Goal: Information Seeking & Learning: Compare options

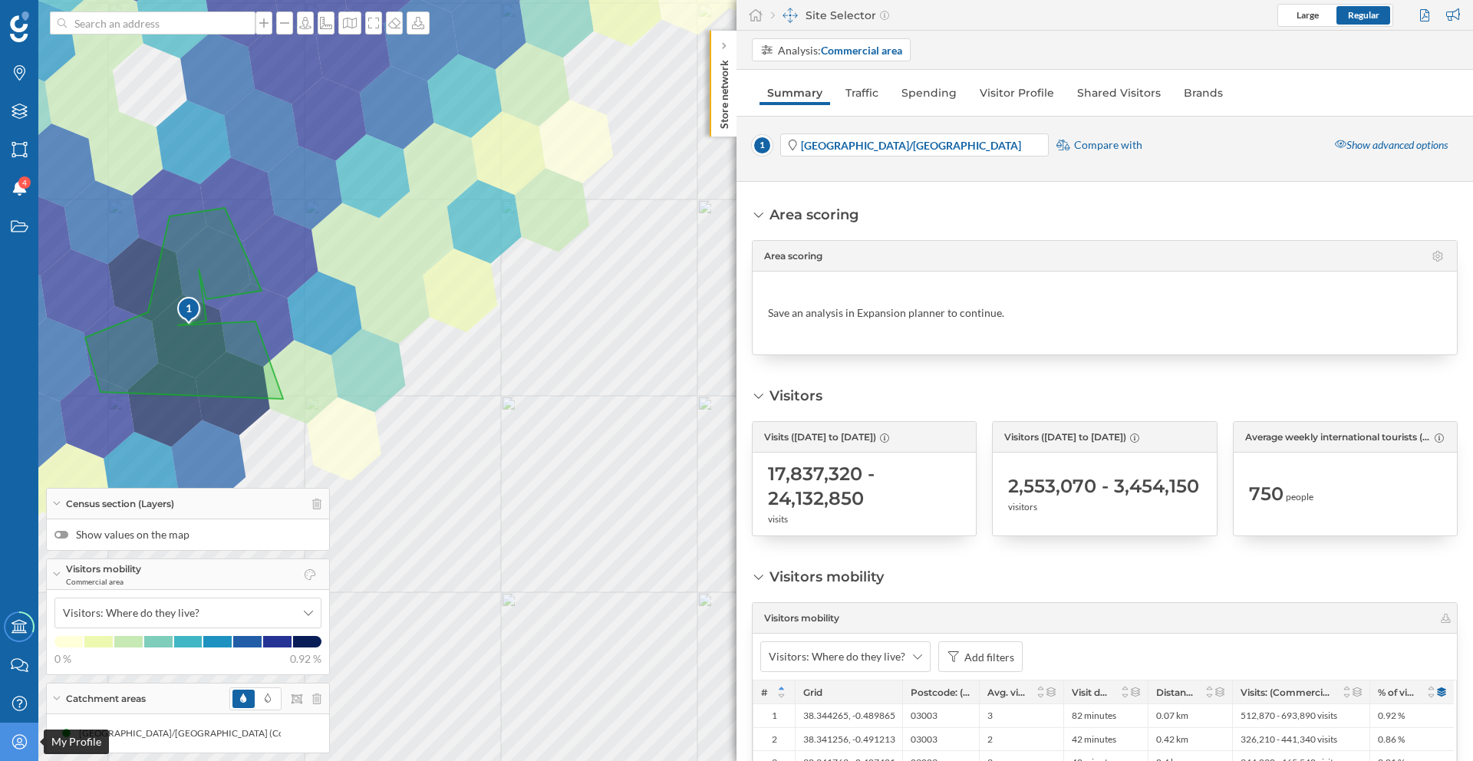
click at [12, 736] on icon "My Profile" at bounding box center [19, 741] width 19 height 15
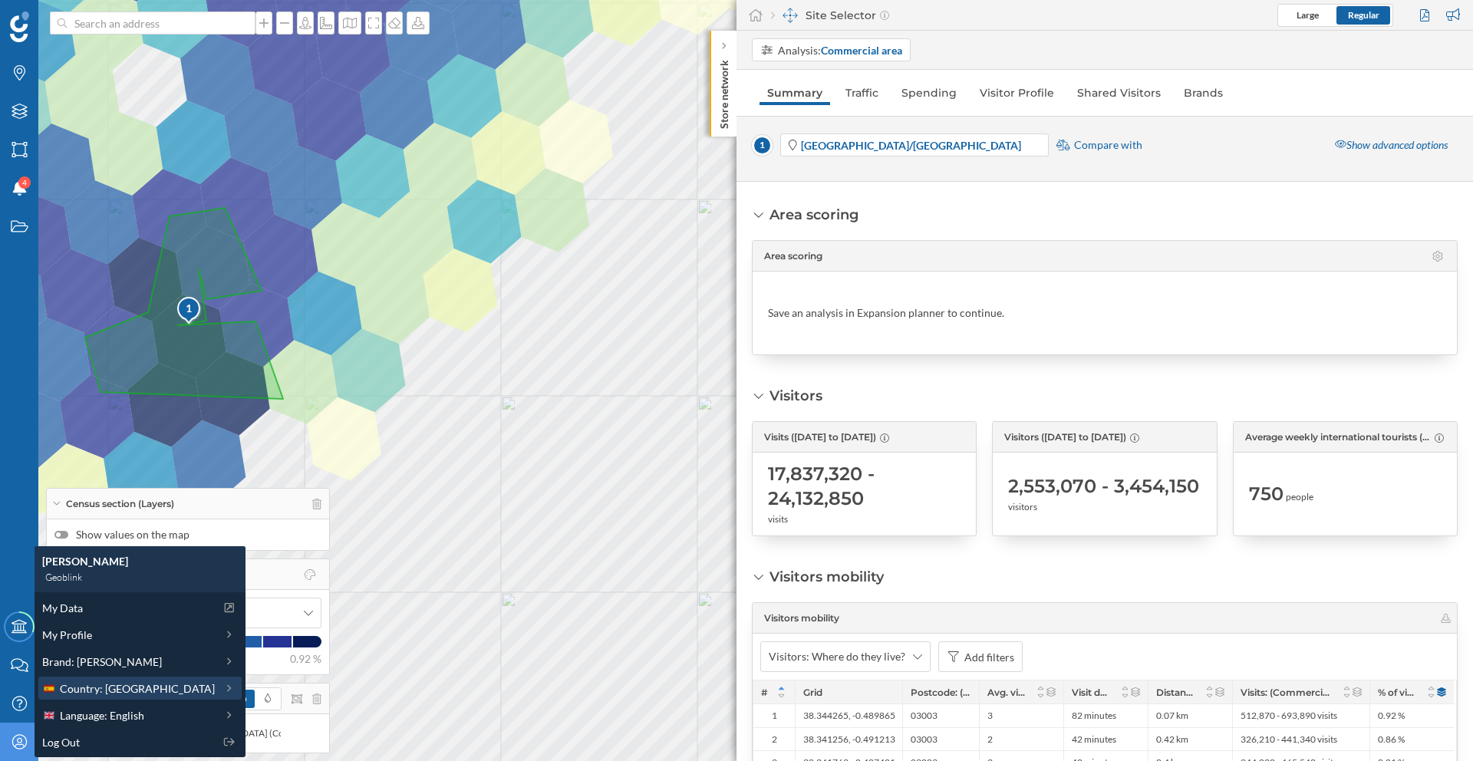
click at [87, 688] on span "Country: [GEOGRAPHIC_DATA]" at bounding box center [137, 689] width 155 height 16
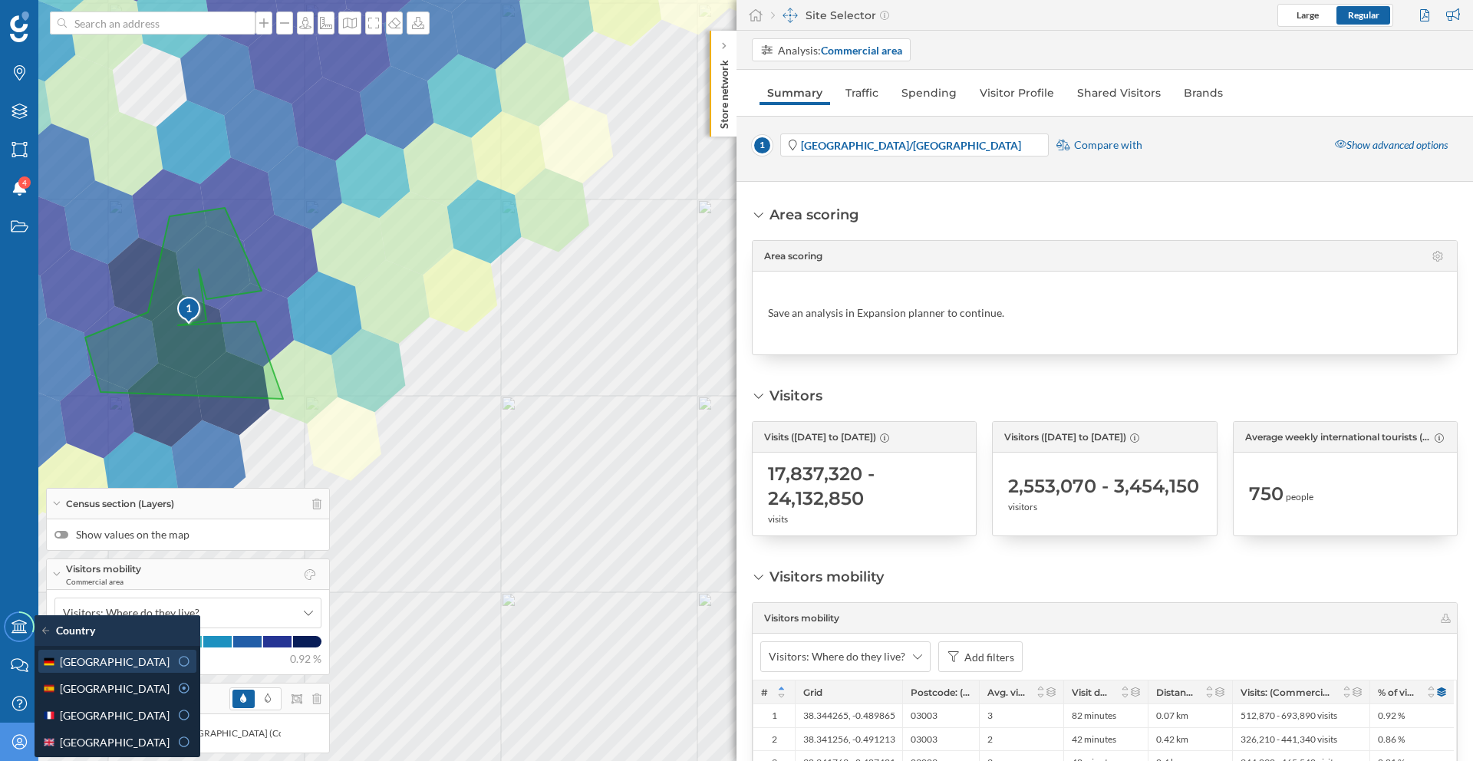
click at [104, 660] on div "[GEOGRAPHIC_DATA]" at bounding box center [105, 662] width 127 height 16
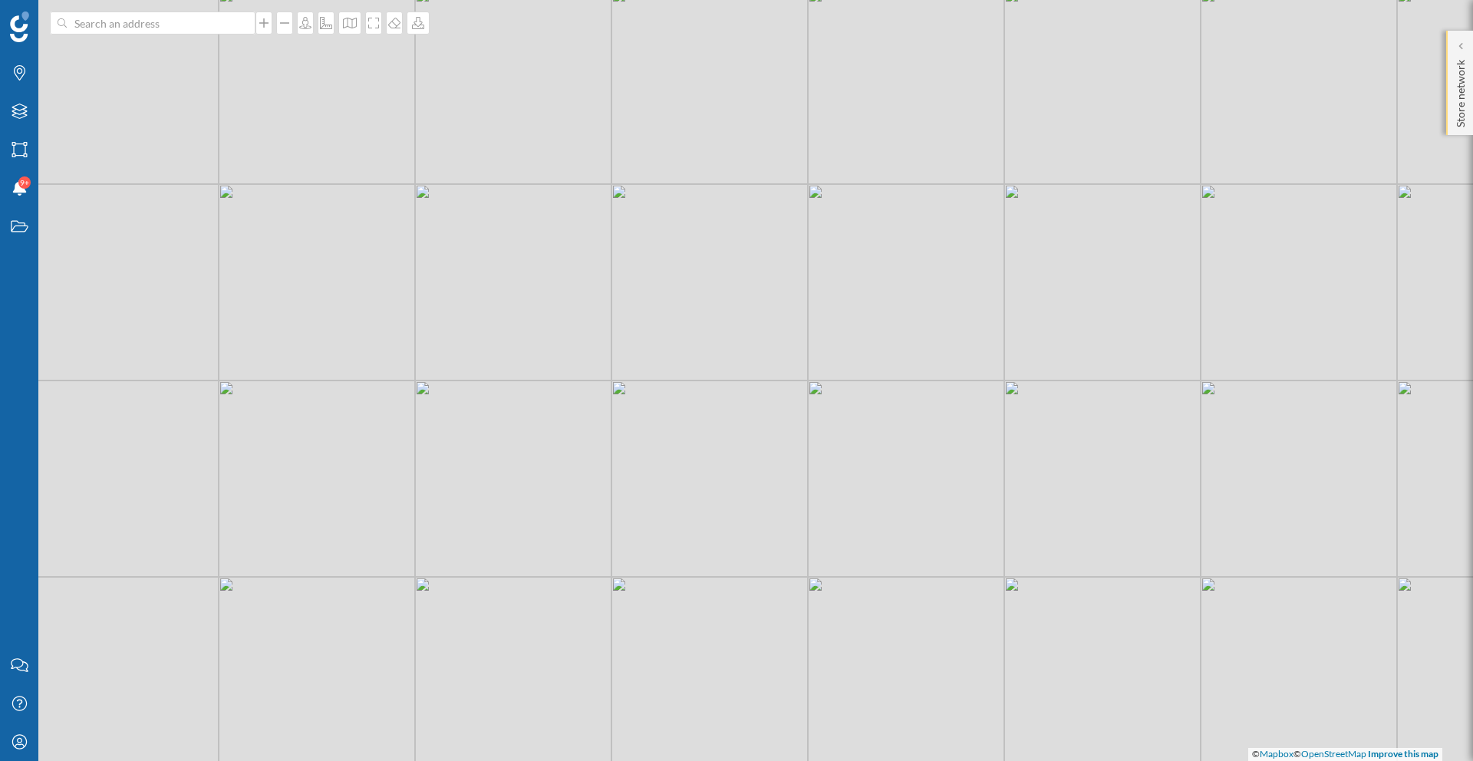
click at [1465, 56] on p "Store network" at bounding box center [1460, 91] width 15 height 74
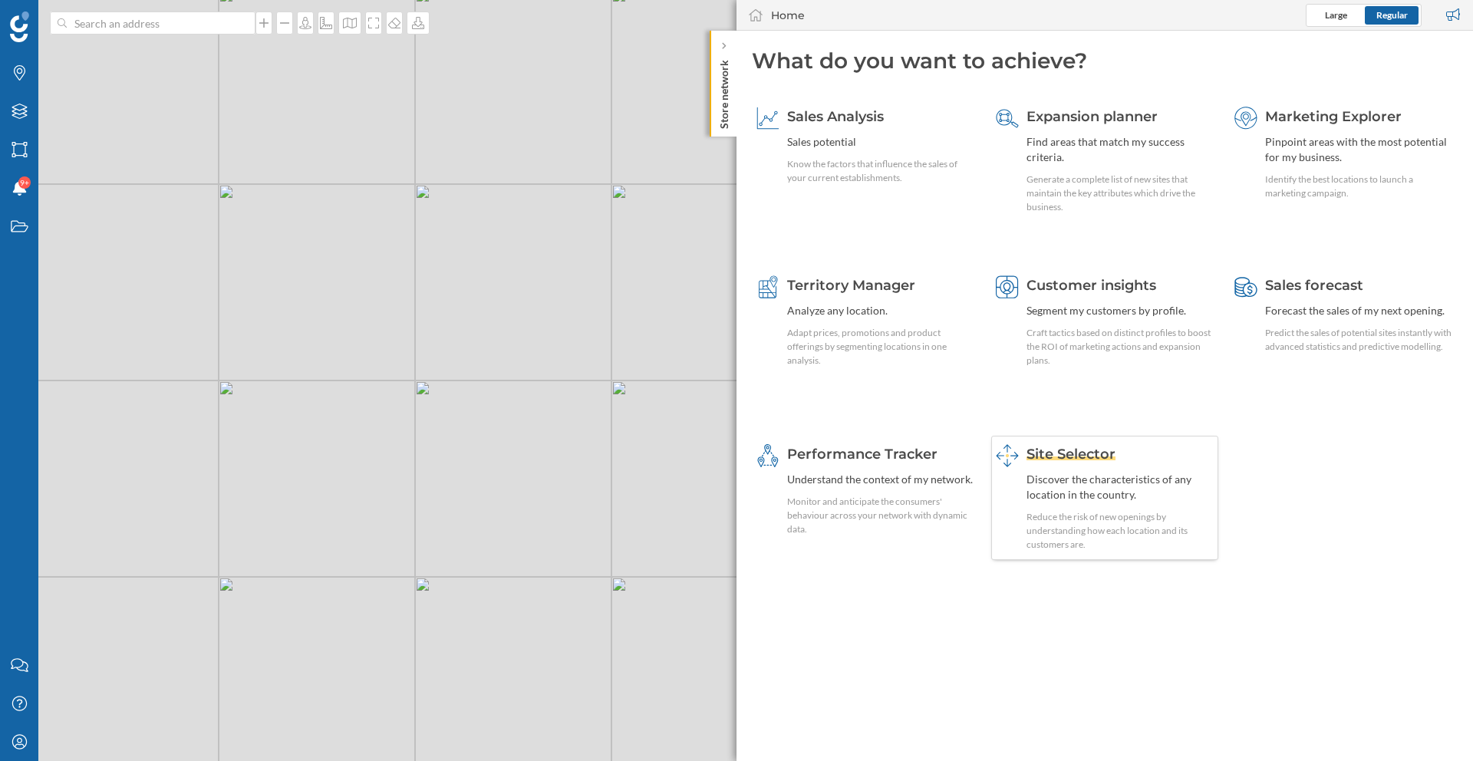
click at [1057, 452] on span "Site Selector" at bounding box center [1071, 454] width 89 height 17
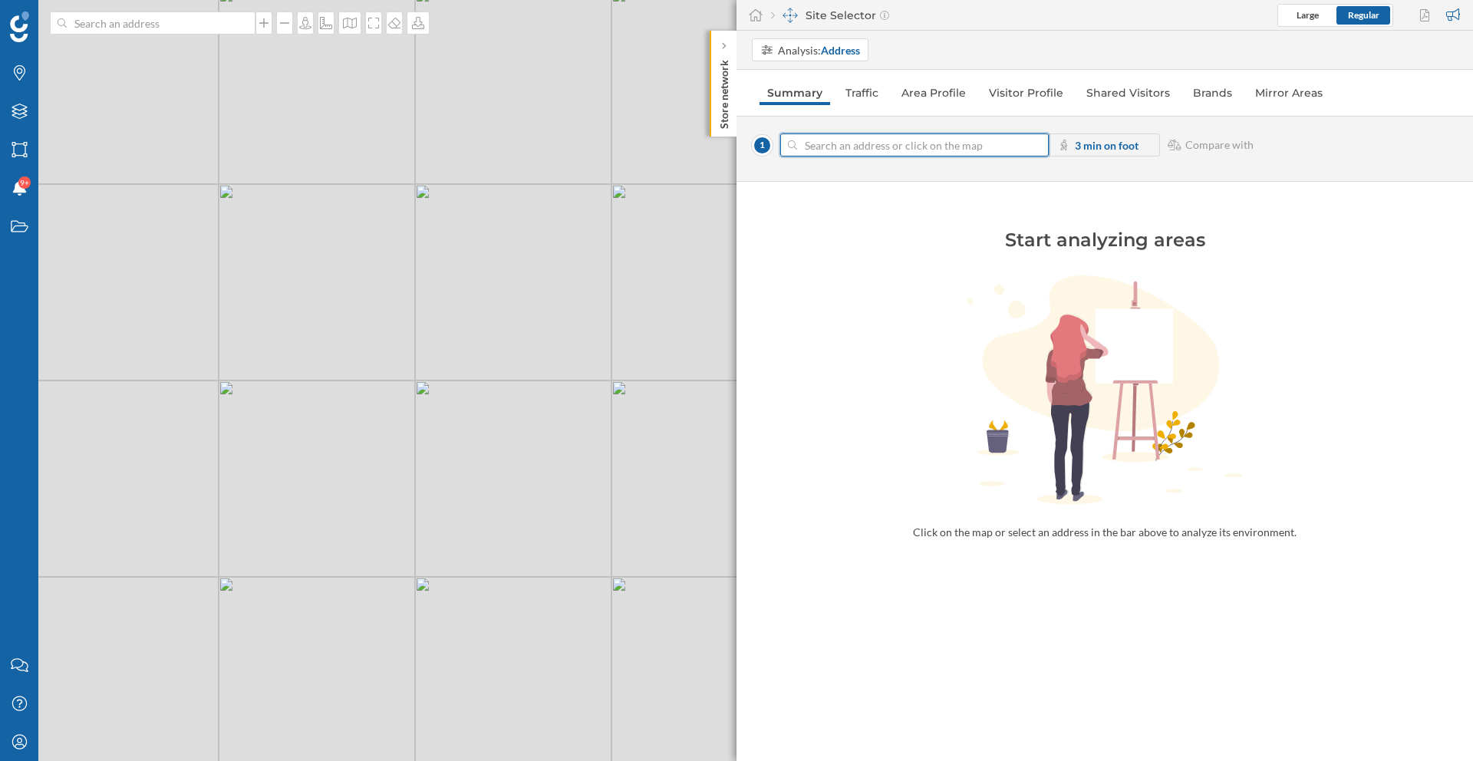
click at [833, 143] on input at bounding box center [914, 145] width 235 height 23
paste input "[STREET_ADDRESS]"
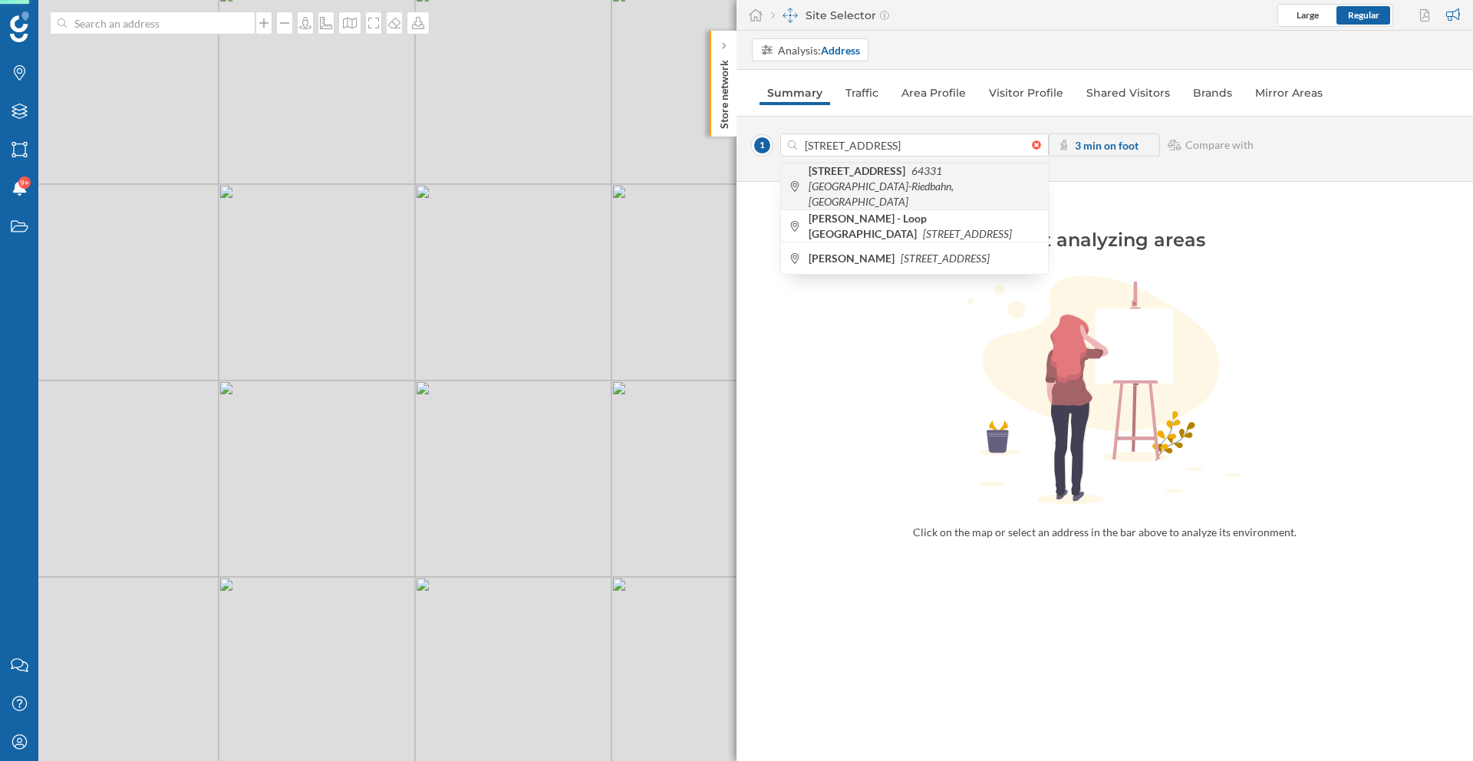
click at [948, 180] on span "[STREET_ADDRESS]" at bounding box center [925, 186] width 232 height 46
type input "[STREET_ADDRESS]"
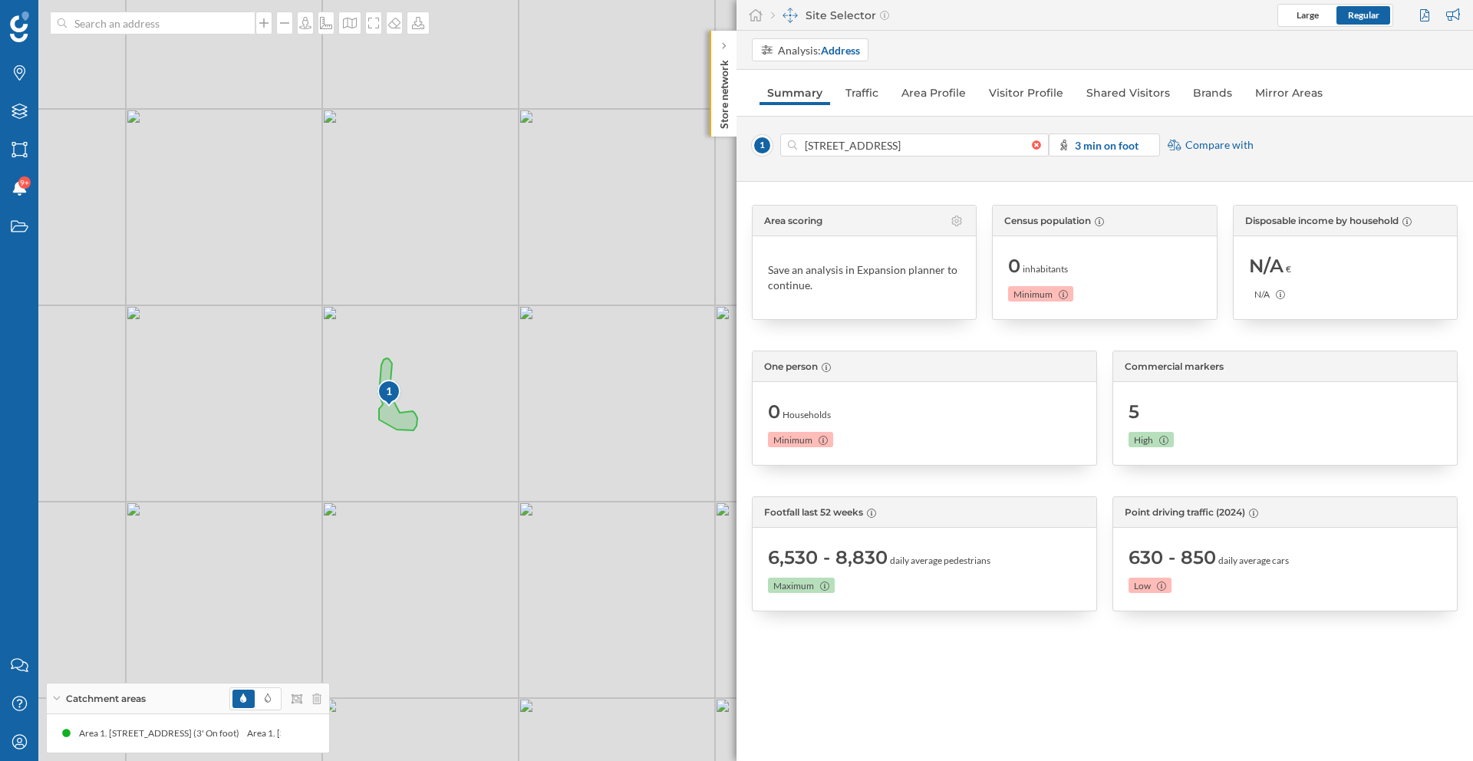
drag, startPoint x: 396, startPoint y: 443, endPoint x: 502, endPoint y: 472, distance: 109.8
click at [502, 472] on div "1 © Mapbox © OpenStreetMap Improve this map" at bounding box center [736, 380] width 1473 height 761
click at [1195, 144] on span "Compare with" at bounding box center [1219, 144] width 68 height 15
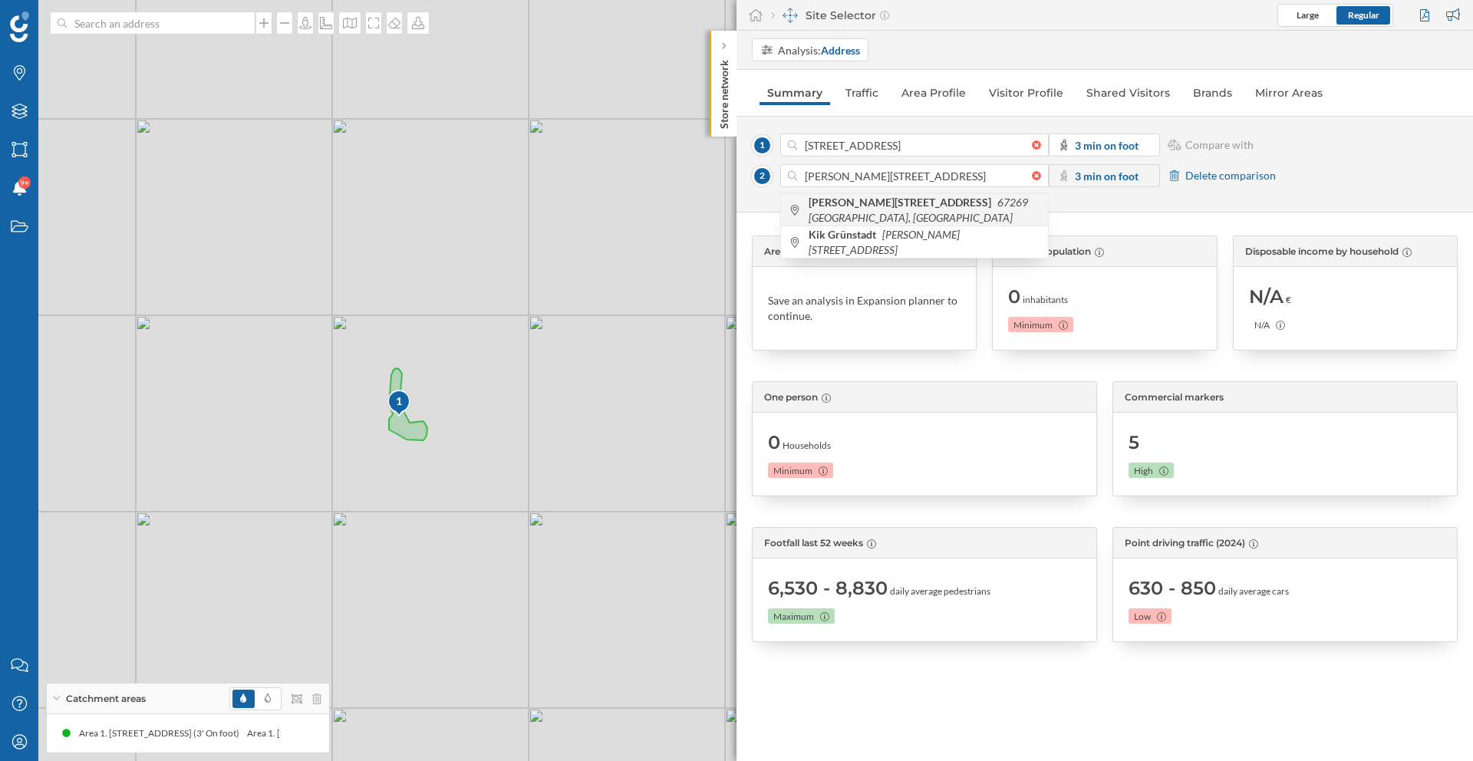
click at [916, 208] on icon "67269 [GEOGRAPHIC_DATA], [GEOGRAPHIC_DATA]" at bounding box center [918, 210] width 219 height 28
type input "[PERSON_NAME][STREET_ADDRESS]"
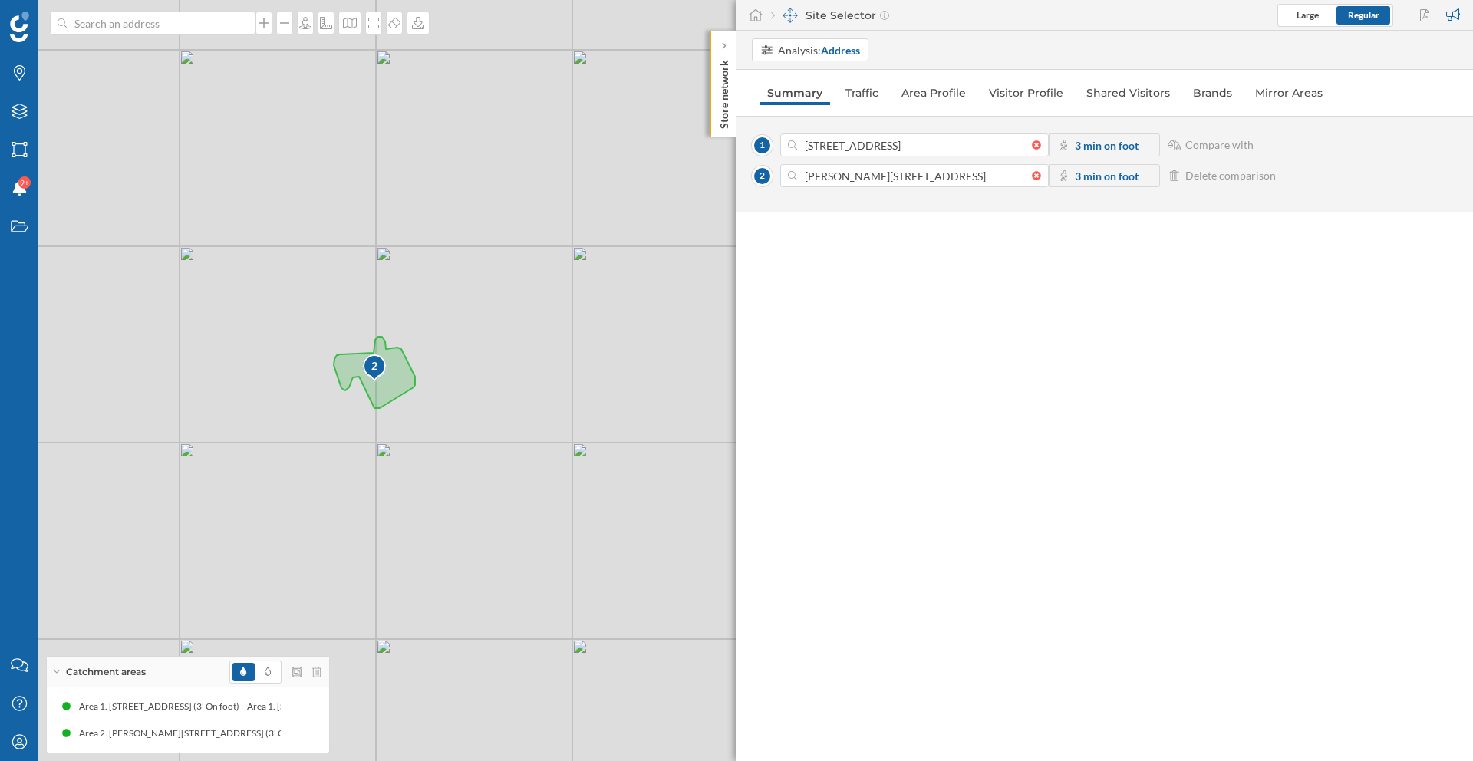
click at [1205, 245] on div "Analysis: Address Summary Traffic Area Profile Visitor Profile Shared Visitors …" at bounding box center [1105, 396] width 737 height 730
click at [1205, 200] on div "1 [STREET_ADDRESS] 3 min on foot Compare with 2 [PERSON_NAME][STREET_ADDRESS] 3…" at bounding box center [1105, 164] width 737 height 97
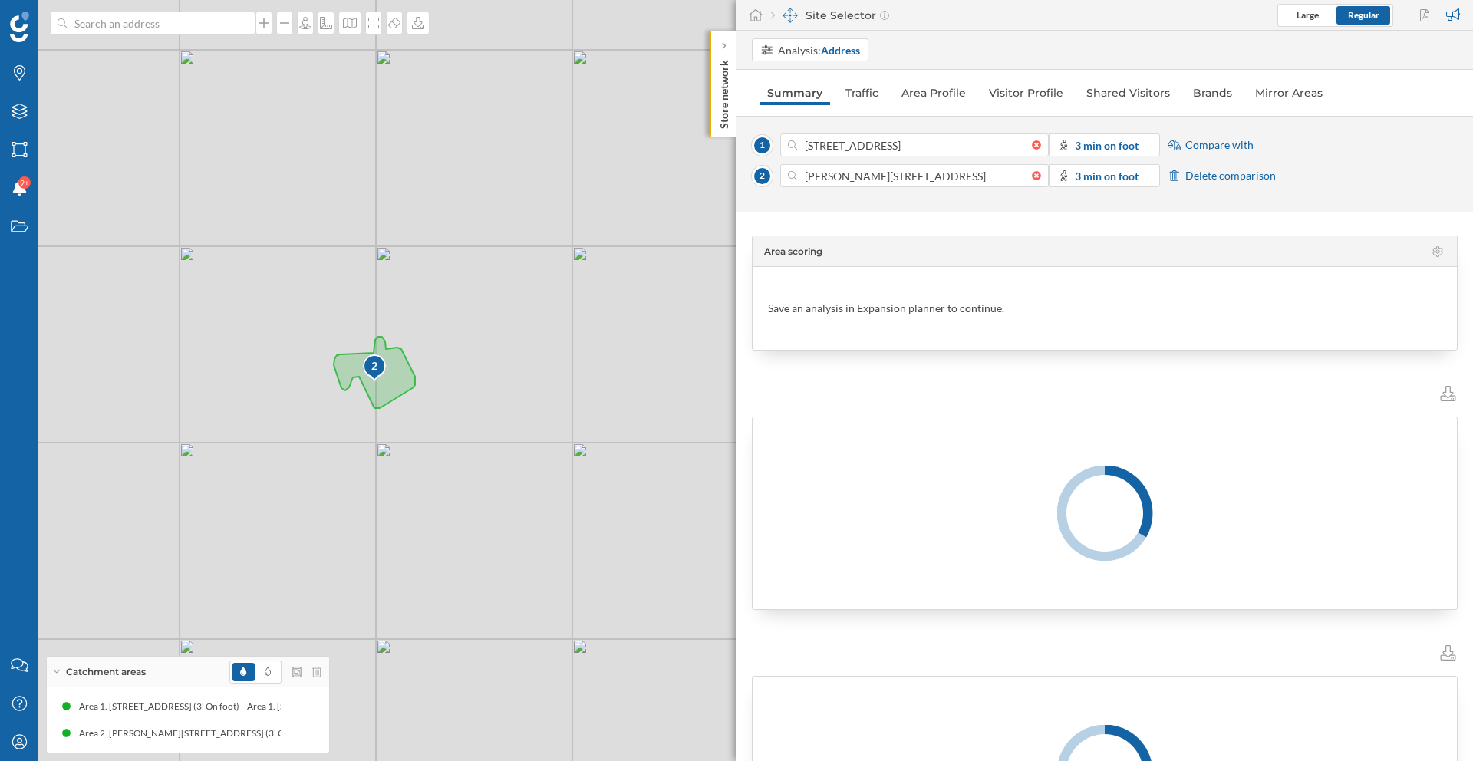
click at [1190, 144] on span "Compare with" at bounding box center [1219, 144] width 68 height 15
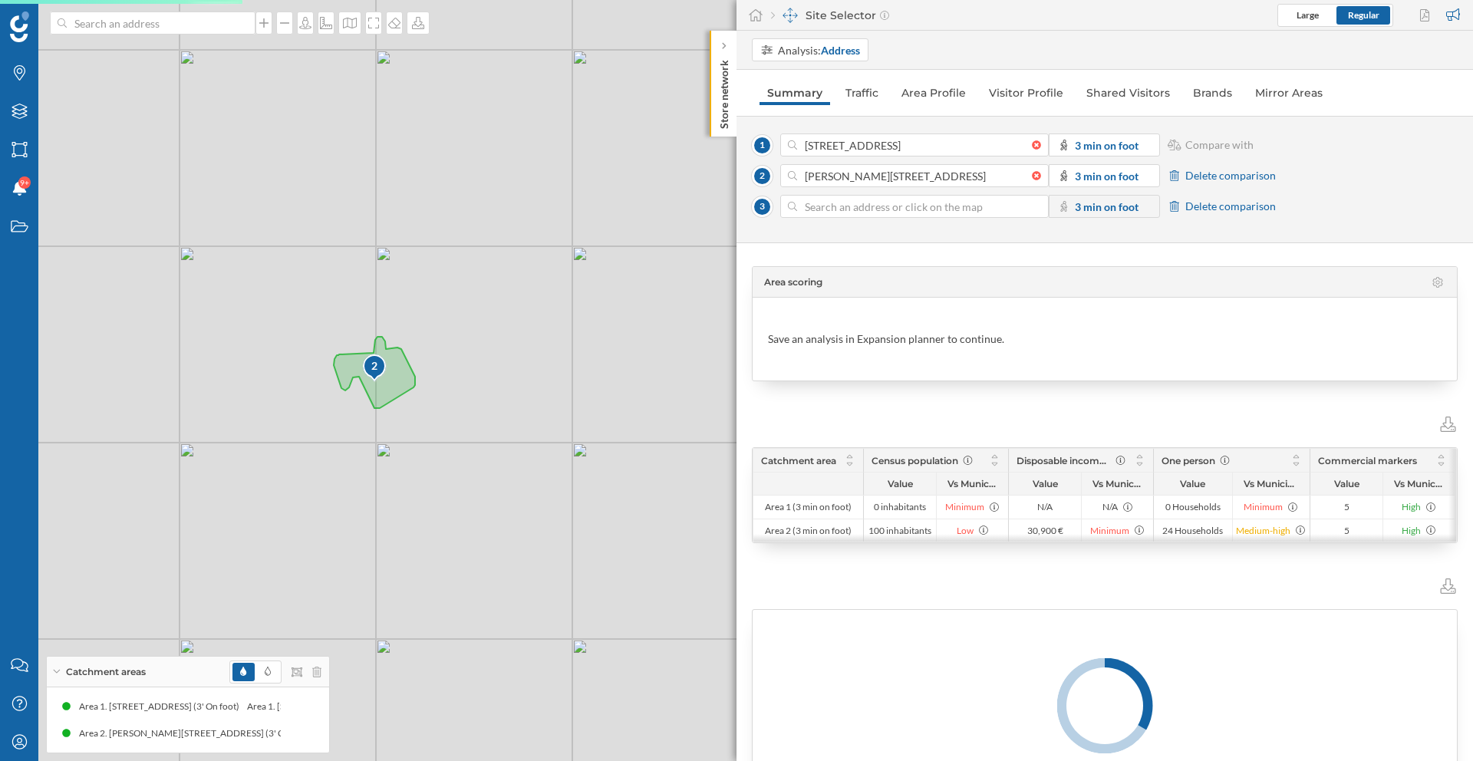
click at [952, 208] on input at bounding box center [914, 206] width 235 height 23
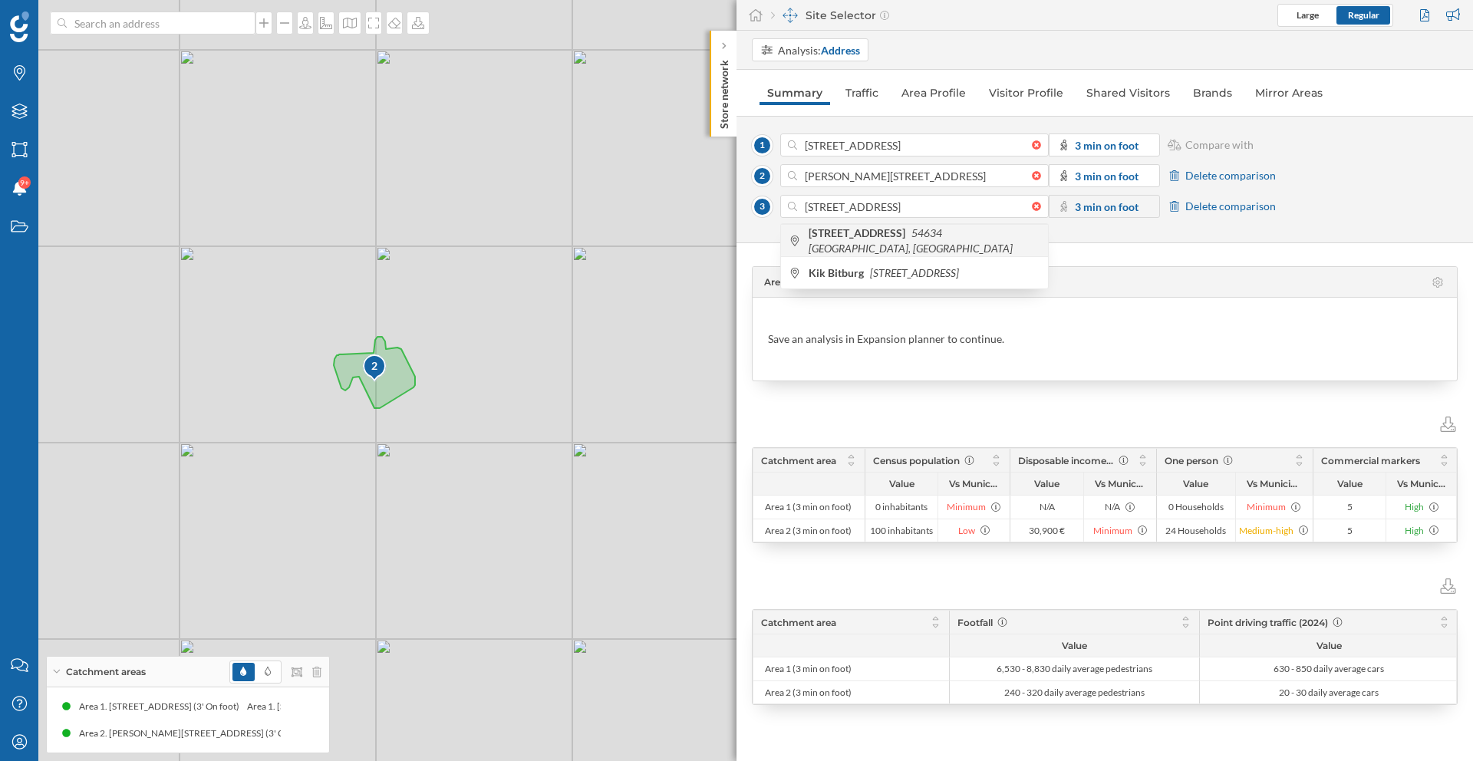
click at [960, 236] on icon "54634 [GEOGRAPHIC_DATA], [GEOGRAPHIC_DATA]" at bounding box center [911, 240] width 204 height 28
type input "[STREET_ADDRESS]"
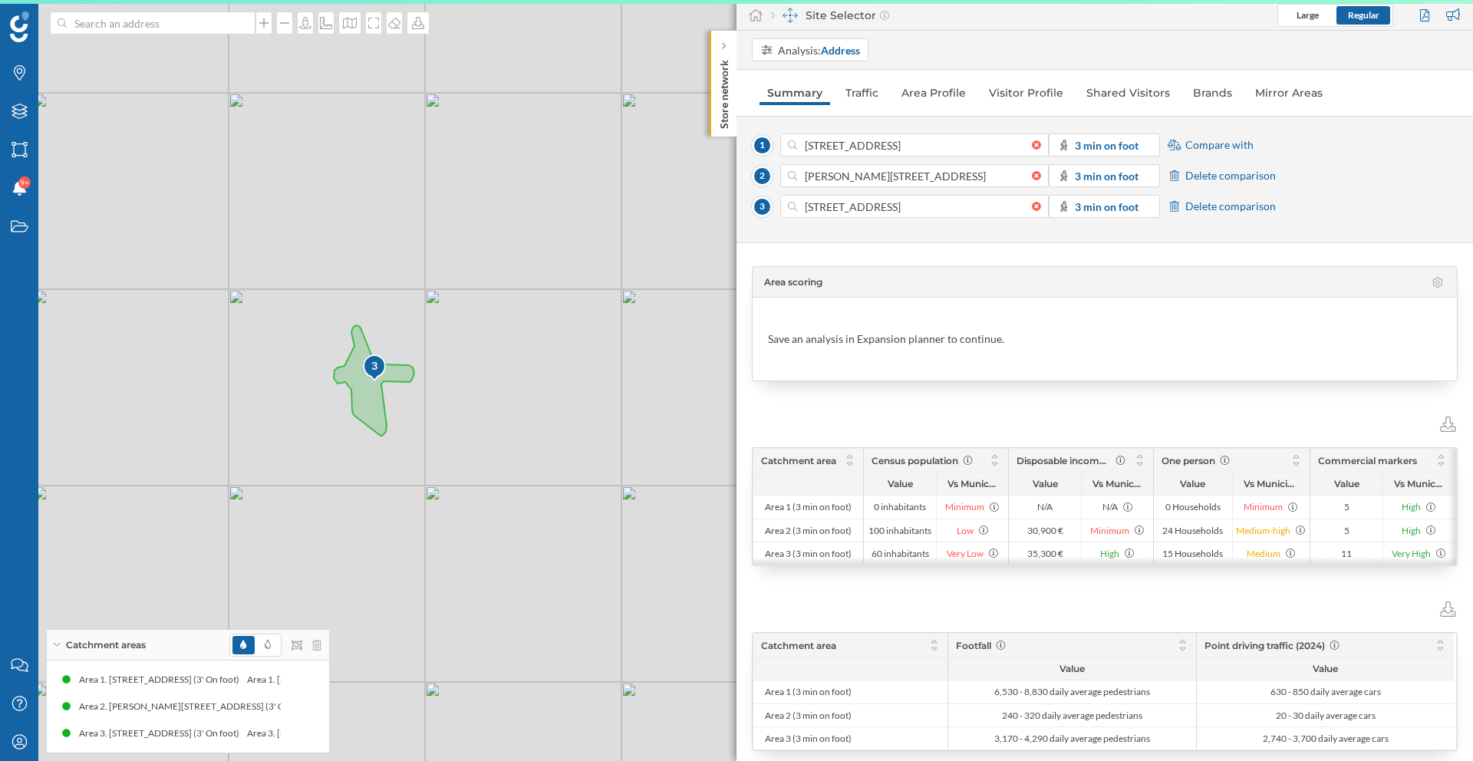
click at [1209, 147] on span "Compare with" at bounding box center [1219, 144] width 68 height 15
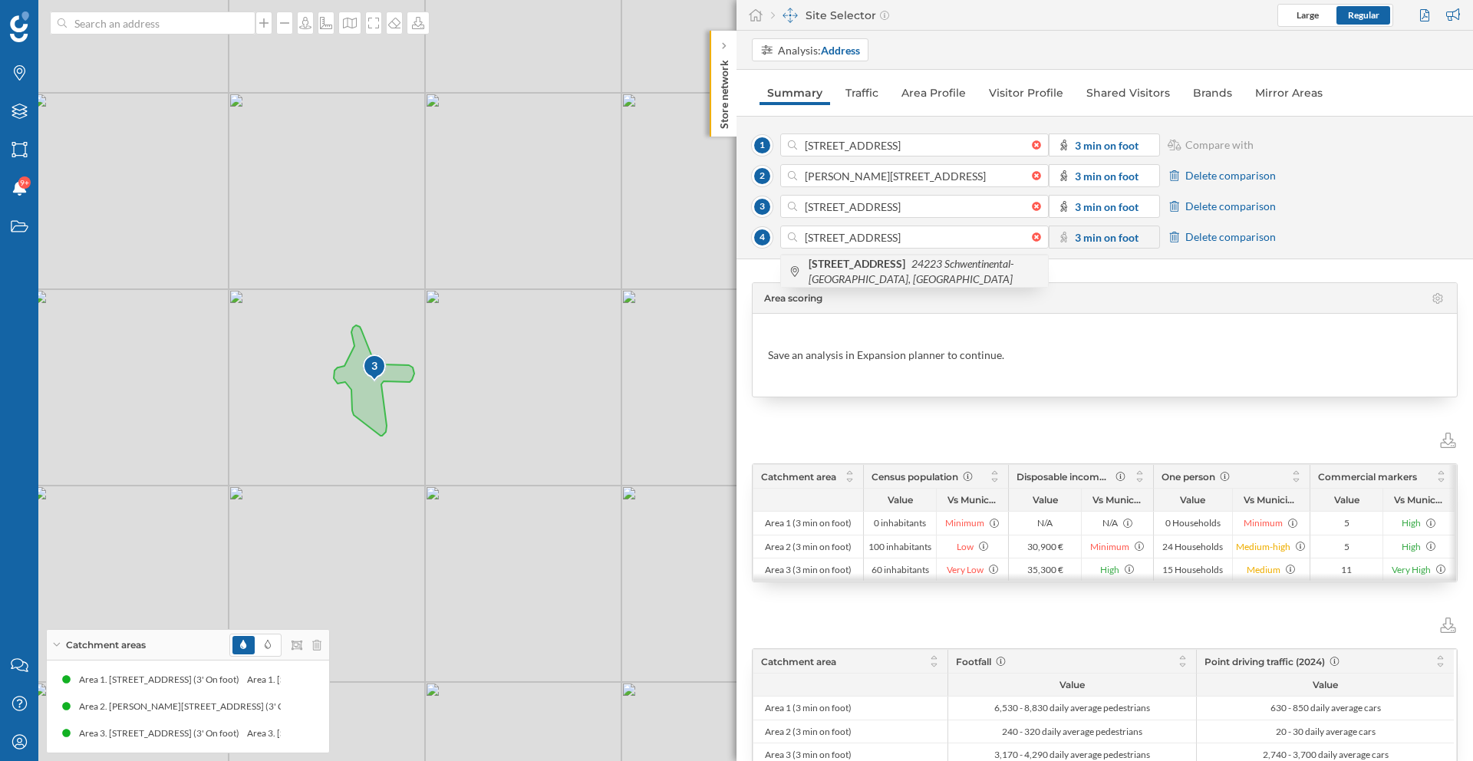
click at [908, 269] on b "[STREET_ADDRESS]" at bounding box center [859, 263] width 101 height 13
type input "[STREET_ADDRESS]"
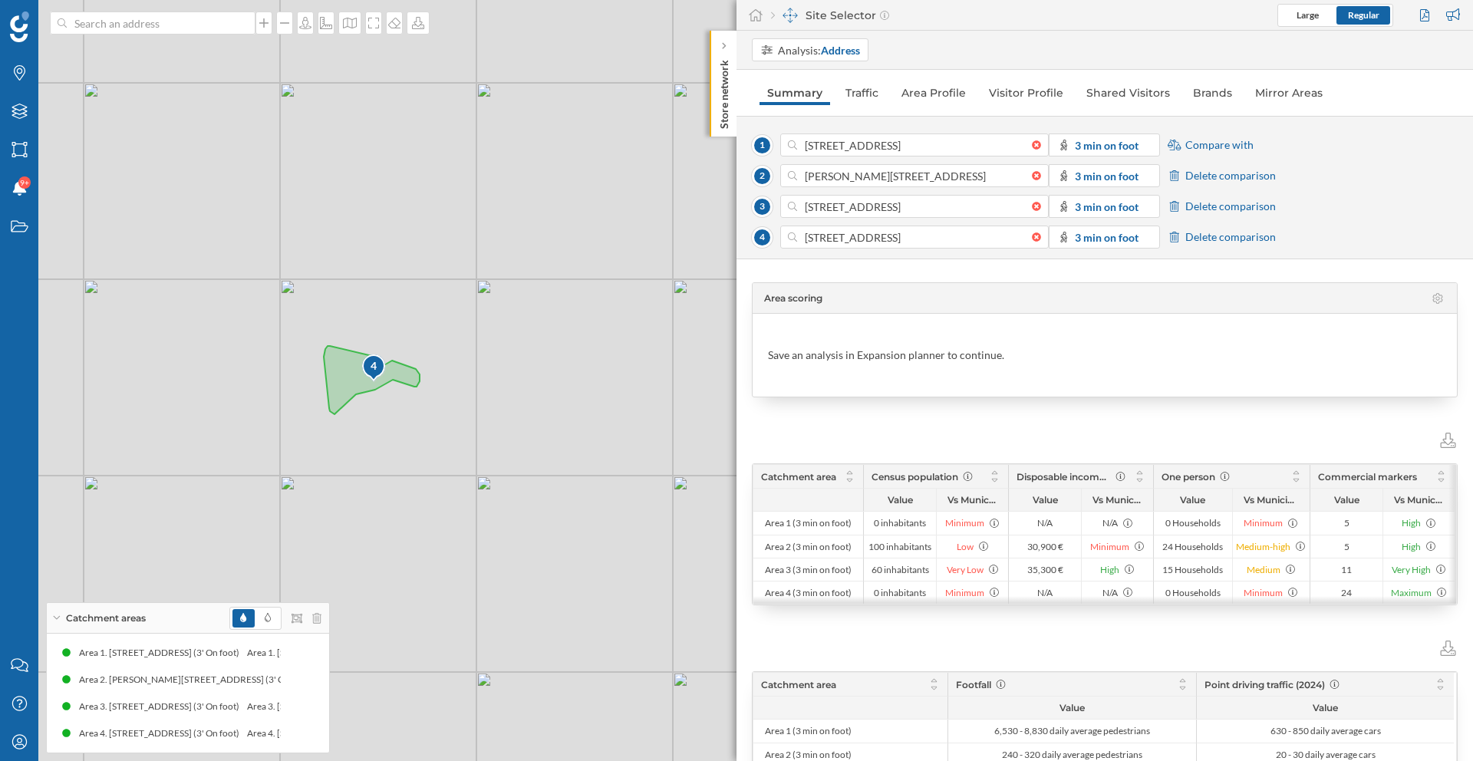
click at [1222, 141] on span "Compare with" at bounding box center [1219, 144] width 68 height 15
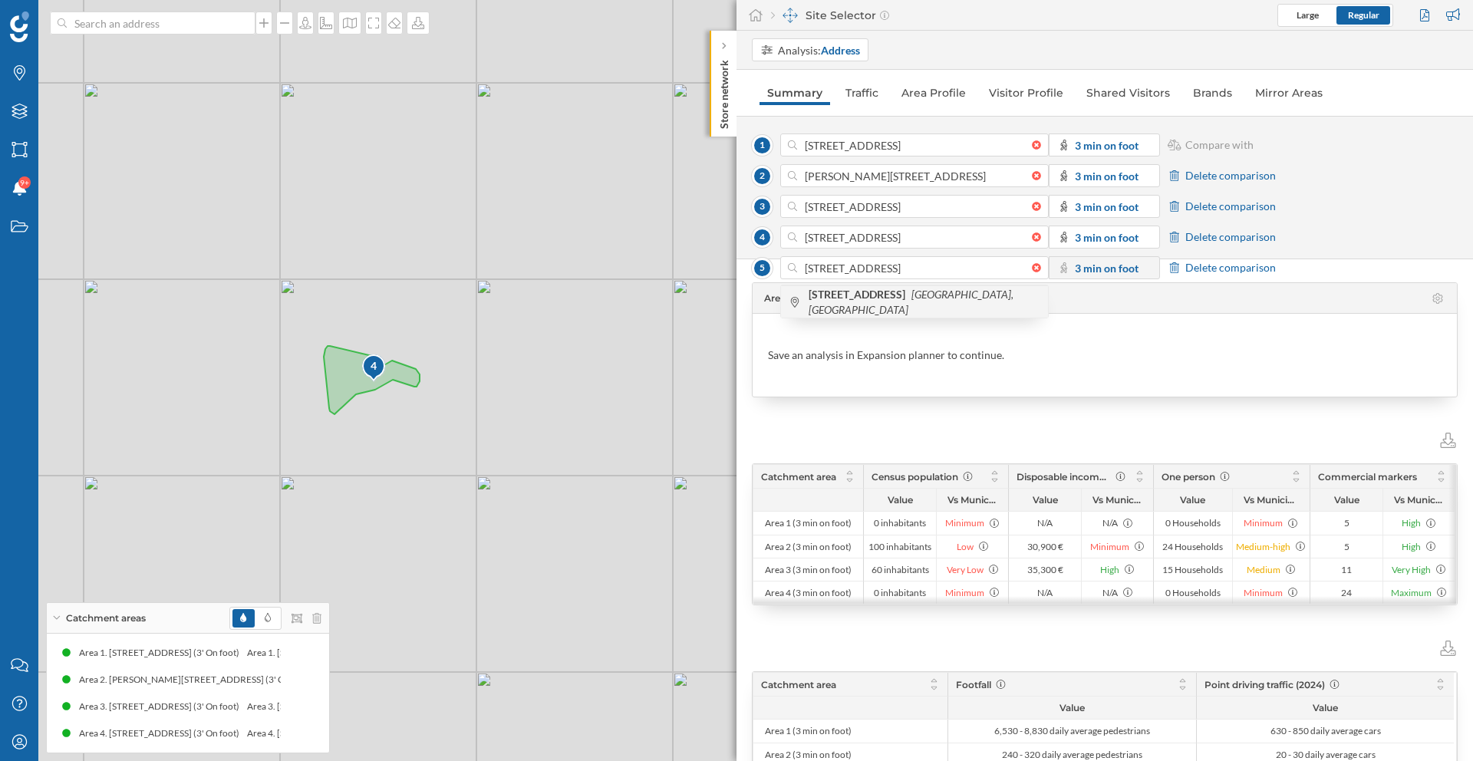
click at [876, 305] on span "[STREET_ADDRESS]" at bounding box center [925, 302] width 232 height 31
type input "[STREET_ADDRESS]"
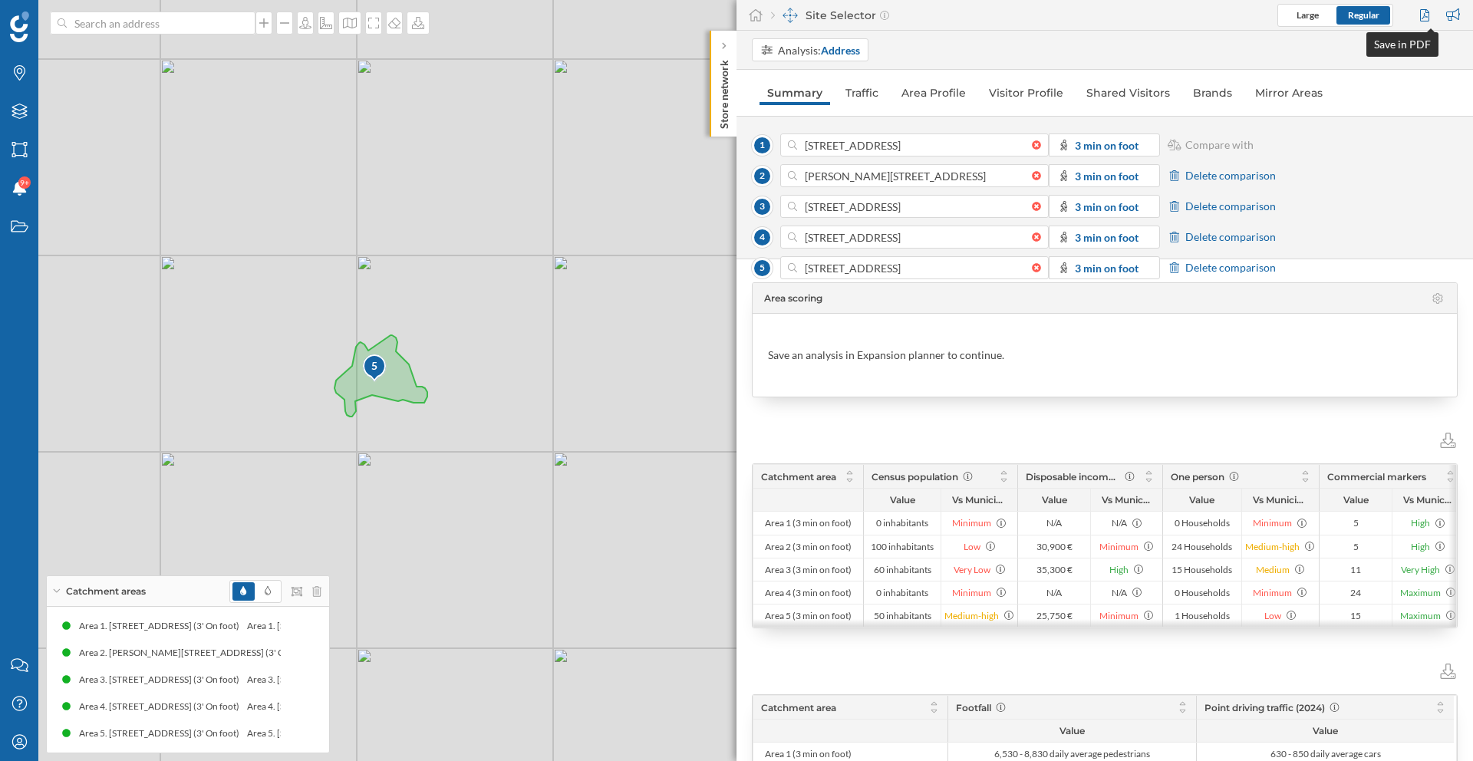
click at [1421, 12] on div at bounding box center [1426, 15] width 21 height 23
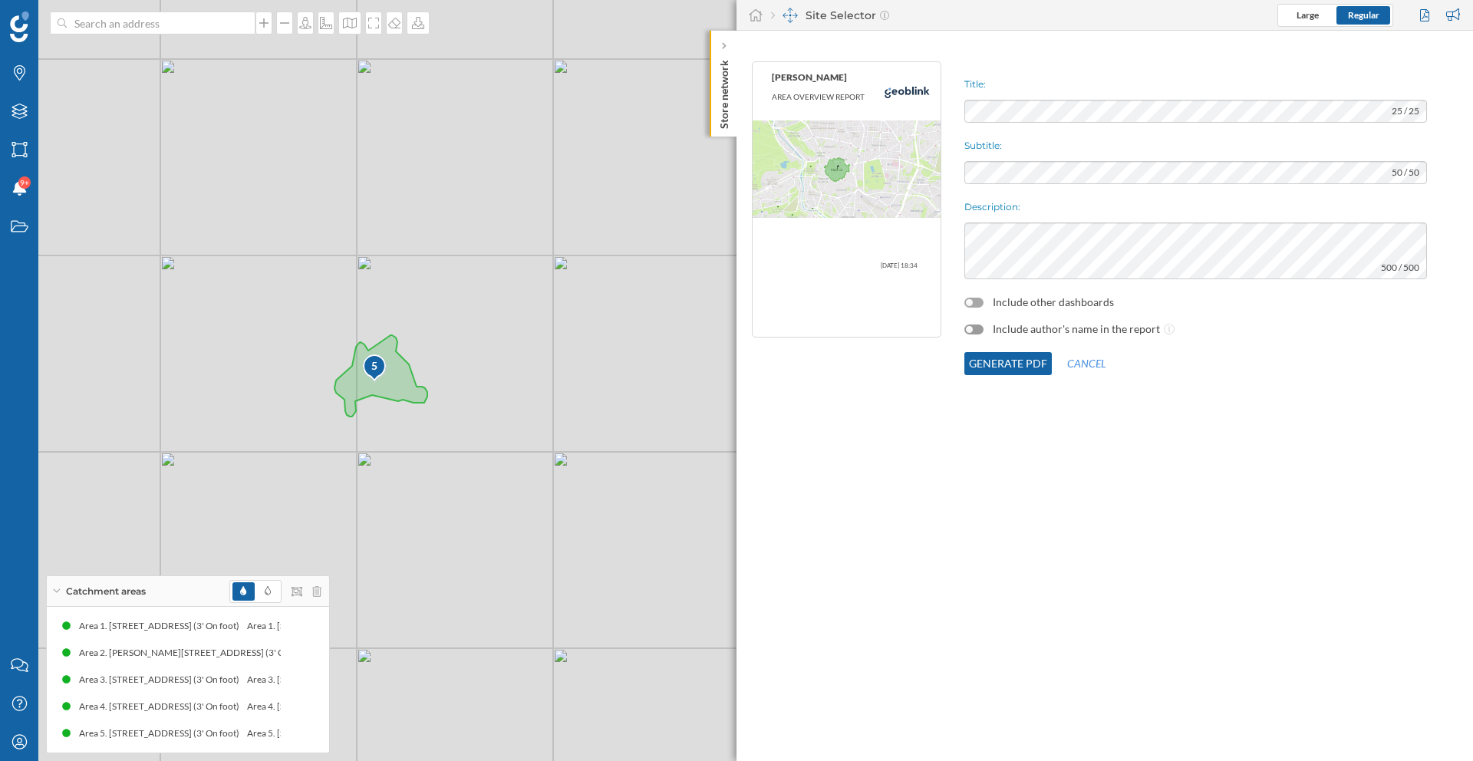
click at [975, 298] on div at bounding box center [974, 303] width 19 height 10
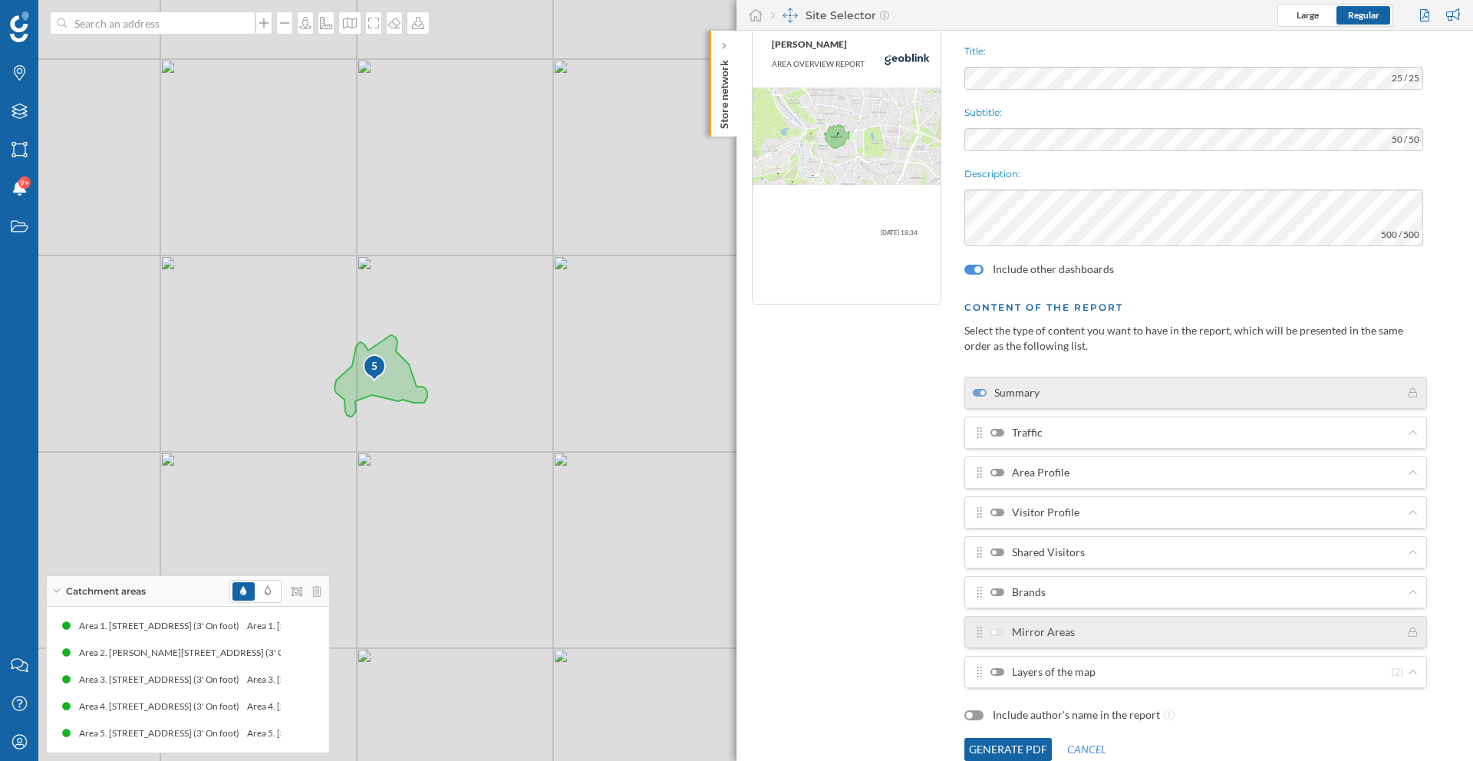
scroll to position [41, 0]
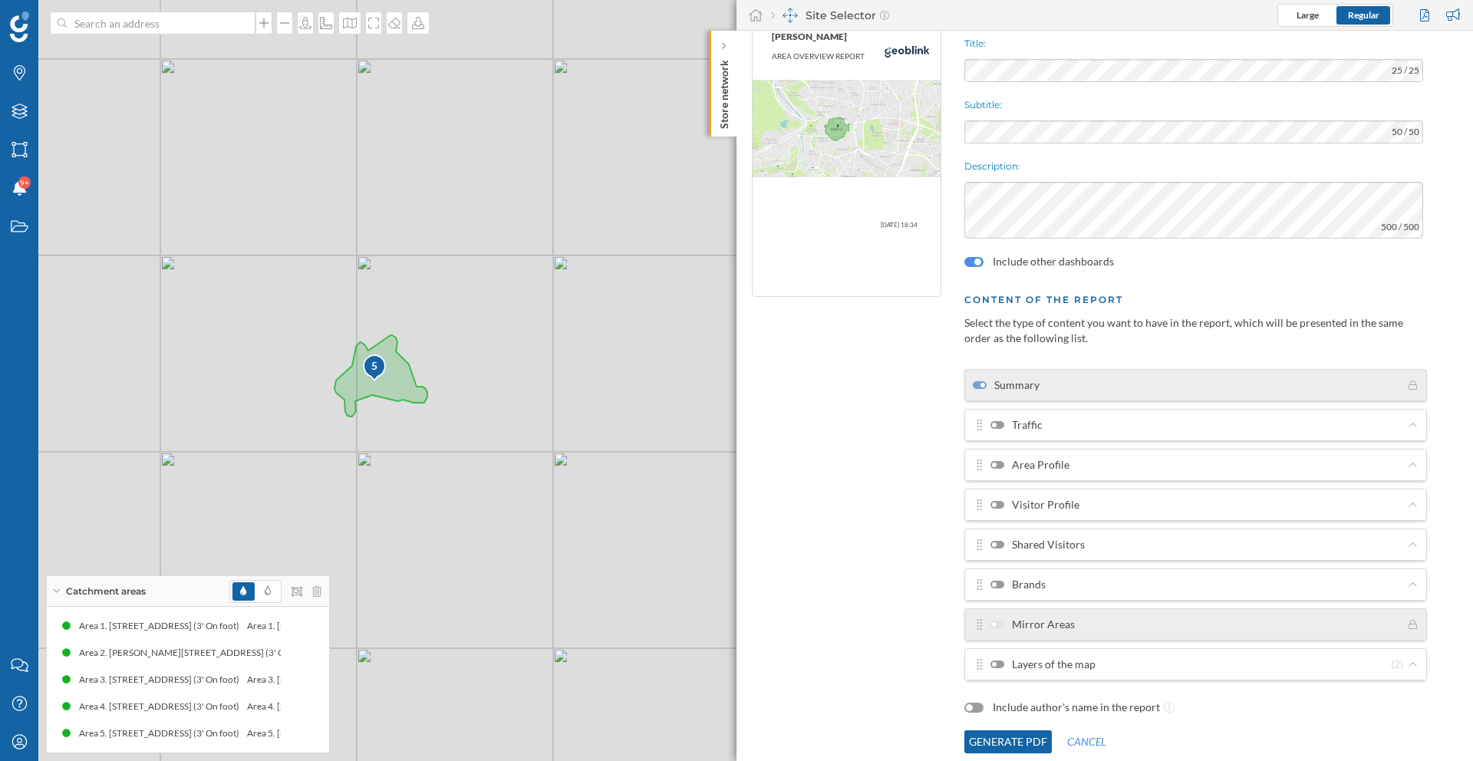
click at [994, 428] on div at bounding box center [998, 425] width 14 height 8
click at [0, 0] on input "Traffic" at bounding box center [0, 0] width 0 height 0
click at [998, 424] on div at bounding box center [1000, 425] width 5 height 5
click at [0, 0] on input "Traffic" at bounding box center [0, 0] width 0 height 0
click at [993, 668] on label "Layers of the map" at bounding box center [1043, 664] width 105 height 15
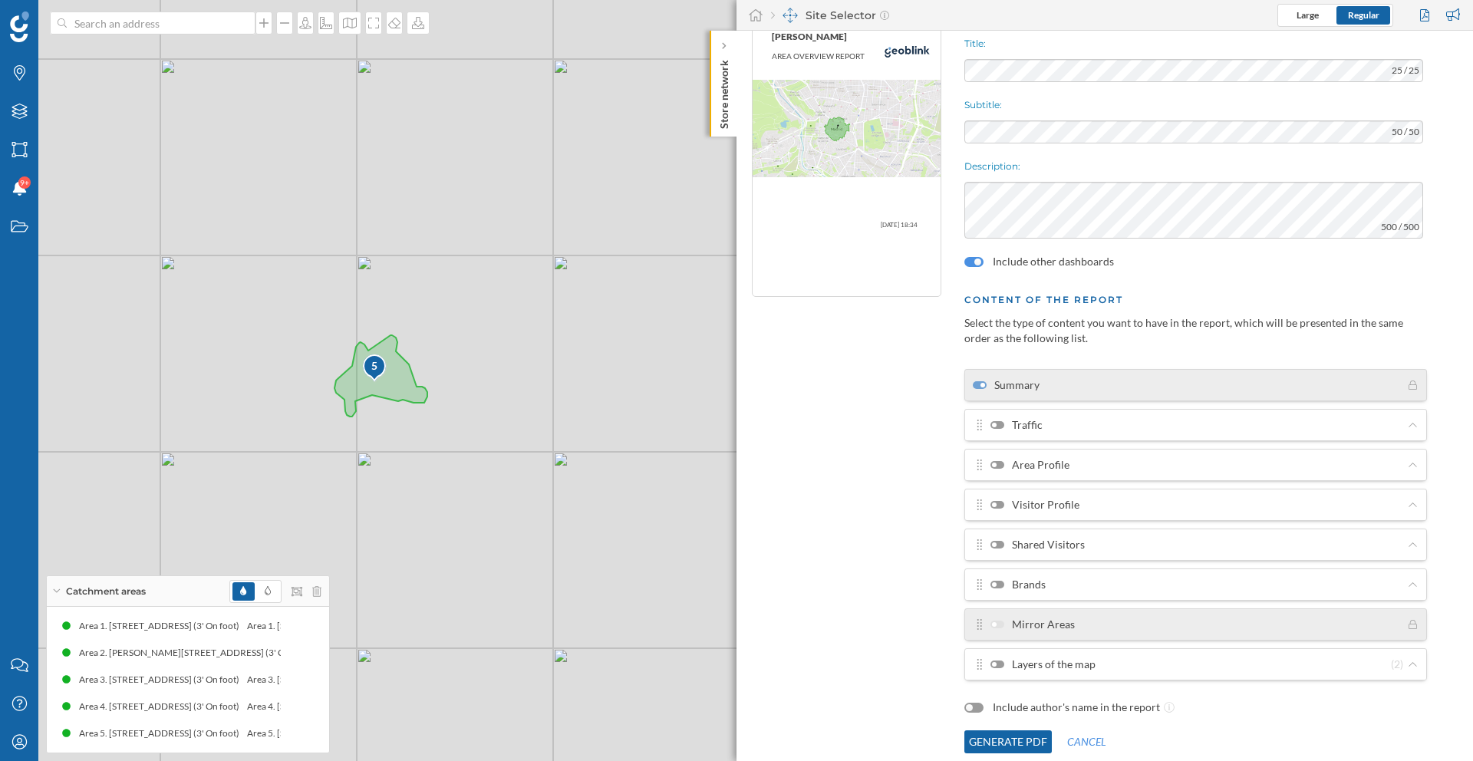
click at [0, 0] on input "Layers of the map" at bounding box center [0, 0] width 0 height 0
click at [984, 384] on div at bounding box center [983, 385] width 5 height 5
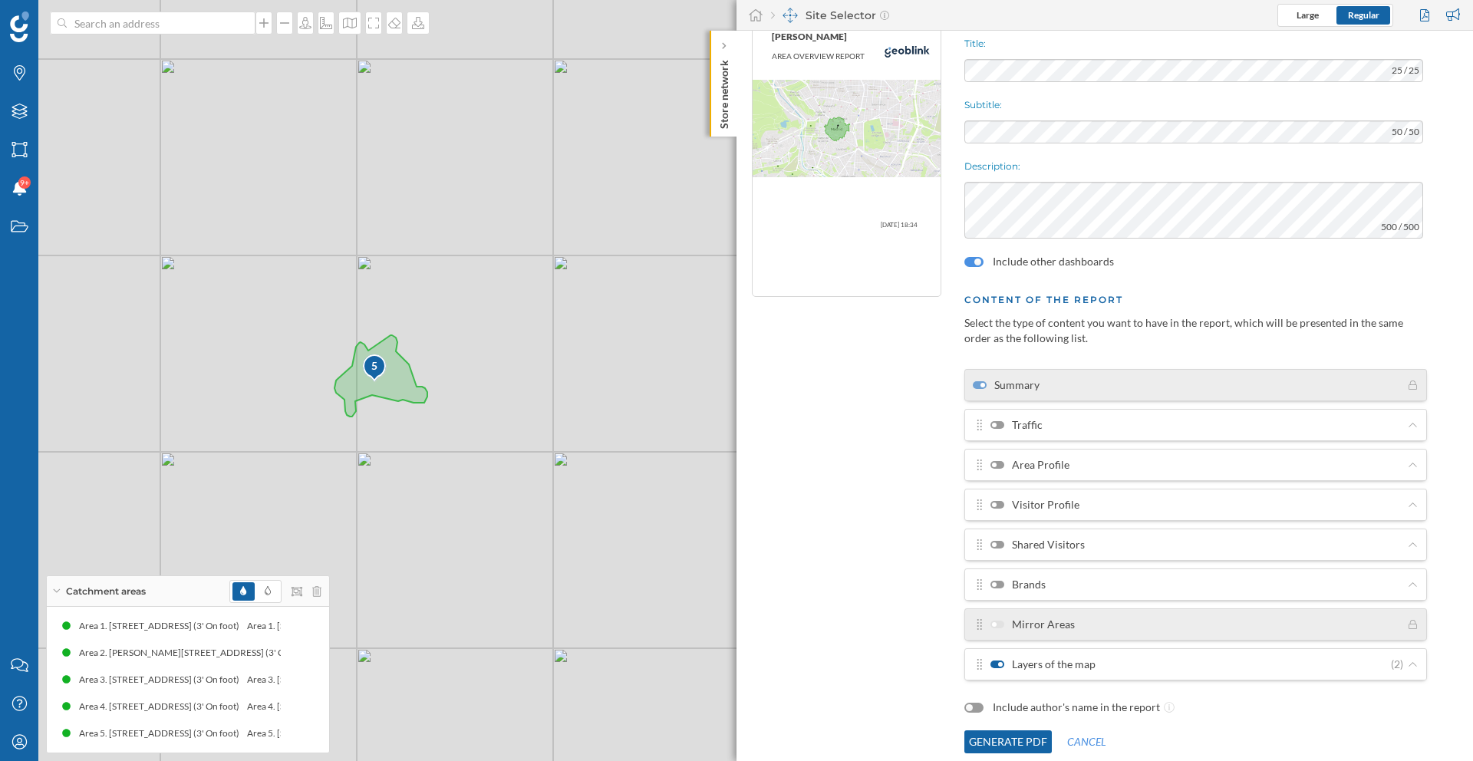
click at [993, 427] on div at bounding box center [994, 425] width 5 height 5
click at [0, 0] on input "Traffic" at bounding box center [0, 0] width 0 height 0
click at [1003, 424] on div at bounding box center [998, 425] width 14 height 8
click at [0, 0] on input "Traffic" at bounding box center [0, 0] width 0 height 0
click at [981, 384] on div at bounding box center [983, 385] width 5 height 5
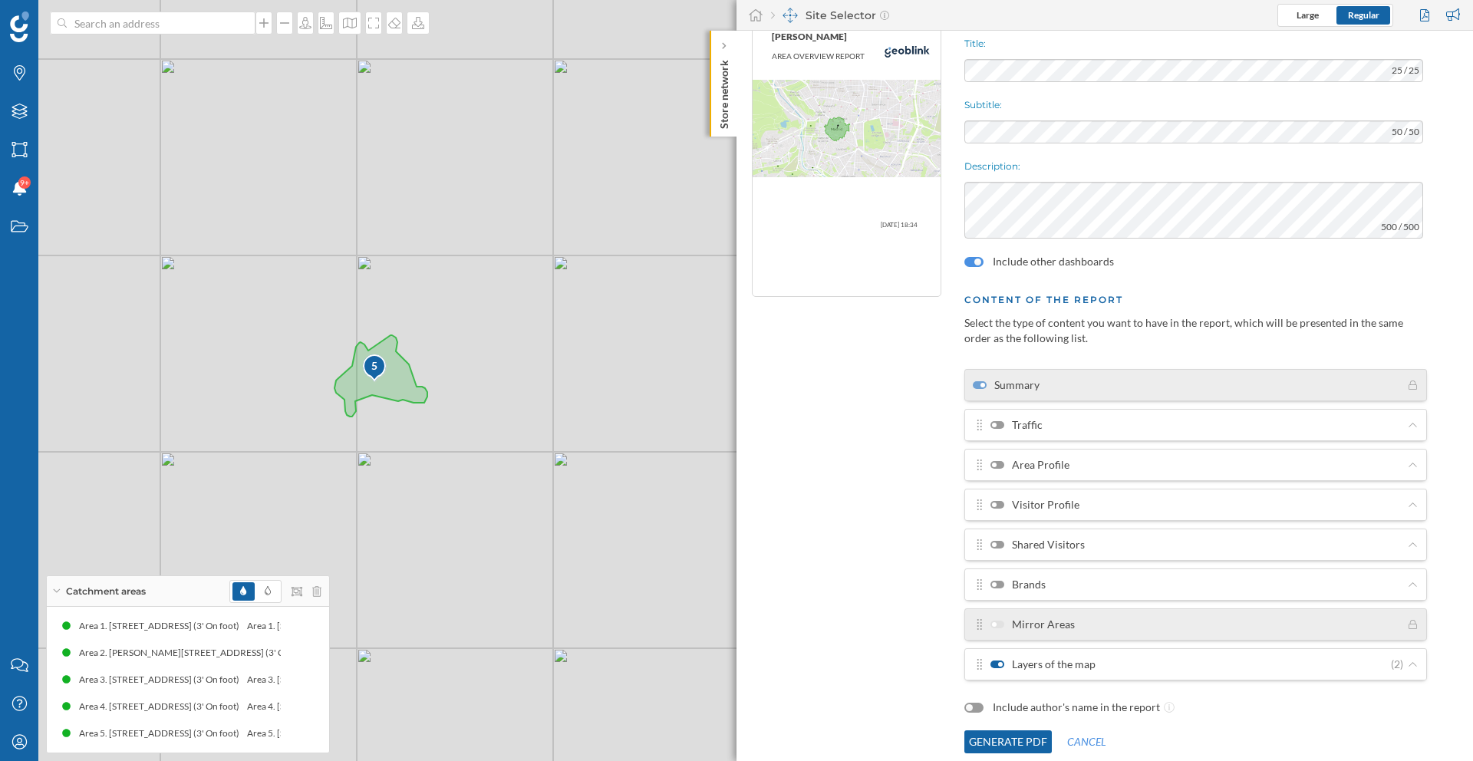
click at [977, 265] on div at bounding box center [974, 262] width 19 height 10
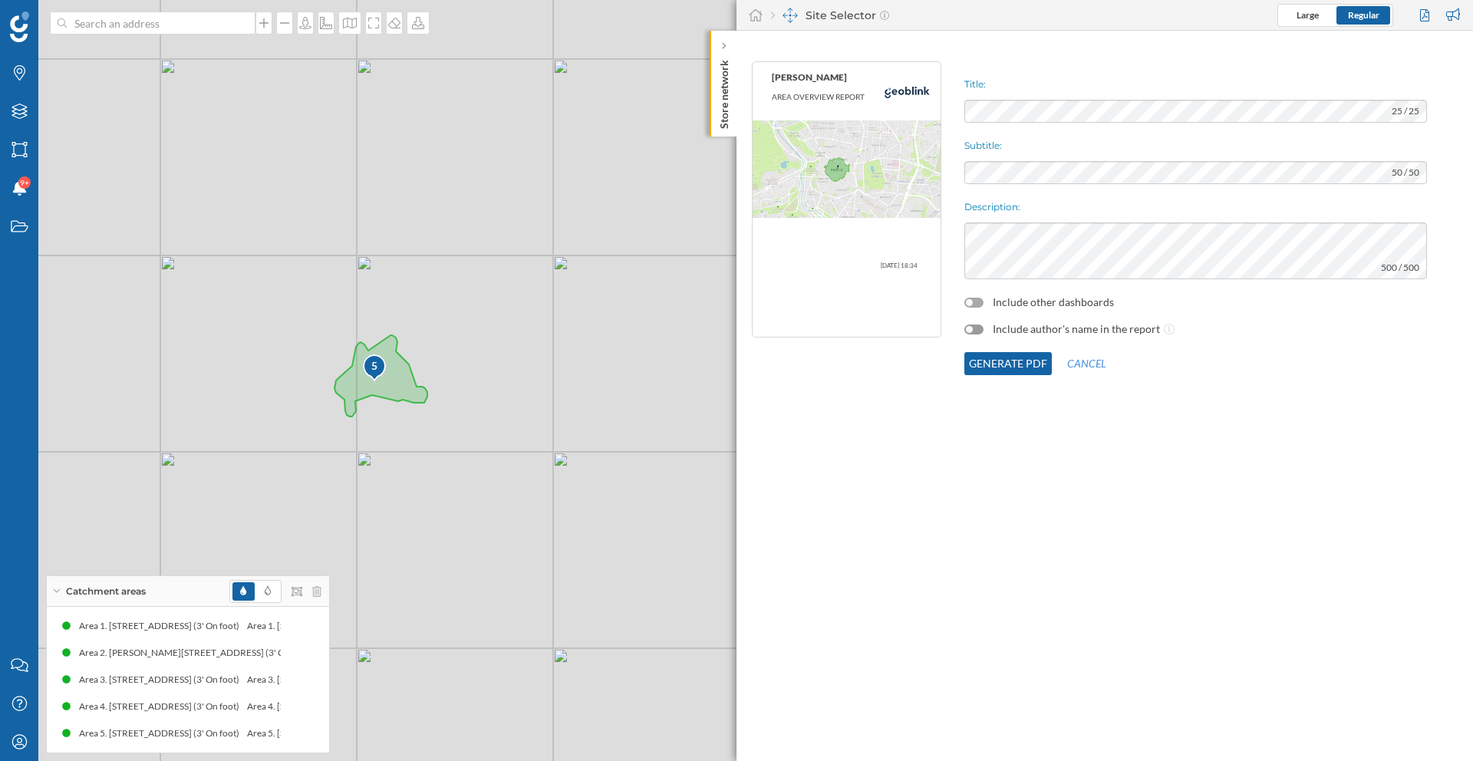
scroll to position [0, 0]
click at [968, 306] on div at bounding box center [974, 303] width 19 height 10
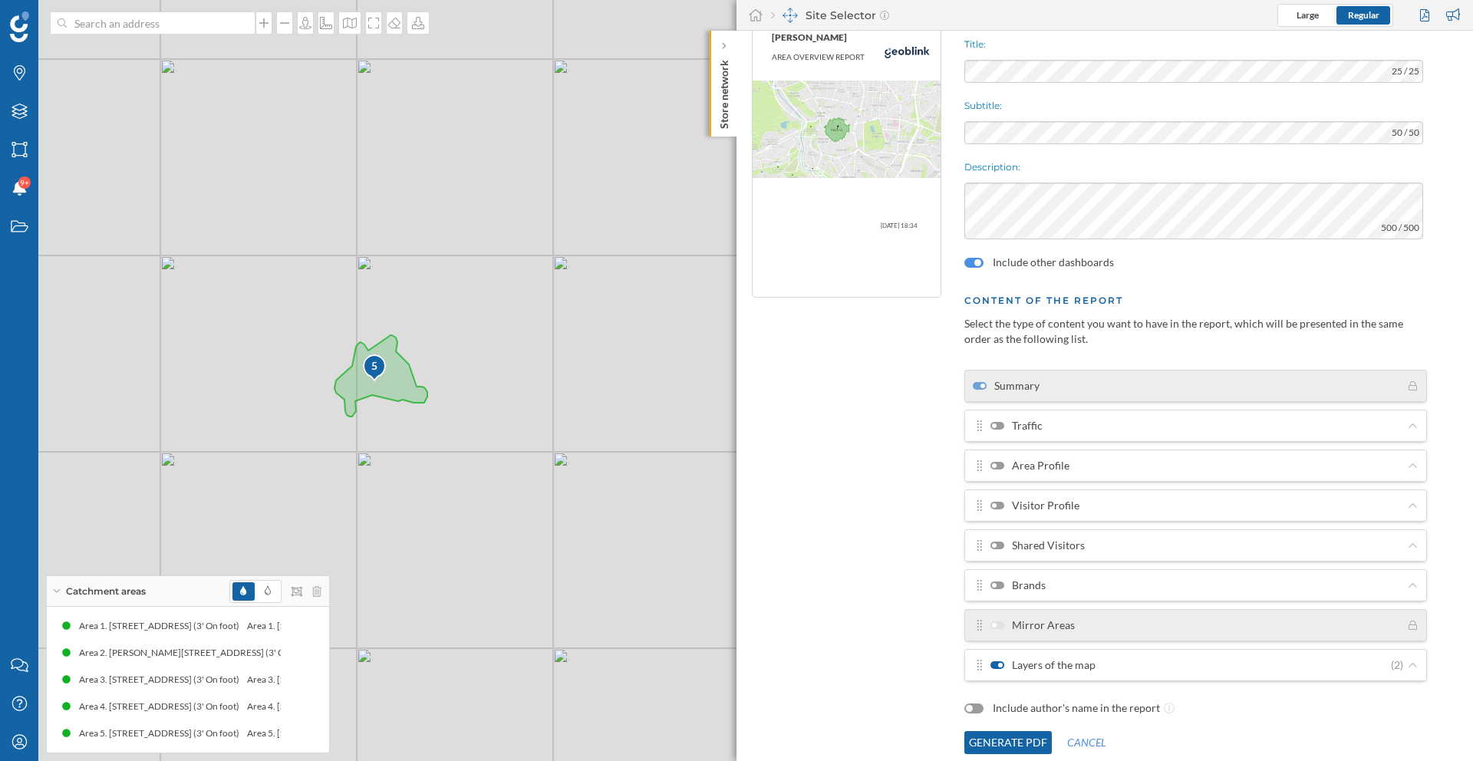
scroll to position [41, 0]
click at [1016, 746] on button "Generate PDF" at bounding box center [1008, 741] width 87 height 23
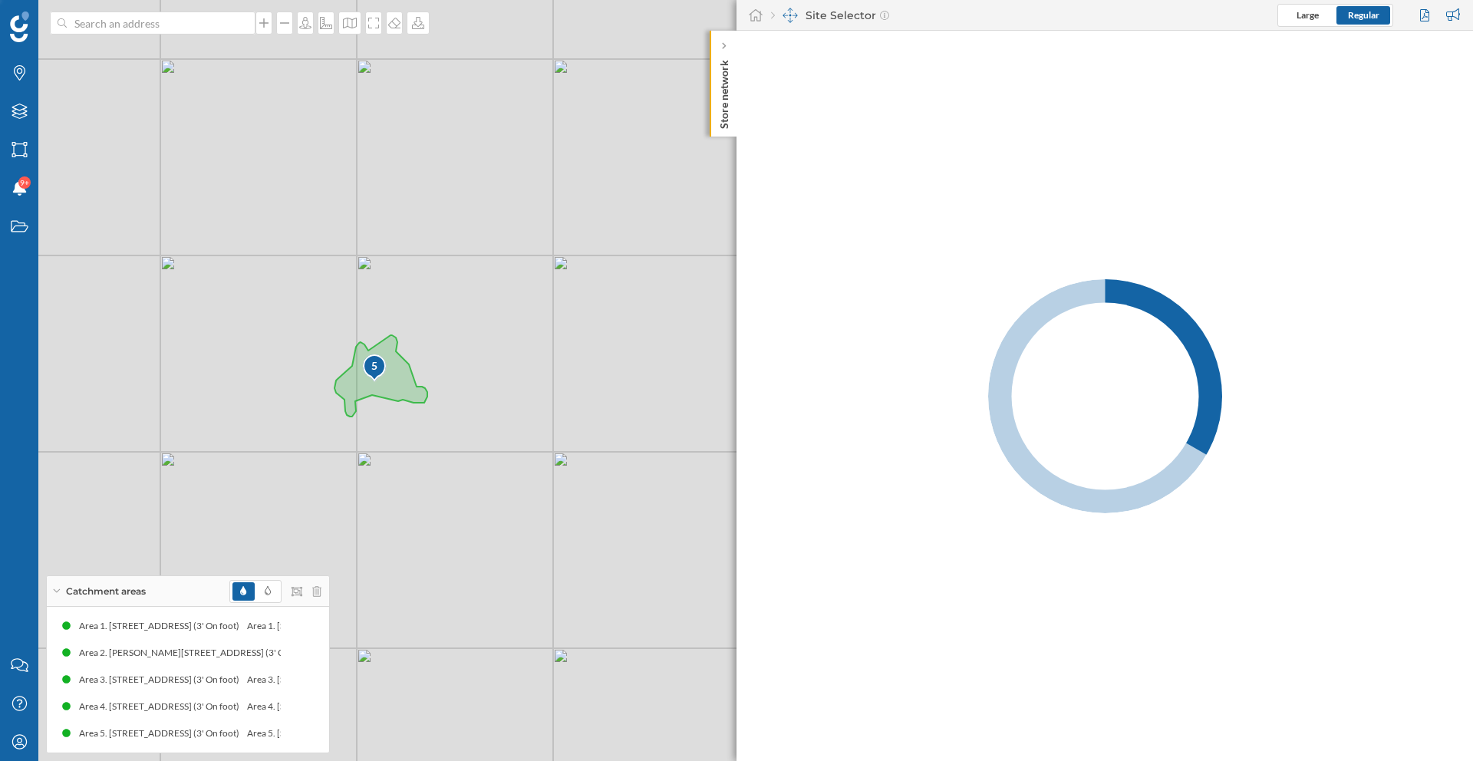
scroll to position [0, 0]
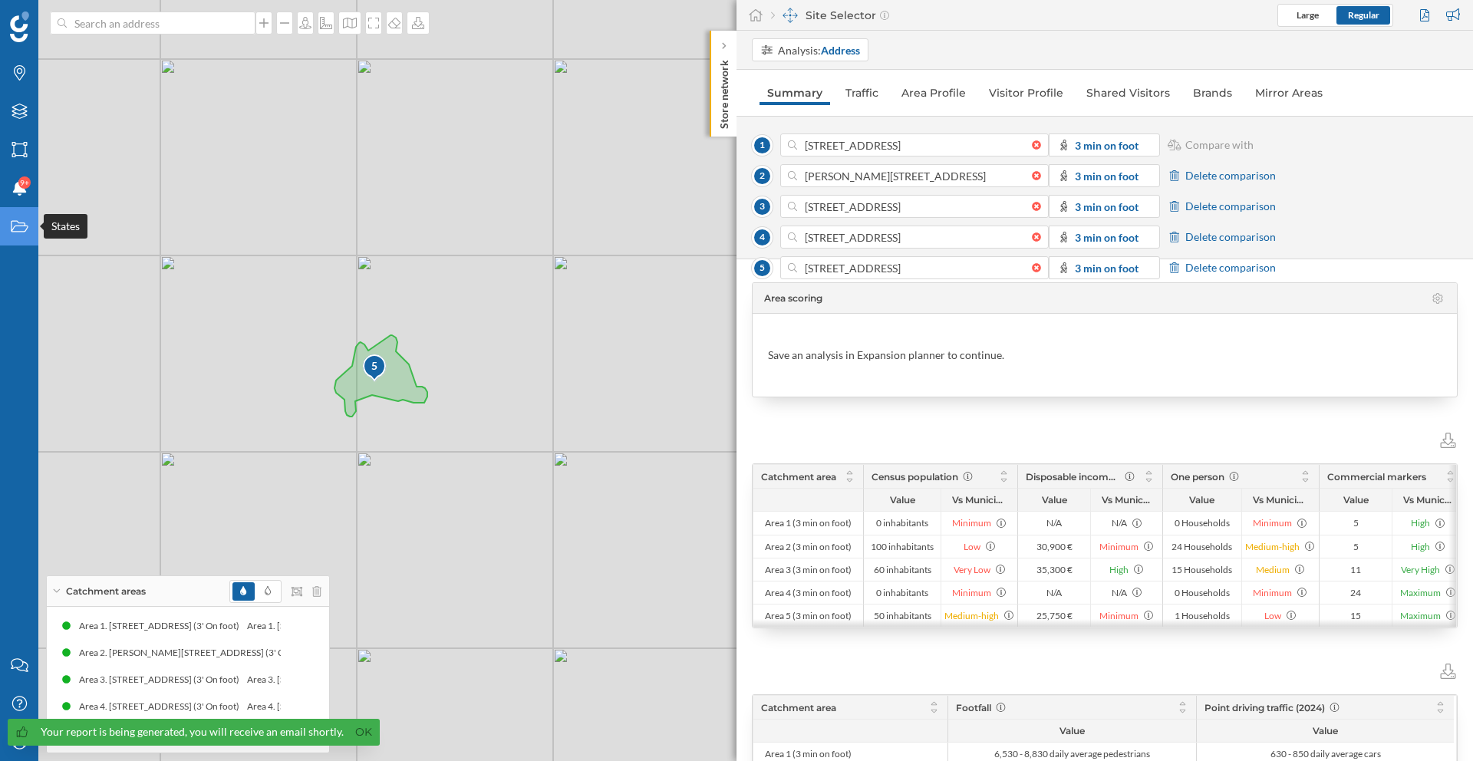
click at [25, 222] on icon "States" at bounding box center [19, 226] width 19 height 15
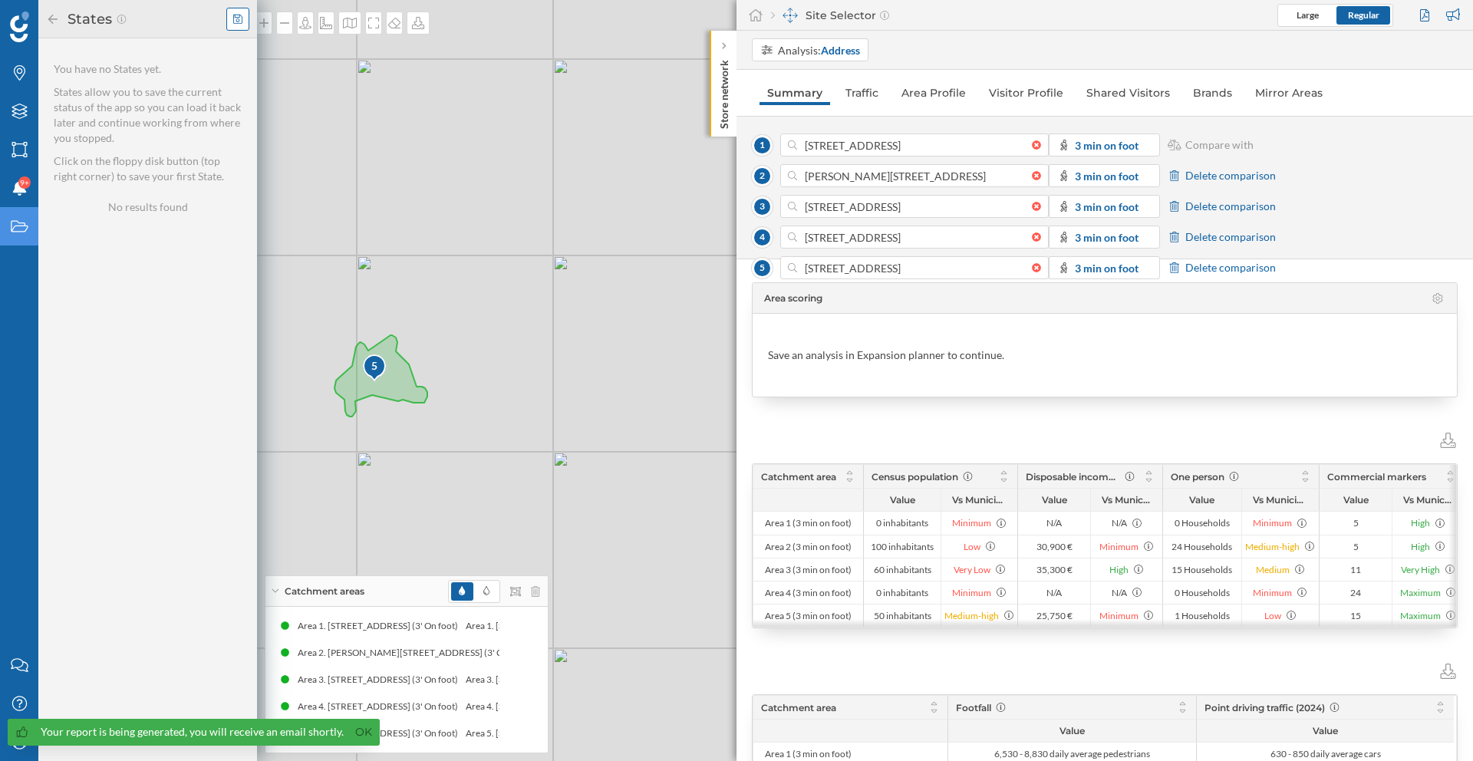
click at [233, 25] on div at bounding box center [237, 19] width 23 height 23
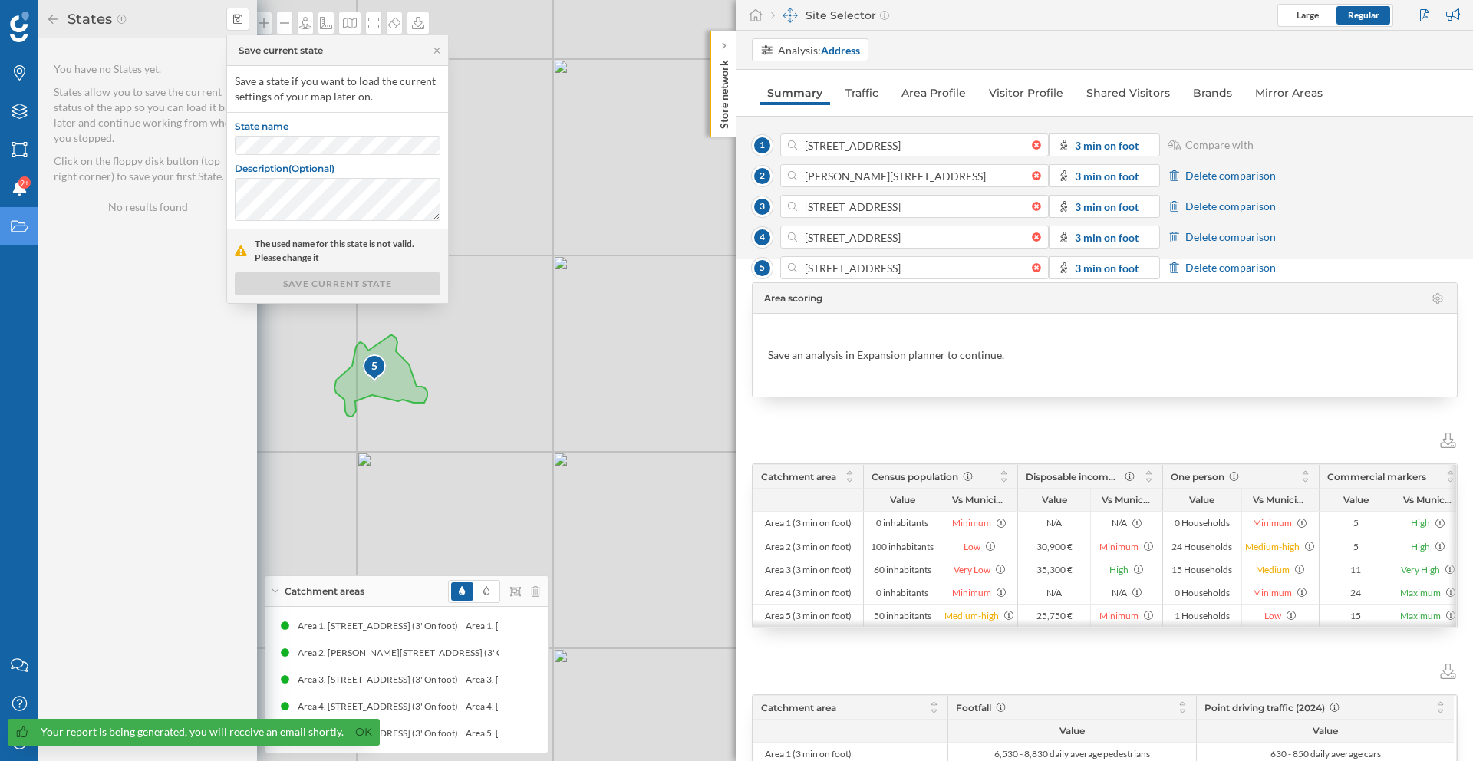
click at [305, 133] on label "State name" at bounding box center [338, 127] width 206 height 15
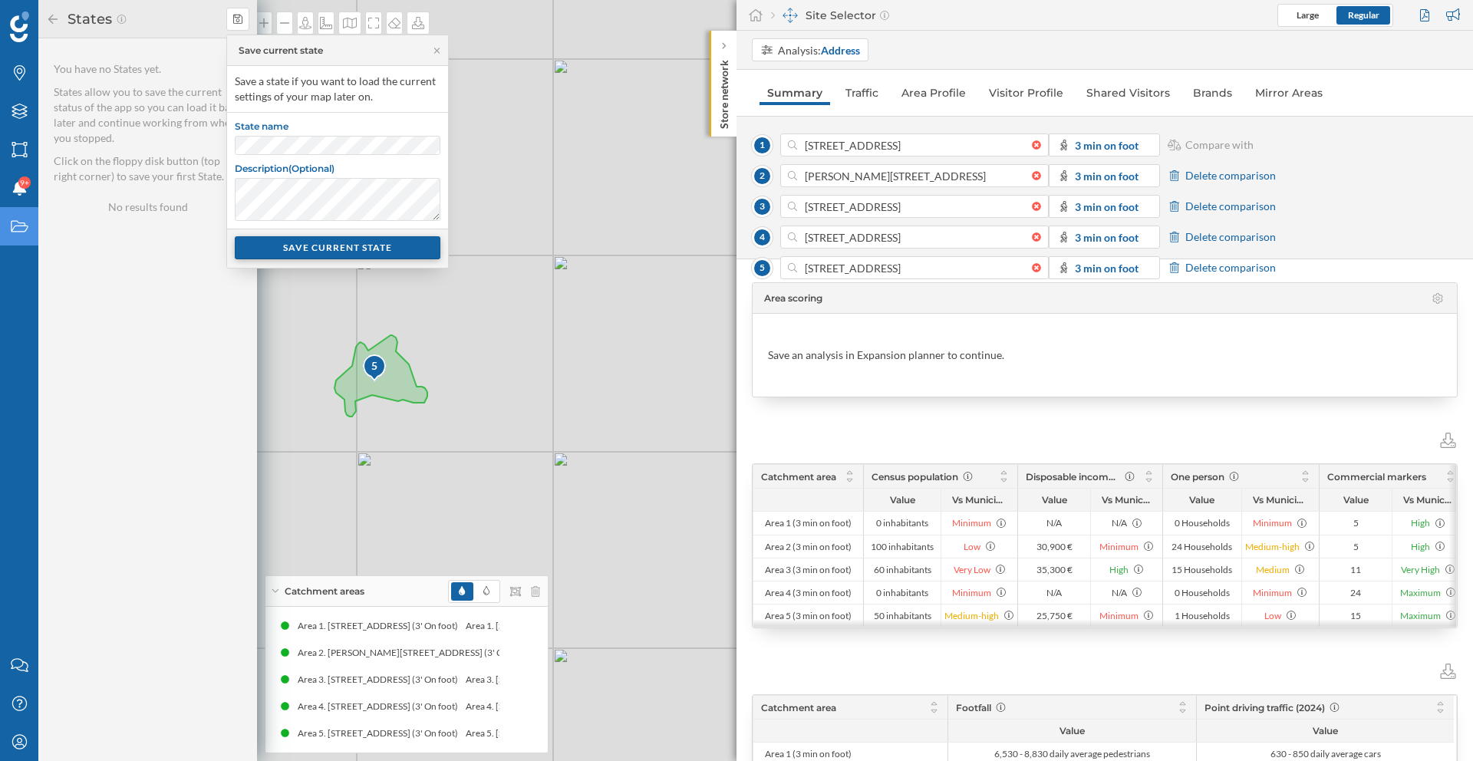
click at [276, 246] on div "SAVE CURRENT STATE" at bounding box center [338, 247] width 206 height 23
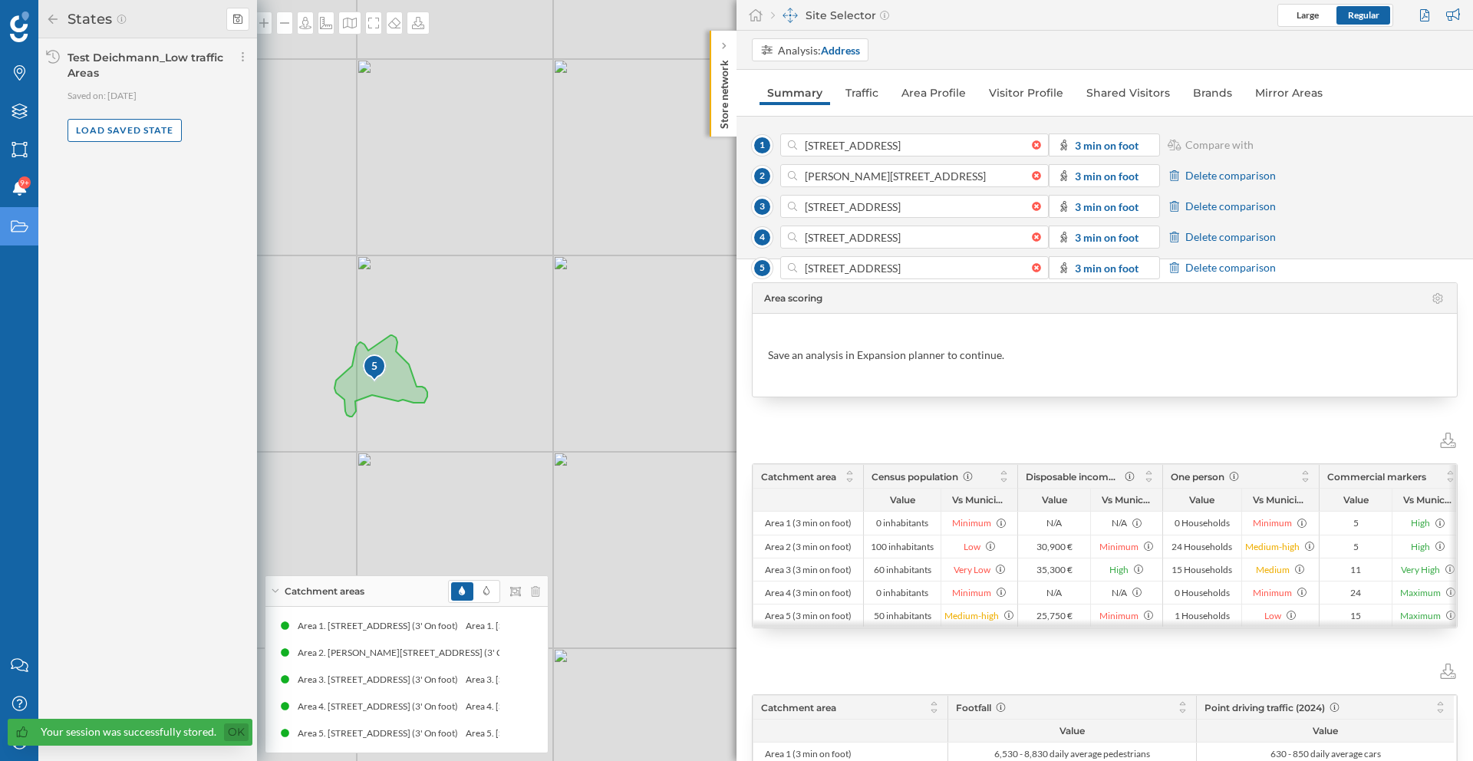
click at [236, 739] on link "Ok" at bounding box center [236, 733] width 25 height 18
click at [14, 748] on icon "My Profile" at bounding box center [19, 741] width 19 height 15
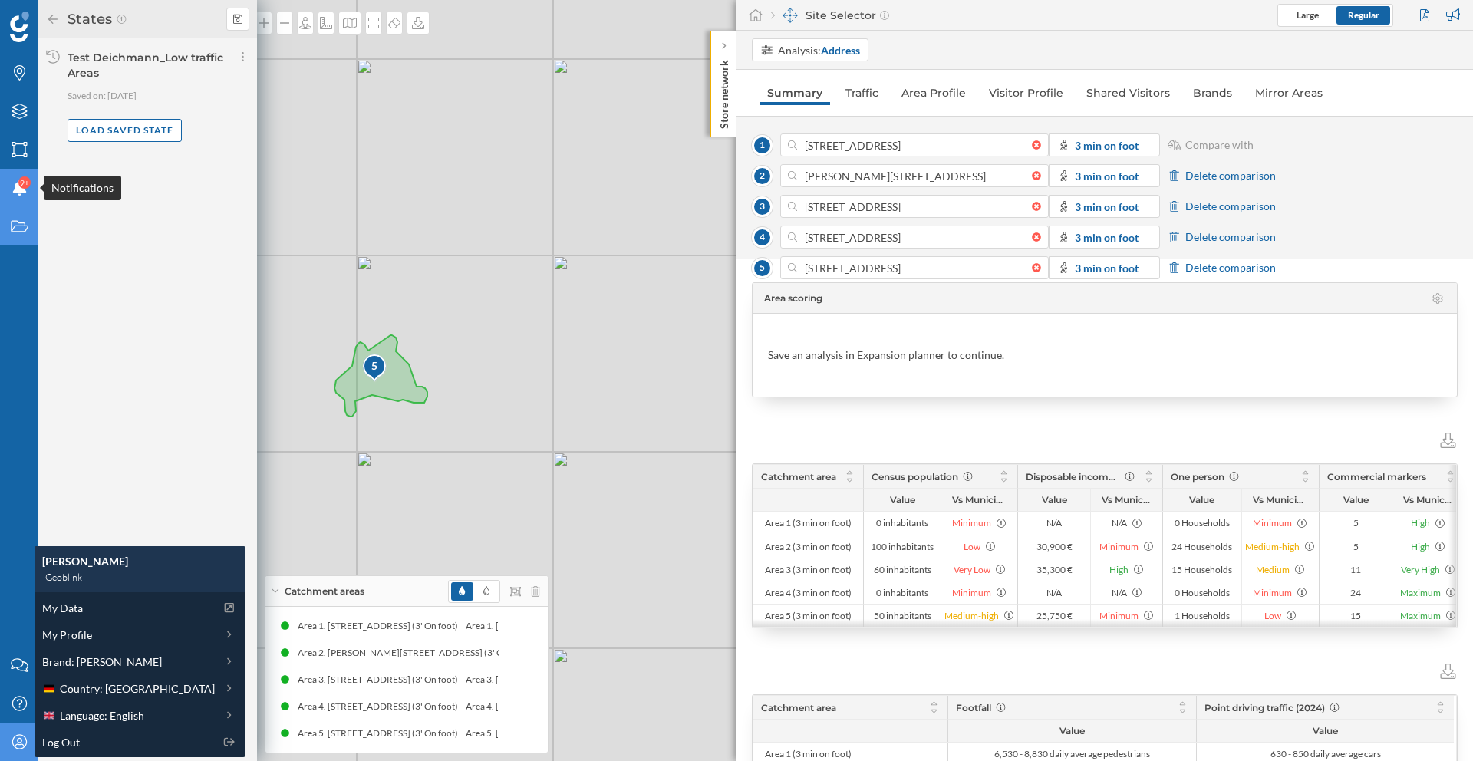
click at [21, 193] on icon at bounding box center [19, 187] width 14 height 15
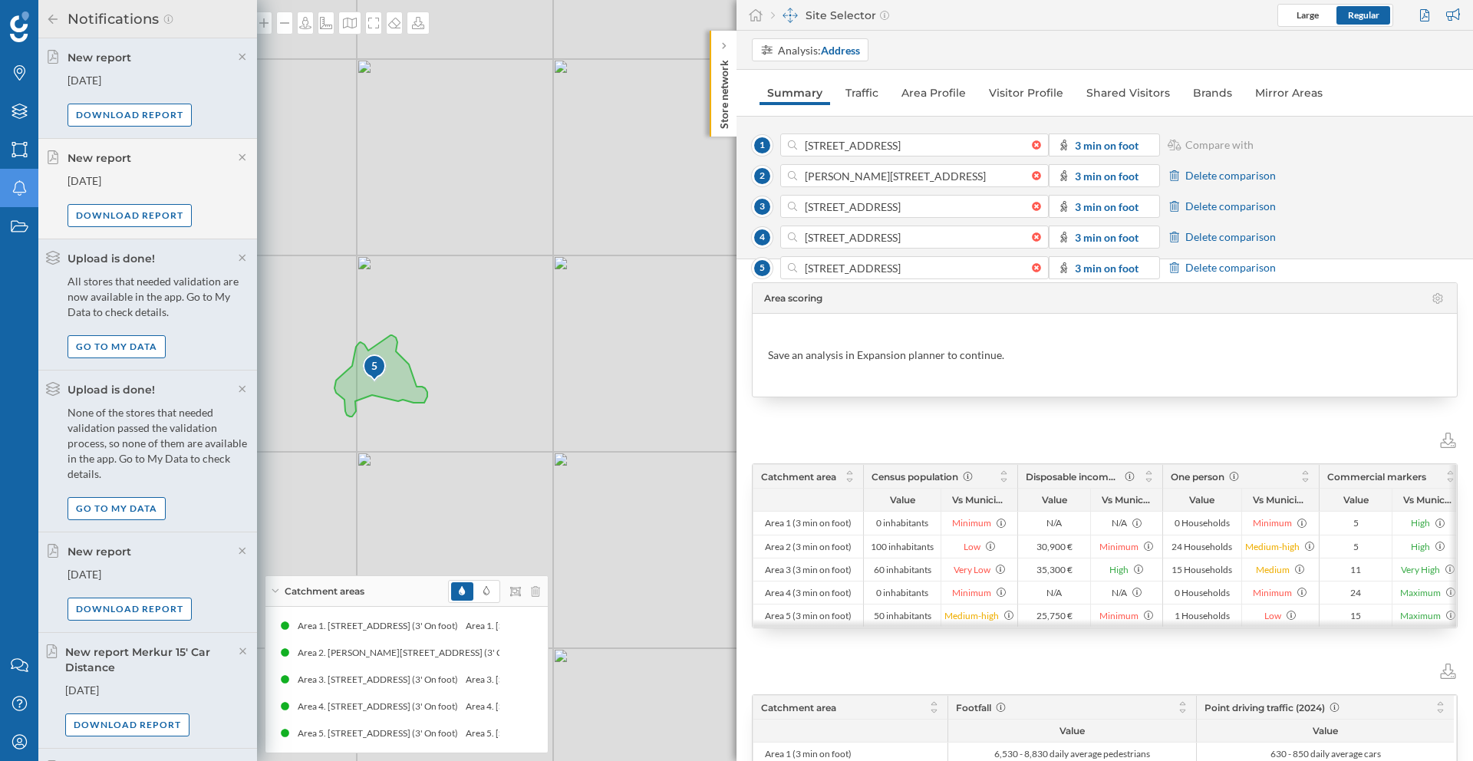
click at [51, 15] on icon at bounding box center [53, 19] width 14 height 11
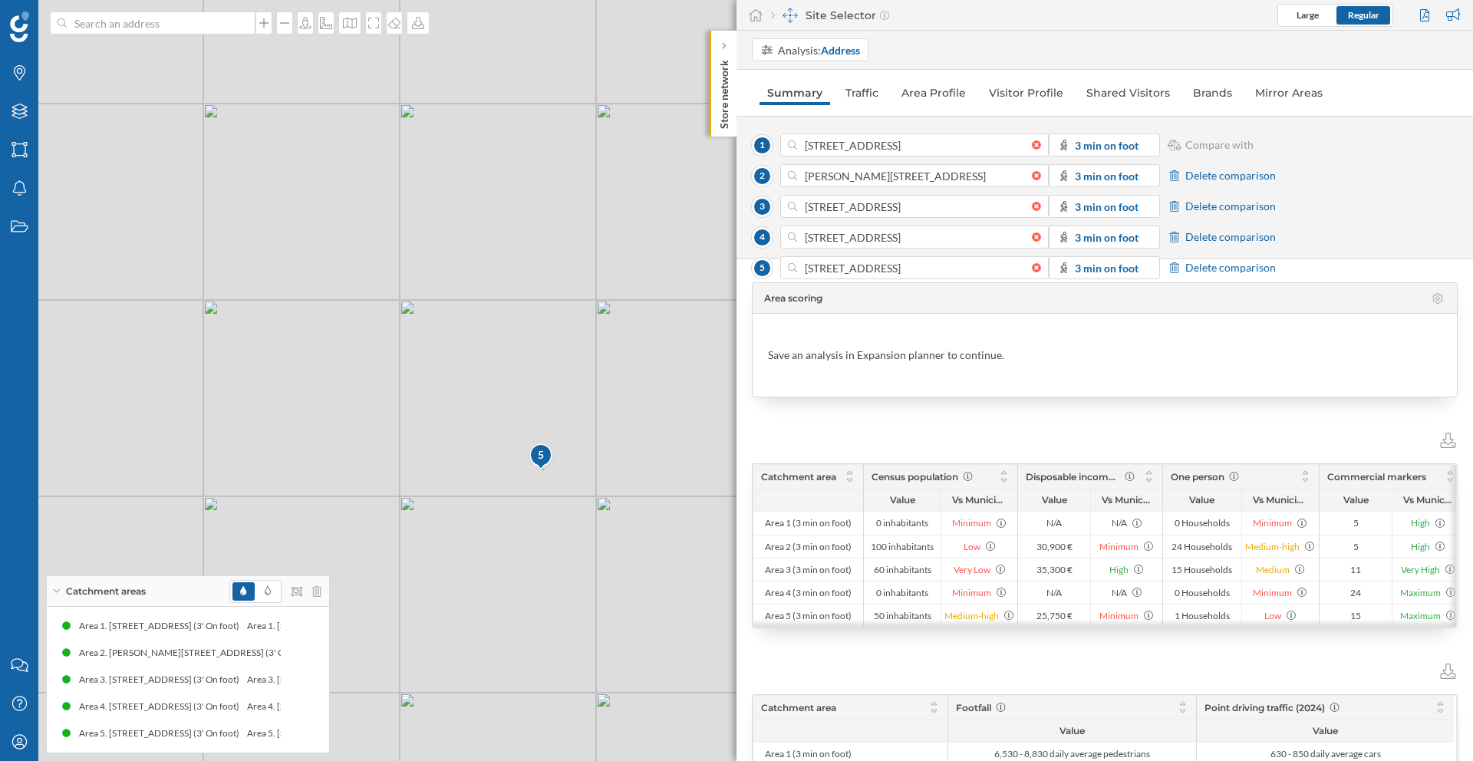
drag, startPoint x: 414, startPoint y: 474, endPoint x: 591, endPoint y: 529, distance: 185.7
click at [591, 529] on div "1 2 3 4 5 © Mapbox © OpenStreetMap Improve this map" at bounding box center [736, 380] width 1473 height 761
drag, startPoint x: 302, startPoint y: 465, endPoint x: 539, endPoint y: 424, distance: 241.3
click at [539, 424] on div "1 2 3 4 5 © Mapbox © OpenStreetMap Improve this map" at bounding box center [736, 380] width 1473 height 761
drag, startPoint x: 529, startPoint y: 466, endPoint x: 490, endPoint y: 546, distance: 88.5
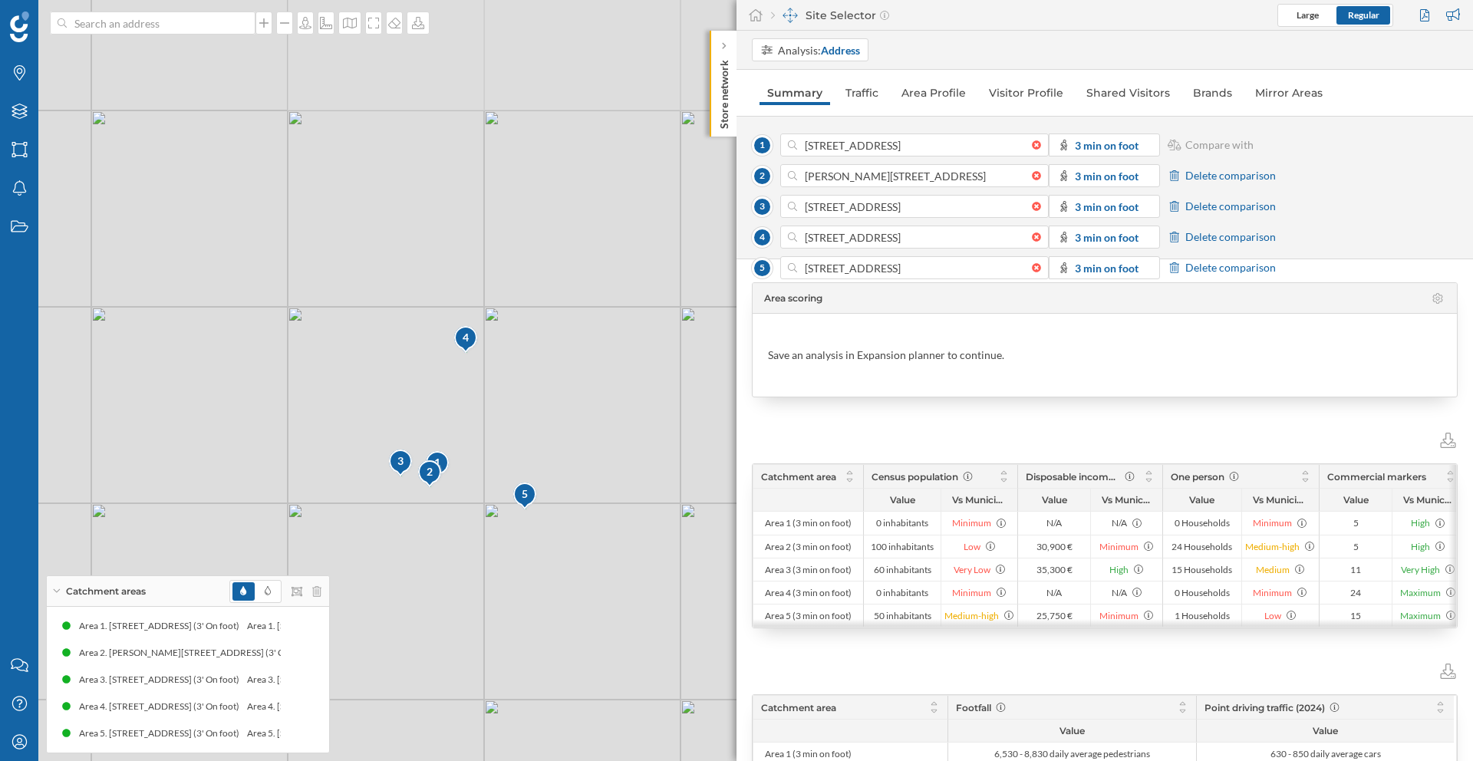
click at [490, 546] on div "1 2 3 4 5 © Mapbox © OpenStreetMap Improve this map" at bounding box center [736, 380] width 1473 height 761
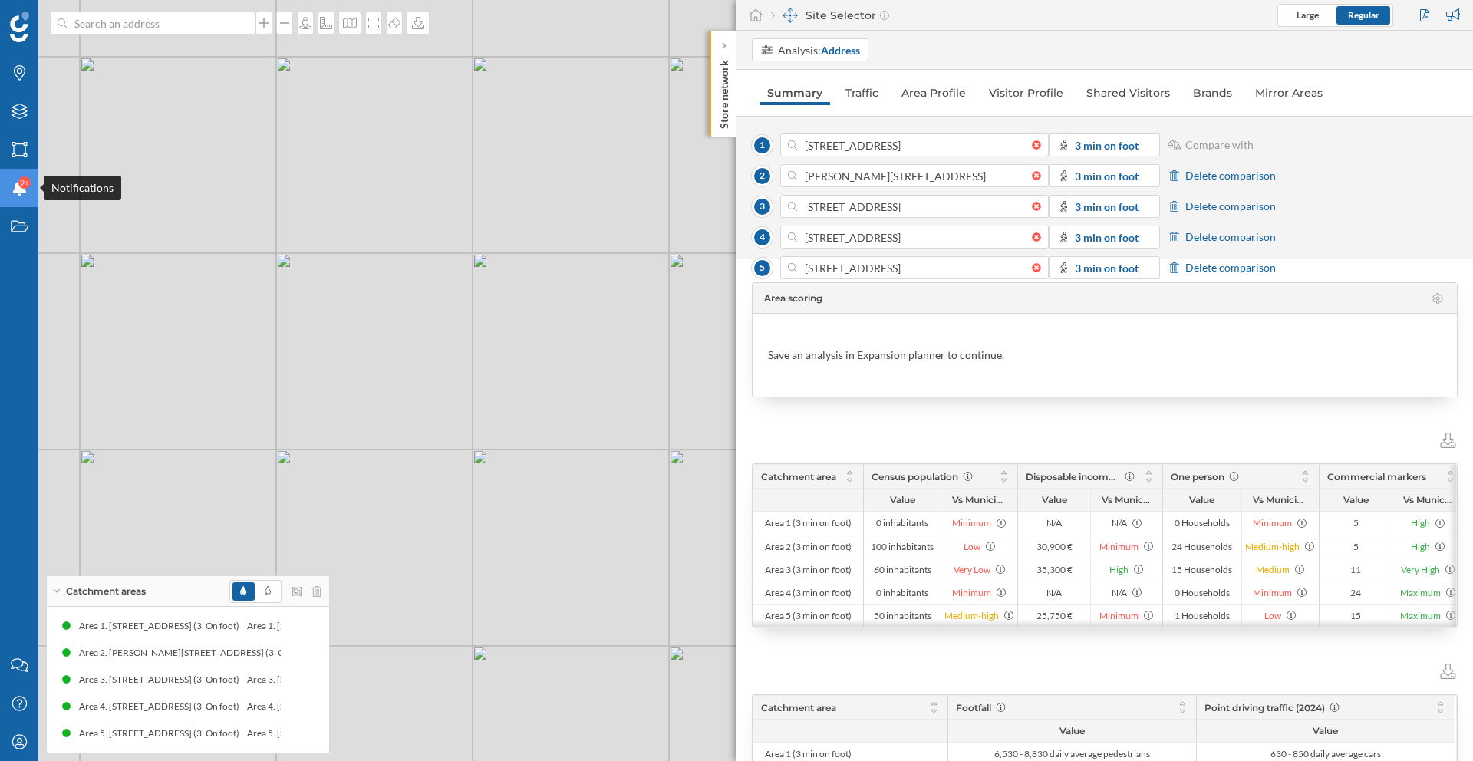
click at [18, 194] on icon at bounding box center [19, 187] width 14 height 15
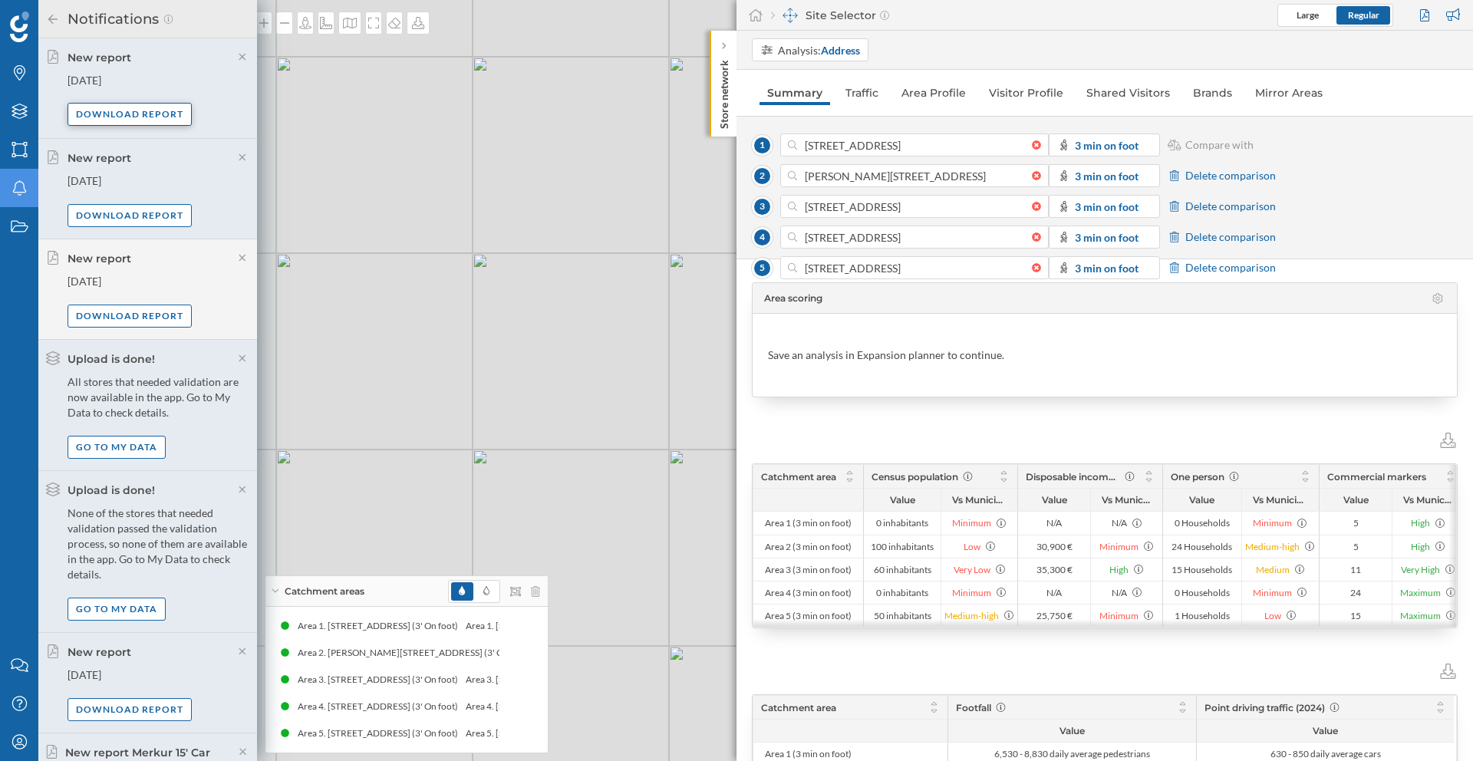
click at [127, 110] on div "Download report" at bounding box center [130, 114] width 124 height 23
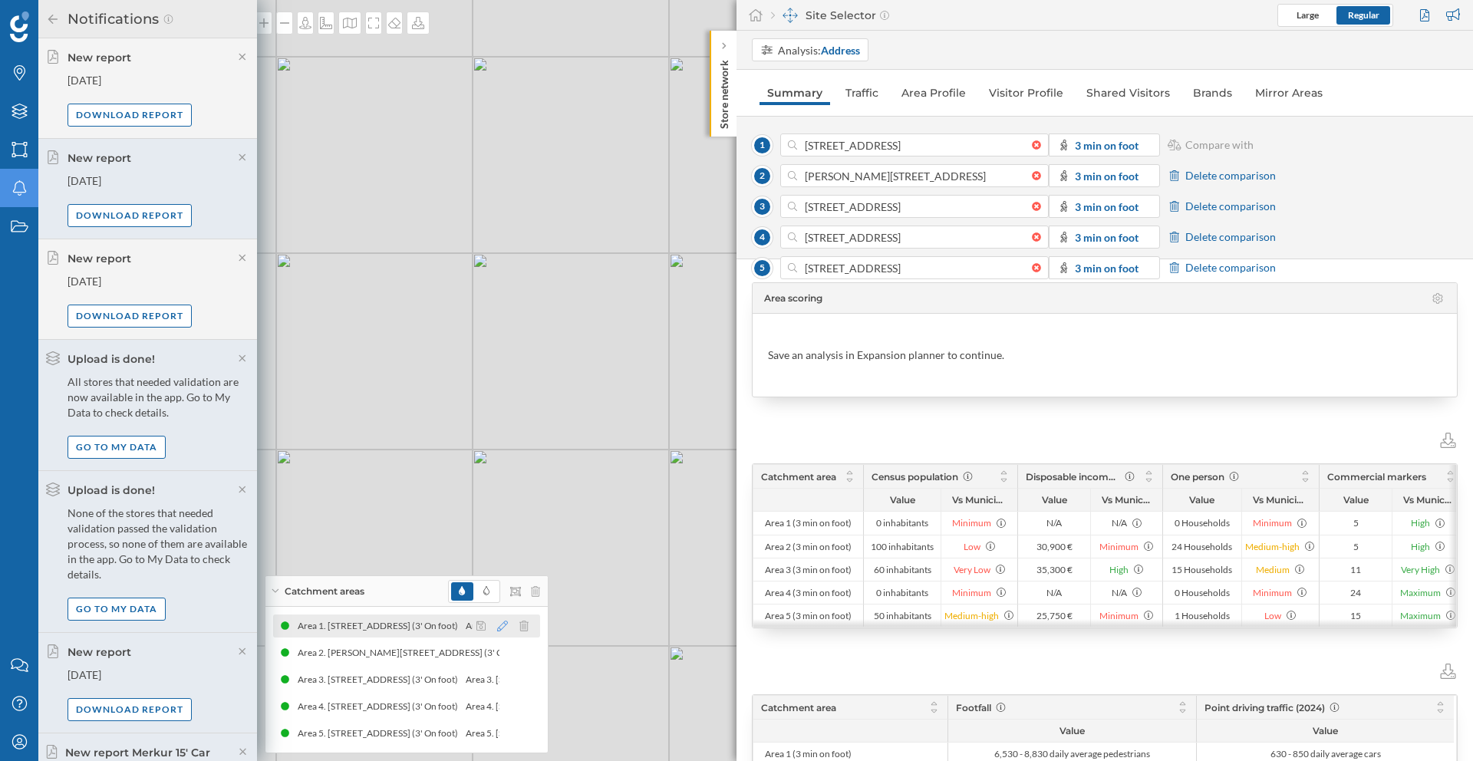
click at [500, 624] on icon at bounding box center [502, 626] width 11 height 11
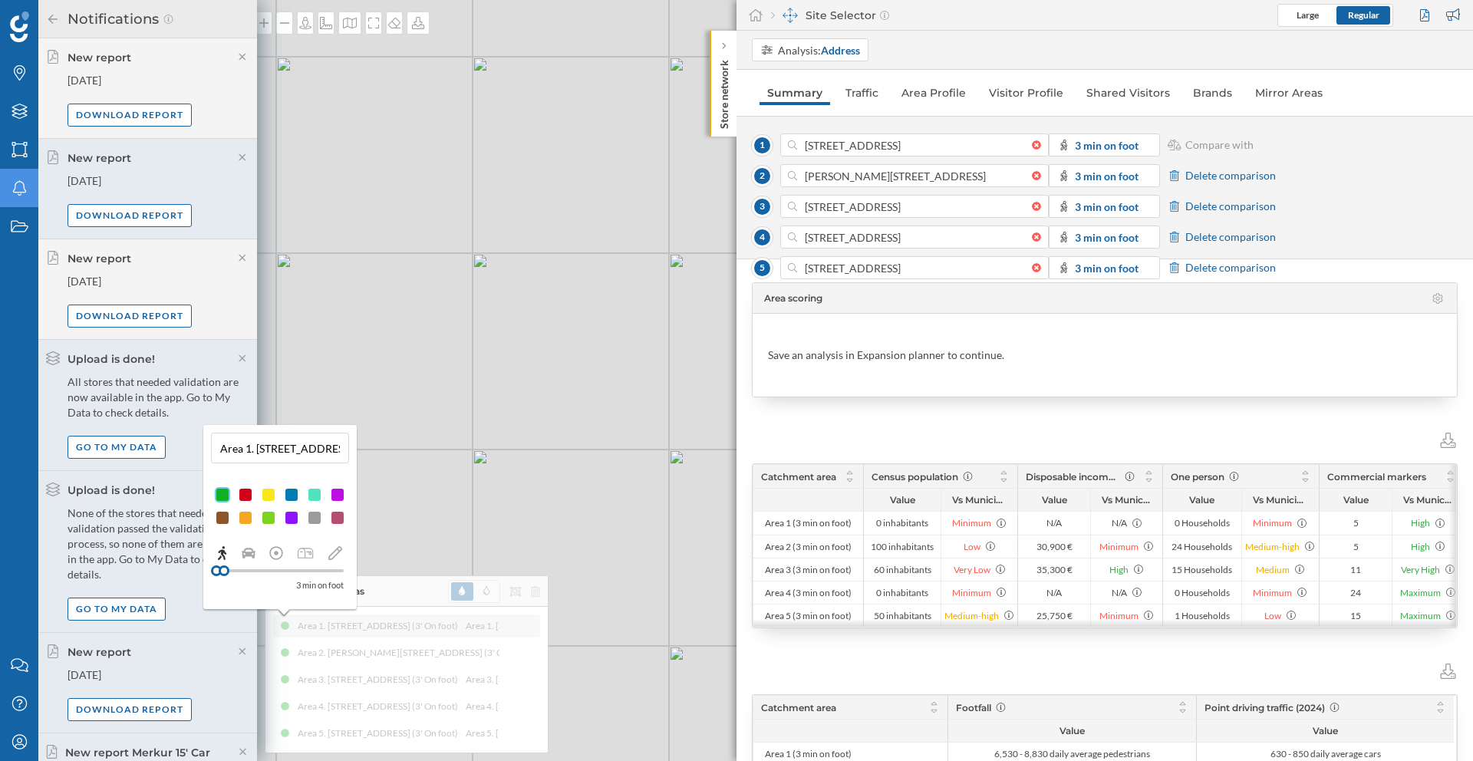
drag, startPoint x: 256, startPoint y: 447, endPoint x: 215, endPoint y: 447, distance: 41.4
click at [216, 447] on input "Area 1. [STREET_ADDRESS] (3' On foot)" at bounding box center [280, 448] width 129 height 23
click at [247, 442] on input "[STREET_ADDRESS] (3' On foot)" at bounding box center [280, 448] width 129 height 23
drag, startPoint x: 341, startPoint y: 451, endPoint x: 284, endPoint y: 450, distance: 57.6
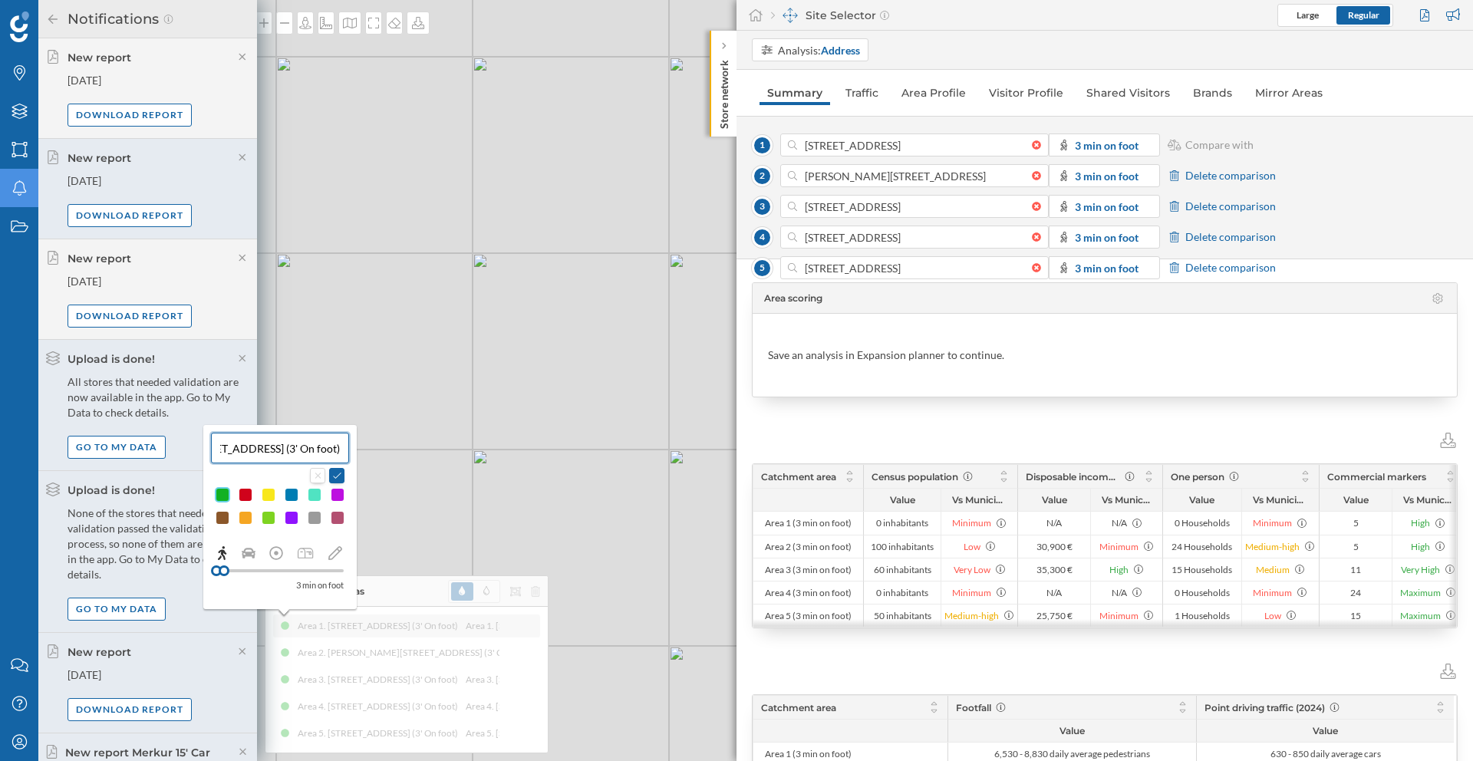
click at [284, 450] on input "[STREET_ADDRESS] (3' On foot)" at bounding box center [280, 448] width 129 height 23
type input "[STREET_ADDRESS]"
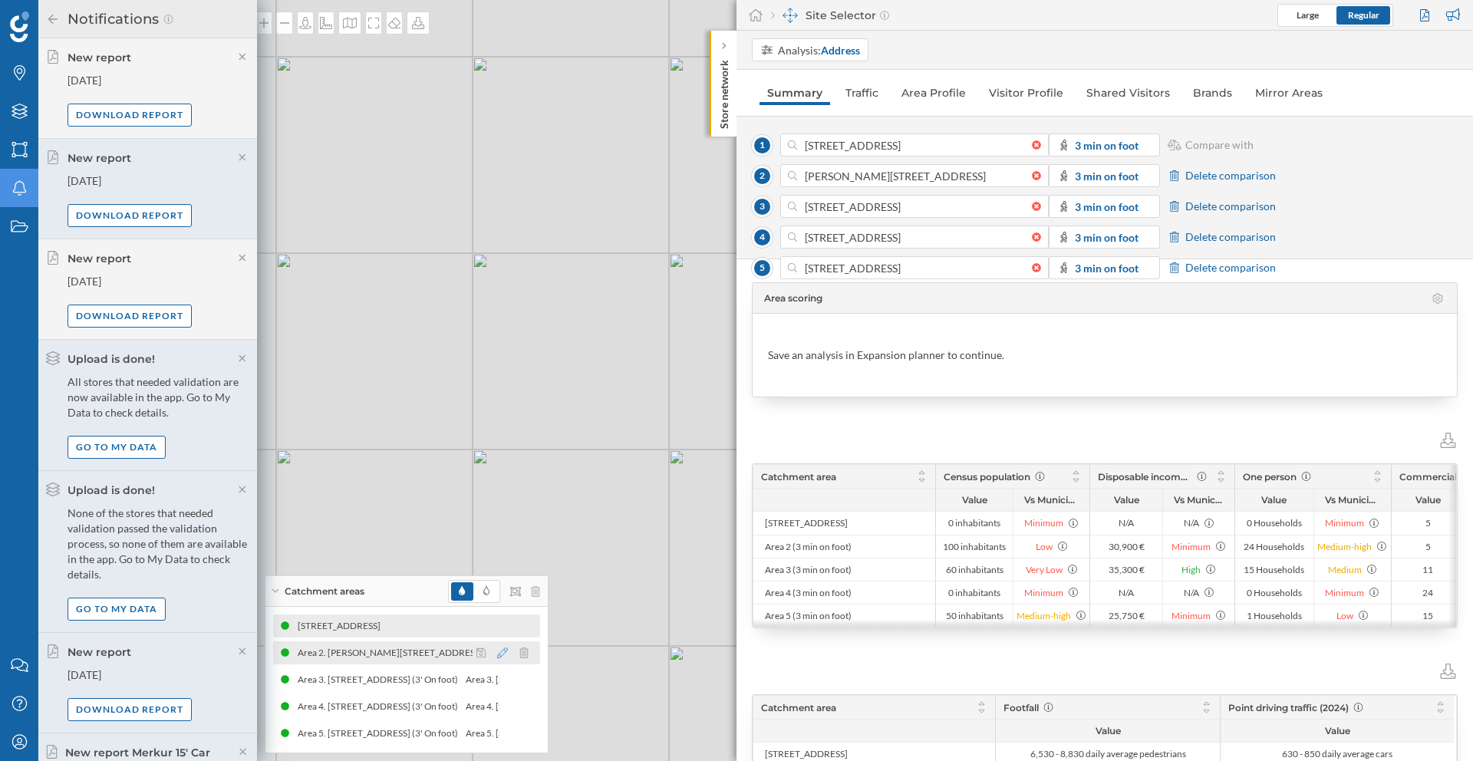
click at [504, 654] on icon at bounding box center [502, 653] width 11 height 11
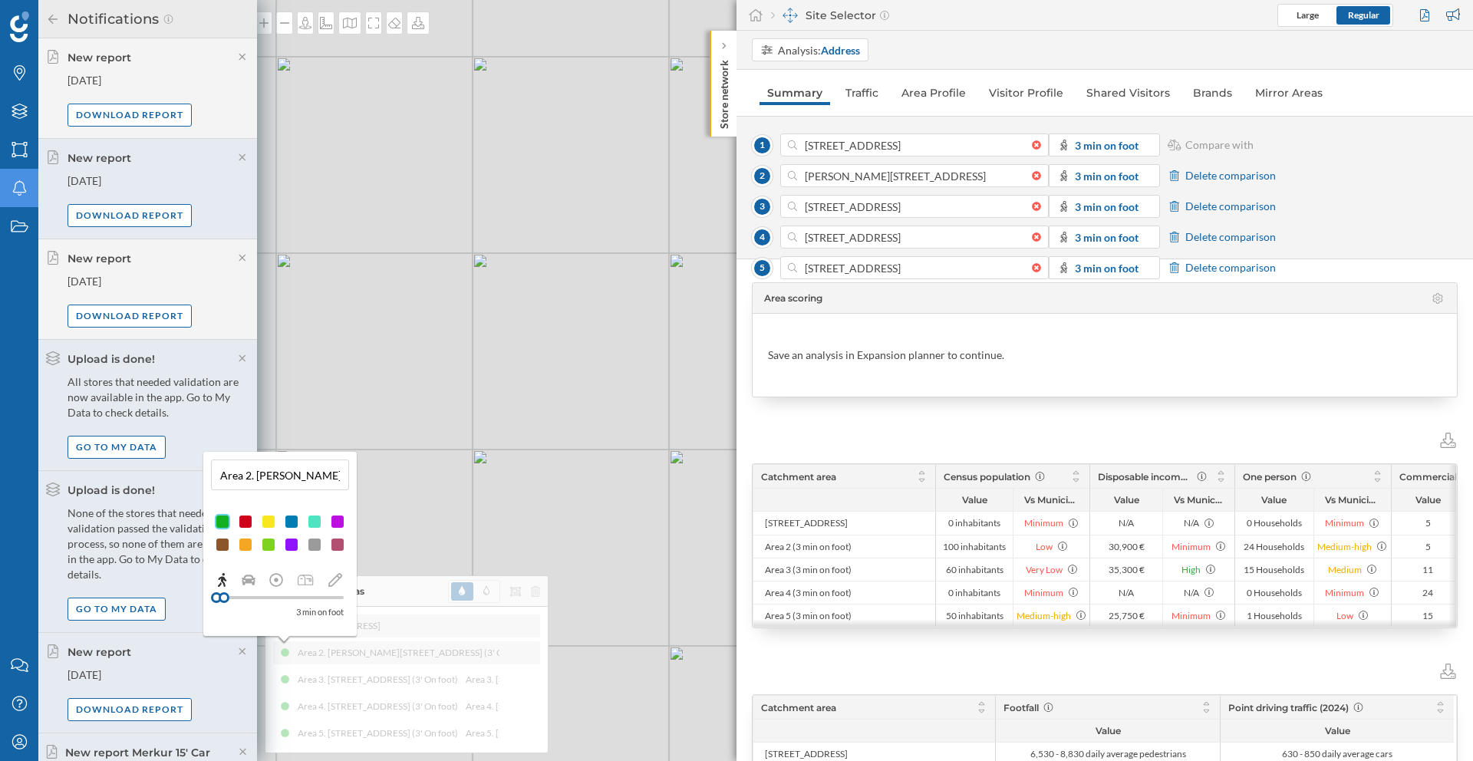
drag, startPoint x: 257, startPoint y: 471, endPoint x: 217, endPoint y: 473, distance: 40.0
click at [217, 473] on input "Area 2. [PERSON_NAME][STREET_ADDRESS] (3' On foot)" at bounding box center [280, 474] width 129 height 23
click at [331, 470] on input "[PERSON_NAME][STREET_ADDRESS] (3' On foot)" at bounding box center [280, 474] width 129 height 23
drag, startPoint x: 343, startPoint y: 478, endPoint x: 244, endPoint y: 477, distance: 99.0
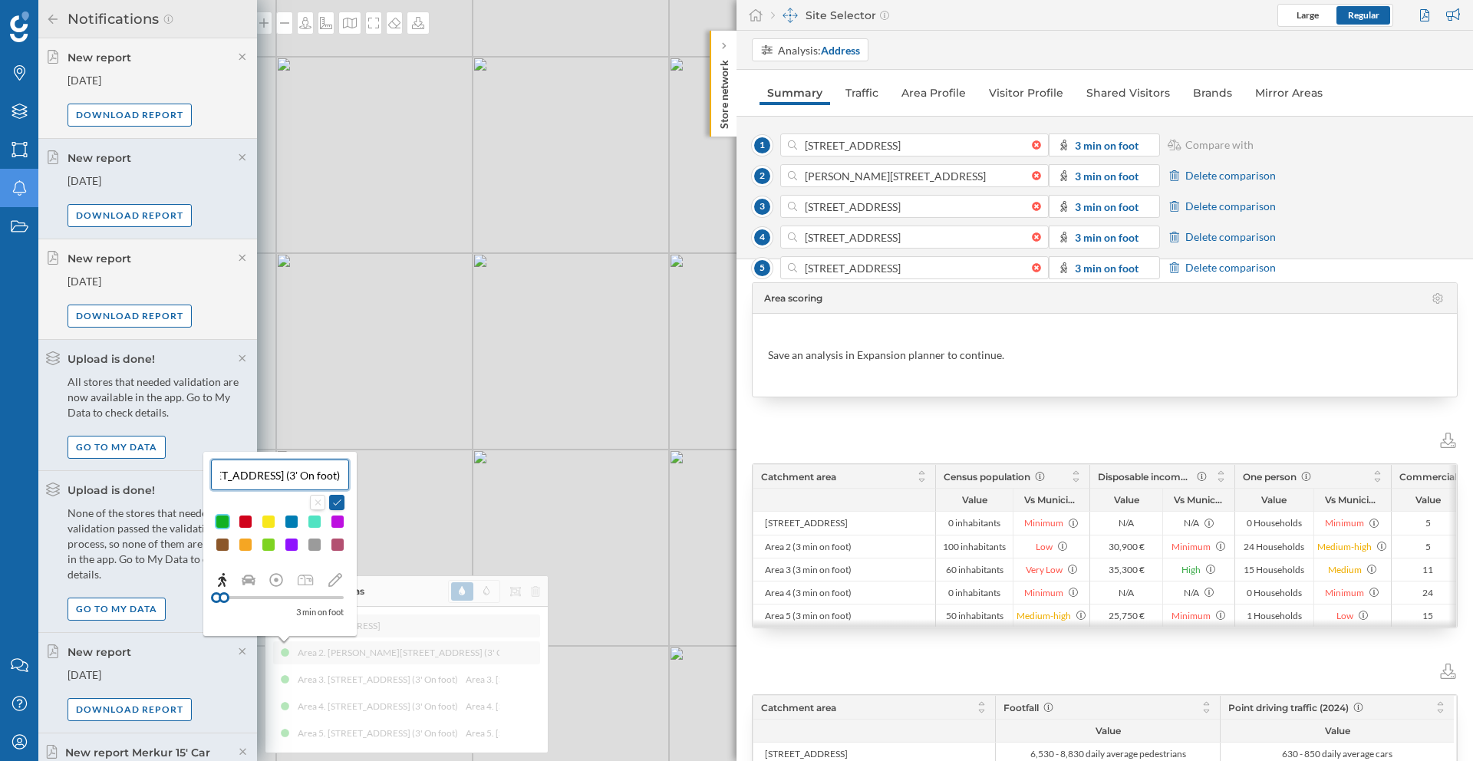
click at [244, 477] on input "[PERSON_NAME][STREET_ADDRESS] (3' On foot)" at bounding box center [280, 474] width 129 height 23
type input "[PERSON_NAME][STREET_ADDRESS]"
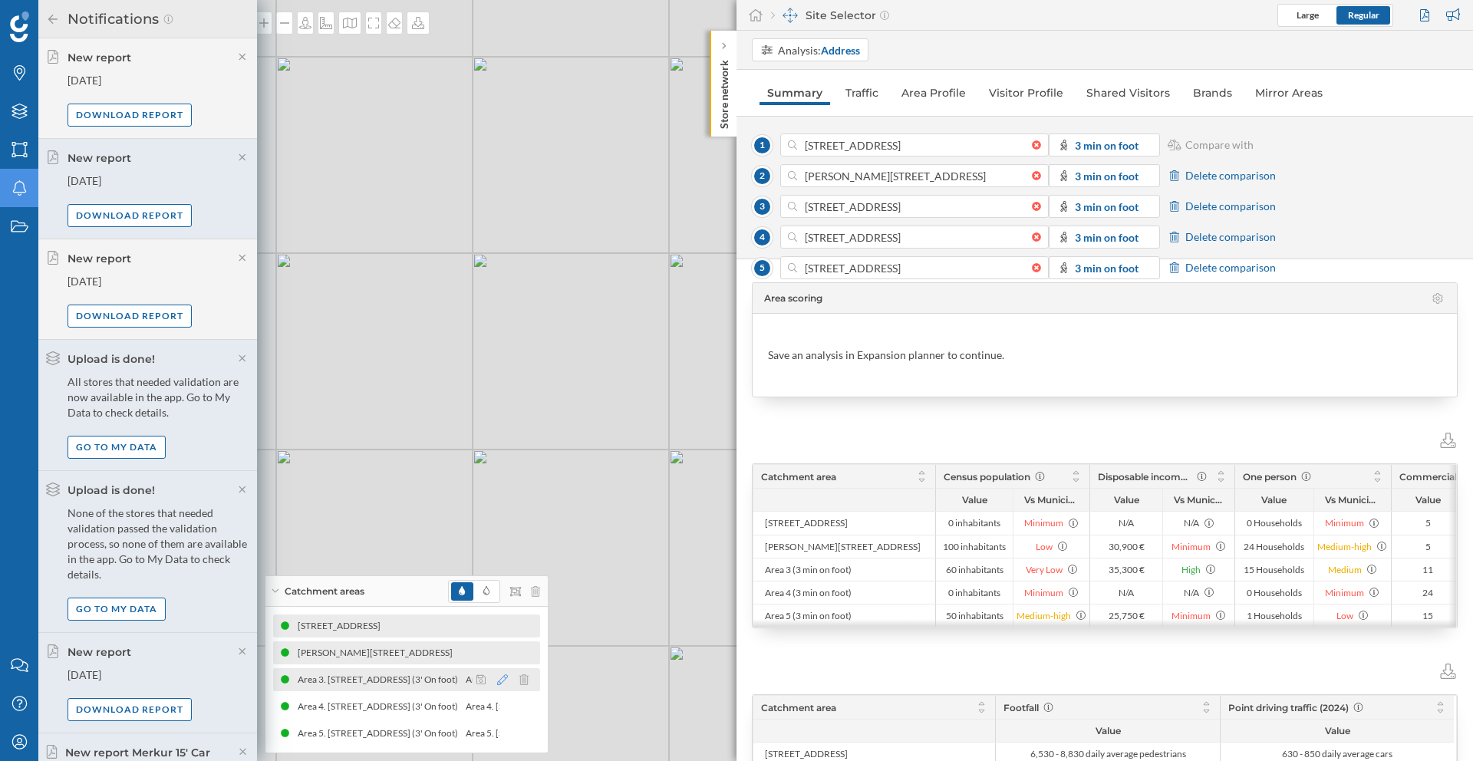
click at [498, 674] on icon at bounding box center [502, 679] width 11 height 11
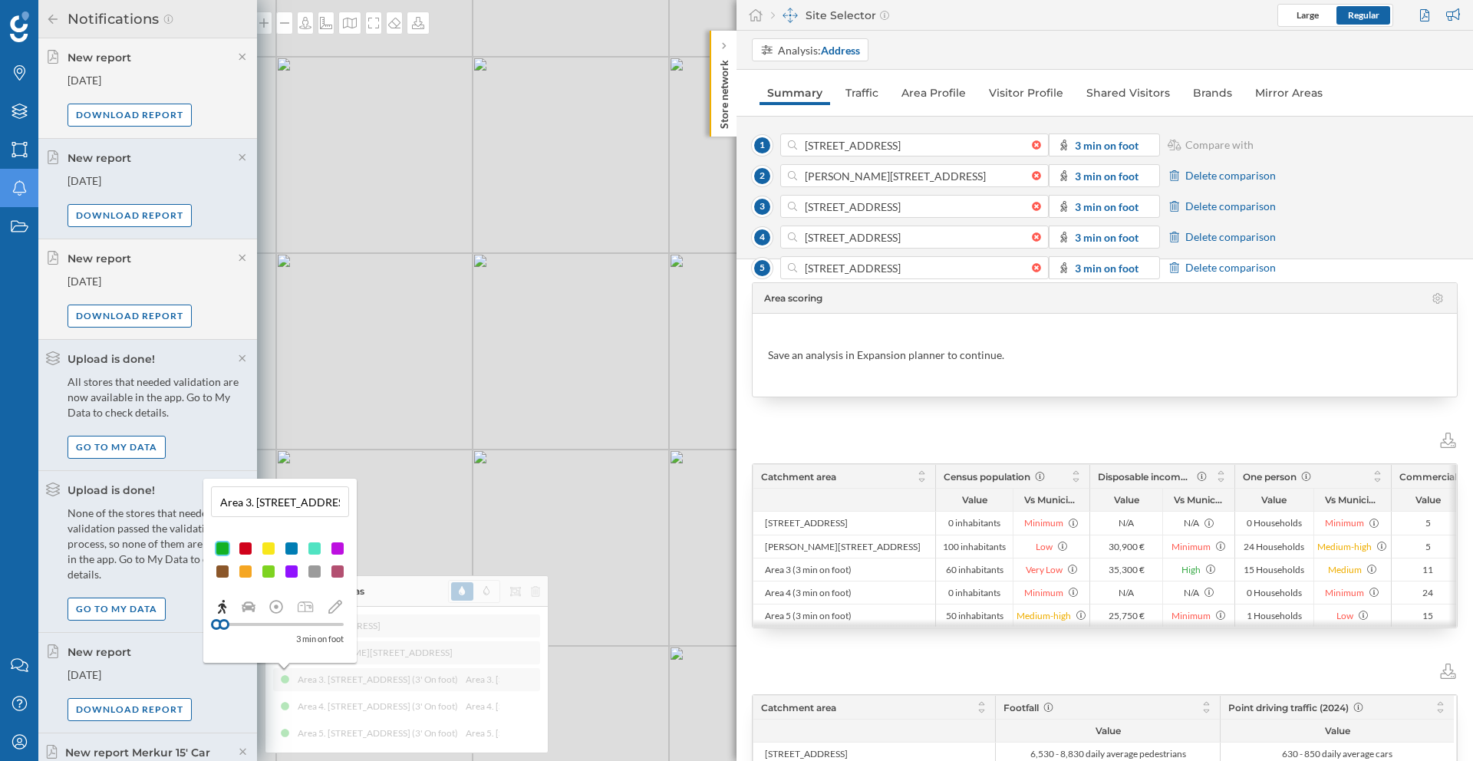
drag, startPoint x: 258, startPoint y: 505, endPoint x: 244, endPoint y: 506, distance: 13.8
click at [244, 506] on input "Area 3. [STREET_ADDRESS] (3' On foot)" at bounding box center [280, 501] width 129 height 23
click at [252, 505] on input "Area 3. [STREET_ADDRESS] (3' On foot)" at bounding box center [280, 501] width 129 height 23
drag, startPoint x: 256, startPoint y: 503, endPoint x: 219, endPoint y: 503, distance: 37.6
click at [219, 503] on input "Area 3. [STREET_ADDRESS] (3' On foot)" at bounding box center [280, 501] width 129 height 23
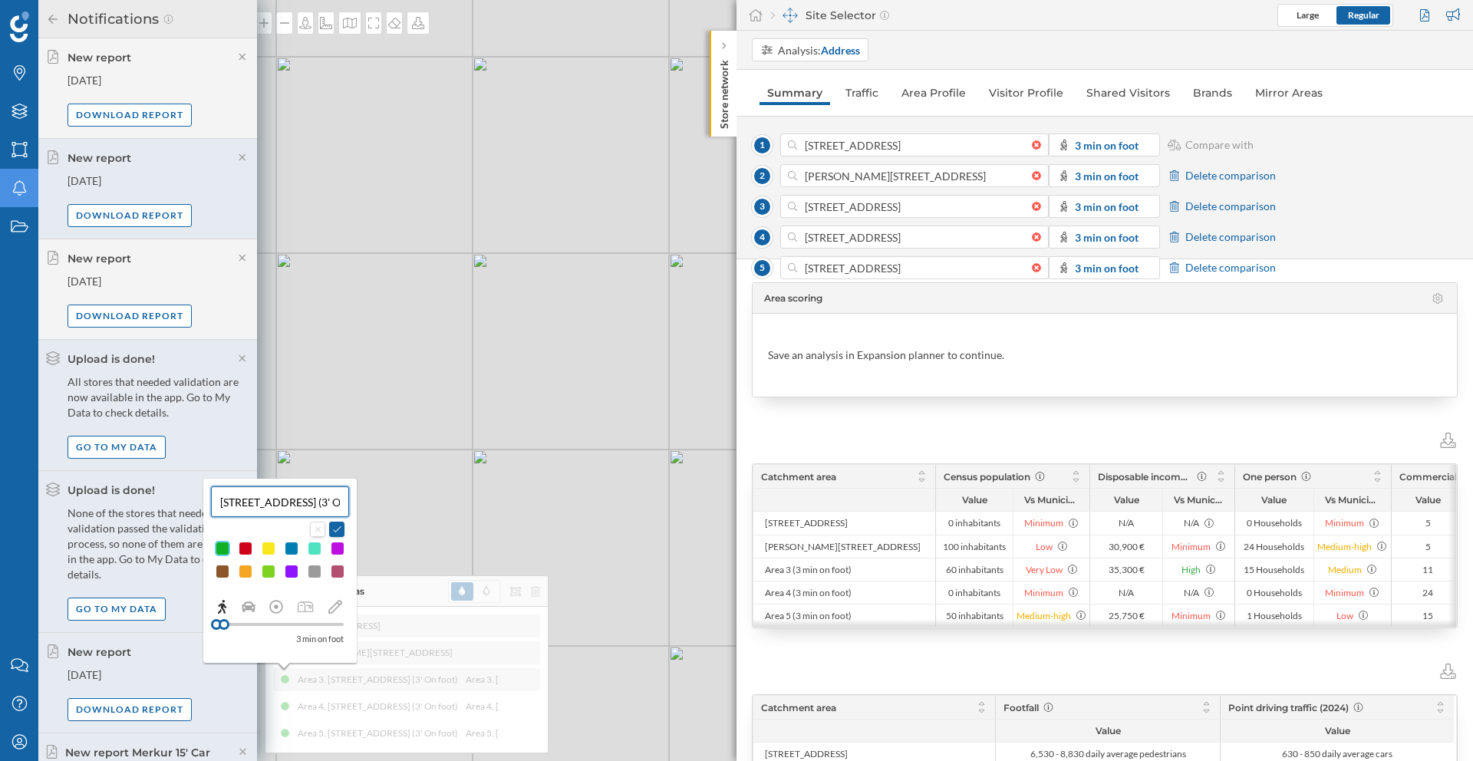
click at [304, 500] on input "[STREET_ADDRESS] (3' On foot)" at bounding box center [280, 501] width 129 height 23
drag, startPoint x: 237, startPoint y: 503, endPoint x: 341, endPoint y: 506, distance: 104.4
click at [341, 506] on input "[STREET_ADDRESS] (3' On foot)" at bounding box center [280, 501] width 129 height 23
type input "[STREET_ADDRESS]"
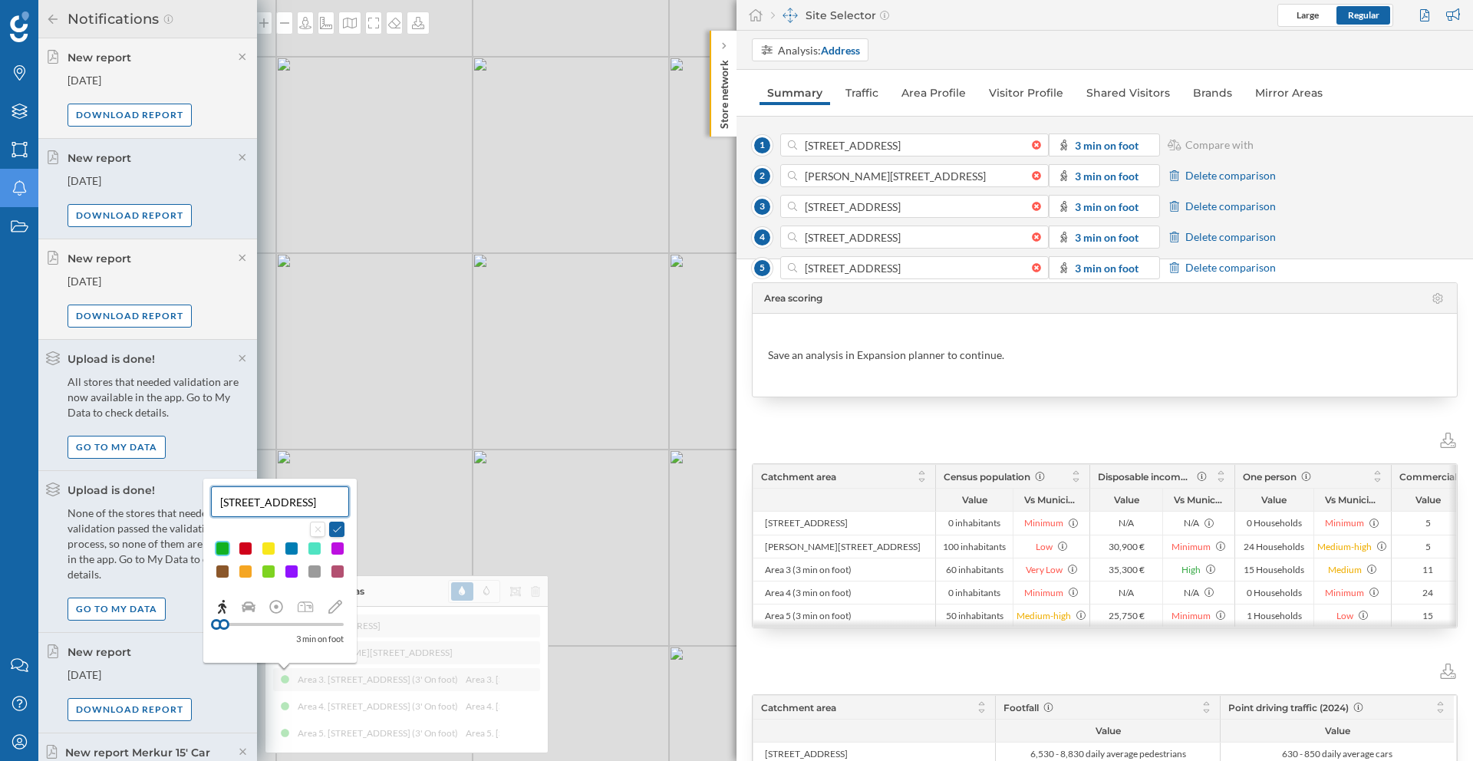
scroll to position [0, 19]
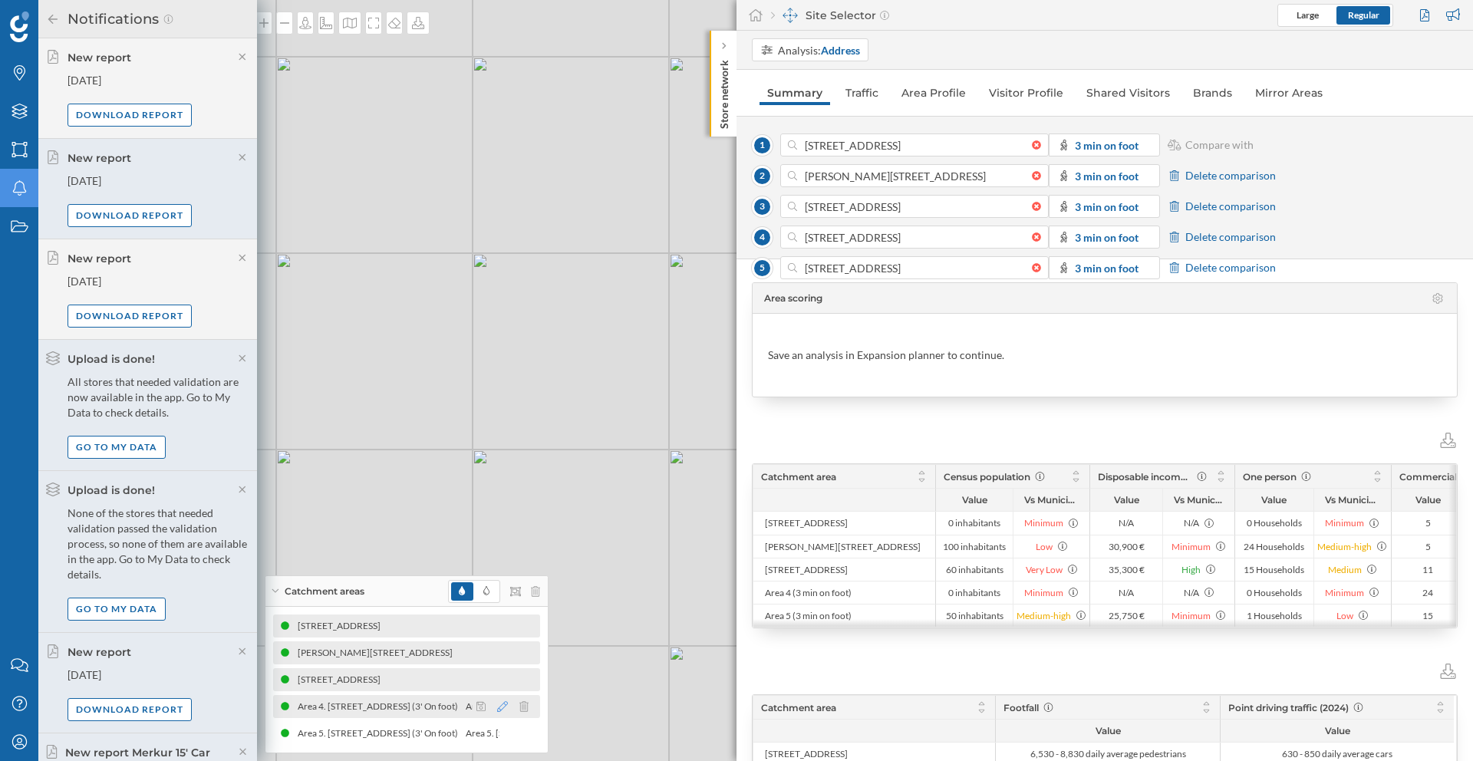
click at [497, 704] on icon at bounding box center [502, 706] width 11 height 11
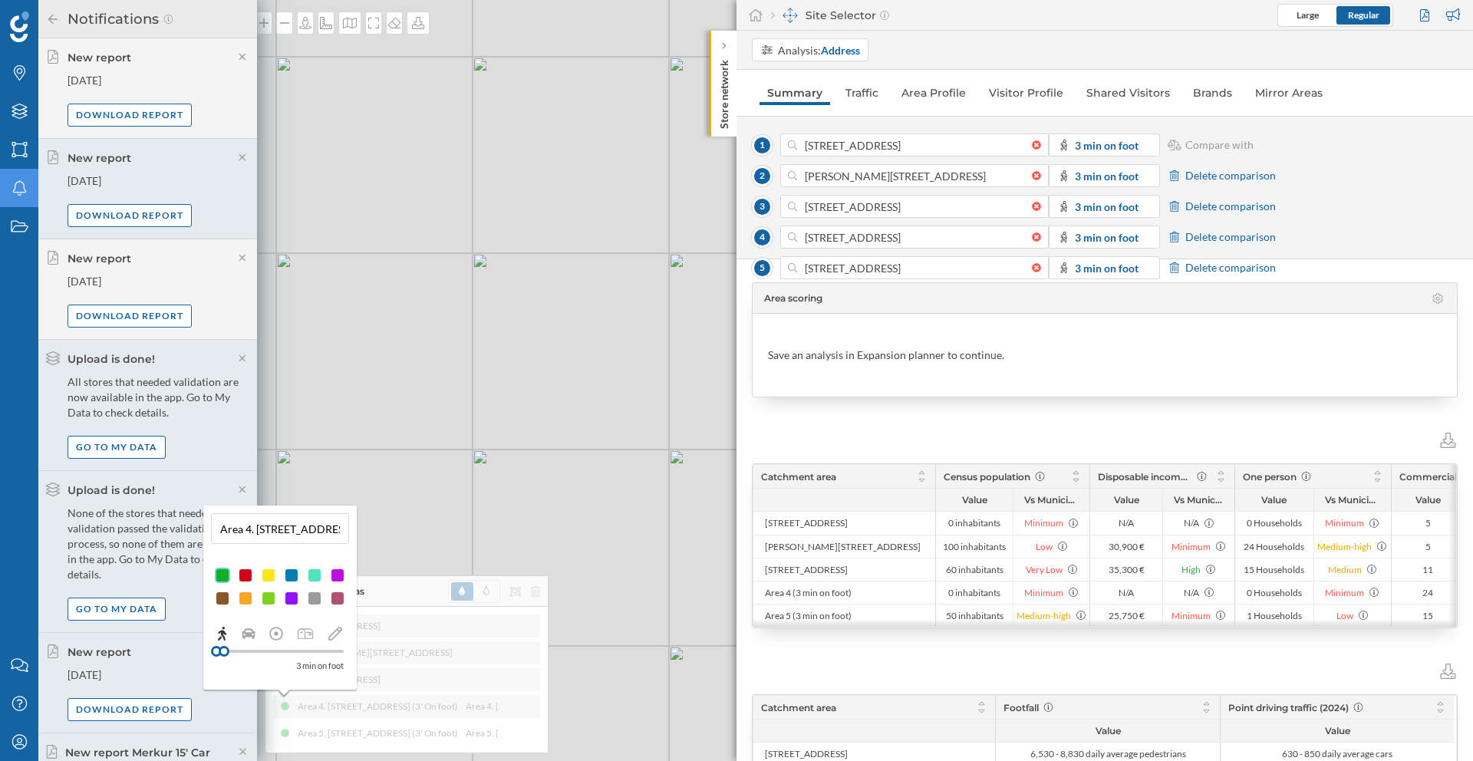
drag, startPoint x: 258, startPoint y: 529, endPoint x: 206, endPoint y: 529, distance: 51.4
click at [206, 529] on div "Area 4. [STREET_ADDRESS] (3' On foot) 3 min on foot" at bounding box center [279, 598] width 153 height 184
type input "[STREET_ADDRESS] (3' On foot)"
click at [285, 535] on input "[STREET_ADDRESS] (3' On foot)" at bounding box center [280, 528] width 129 height 23
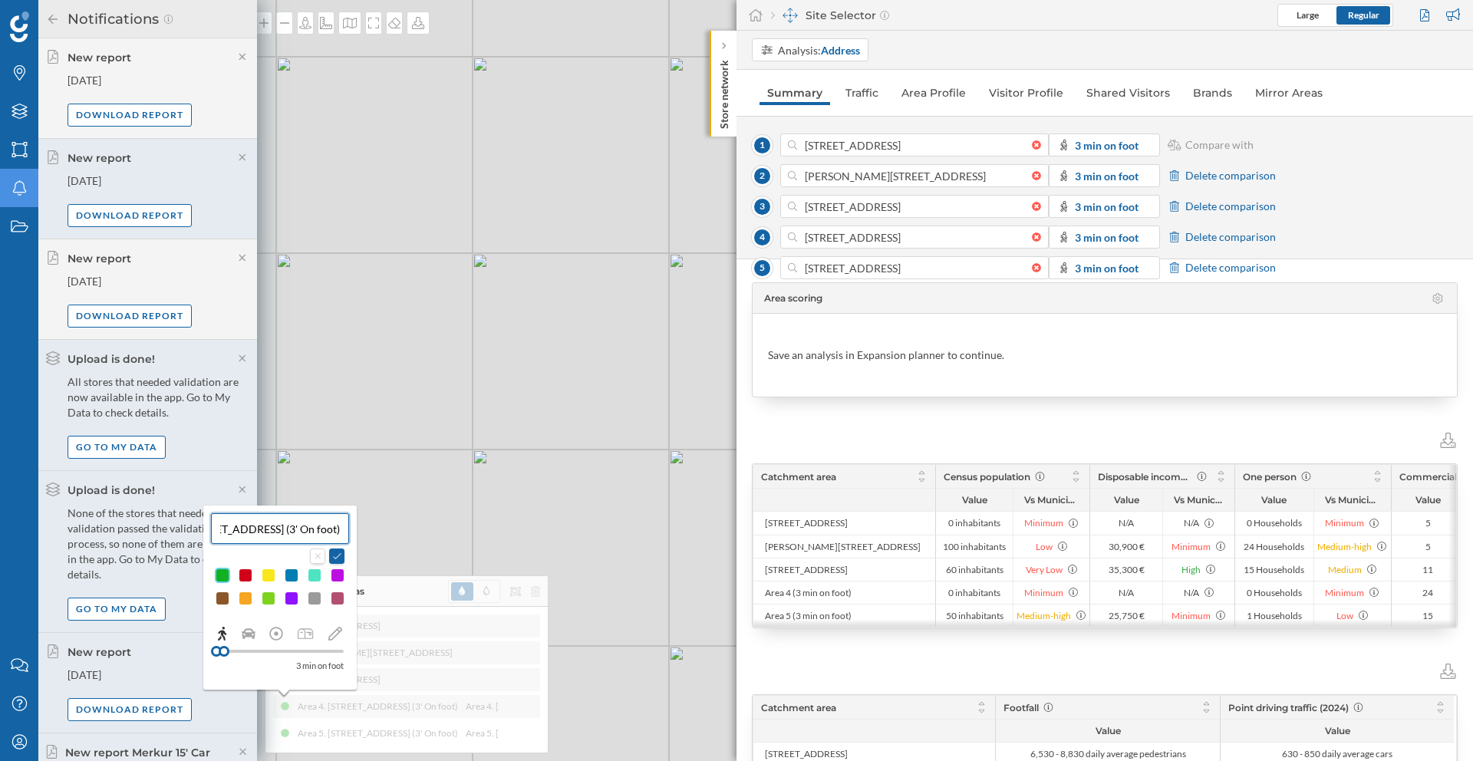
drag, startPoint x: 322, startPoint y: 529, endPoint x: 364, endPoint y: 533, distance: 41.6
click at [364, 533] on div "Brands Layers Areas Notifications States Contact us Help Center My Profile Noti…" at bounding box center [736, 380] width 1473 height 761
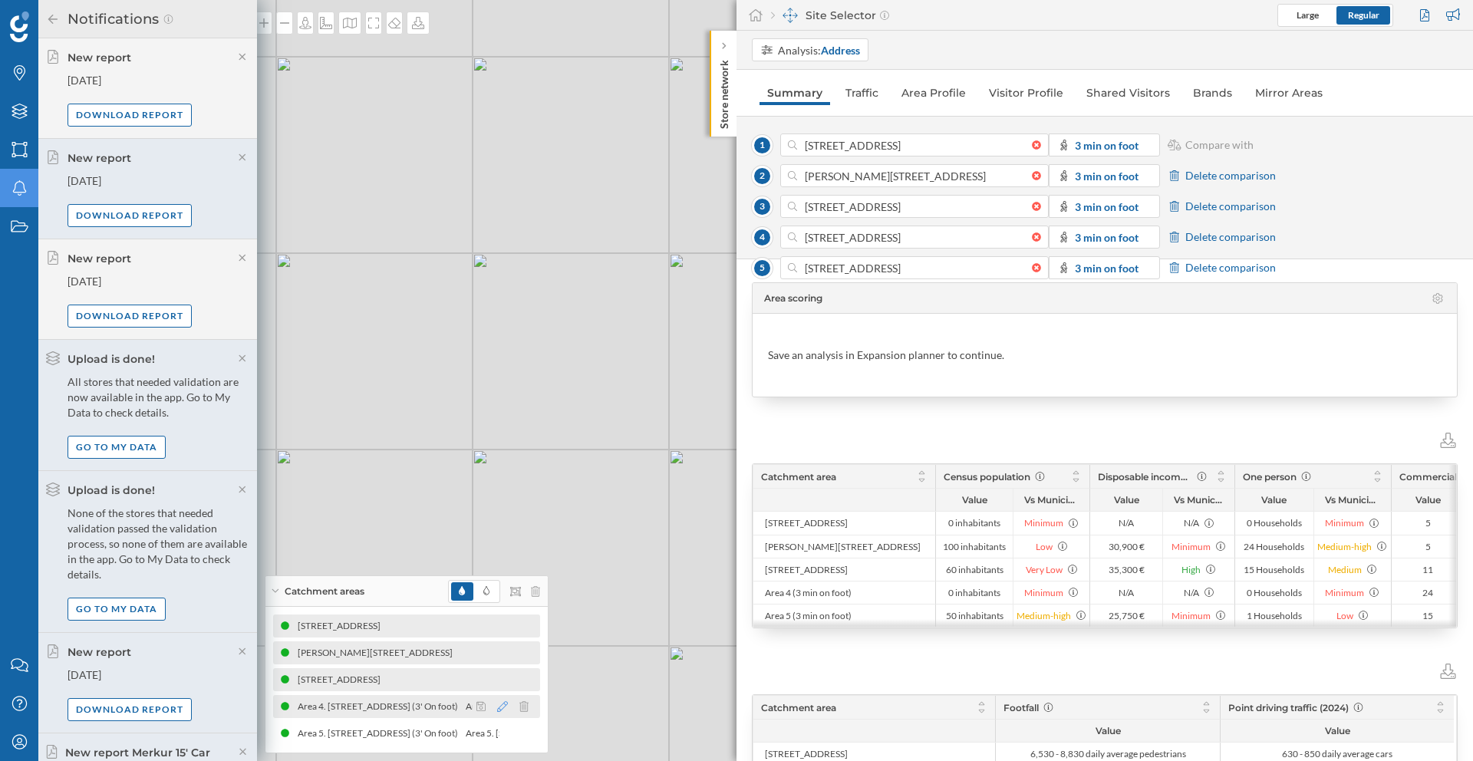
click at [505, 702] on icon at bounding box center [502, 706] width 11 height 11
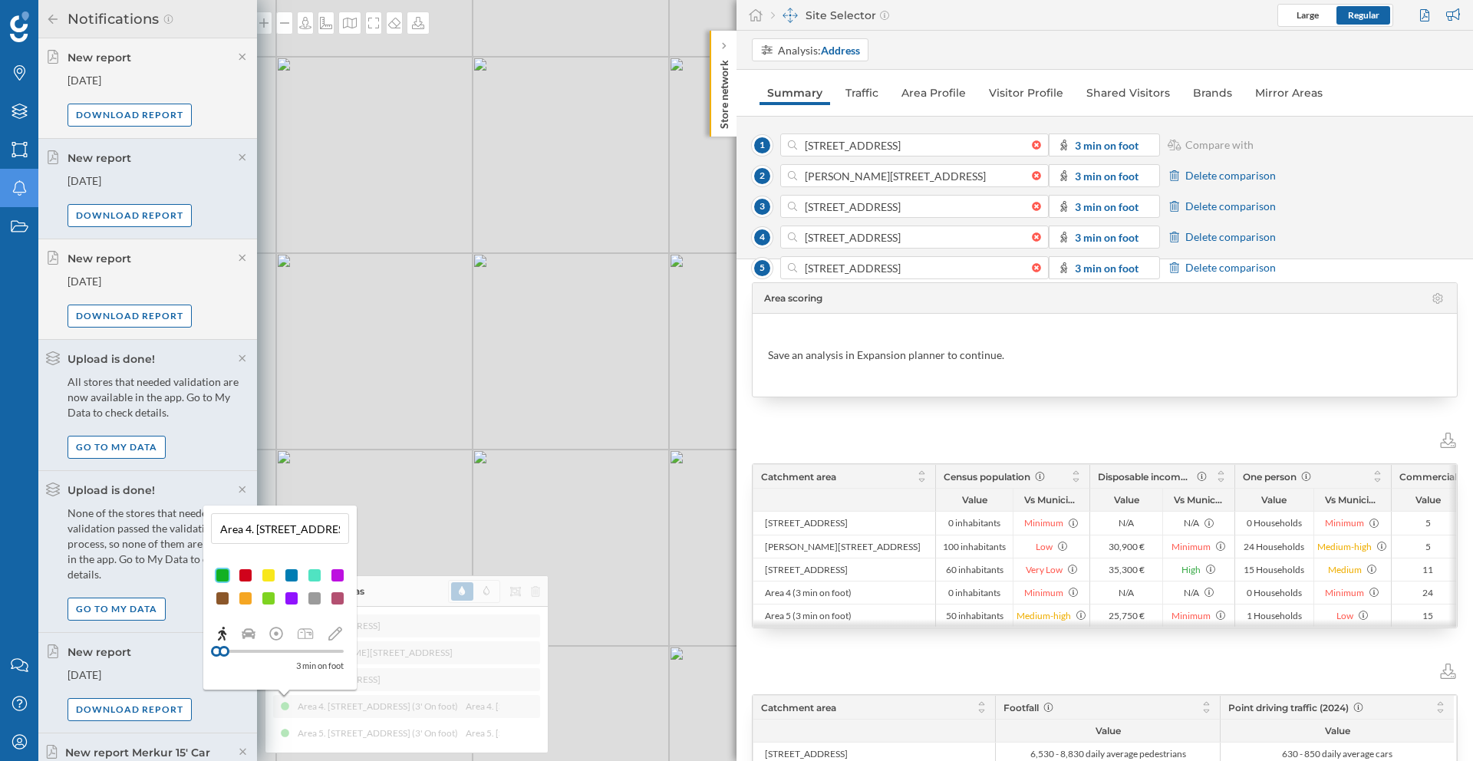
drag, startPoint x: 253, startPoint y: 528, endPoint x: 223, endPoint y: 532, distance: 30.2
click at [223, 532] on input "Area 4. [STREET_ADDRESS] (3' On foot)" at bounding box center [280, 528] width 129 height 23
click at [318, 533] on input "[STREET_ADDRESS] (3' On foot)" at bounding box center [280, 528] width 129 height 23
drag, startPoint x: 249, startPoint y: 533, endPoint x: 353, endPoint y: 529, distance: 104.4
click at [353, 529] on div "[STREET_ADDRESS] (3' On foot) 3 min on foot" at bounding box center [279, 598] width 153 height 184
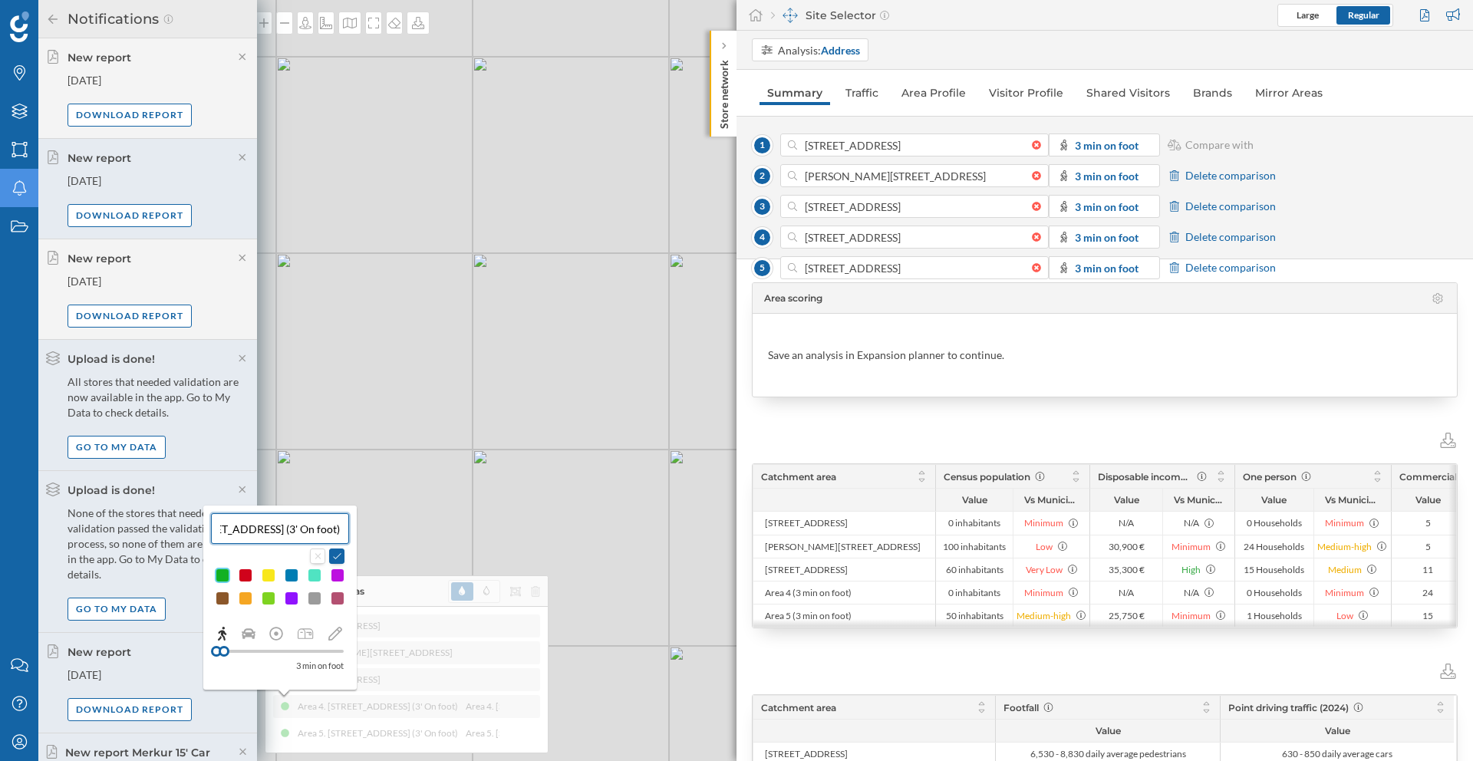
type input "[STREET_ADDRESS]"
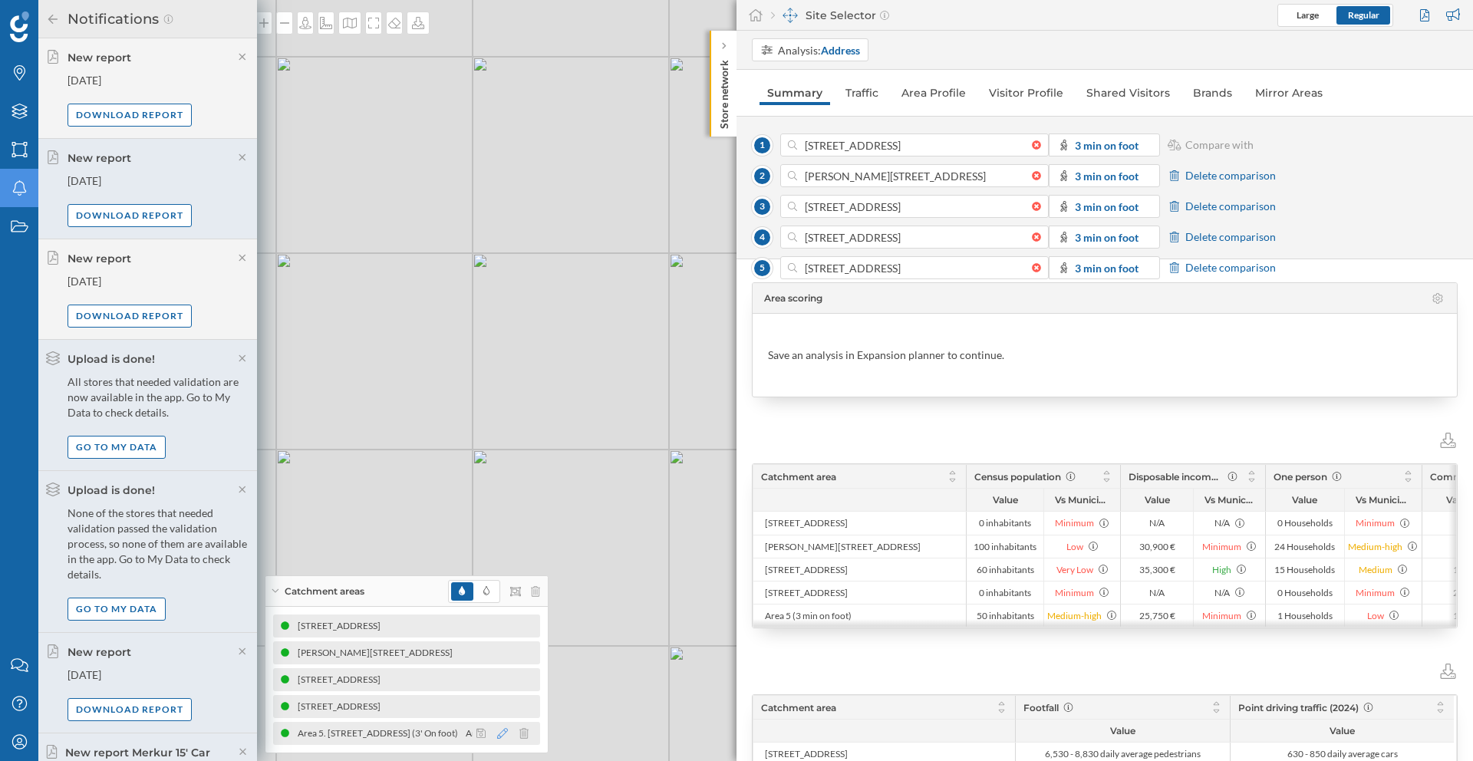
click at [502, 734] on icon at bounding box center [502, 733] width 11 height 11
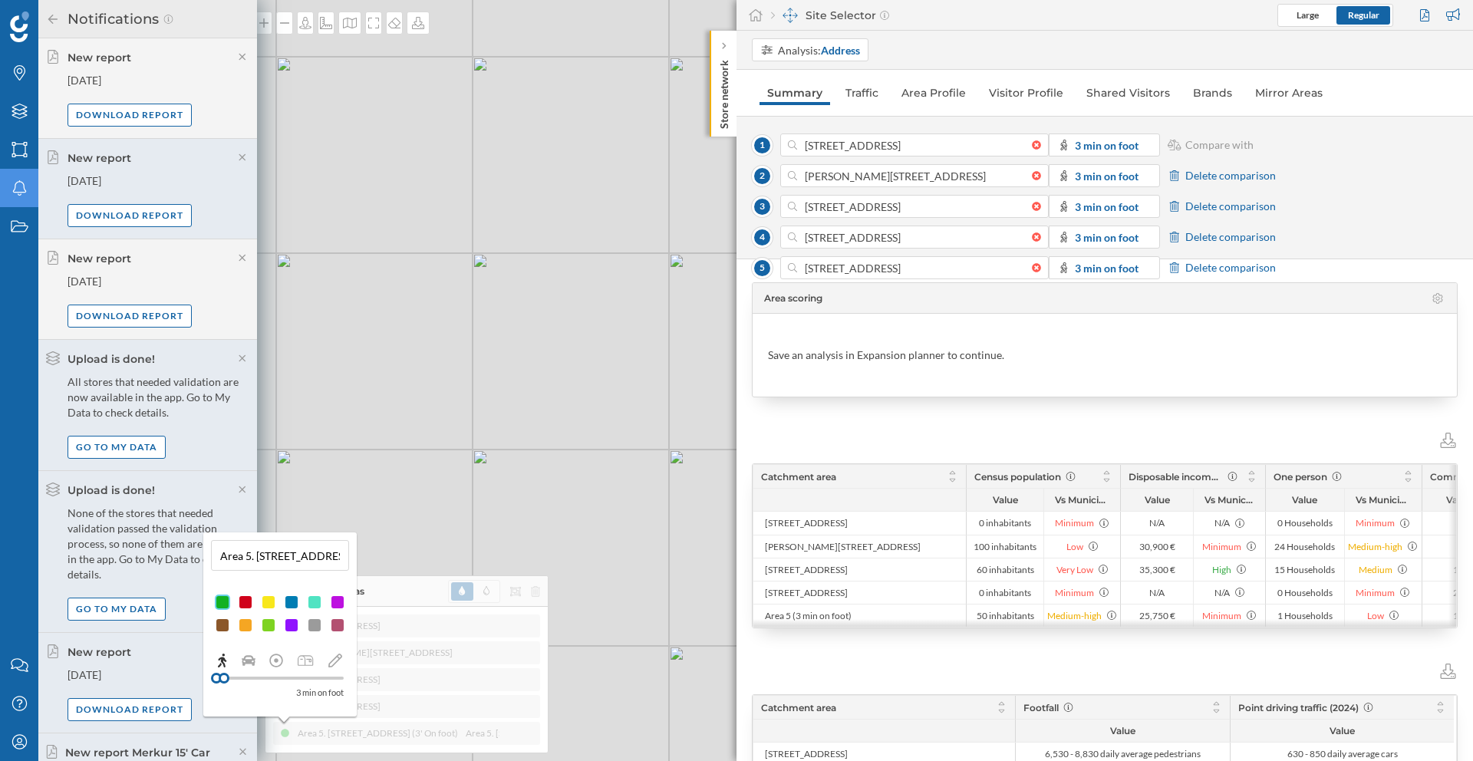
drag, startPoint x: 257, startPoint y: 560, endPoint x: 219, endPoint y: 559, distance: 37.6
click at [219, 559] on input "Area 5. [STREET_ADDRESS] (3' On foot)" at bounding box center [280, 555] width 129 height 23
click at [313, 557] on input "[STREET_ADDRESS] (3' On foot)" at bounding box center [280, 555] width 129 height 23
drag, startPoint x: 305, startPoint y: 559, endPoint x: 354, endPoint y: 562, distance: 50.0
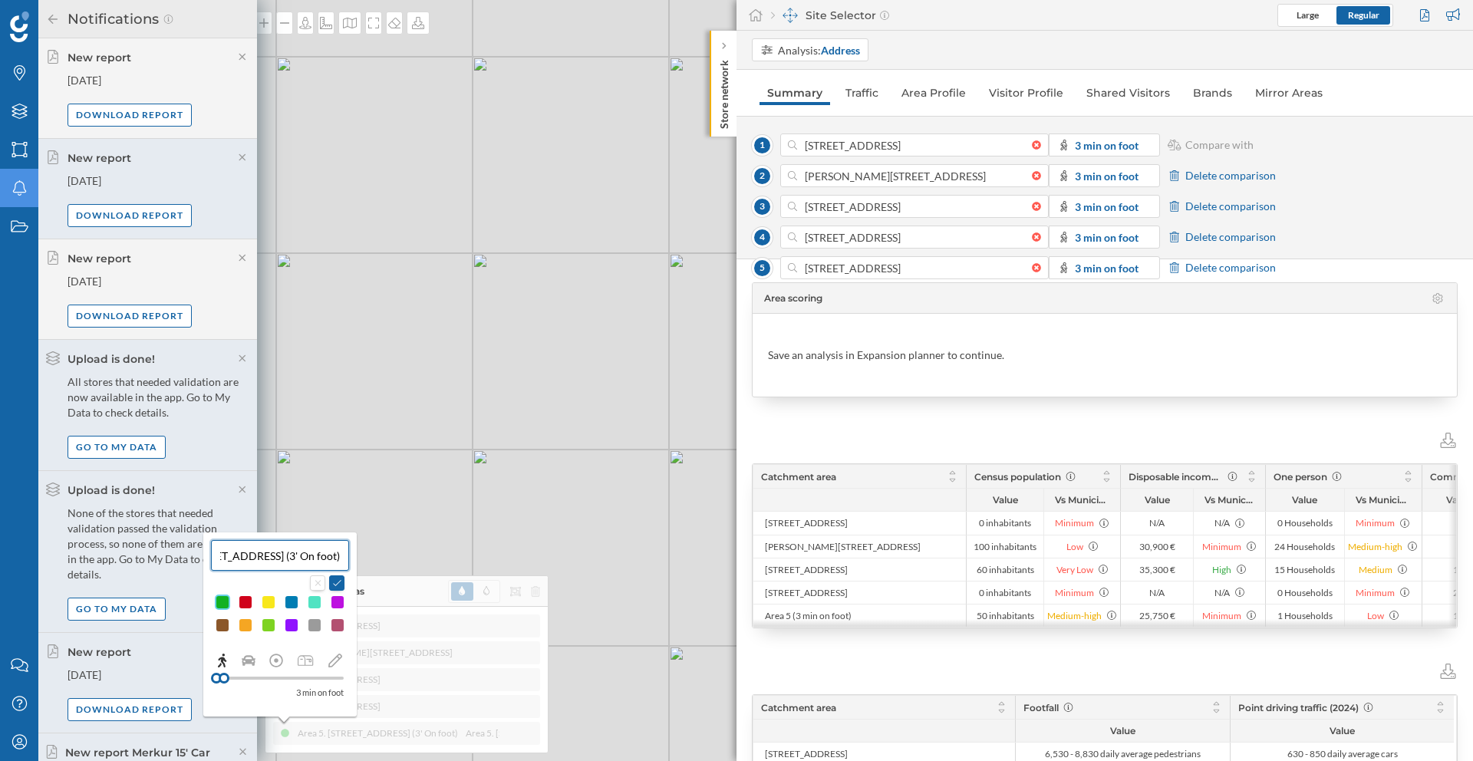
click at [354, 562] on div "[STREET_ADDRESS] (3' On foot) 3 min on foot" at bounding box center [279, 625] width 153 height 184
type input "[STREET_ADDRESS],"
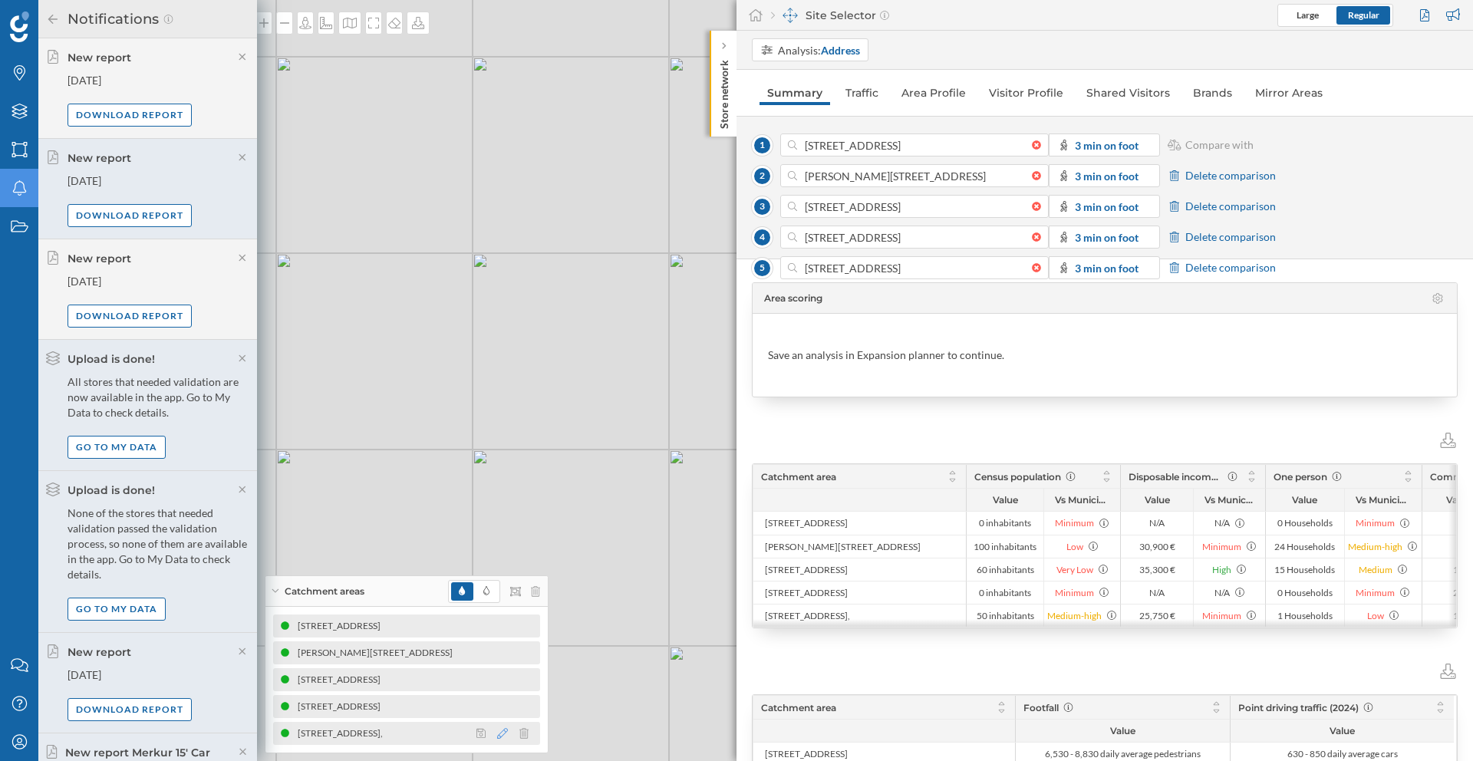
click at [506, 735] on icon at bounding box center [502, 733] width 11 height 11
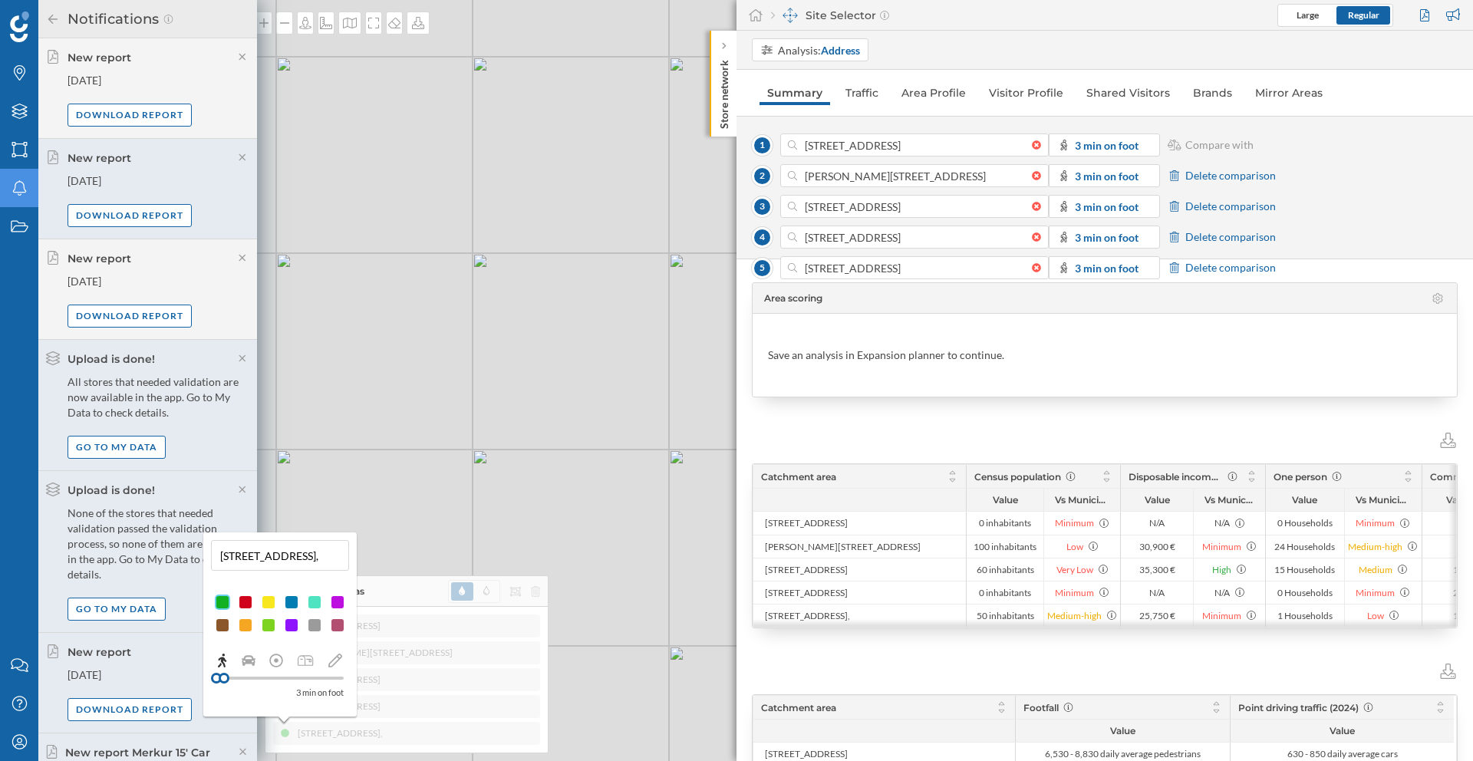
click at [307, 557] on input "[STREET_ADDRESS]," at bounding box center [280, 555] width 129 height 23
click at [275, 560] on input "[STREET_ADDRESS]," at bounding box center [280, 555] width 129 height 23
type input "[STREET_ADDRESS]"
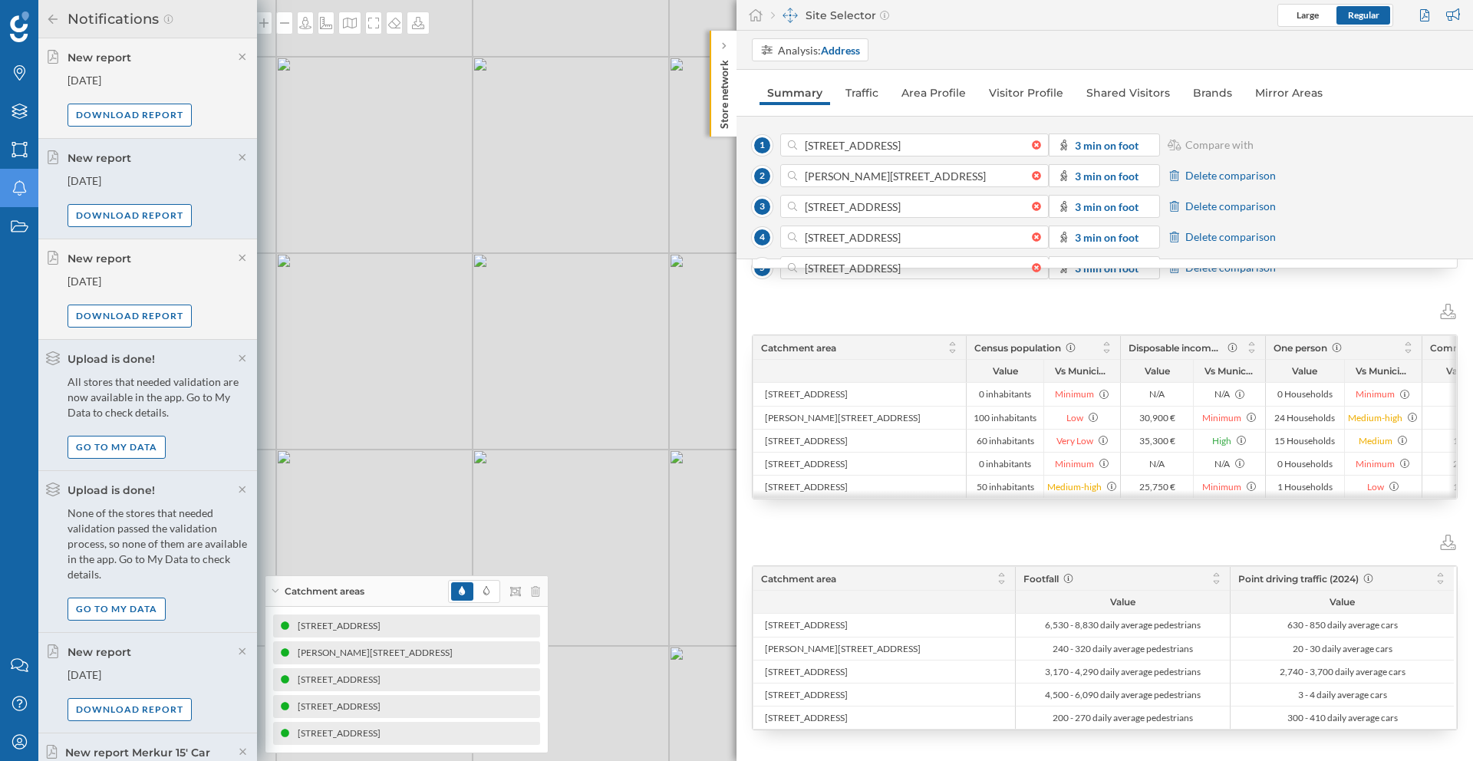
scroll to position [133, 0]
click at [32, 156] on div "Areas" at bounding box center [19, 149] width 38 height 38
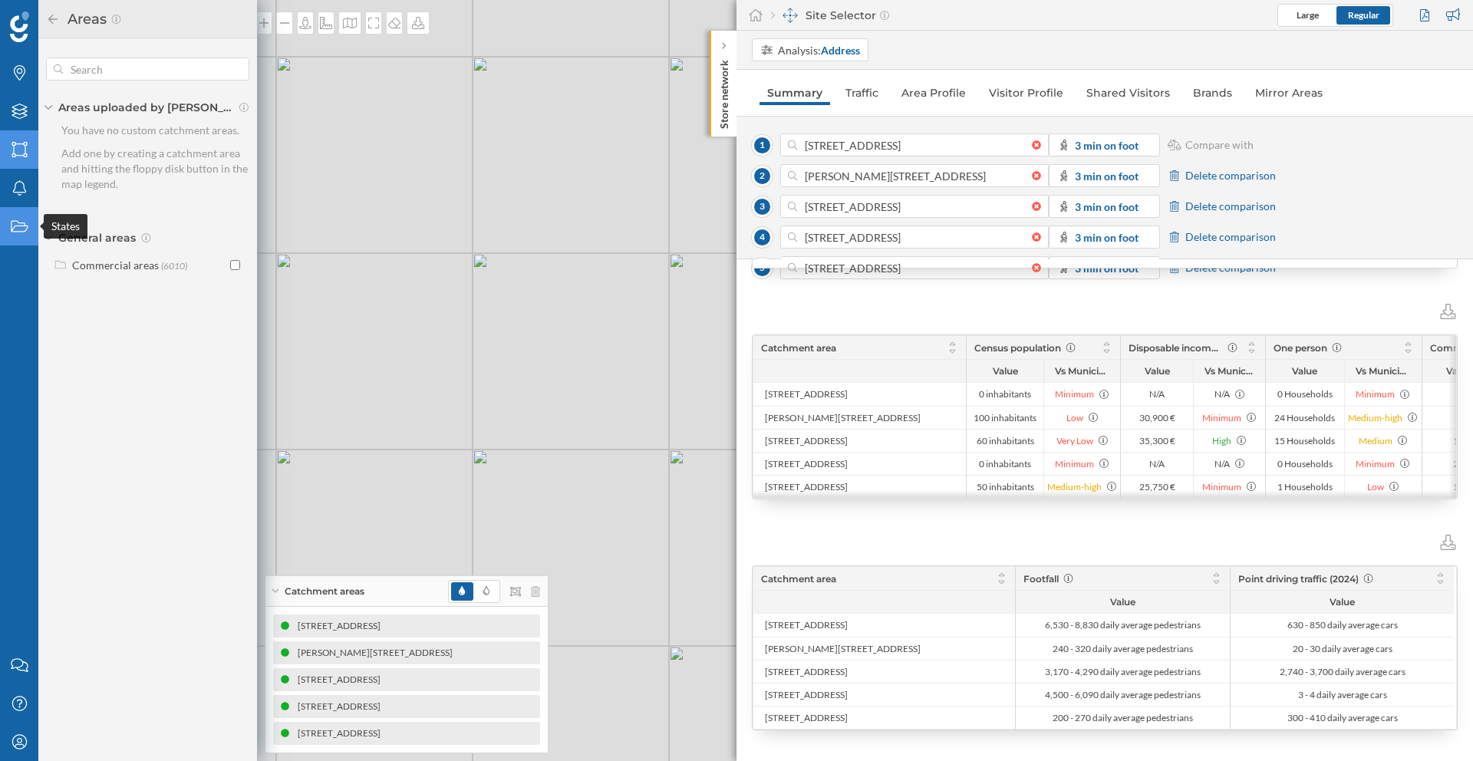
click at [22, 216] on div "States" at bounding box center [19, 226] width 38 height 38
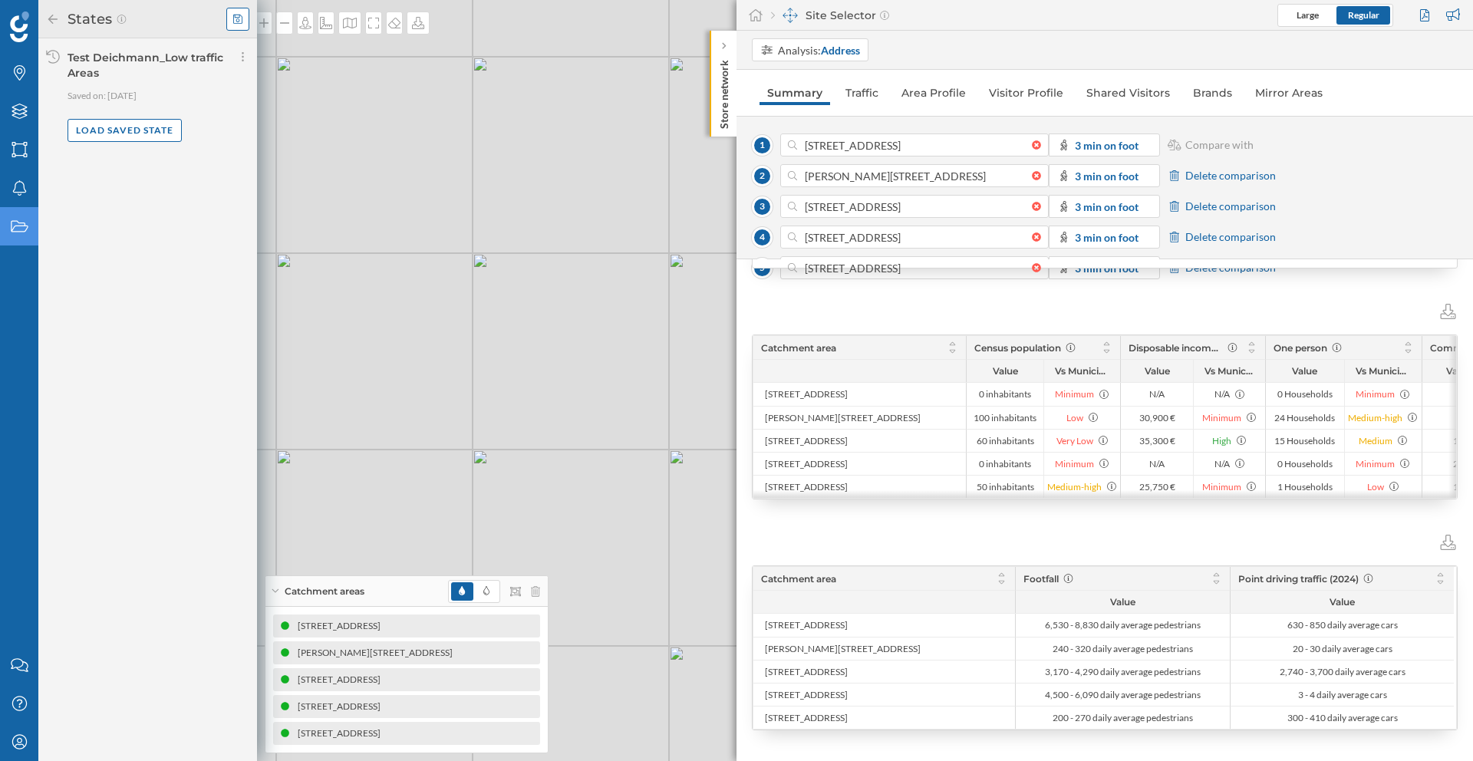
click at [238, 18] on icon at bounding box center [237, 19] width 9 height 11
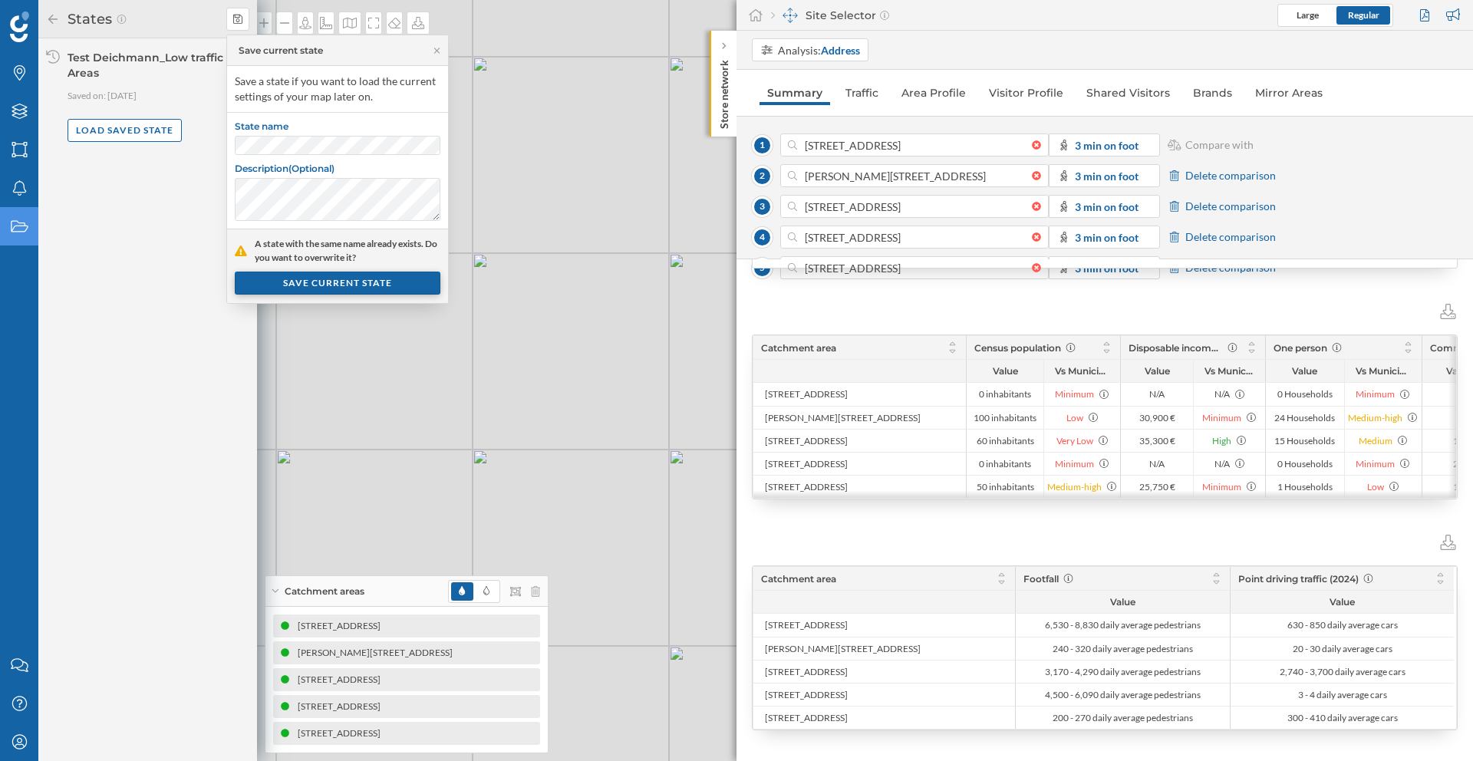
click at [352, 286] on div "SAVE CURRENT STATE" at bounding box center [338, 283] width 206 height 23
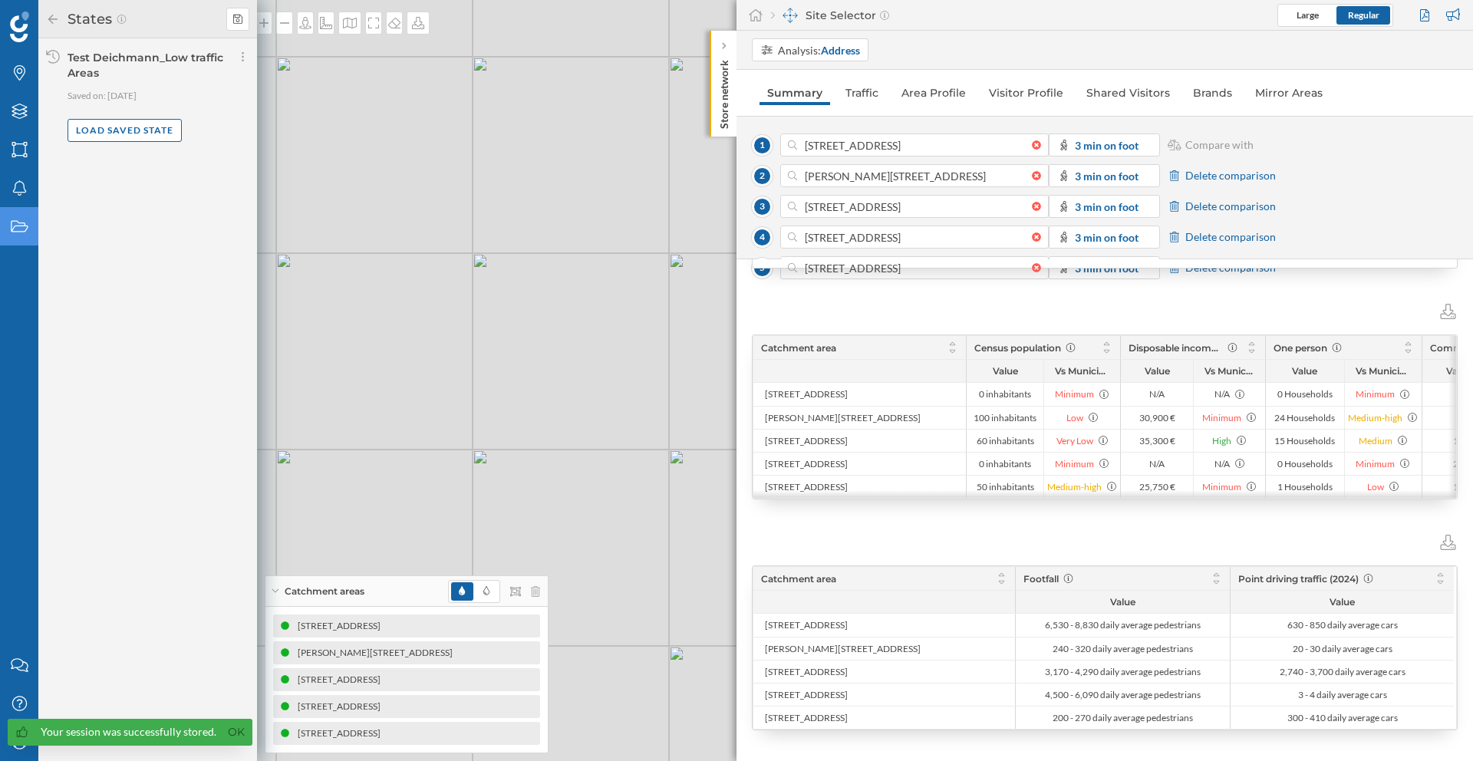
click at [1066, 539] on div at bounding box center [1105, 540] width 706 height 20
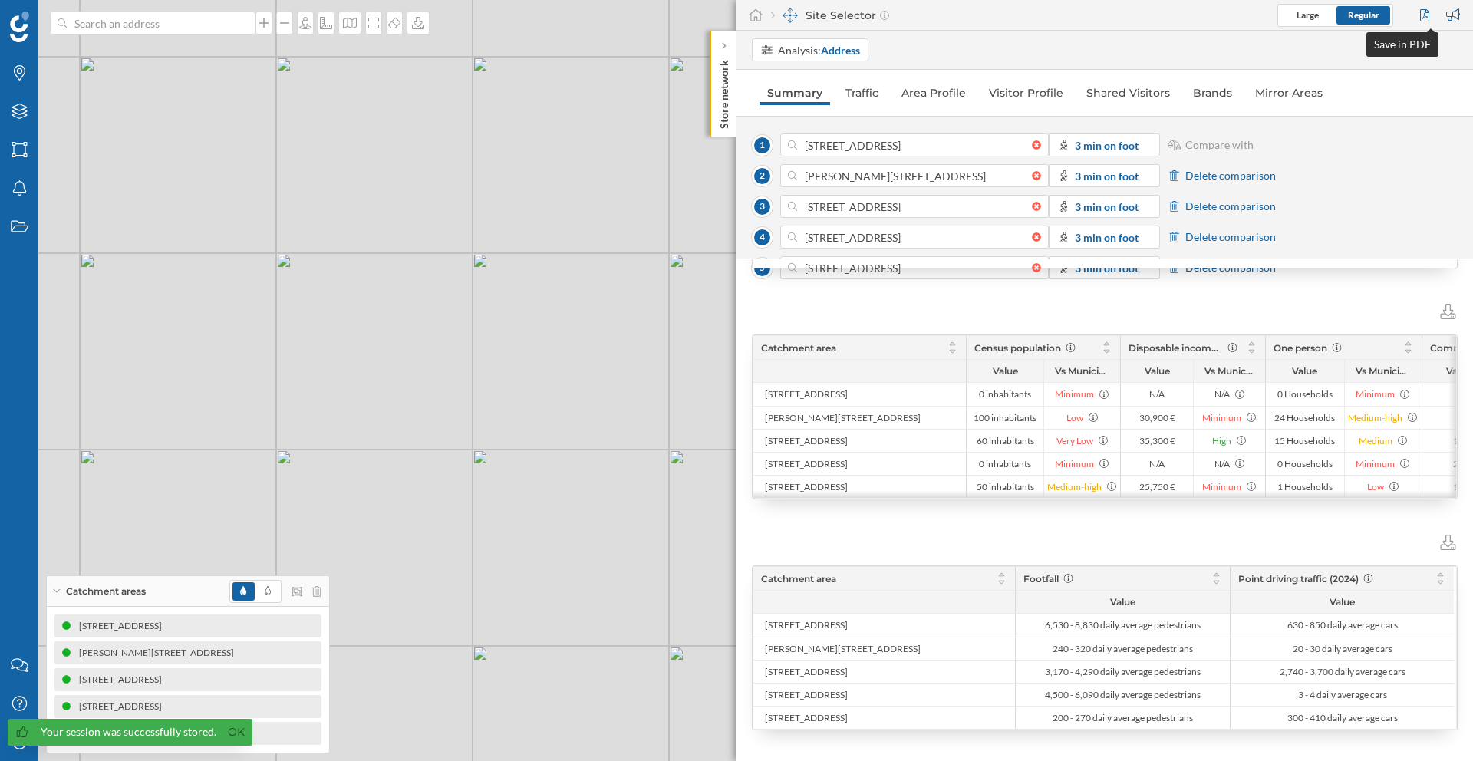
click at [1435, 16] on div at bounding box center [1426, 15] width 21 height 23
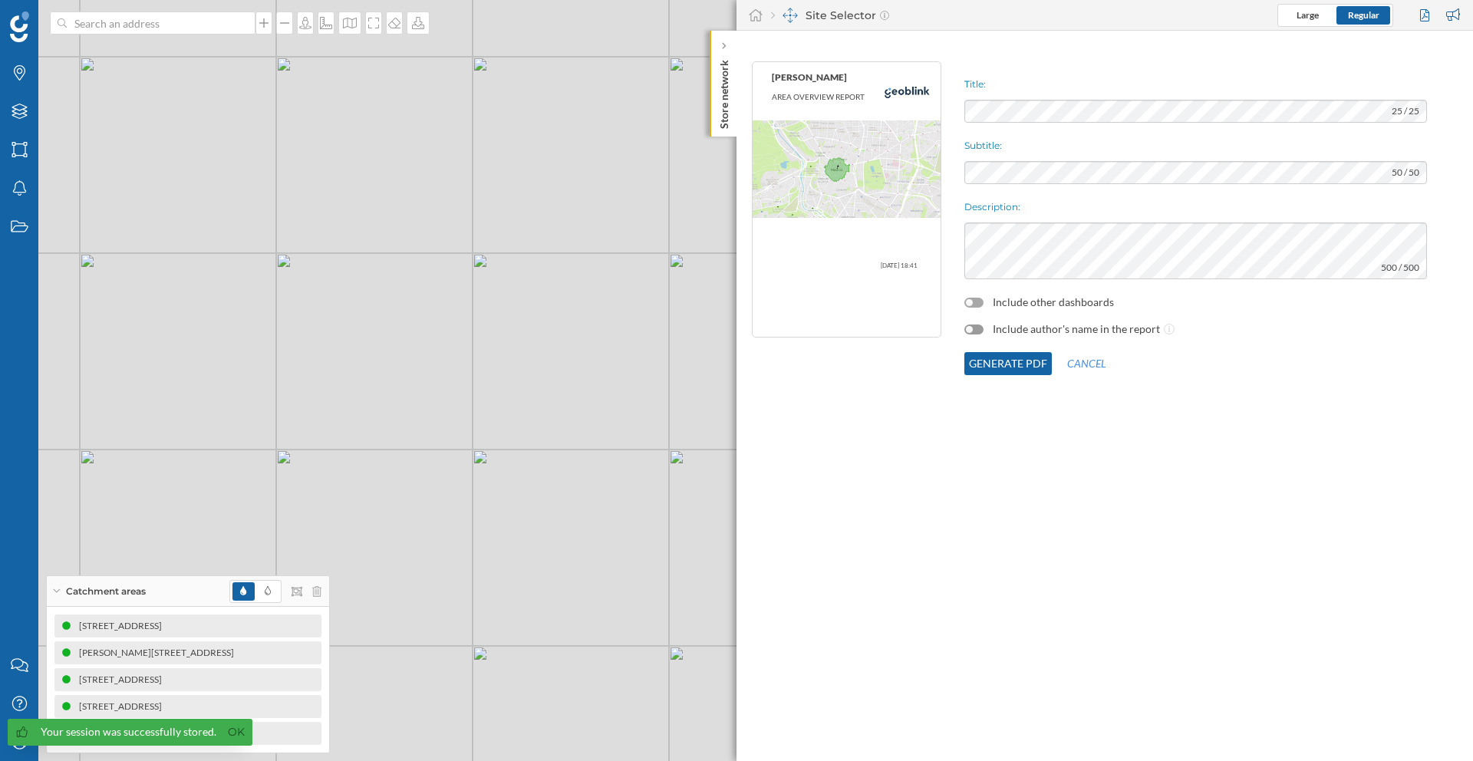
click at [974, 303] on div at bounding box center [974, 303] width 19 height 10
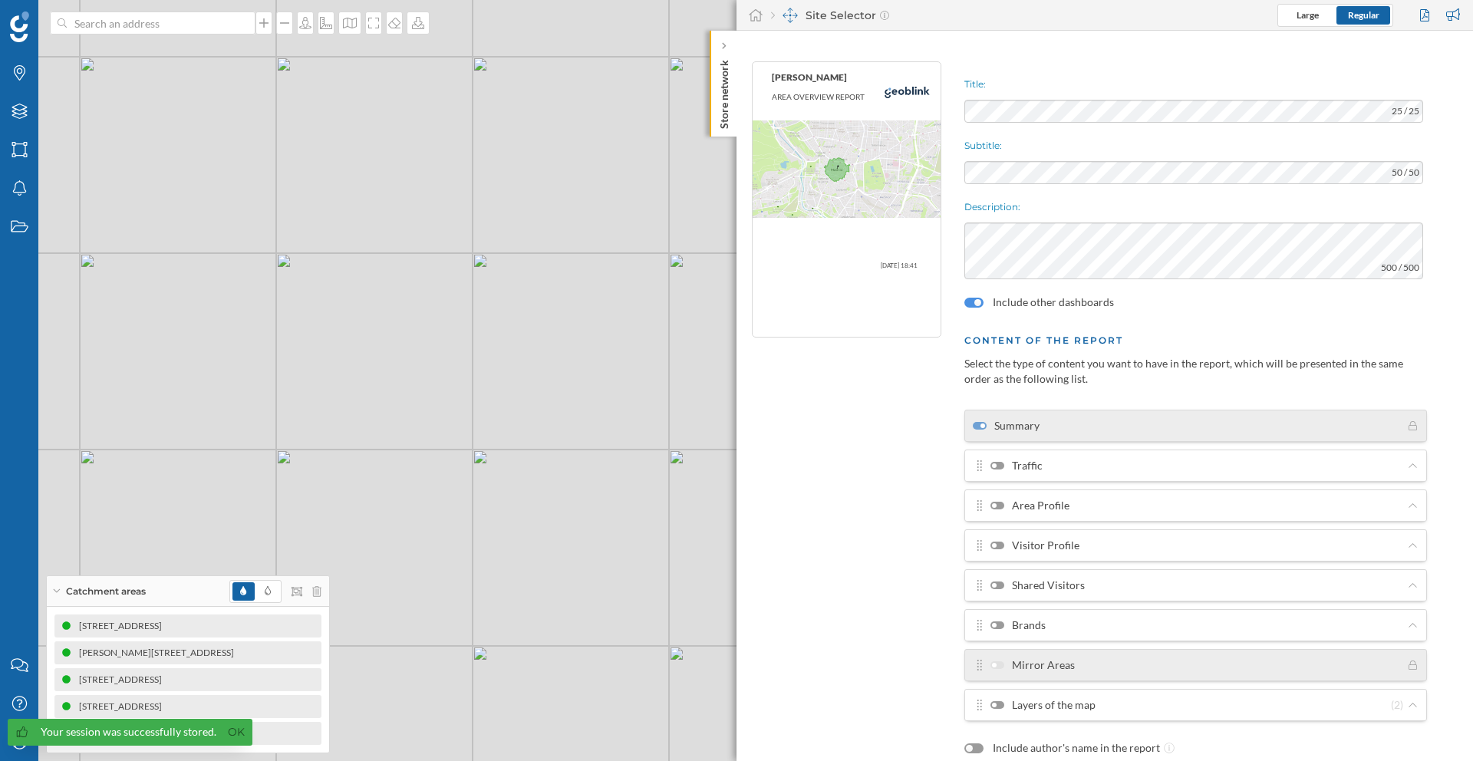
drag, startPoint x: 996, startPoint y: 704, endPoint x: 1007, endPoint y: 710, distance: 12.0
click at [996, 705] on div at bounding box center [998, 705] width 14 height 8
click at [0, 0] on input "Layers of the map" at bounding box center [0, 0] width 0 height 0
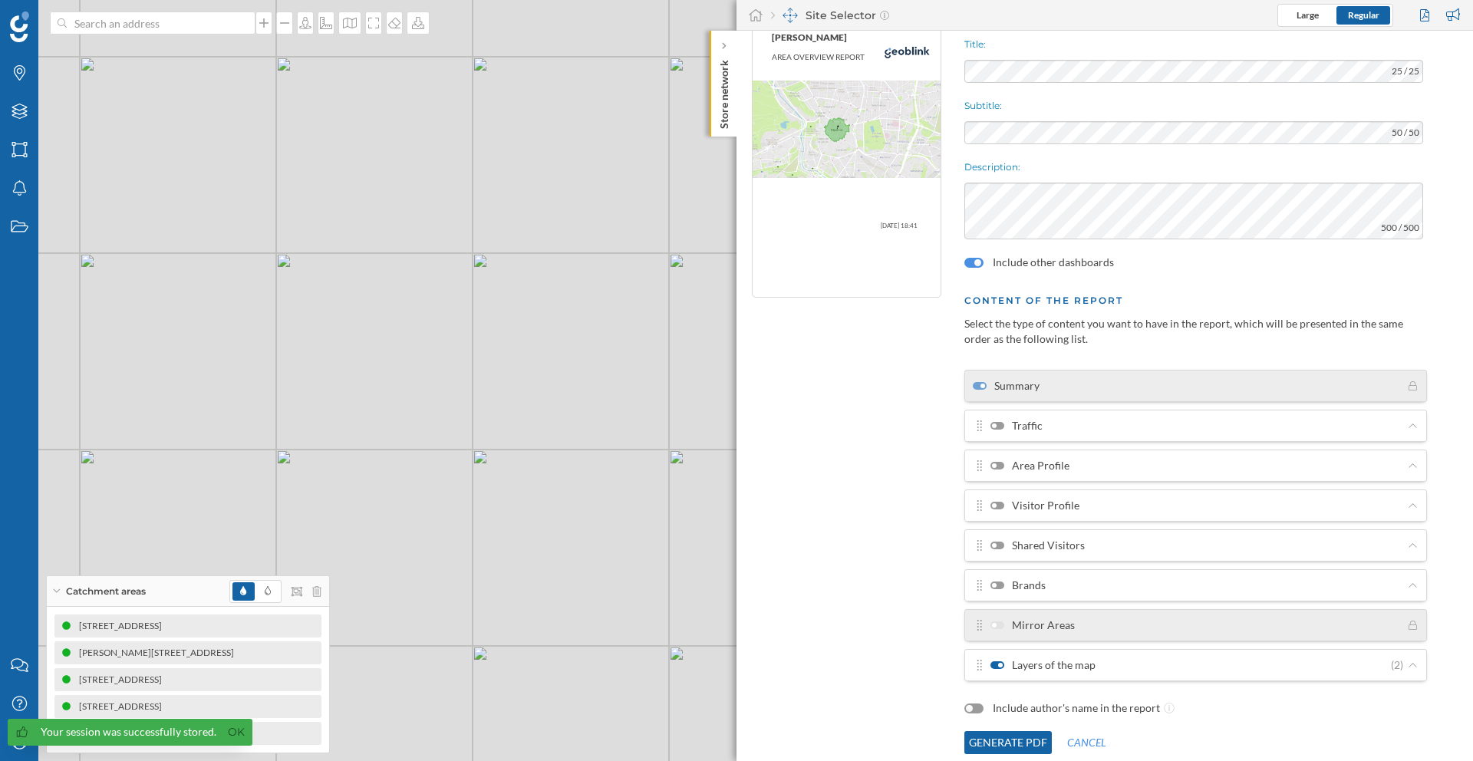
scroll to position [41, 0]
click at [1039, 741] on button "Generate PDF" at bounding box center [1008, 741] width 87 height 23
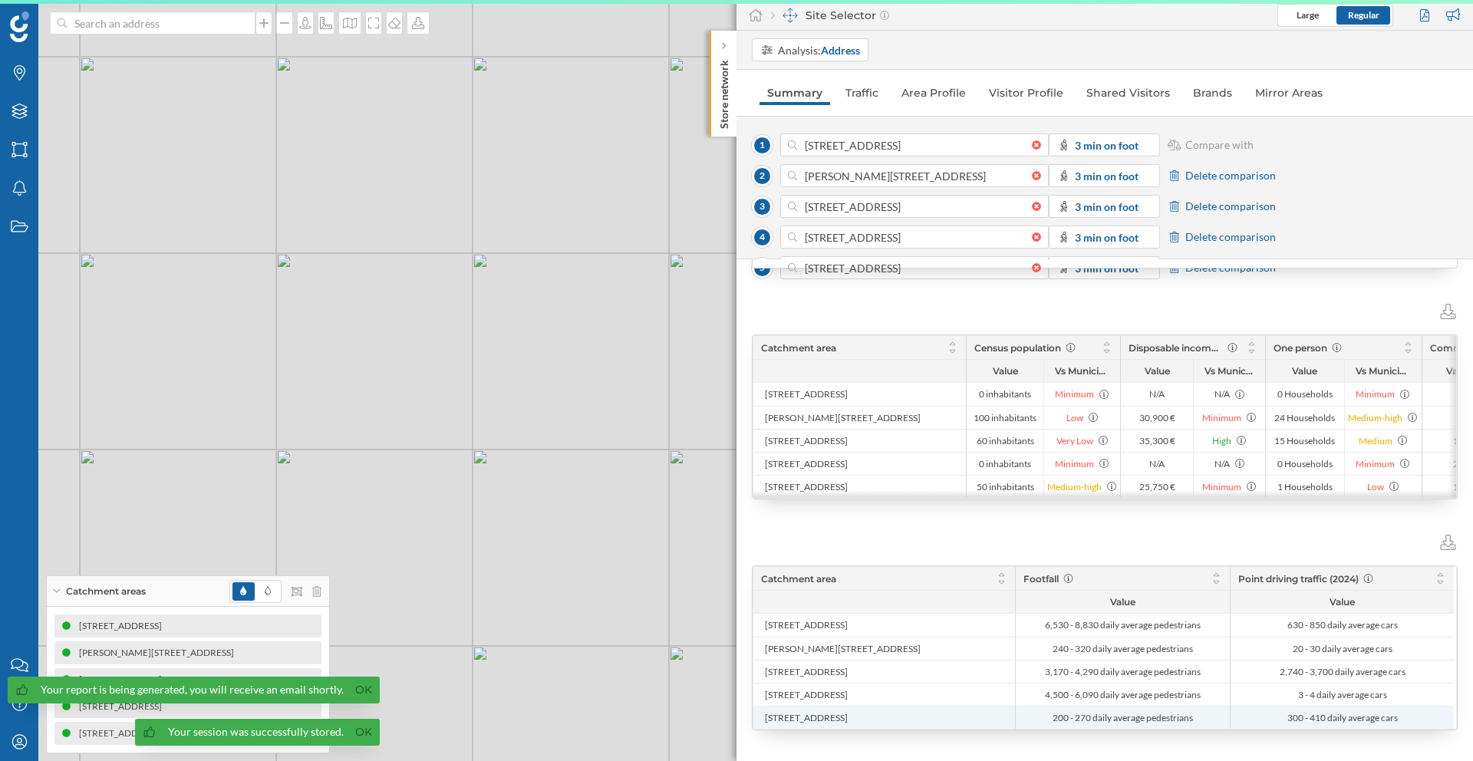
scroll to position [133, 0]
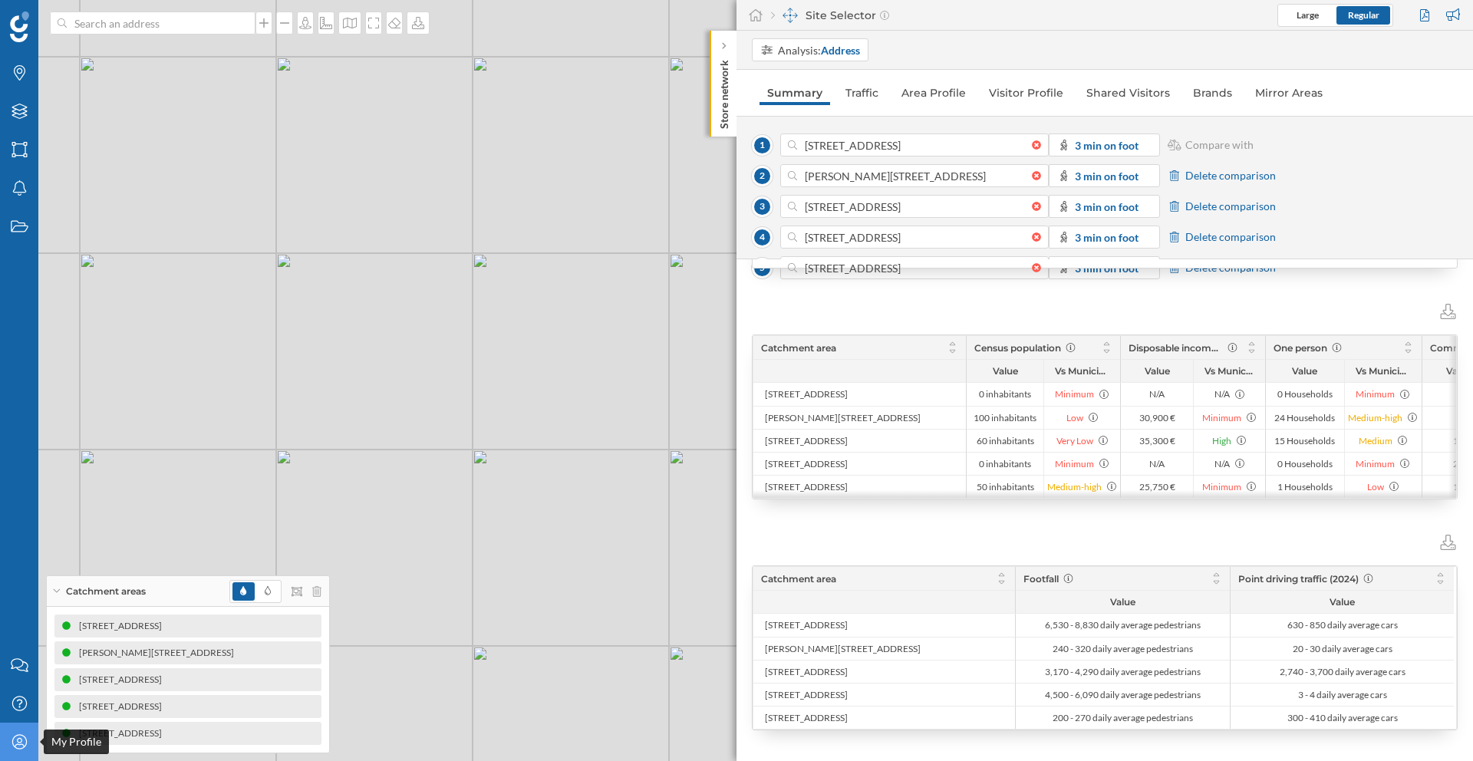
click at [19, 742] on icon "My Profile" at bounding box center [19, 741] width 19 height 15
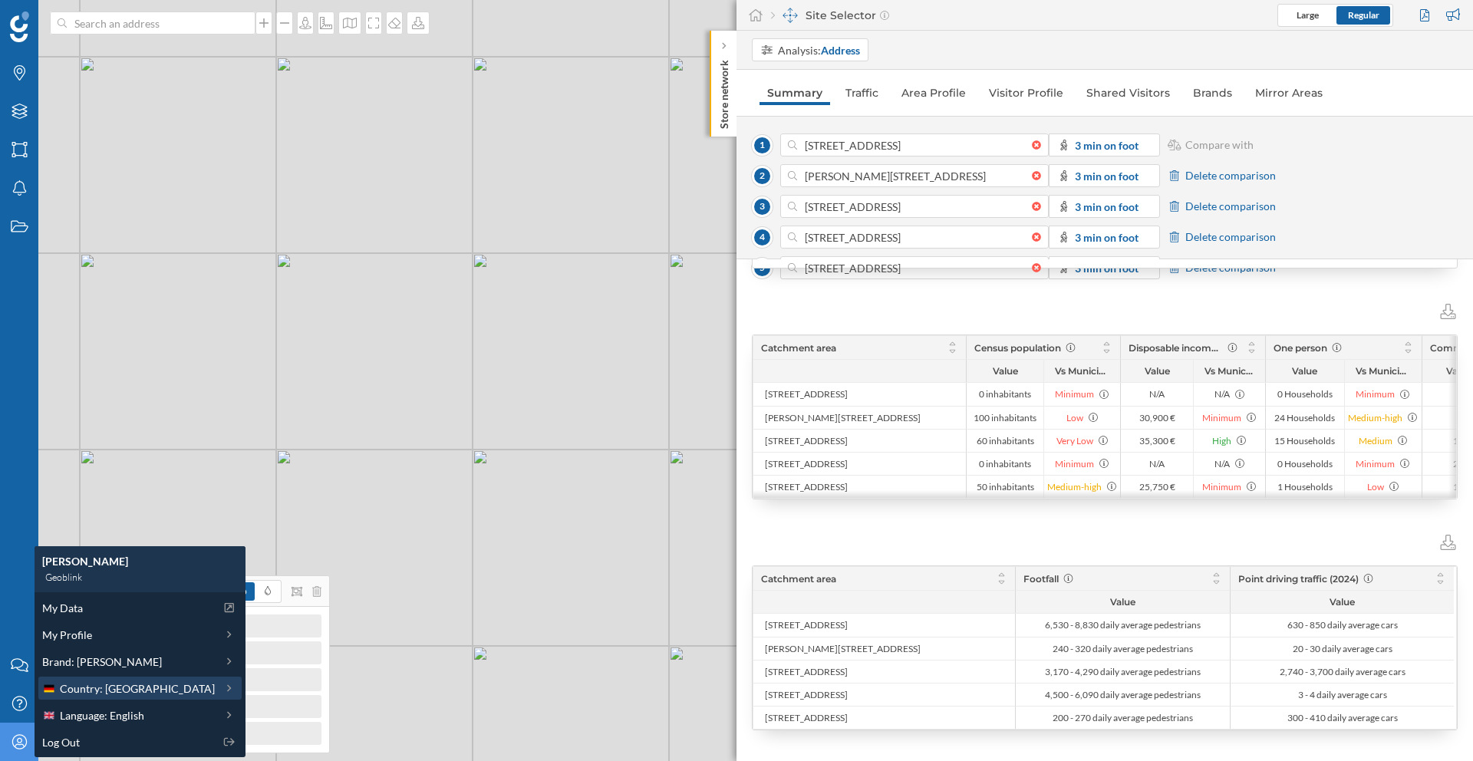
click at [92, 693] on span "Country: [GEOGRAPHIC_DATA]" at bounding box center [137, 689] width 155 height 16
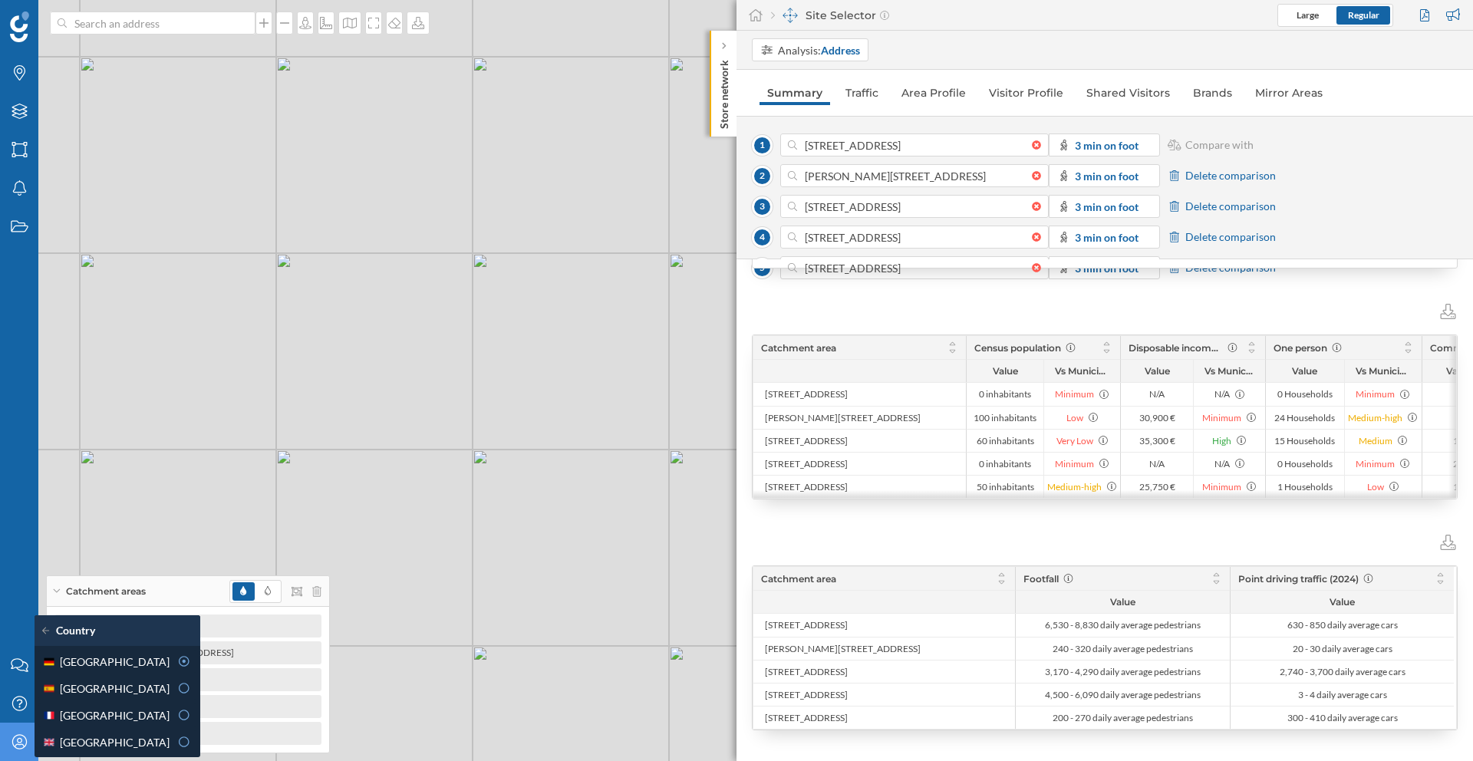
click at [15, 737] on icon at bounding box center [19, 741] width 15 height 15
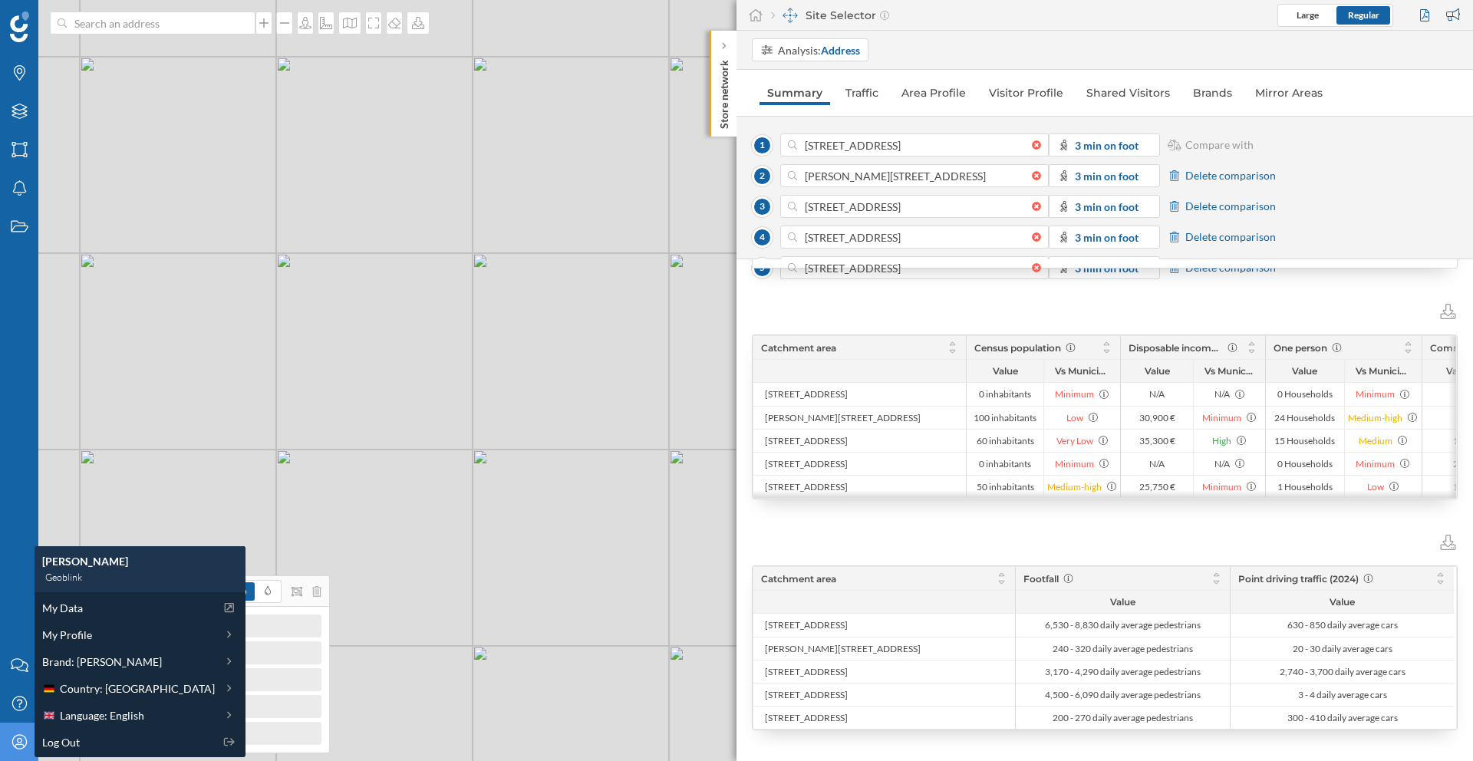
click at [1083, 536] on div at bounding box center [1105, 540] width 706 height 20
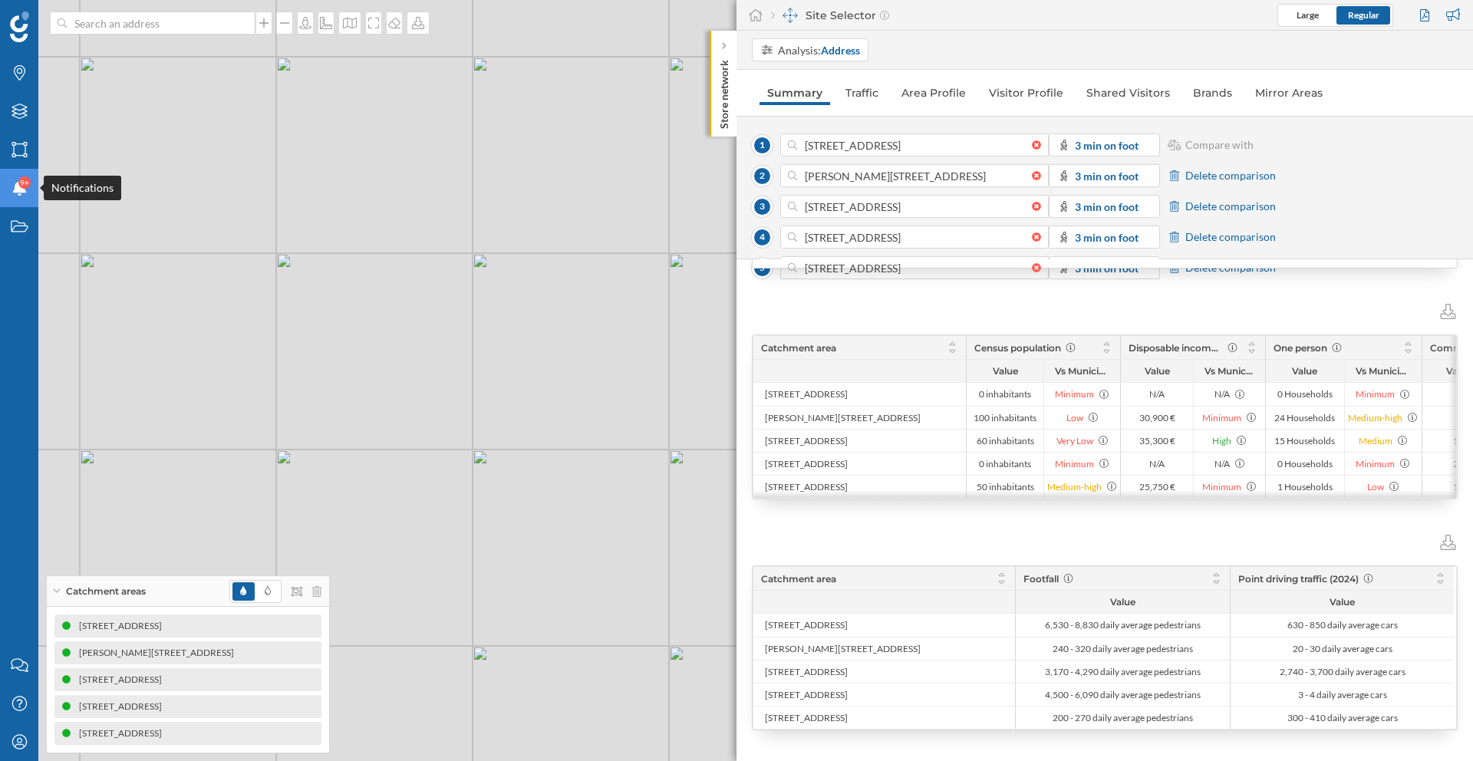
click at [20, 186] on span "9+" at bounding box center [24, 182] width 9 height 15
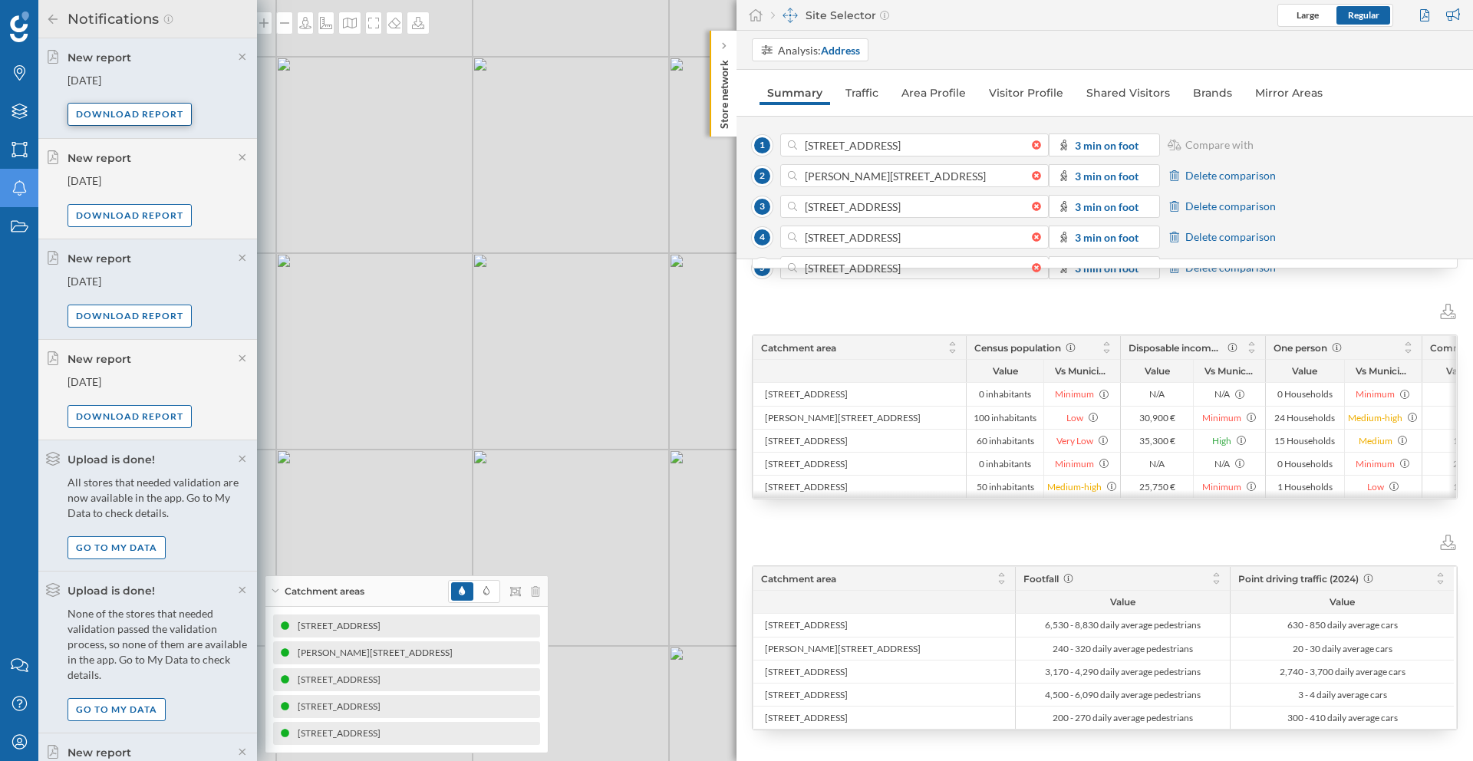
click at [144, 114] on div "Download report" at bounding box center [130, 114] width 124 height 23
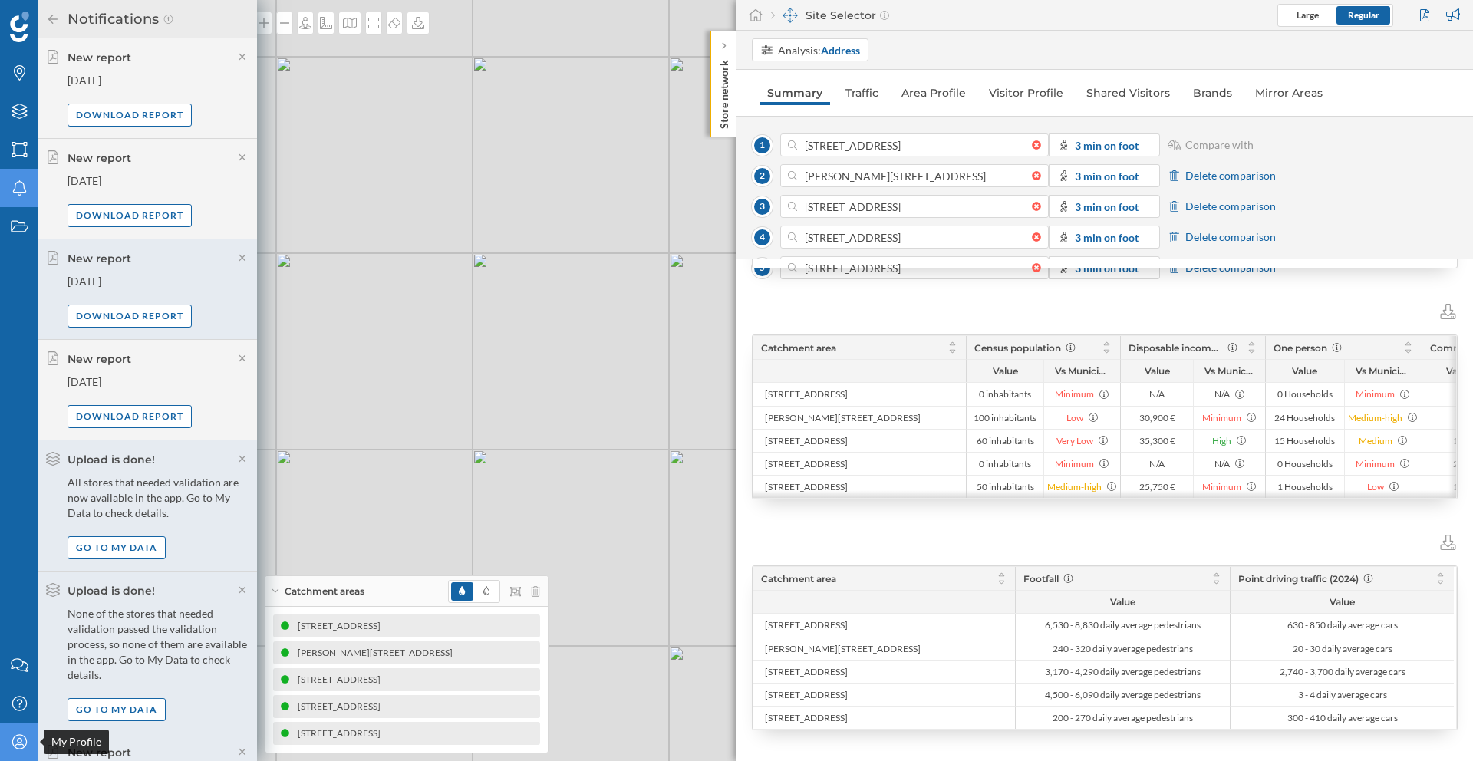
click at [22, 744] on icon at bounding box center [19, 741] width 15 height 15
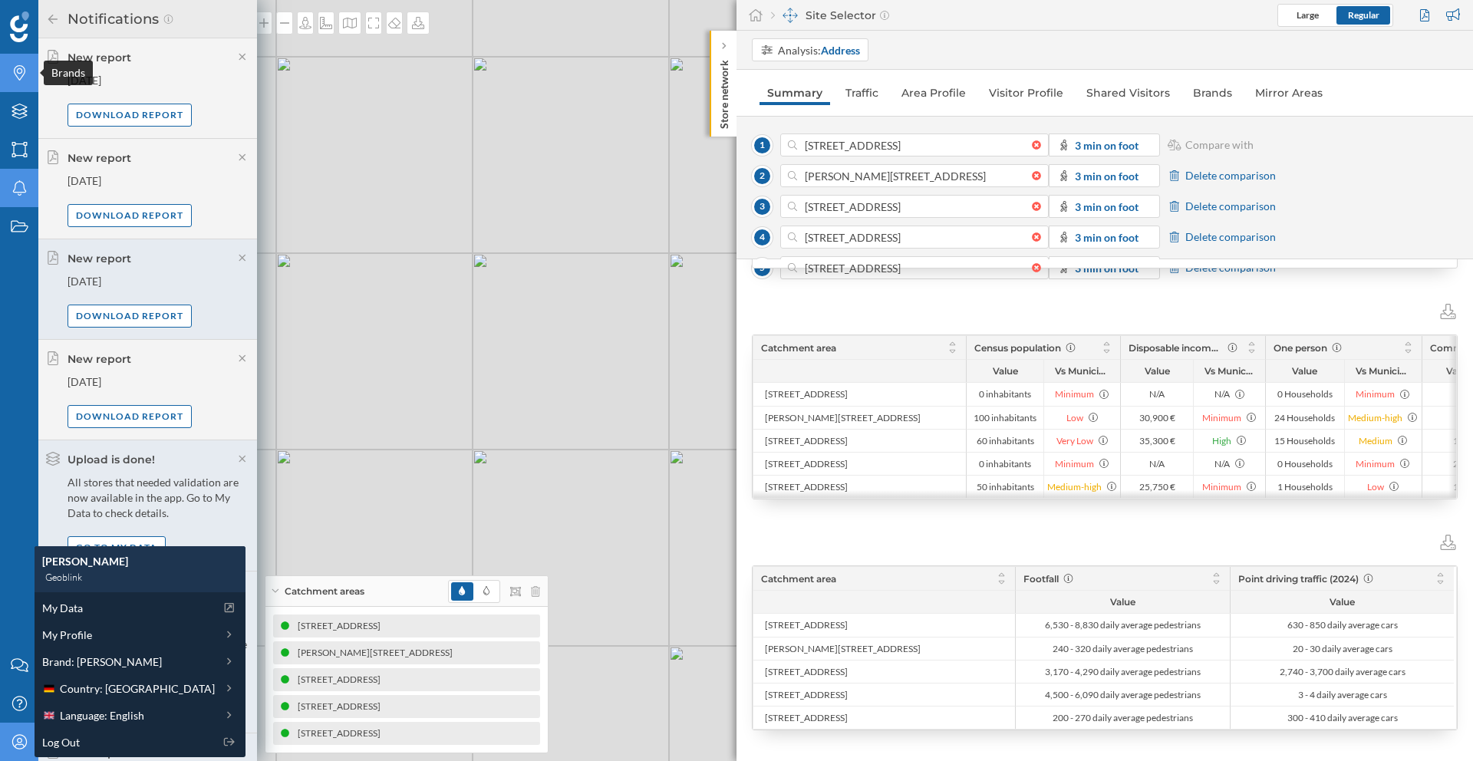
click at [26, 79] on icon "Brands" at bounding box center [19, 72] width 19 height 15
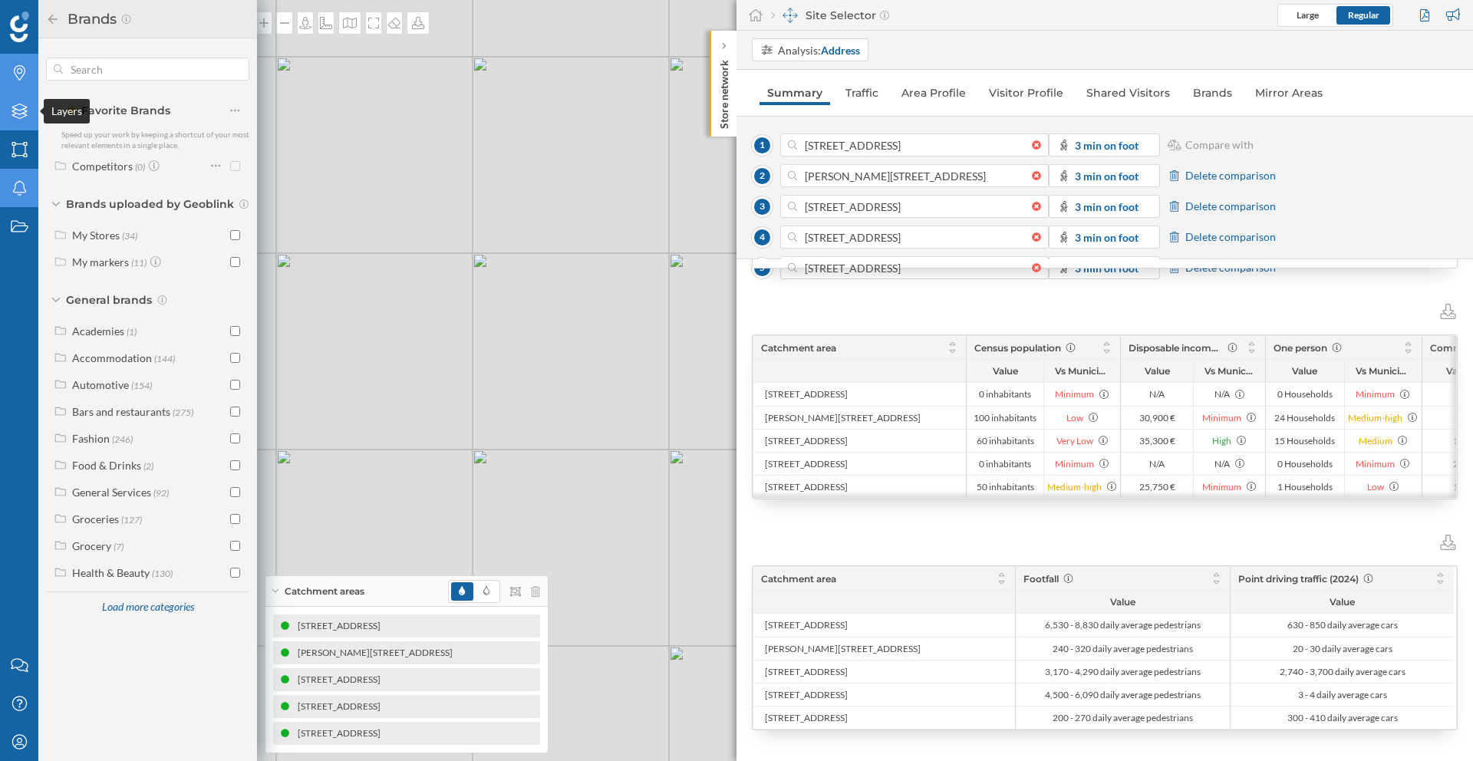
click at [14, 121] on div "Layers" at bounding box center [19, 111] width 38 height 38
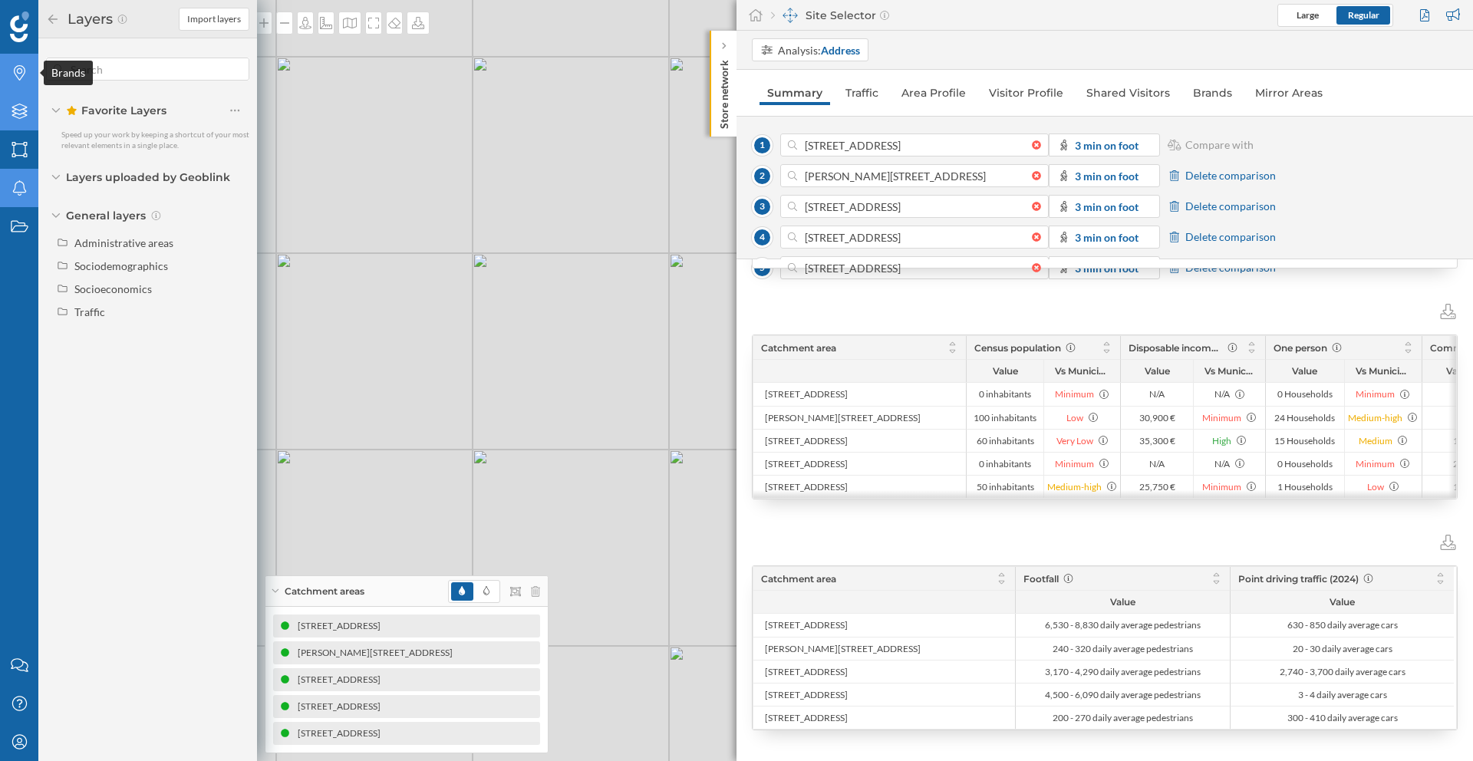
click at [28, 71] on icon "Brands" at bounding box center [19, 72] width 19 height 15
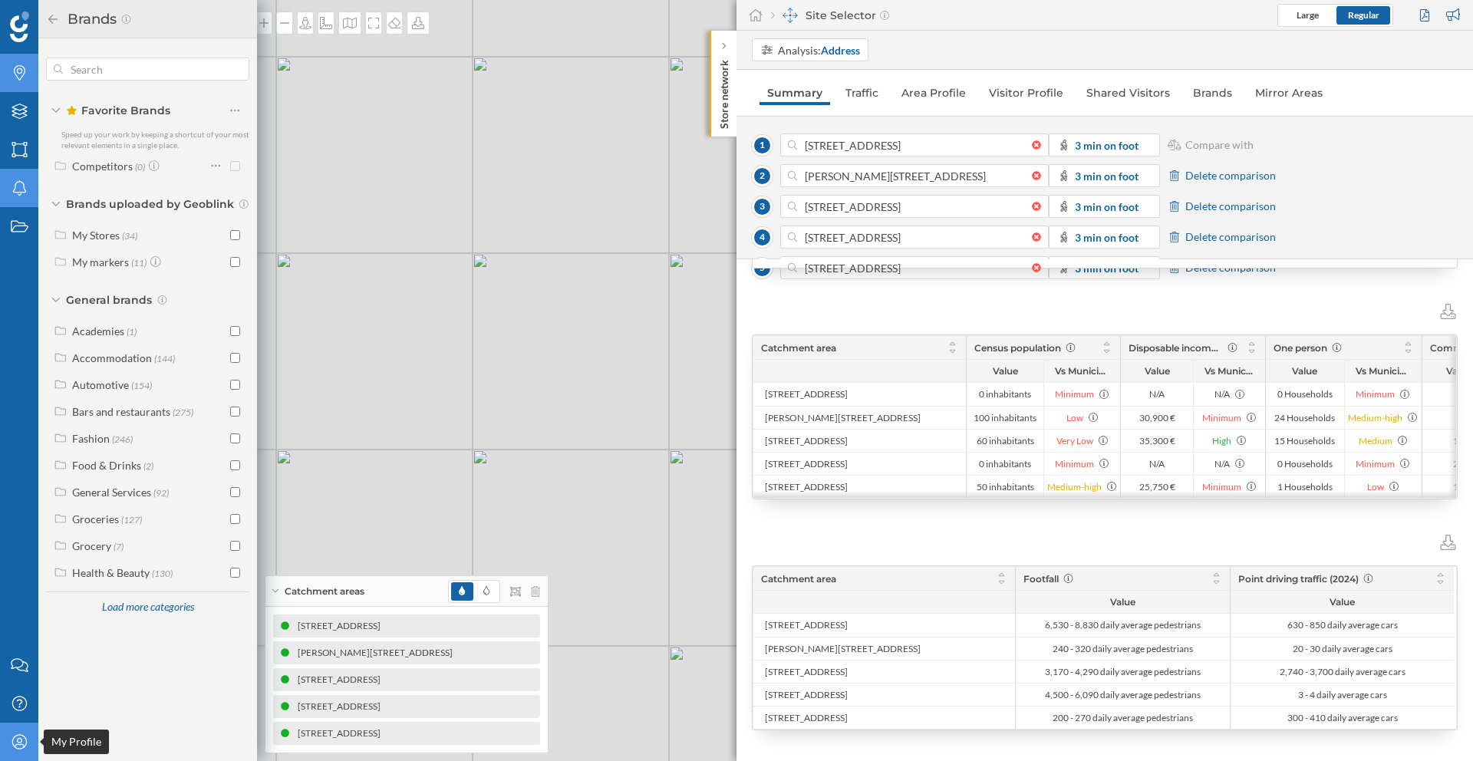
click at [19, 739] on icon "My Profile" at bounding box center [19, 741] width 19 height 15
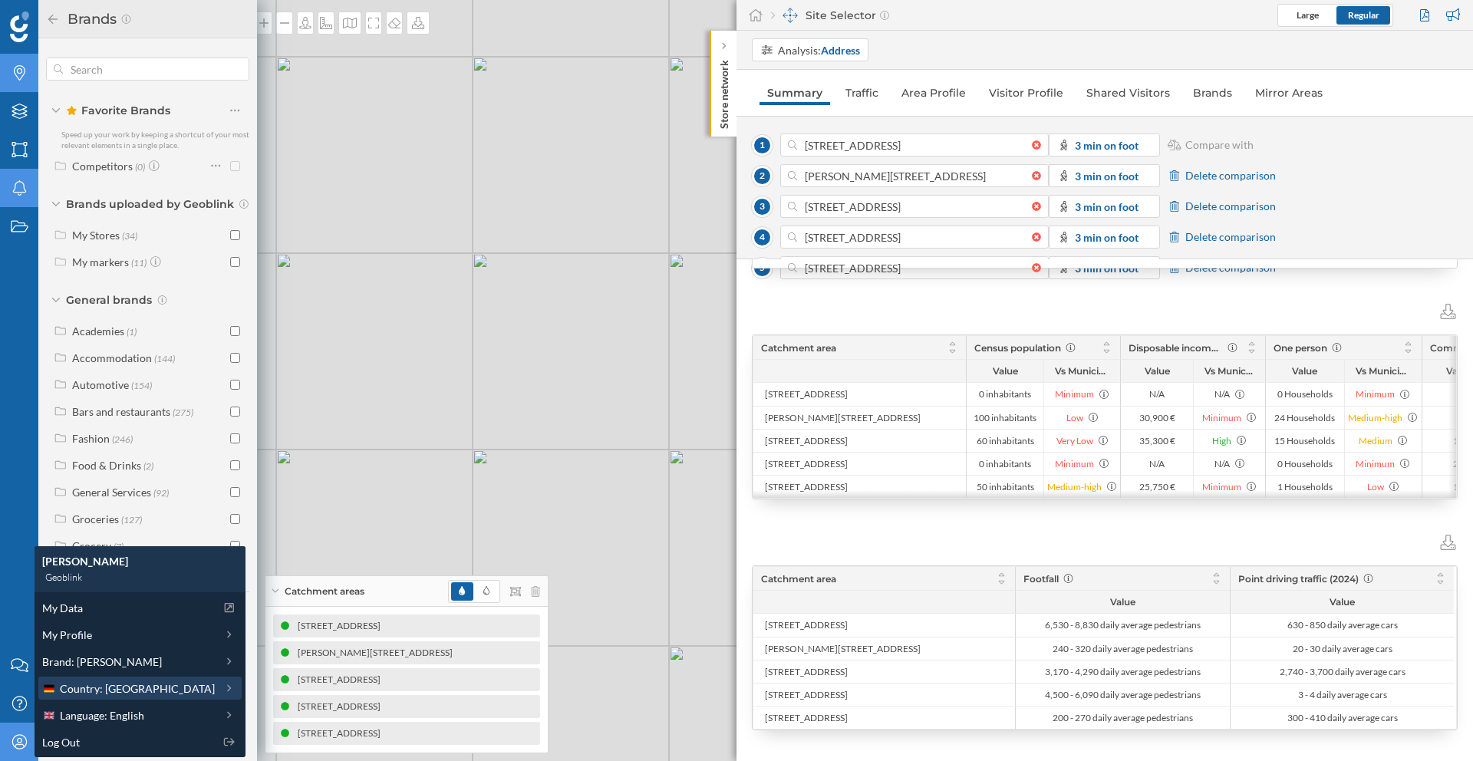
click at [118, 684] on span "Country: [GEOGRAPHIC_DATA]" at bounding box center [137, 689] width 155 height 16
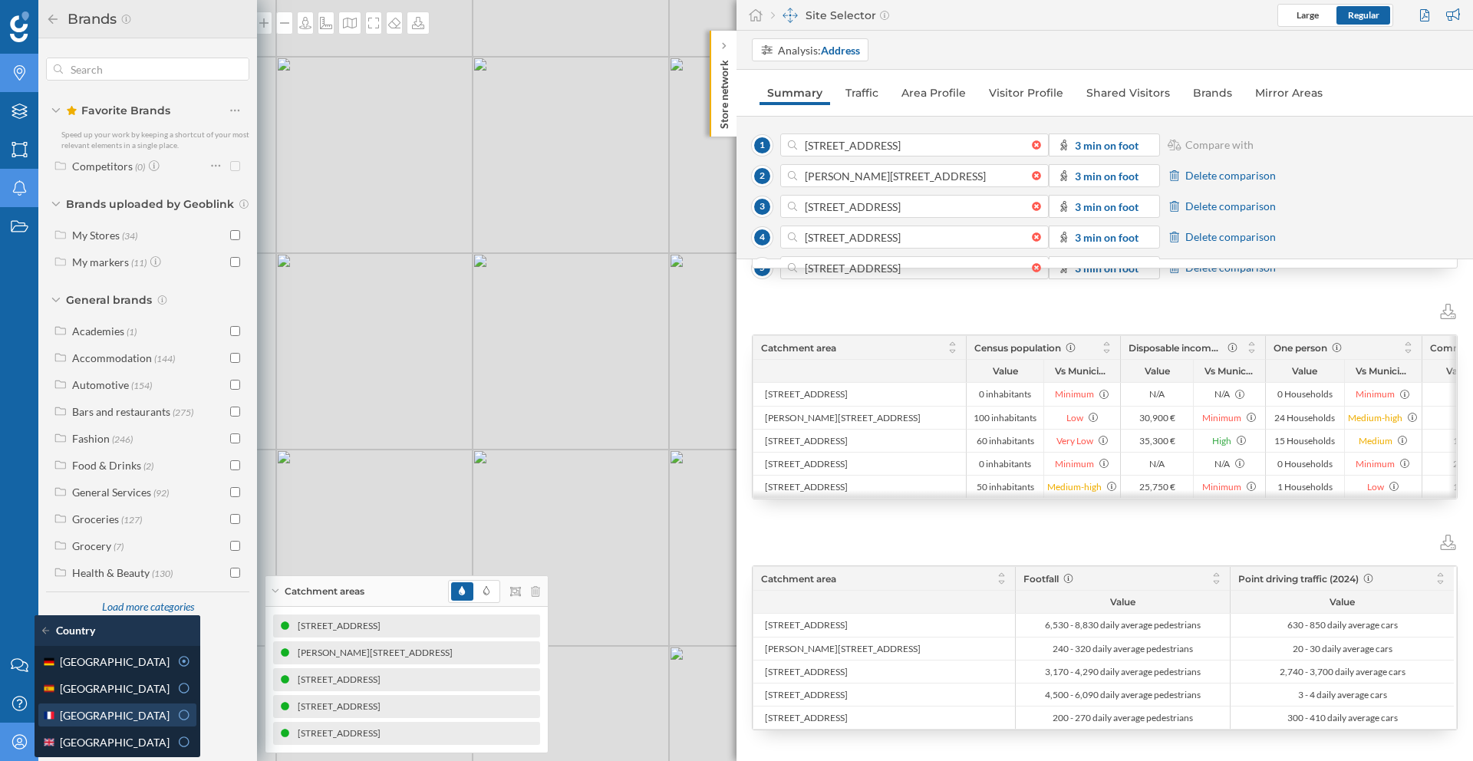
click at [177, 713] on icon at bounding box center [184, 715] width 14 height 11
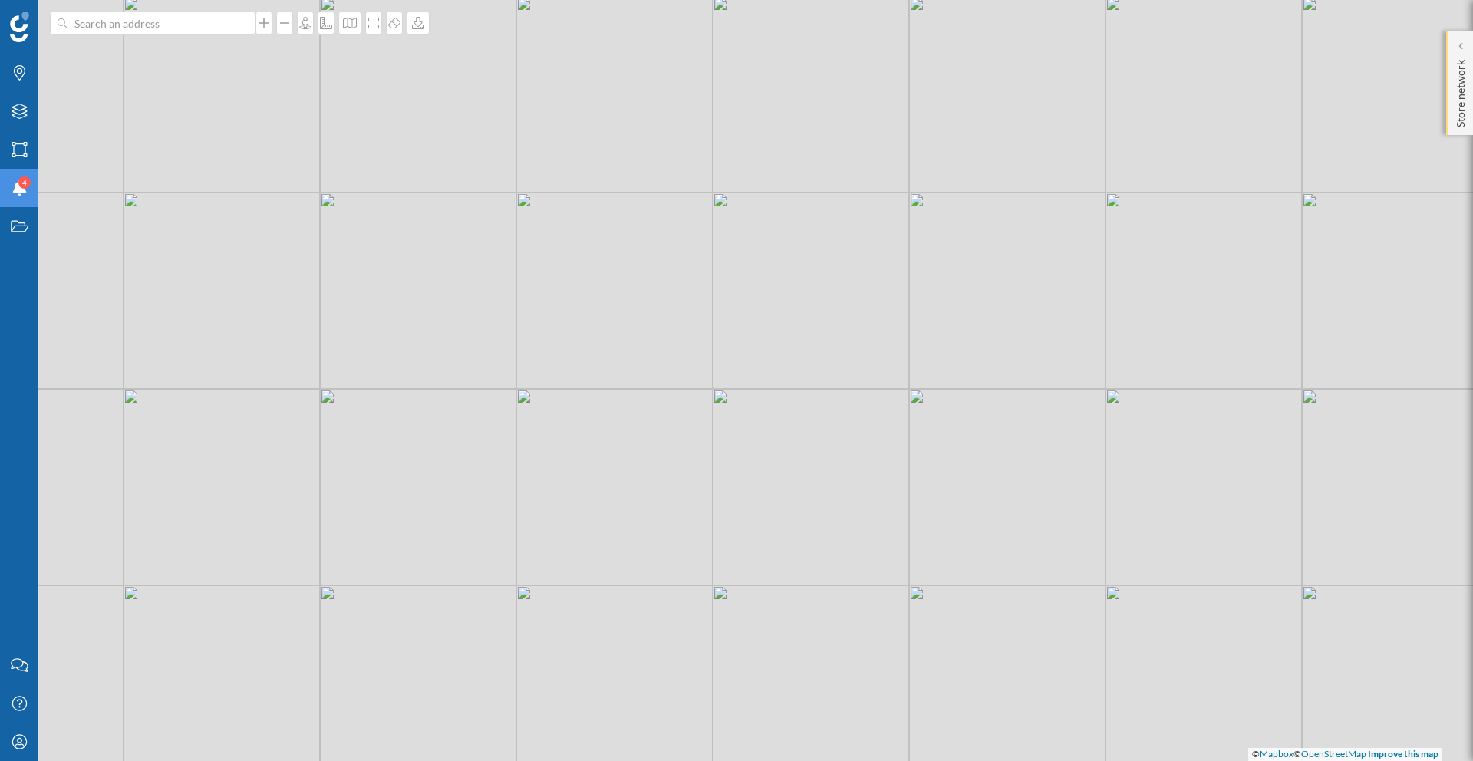
click at [1463, 92] on p "Store network" at bounding box center [1460, 91] width 15 height 74
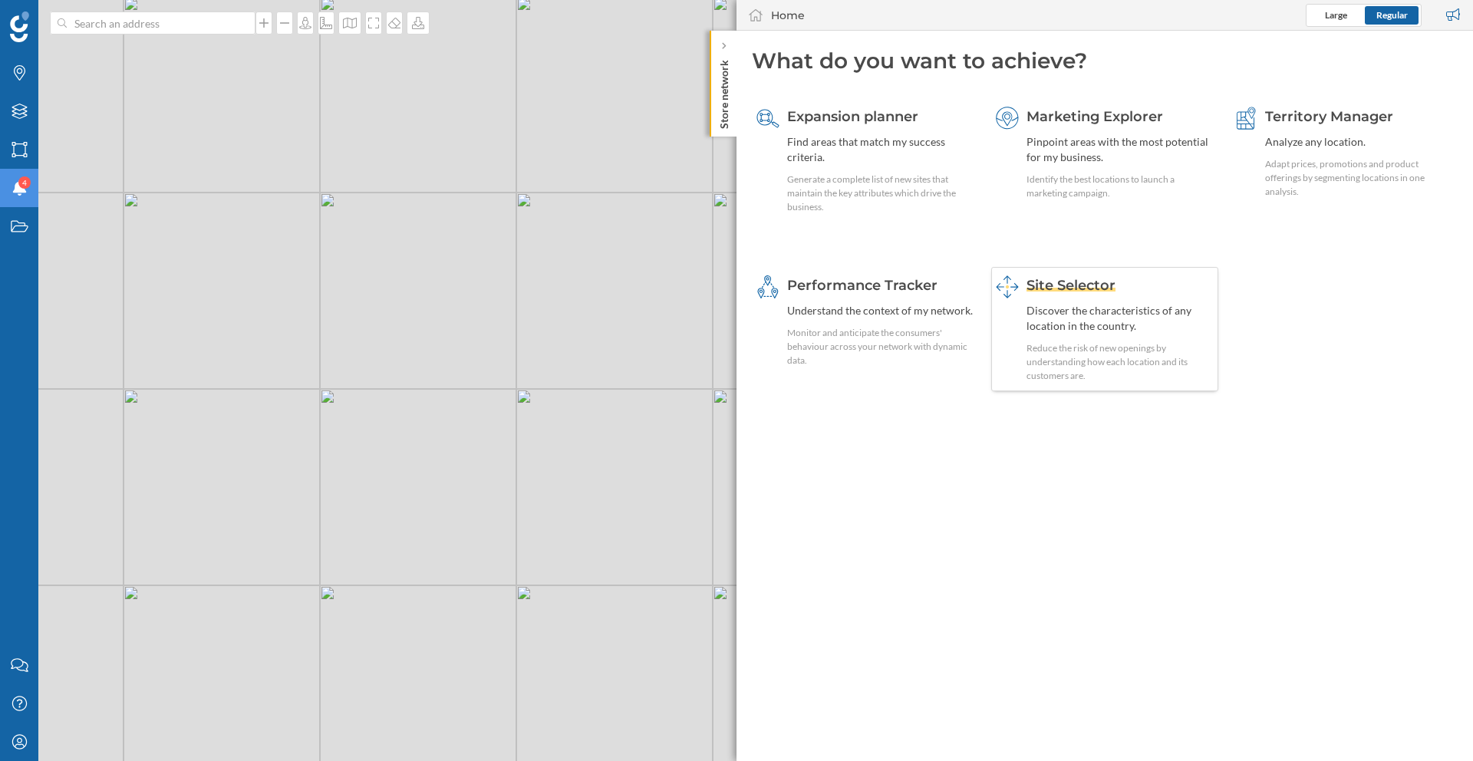
click at [1049, 303] on div "Discover the characteristics of any location in the country." at bounding box center [1121, 318] width 188 height 31
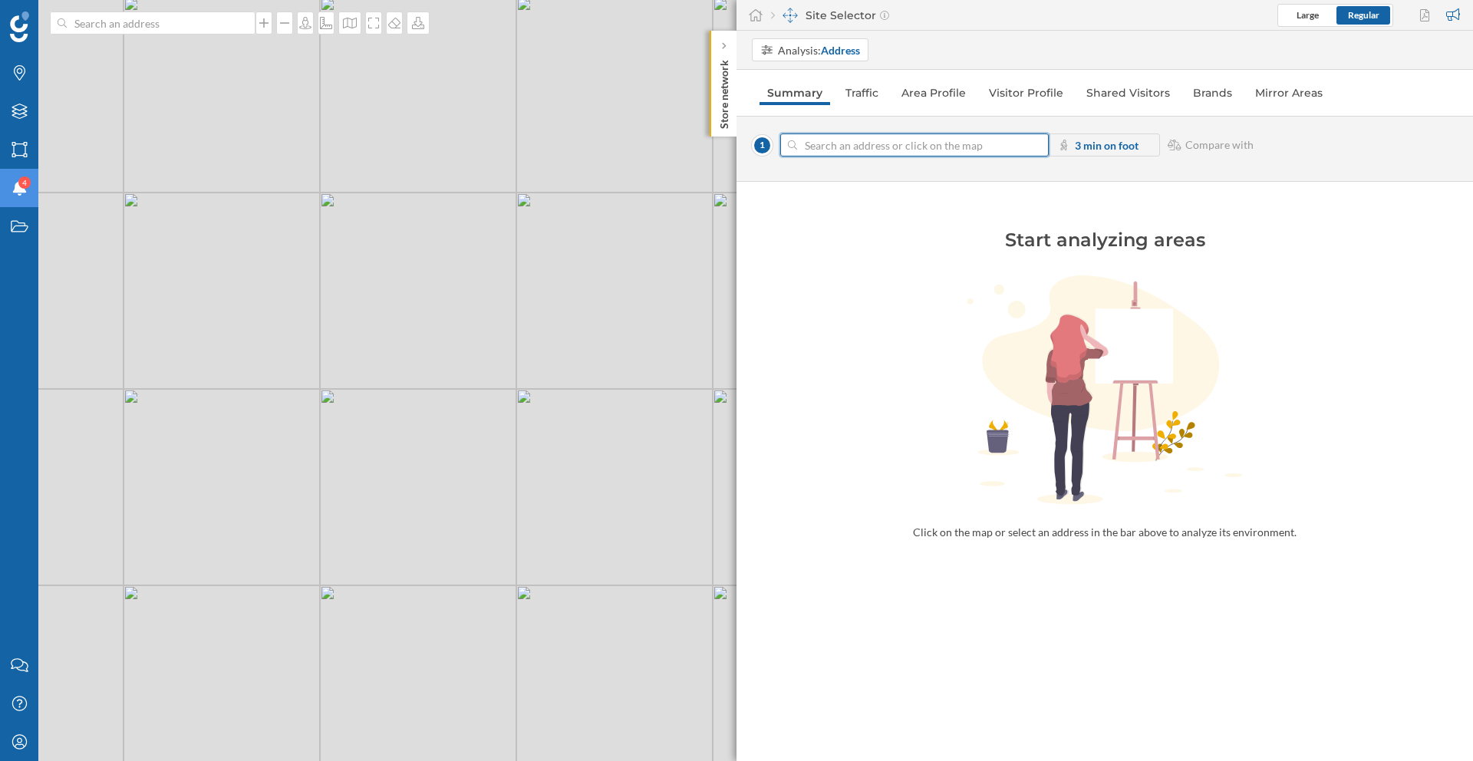
paste input "[STREET_ADDRESS]"
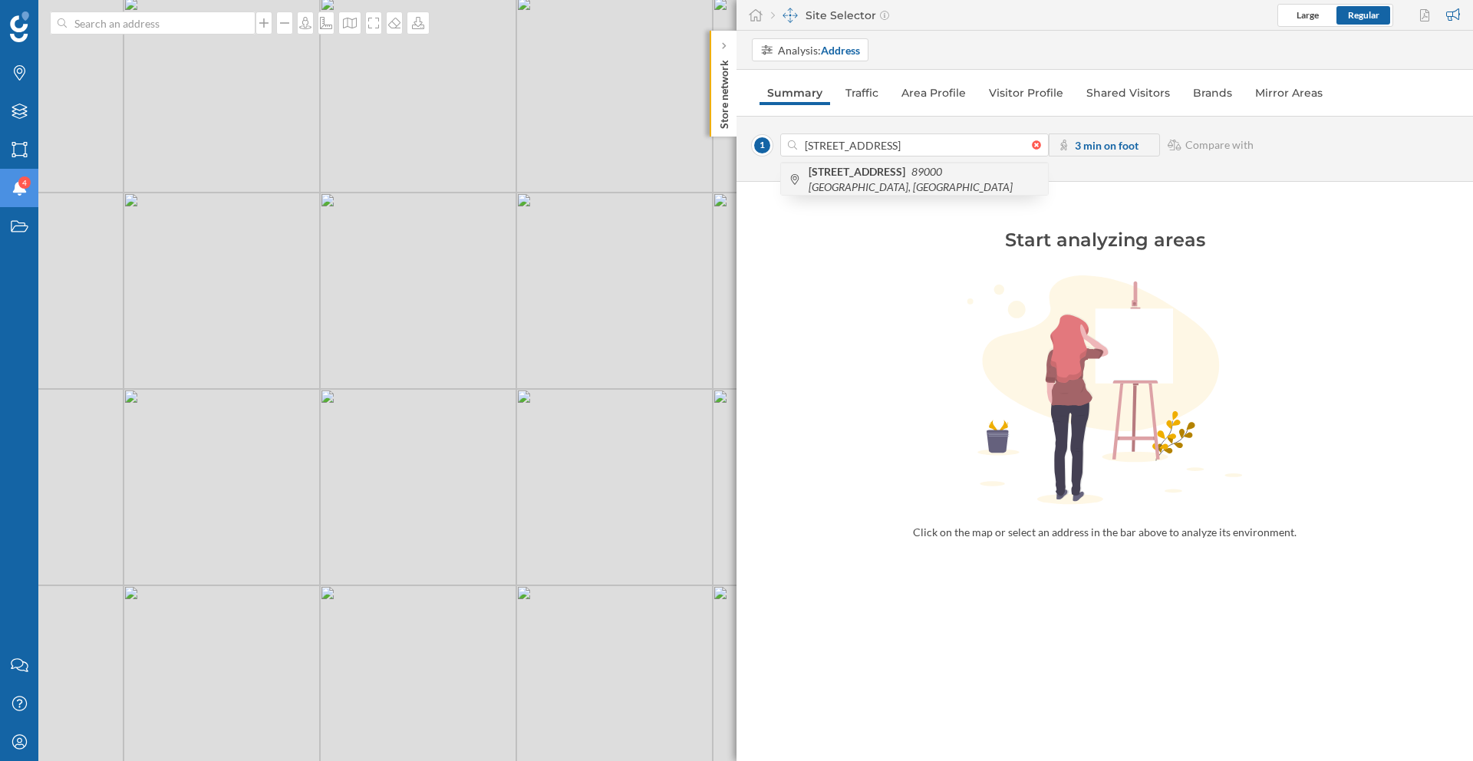
click at [990, 169] on div "[STREET_ADDRESS]" at bounding box center [914, 179] width 267 height 32
type input "[STREET_ADDRESS]"
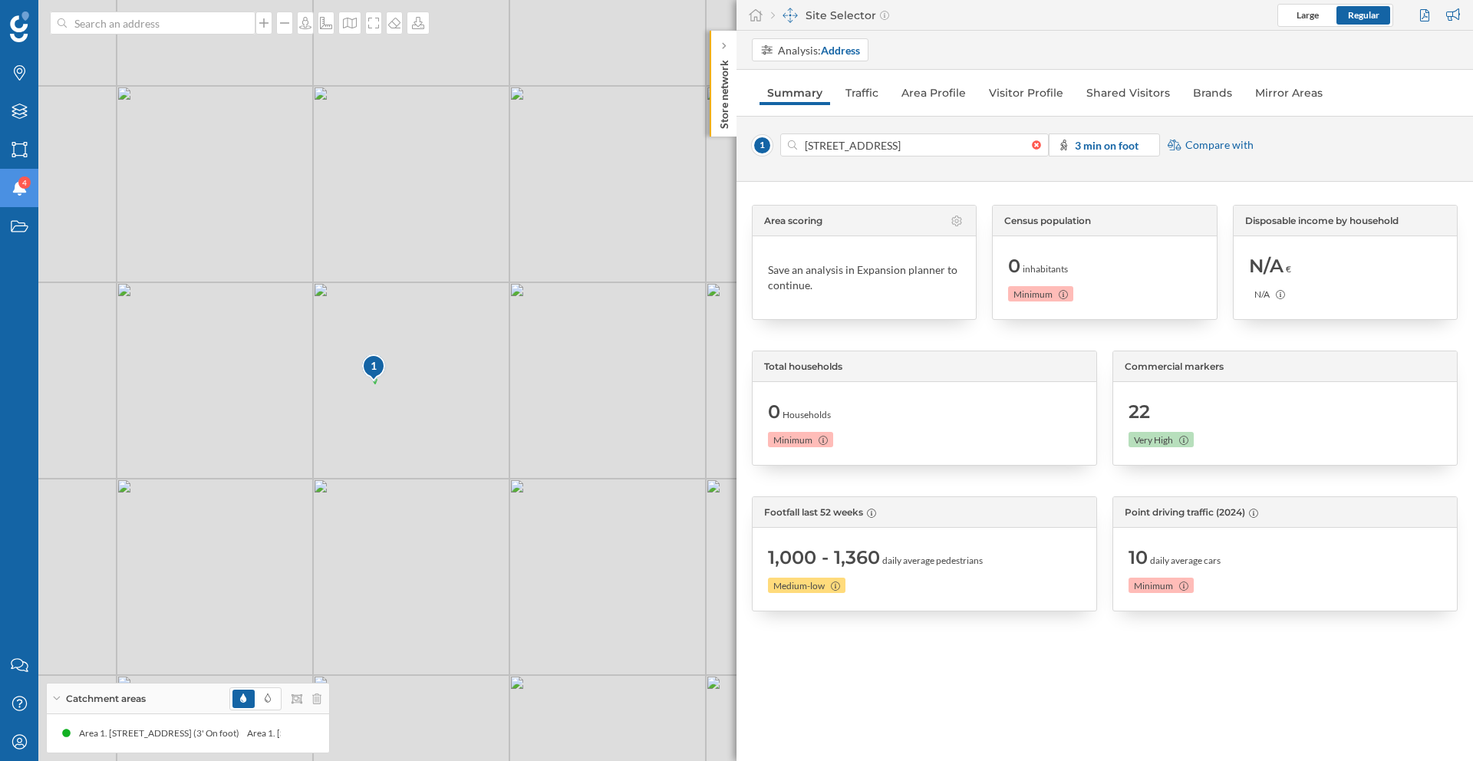
click at [1211, 147] on span "Compare with" at bounding box center [1219, 144] width 68 height 15
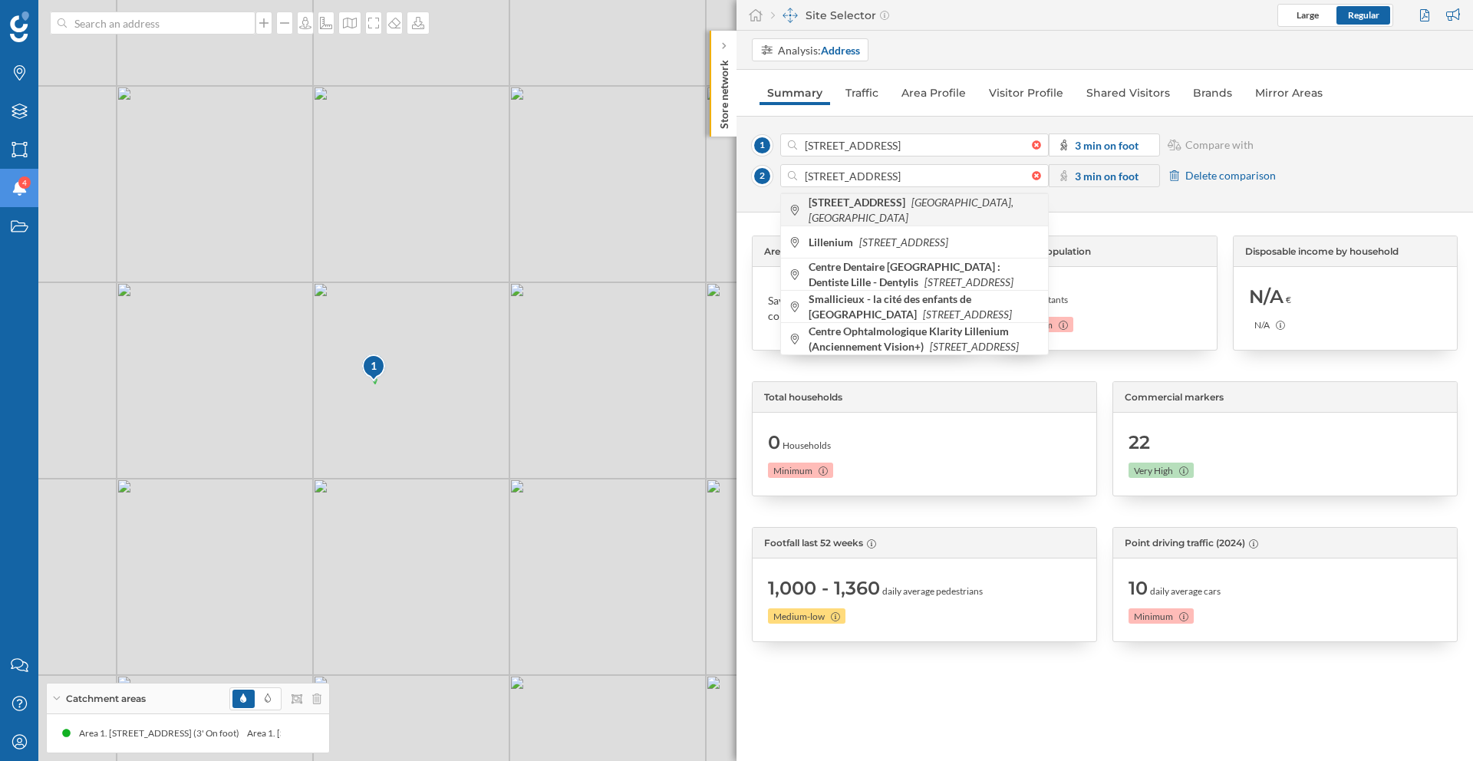
click at [929, 215] on span "[STREET_ADDRESS]" at bounding box center [925, 210] width 232 height 31
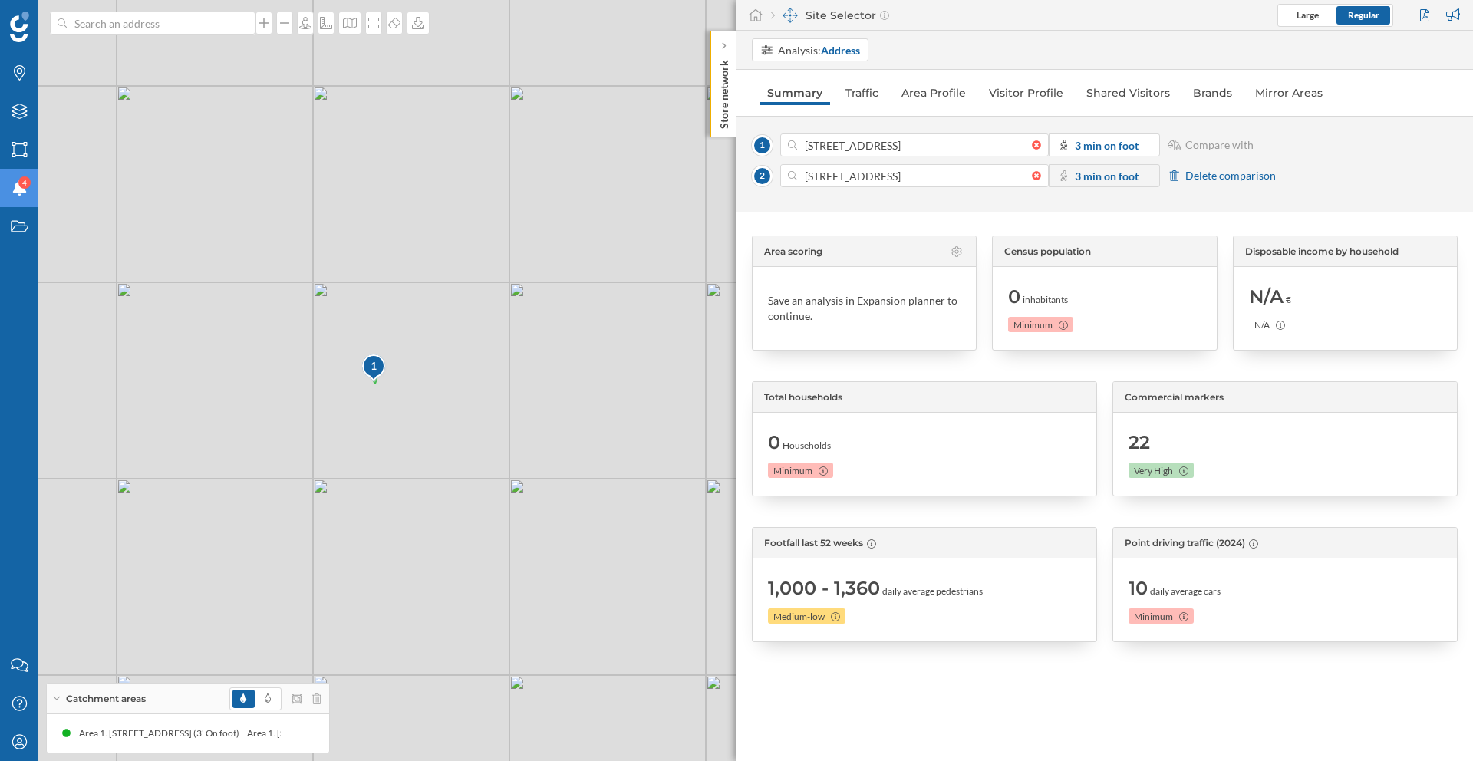
type input "[STREET_ADDRESS]"
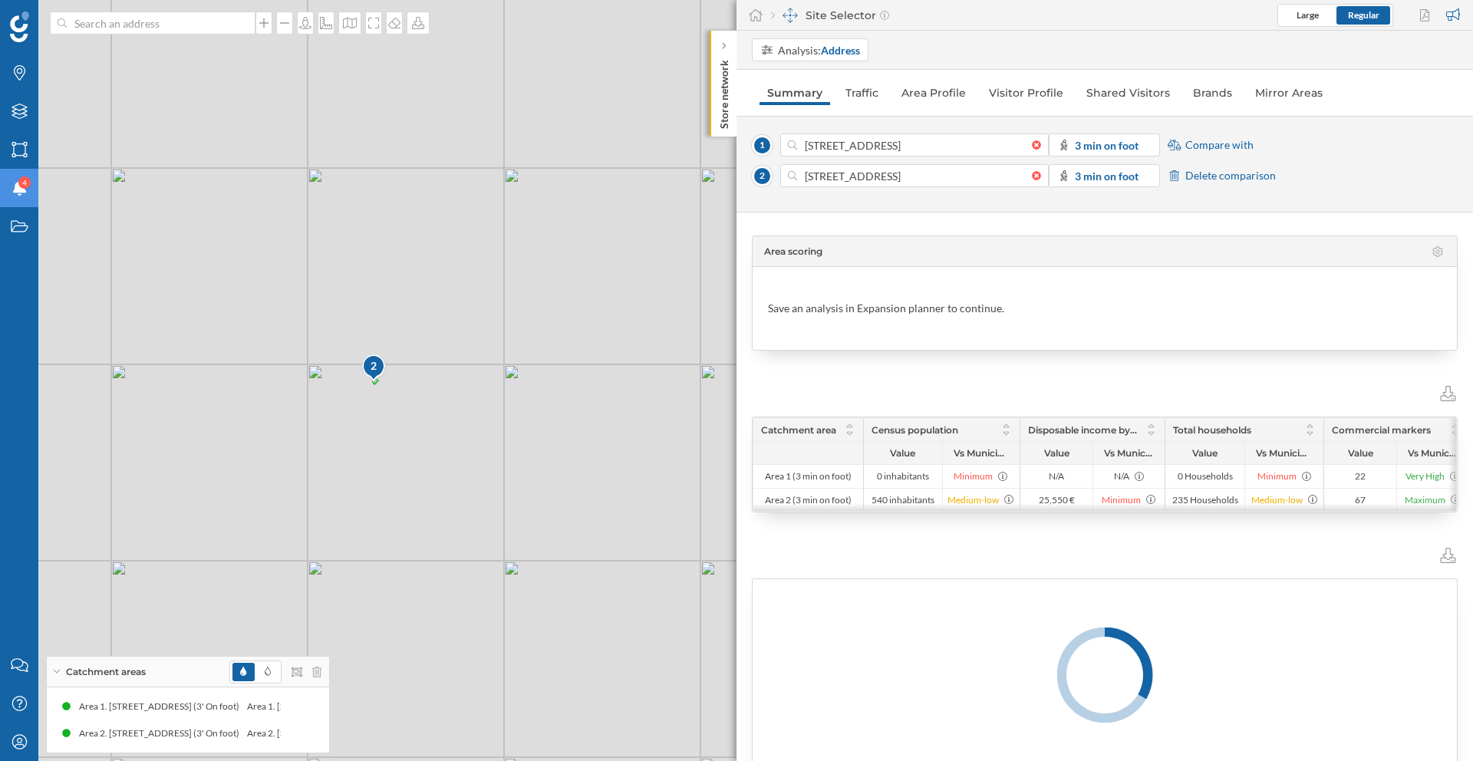
click at [1200, 153] on div "[STREET_ADDRESS] 3 min on foot Compare with" at bounding box center [1105, 145] width 706 height 23
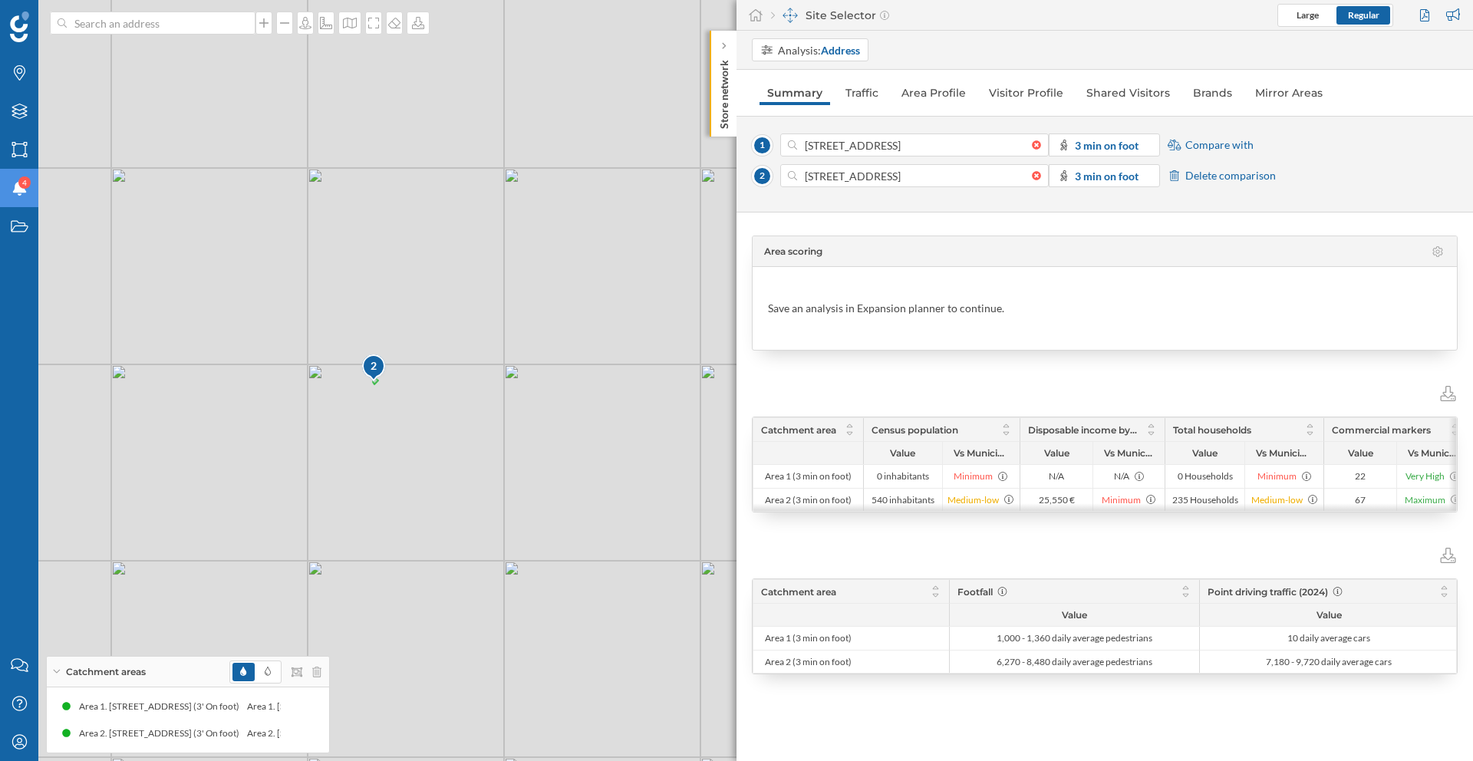
click at [1202, 148] on span "Compare with" at bounding box center [1219, 144] width 68 height 15
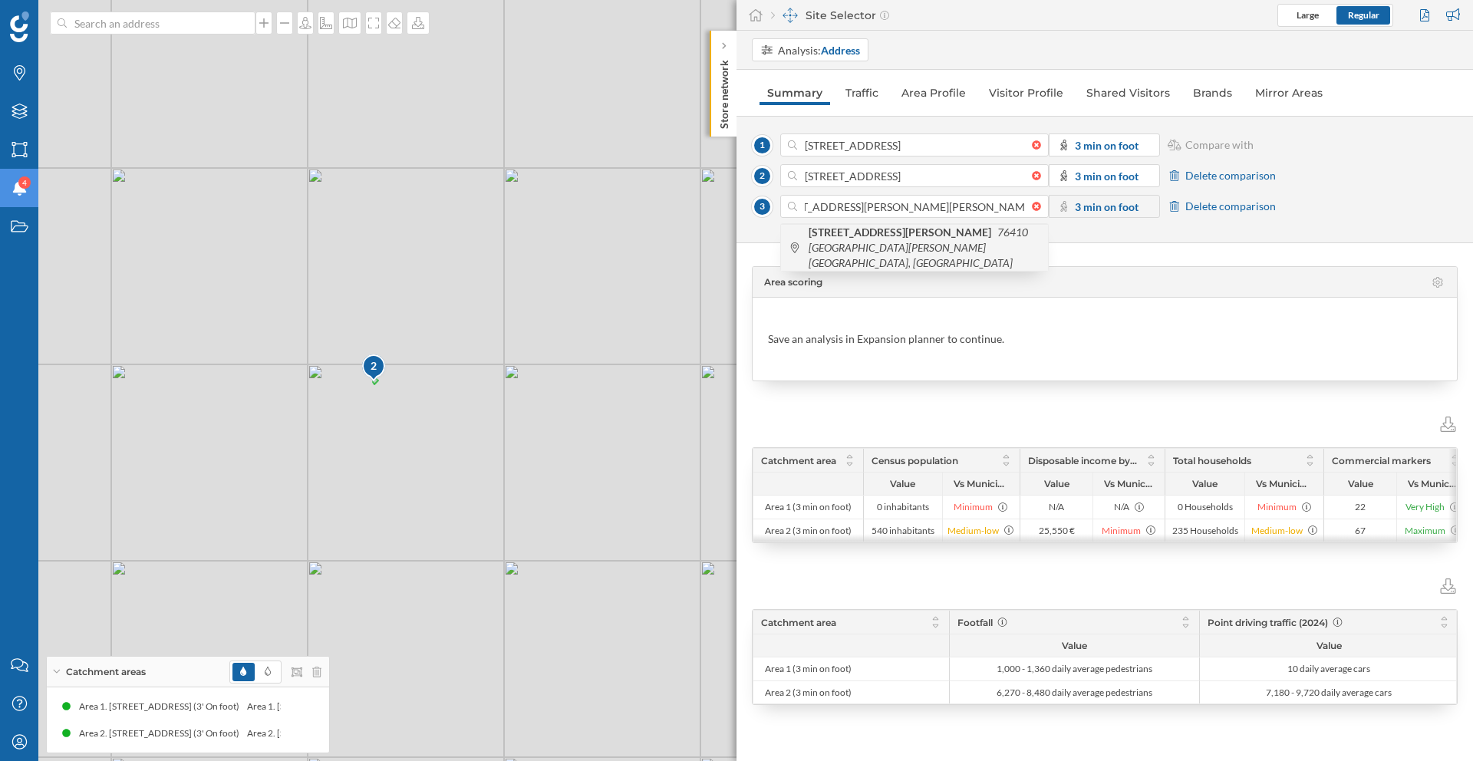
scroll to position [0, 0]
click at [836, 243] on icon "76410 [GEOGRAPHIC_DATA][PERSON_NAME][GEOGRAPHIC_DATA], [GEOGRAPHIC_DATA]" at bounding box center [918, 248] width 219 height 44
type input "529 Av. [PERSON_NAME], 76410 [GEOGRAPHIC_DATA][PERSON_NAME][GEOGRAPHIC_DATA], […"
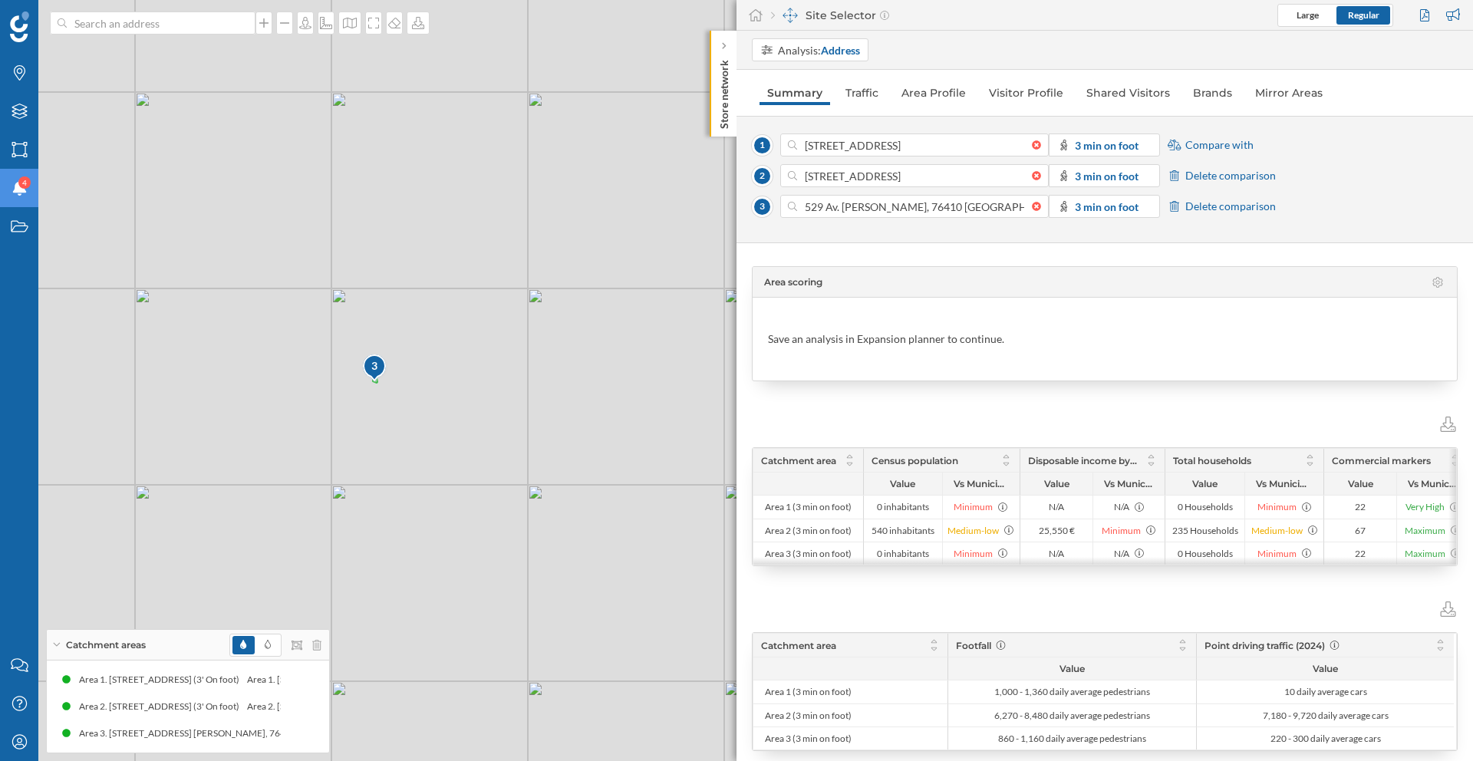
click at [1209, 149] on span "Compare with" at bounding box center [1219, 144] width 68 height 15
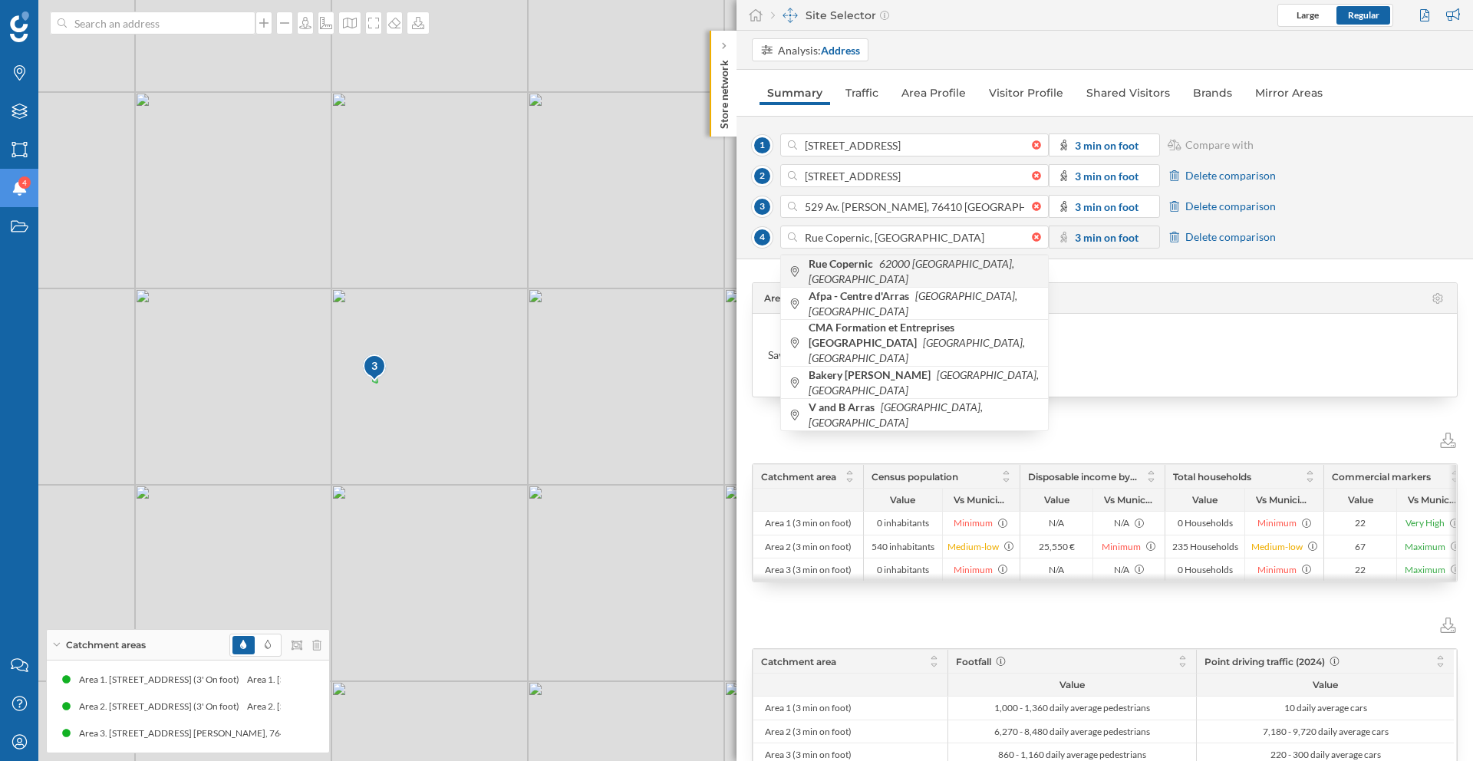
click at [883, 274] on icon "62000 [GEOGRAPHIC_DATA], [GEOGRAPHIC_DATA]" at bounding box center [912, 271] width 206 height 28
type input "[GEOGRAPHIC_DATA], [GEOGRAPHIC_DATA]"
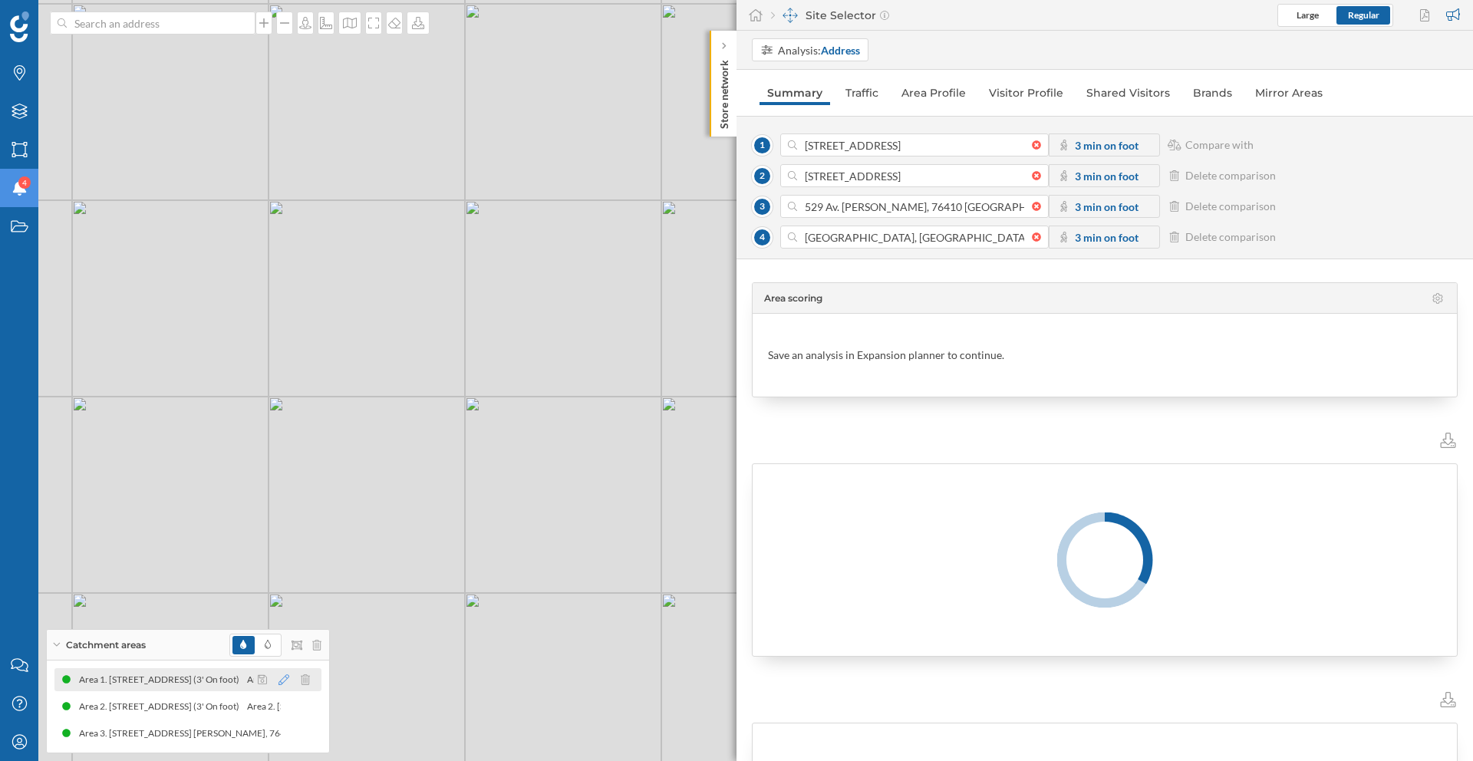
click at [279, 681] on icon at bounding box center [284, 679] width 11 height 11
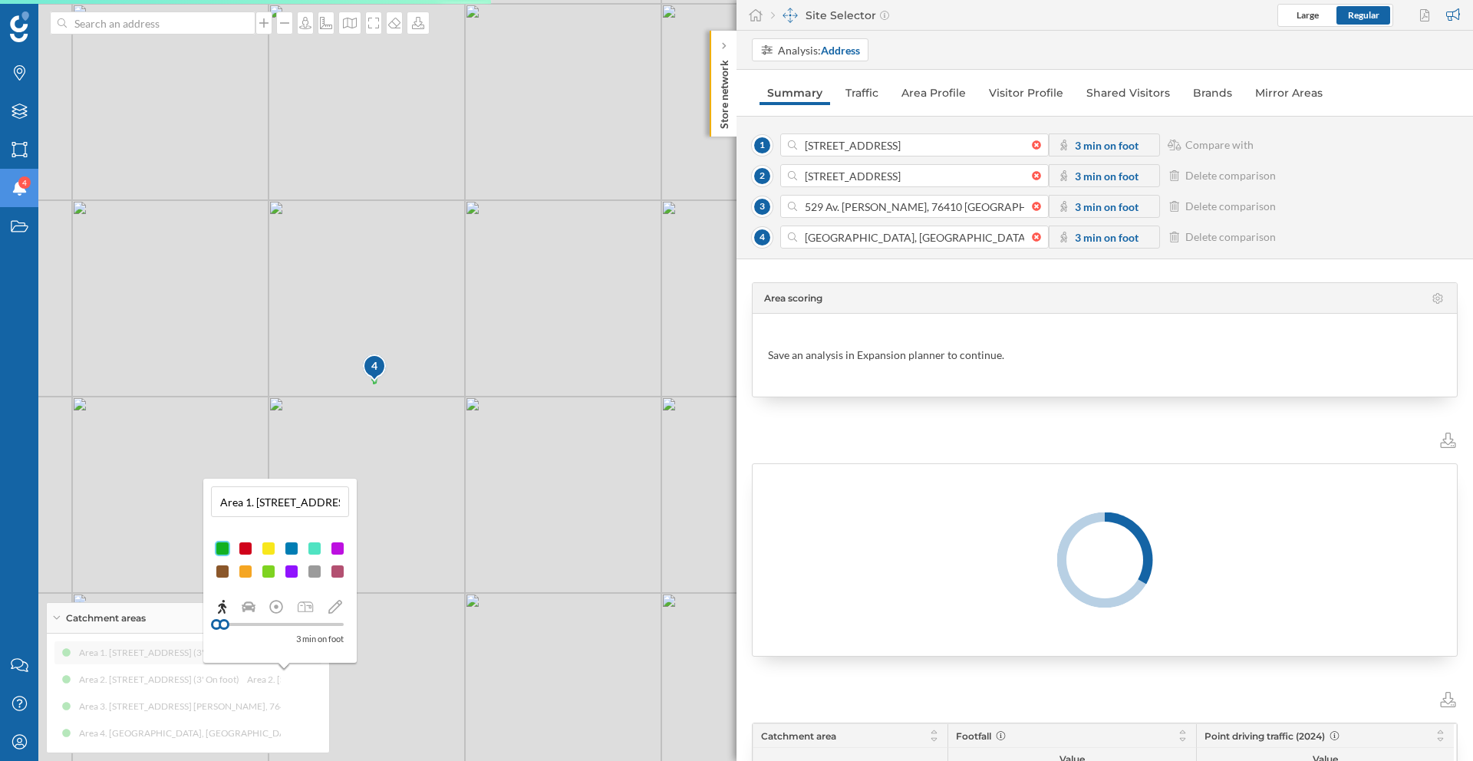
drag, startPoint x: 258, startPoint y: 502, endPoint x: 219, endPoint y: 504, distance: 39.2
click at [219, 504] on input "Area 1. [STREET_ADDRESS] (3' On foot)" at bounding box center [280, 501] width 129 height 23
type input "[STREET_ADDRESS] (3' On foot)"
click at [292, 509] on input "[STREET_ADDRESS] (3' On foot)" at bounding box center [280, 501] width 129 height 23
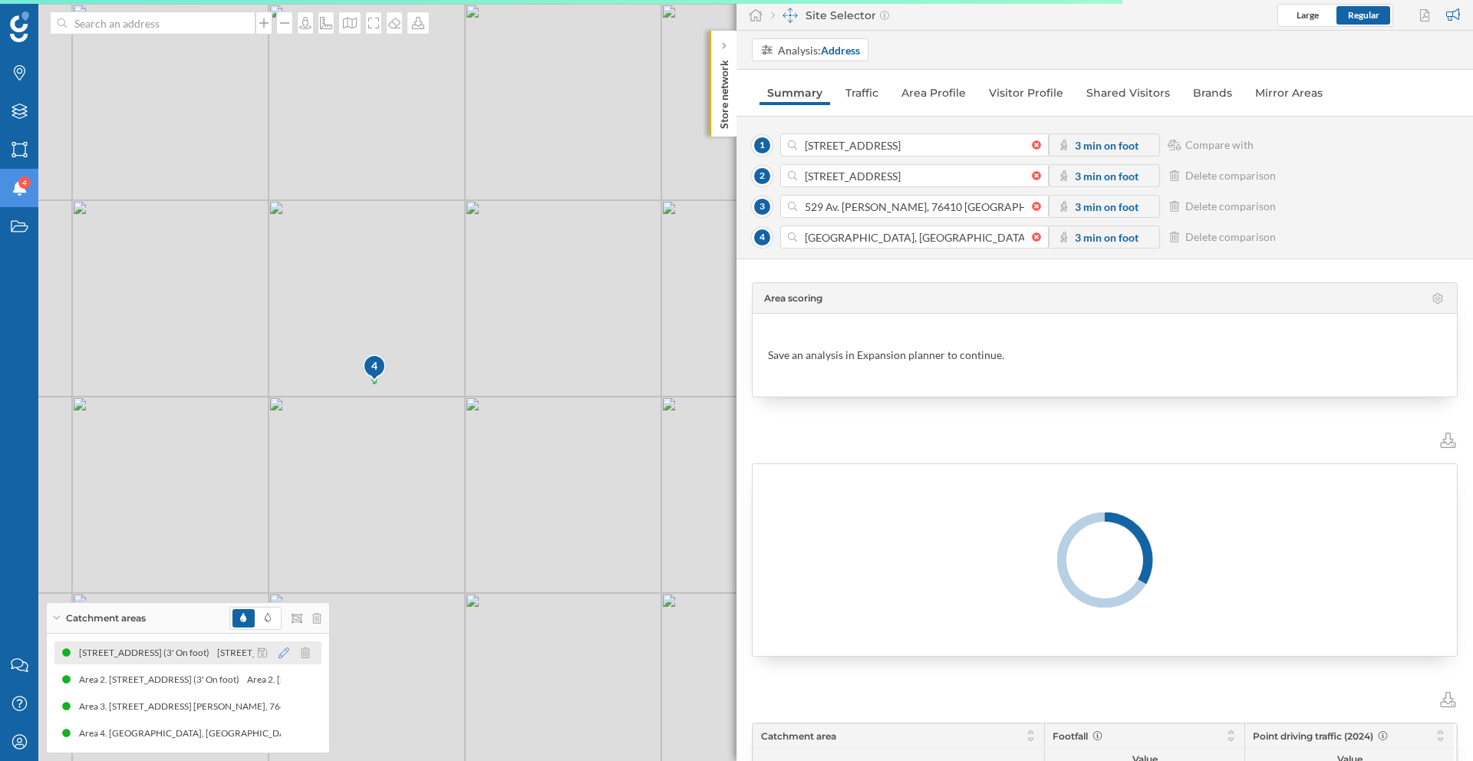
click at [280, 655] on icon at bounding box center [284, 653] width 11 height 11
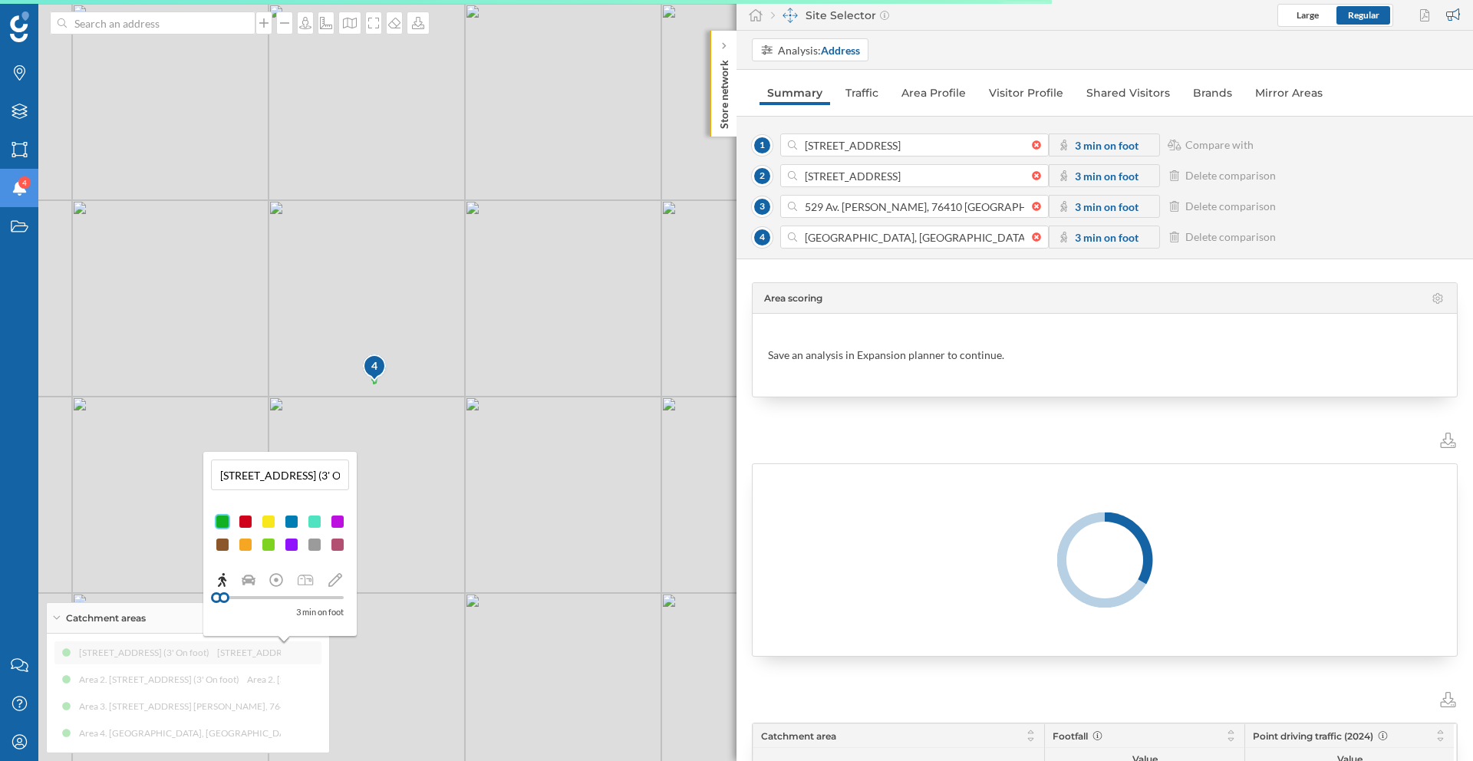
click at [337, 479] on input "[STREET_ADDRESS] (3' On foot)" at bounding box center [280, 474] width 129 height 23
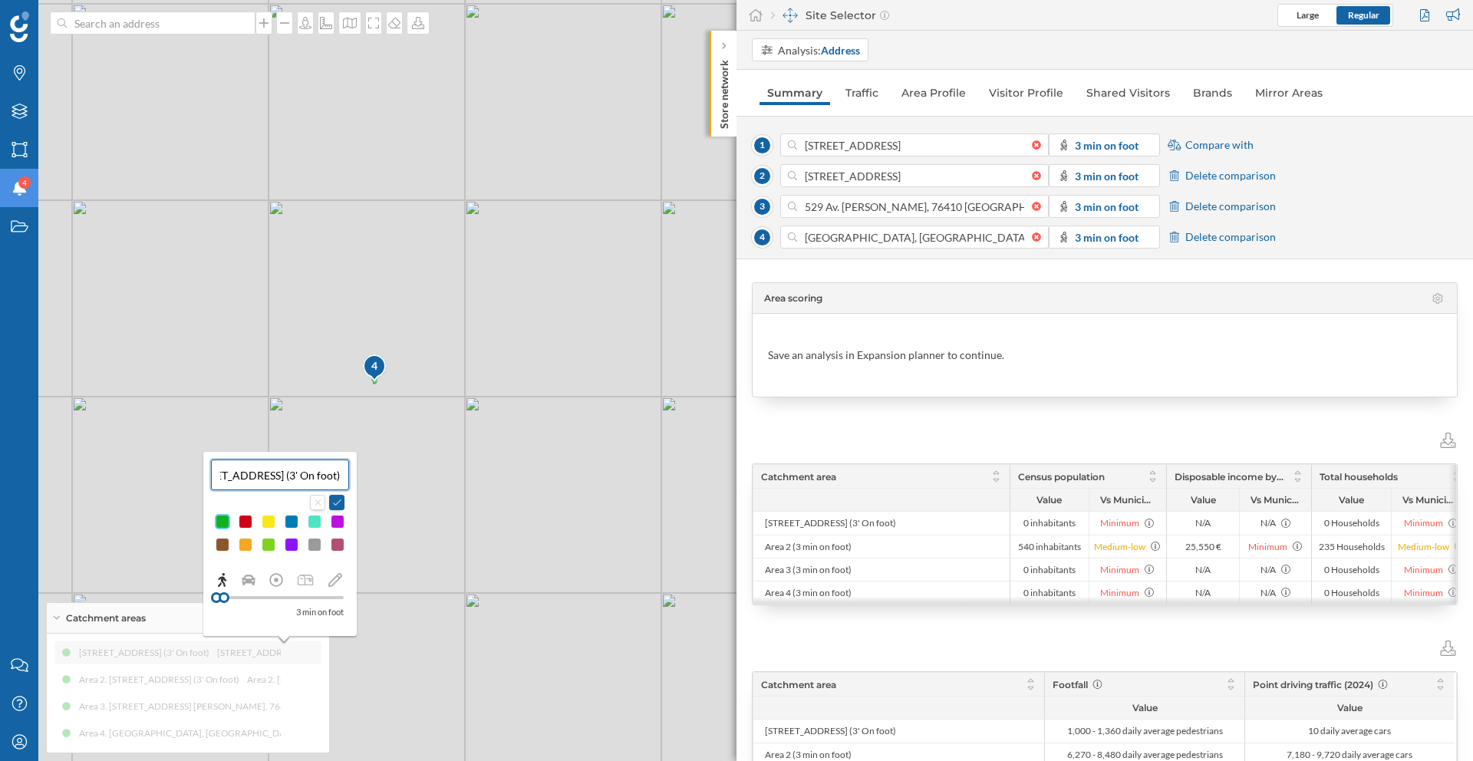
drag, startPoint x: 280, startPoint y: 477, endPoint x: 342, endPoint y: 480, distance: 62.2
click at [342, 480] on input "[STREET_ADDRESS] (3' On foot)" at bounding box center [280, 474] width 129 height 23
type input "[STREET_ADDRESS]"
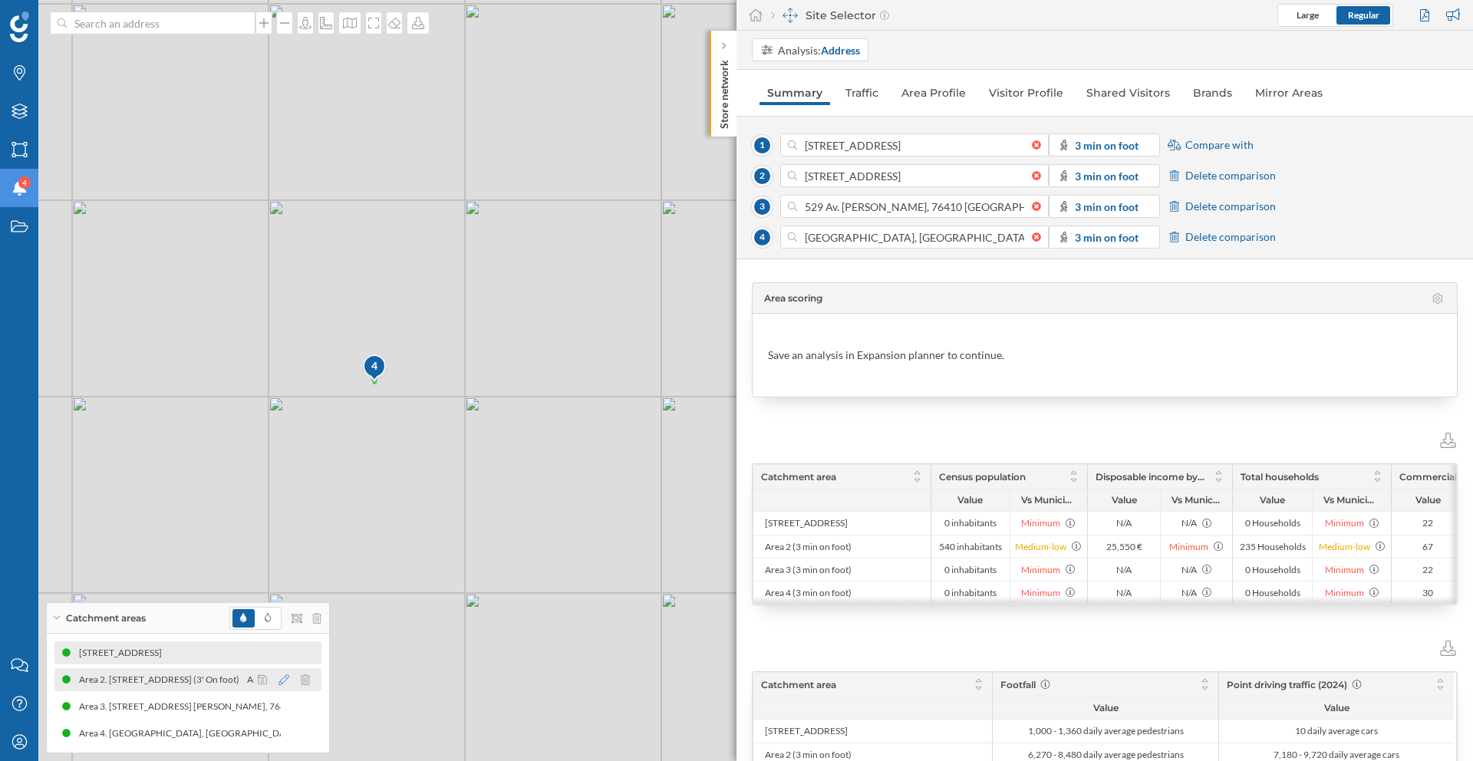
click at [279, 684] on icon at bounding box center [284, 679] width 11 height 11
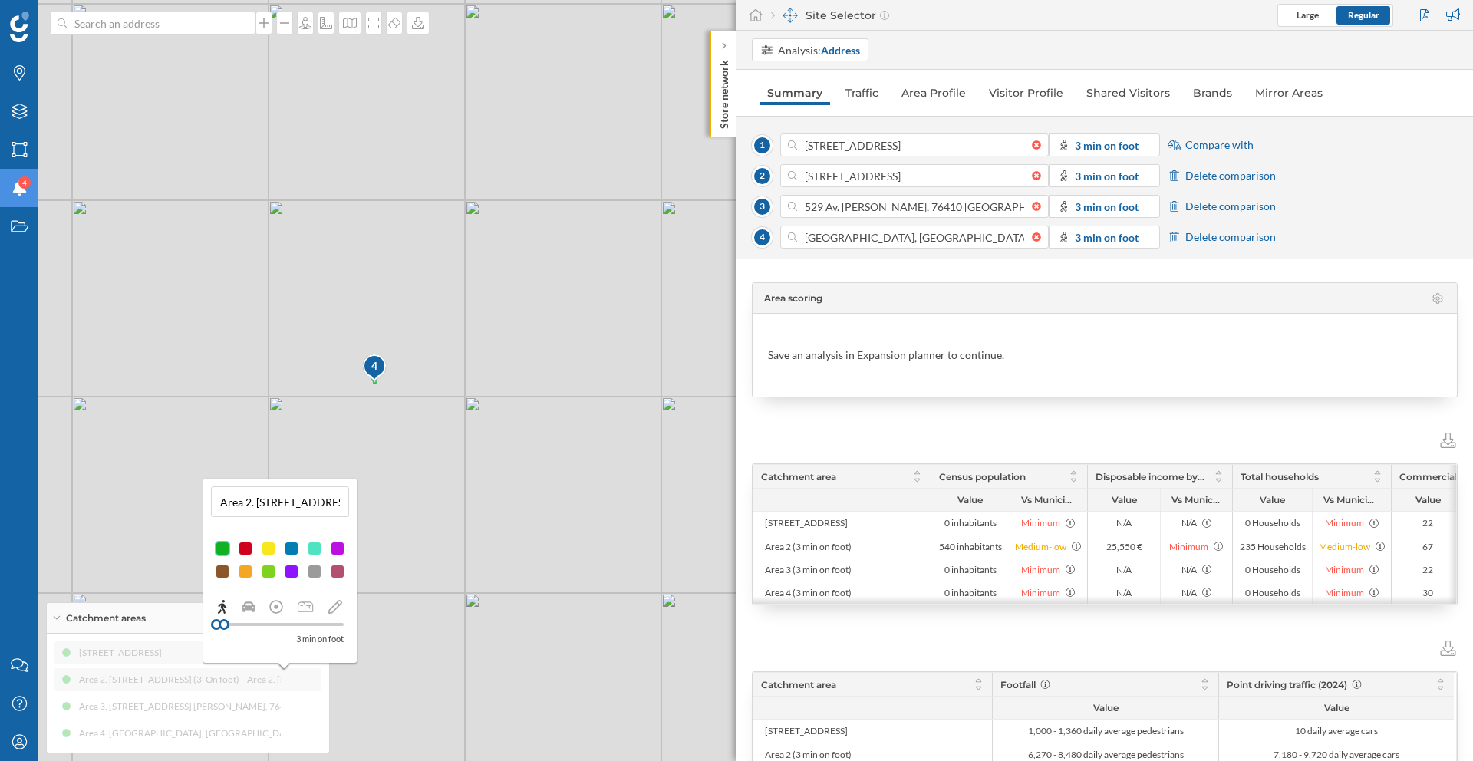
click at [322, 509] on input "Area 2. [STREET_ADDRESS] (3' On foot)" at bounding box center [280, 501] width 129 height 23
drag, startPoint x: 256, startPoint y: 499, endPoint x: 203, endPoint y: 505, distance: 53.3
click at [203, 505] on div "Area 2. [STREET_ADDRESS] (3' On foot) 3 min on foot" at bounding box center [279, 571] width 153 height 184
type input "[STREET_ADDRESS] (3' On foot)"
click at [259, 503] on input "[STREET_ADDRESS] (3' On foot)" at bounding box center [280, 501] width 129 height 23
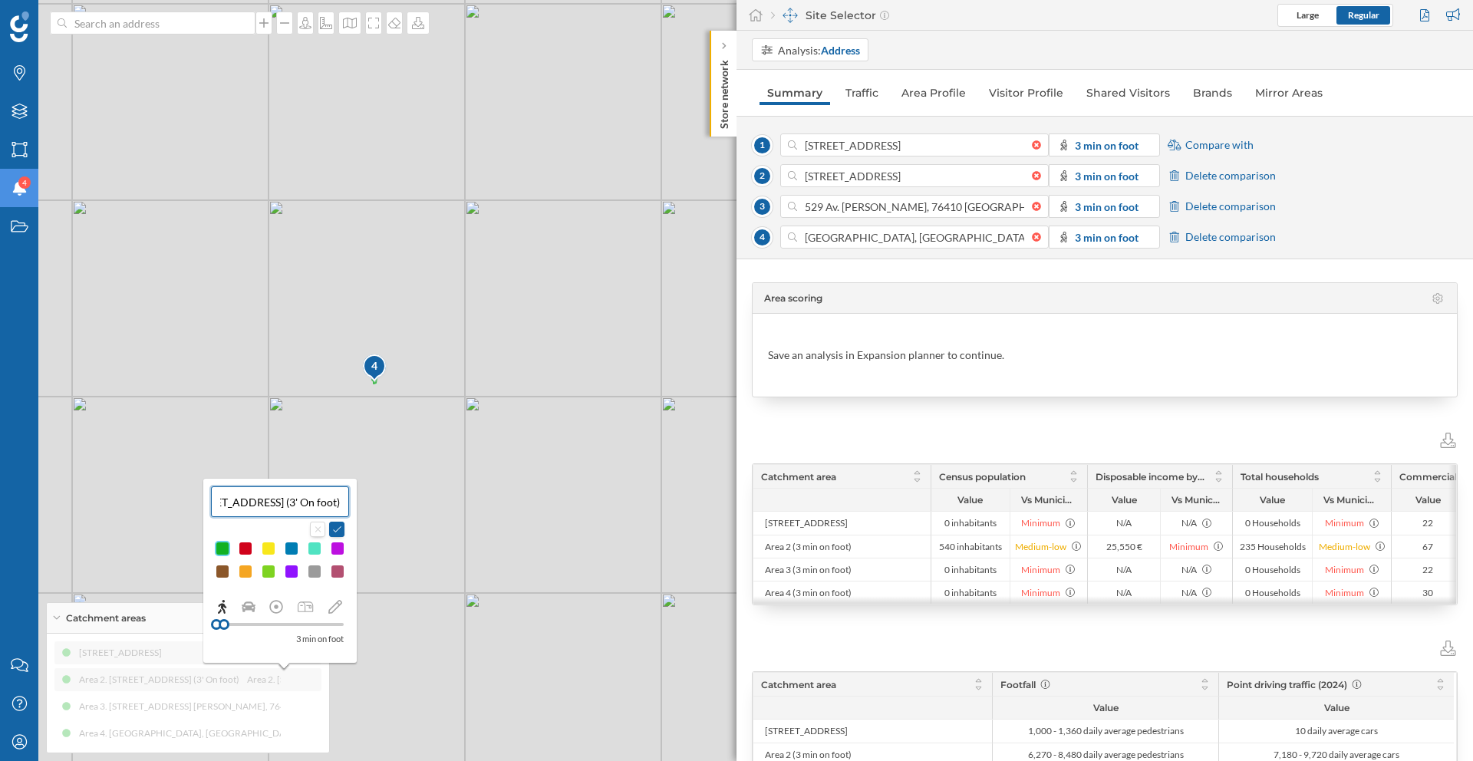
scroll to position [0, 169]
drag, startPoint x: 296, startPoint y: 500, endPoint x: 361, endPoint y: 503, distance: 64.5
click at [361, 503] on div "Brands Layers Areas Notifications 4 States Contact us Help Center My Profile Ca…" at bounding box center [736, 380] width 1473 height 761
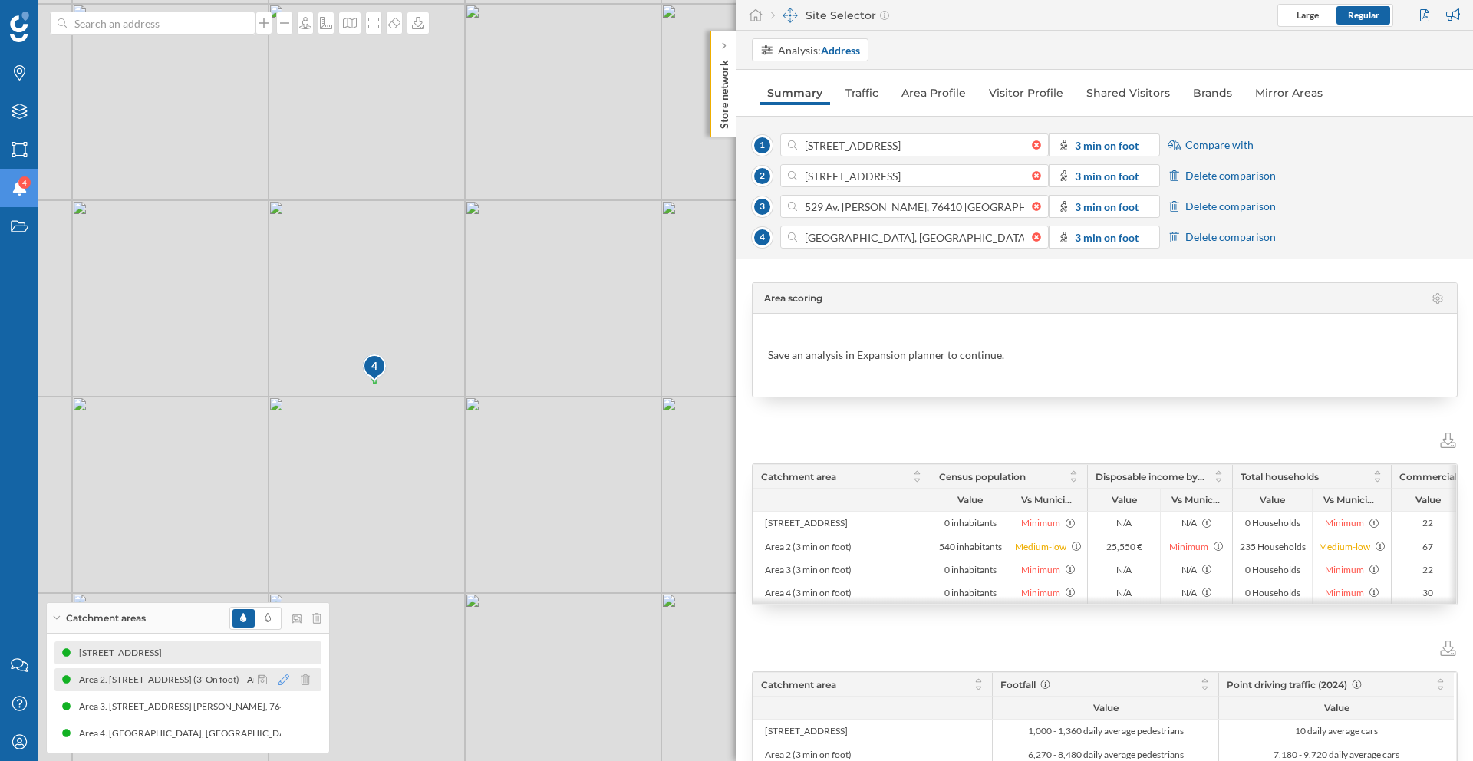
click at [287, 678] on icon at bounding box center [284, 679] width 11 height 11
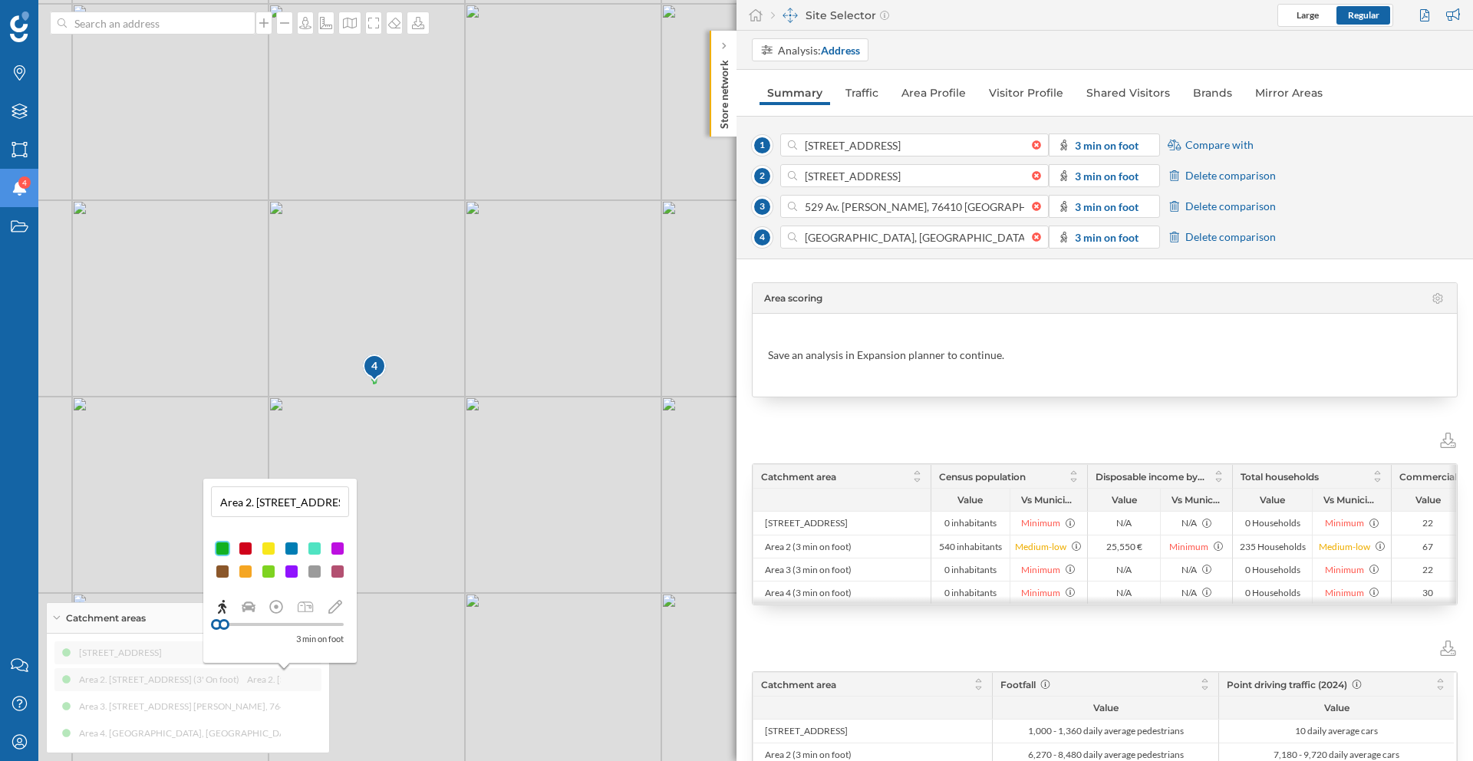
click at [334, 501] on input "Area 2. [STREET_ADDRESS] (3' On foot)" at bounding box center [280, 501] width 129 height 23
drag, startPoint x: 253, startPoint y: 503, endPoint x: 209, endPoint y: 503, distance: 44.5
click at [209, 503] on div "Area 2. [STREET_ADDRESS] (3' On foot) 3 min on foot" at bounding box center [279, 571] width 153 height 184
type input "[STREET_ADDRESS] (3' On foot)"
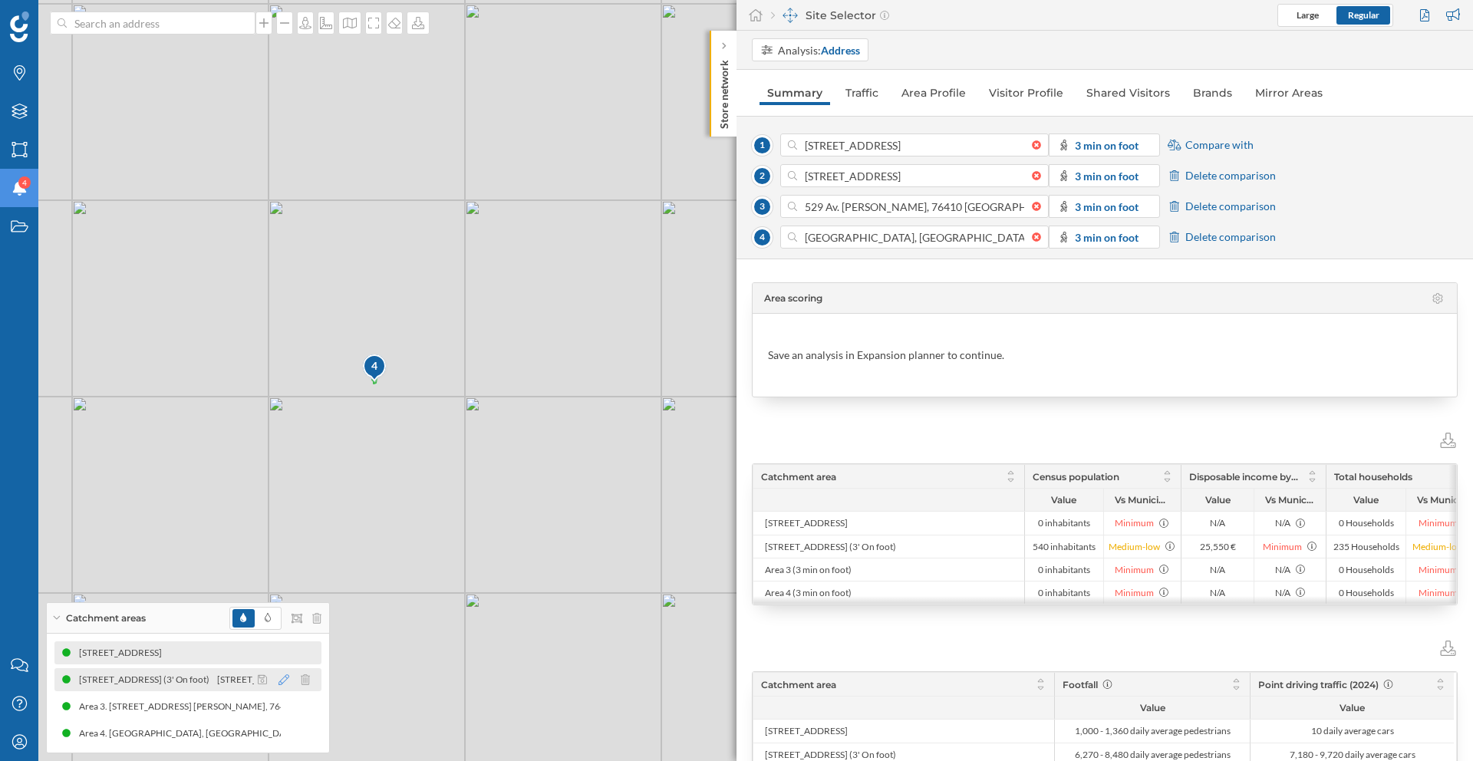
click at [282, 676] on icon at bounding box center [284, 679] width 11 height 11
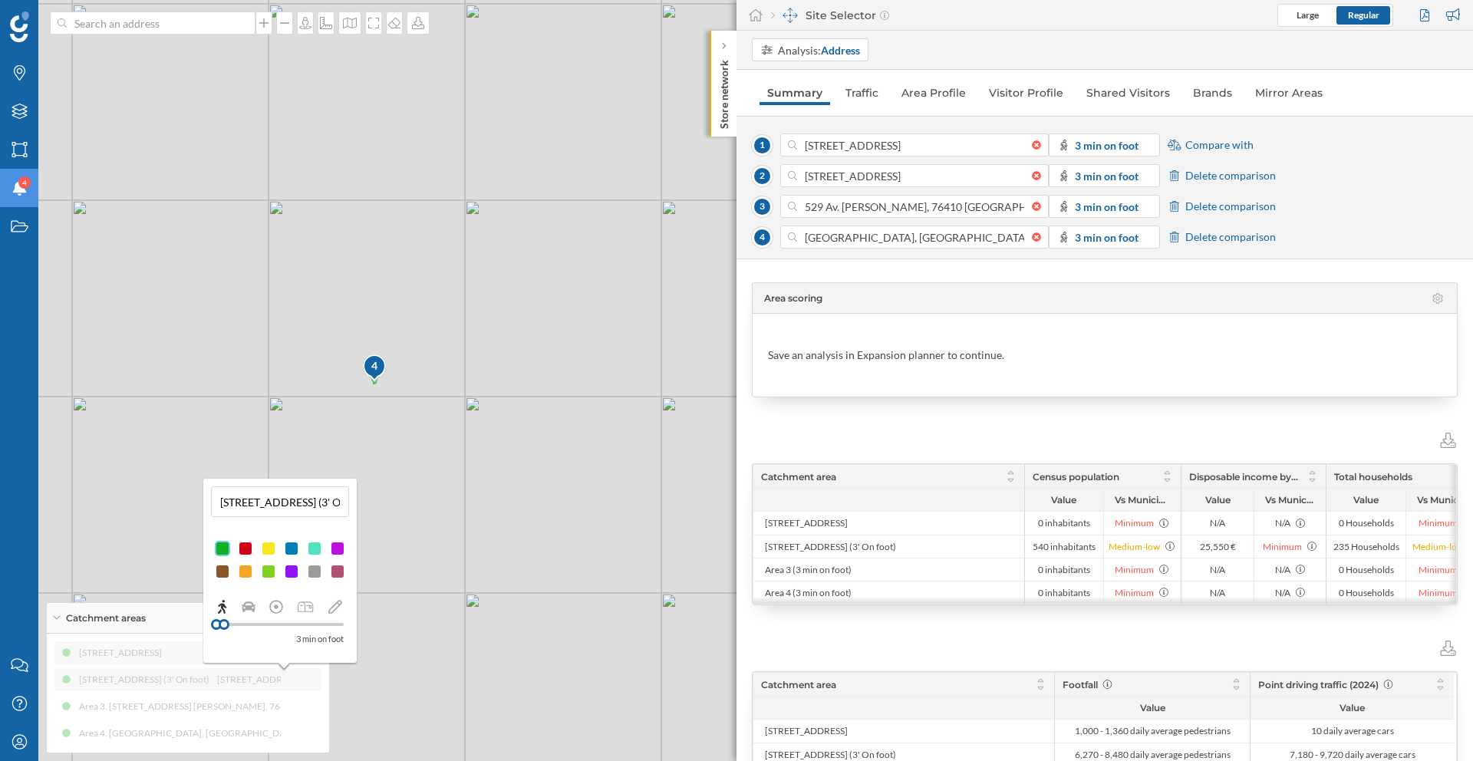
click at [311, 493] on input "[STREET_ADDRESS] (3' On foot)" at bounding box center [280, 501] width 129 height 23
click at [322, 507] on input "[STREET_ADDRESS] (3' On foot)" at bounding box center [280, 501] width 129 height 23
click at [328, 506] on input "[STREET_ADDRESS] (3' On foot)" at bounding box center [280, 501] width 129 height 23
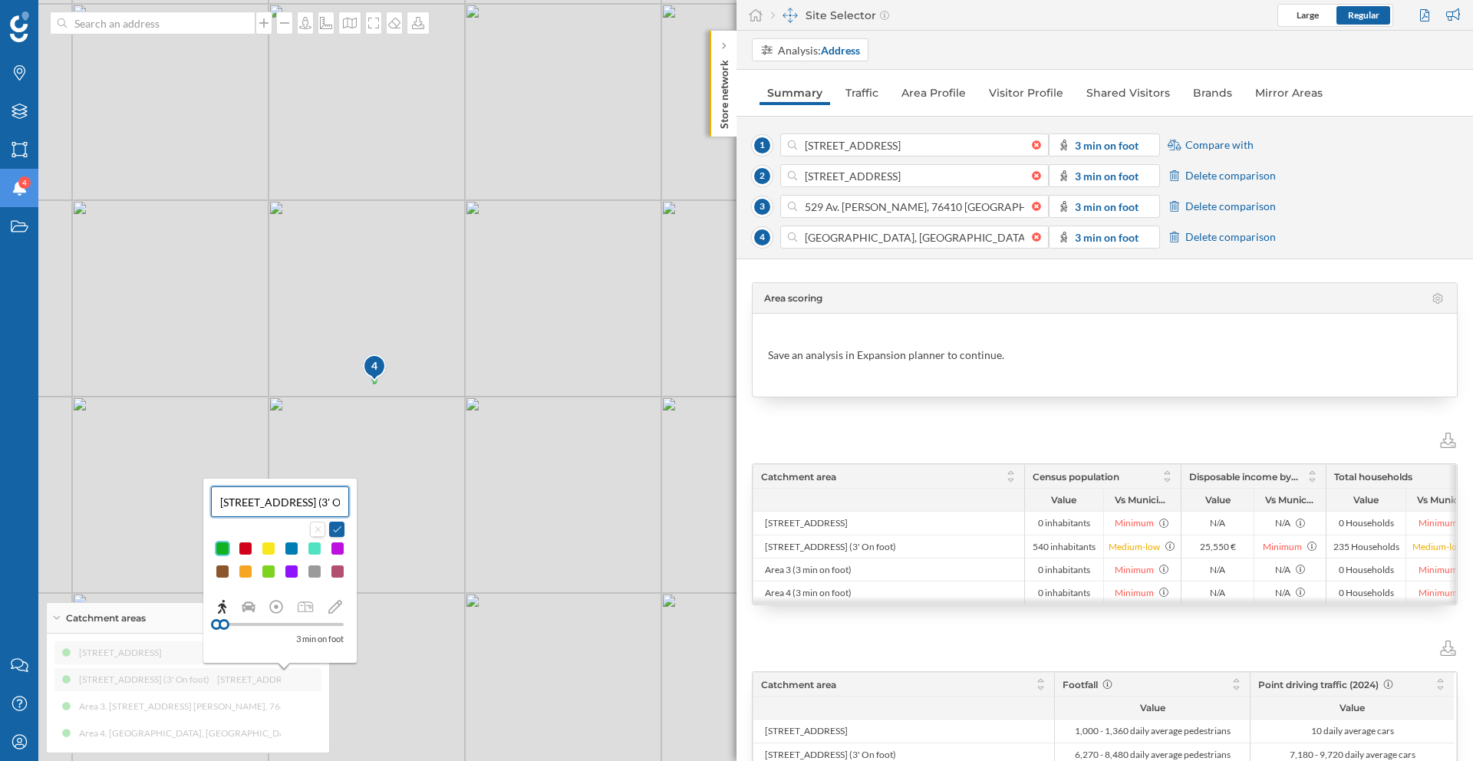
click at [329, 505] on input "[STREET_ADDRESS] (3' On foot)" at bounding box center [280, 501] width 129 height 23
drag, startPoint x: 252, startPoint y: 501, endPoint x: 347, endPoint y: 507, distance: 95.3
click at [347, 507] on div "[STREET_ADDRESS] (3' On foot)" at bounding box center [280, 501] width 138 height 31
type input "[STREET_ADDRESS]"
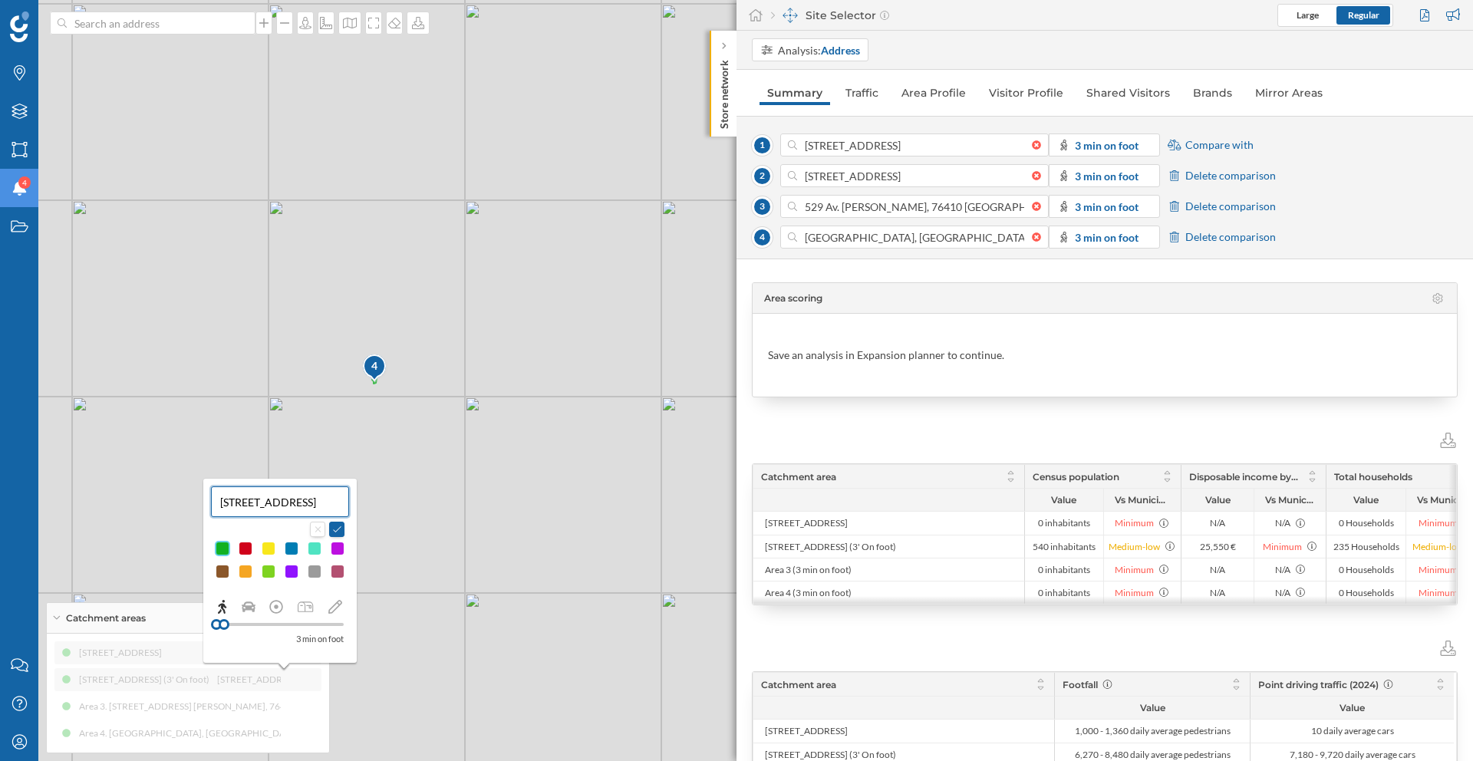
scroll to position [0, 79]
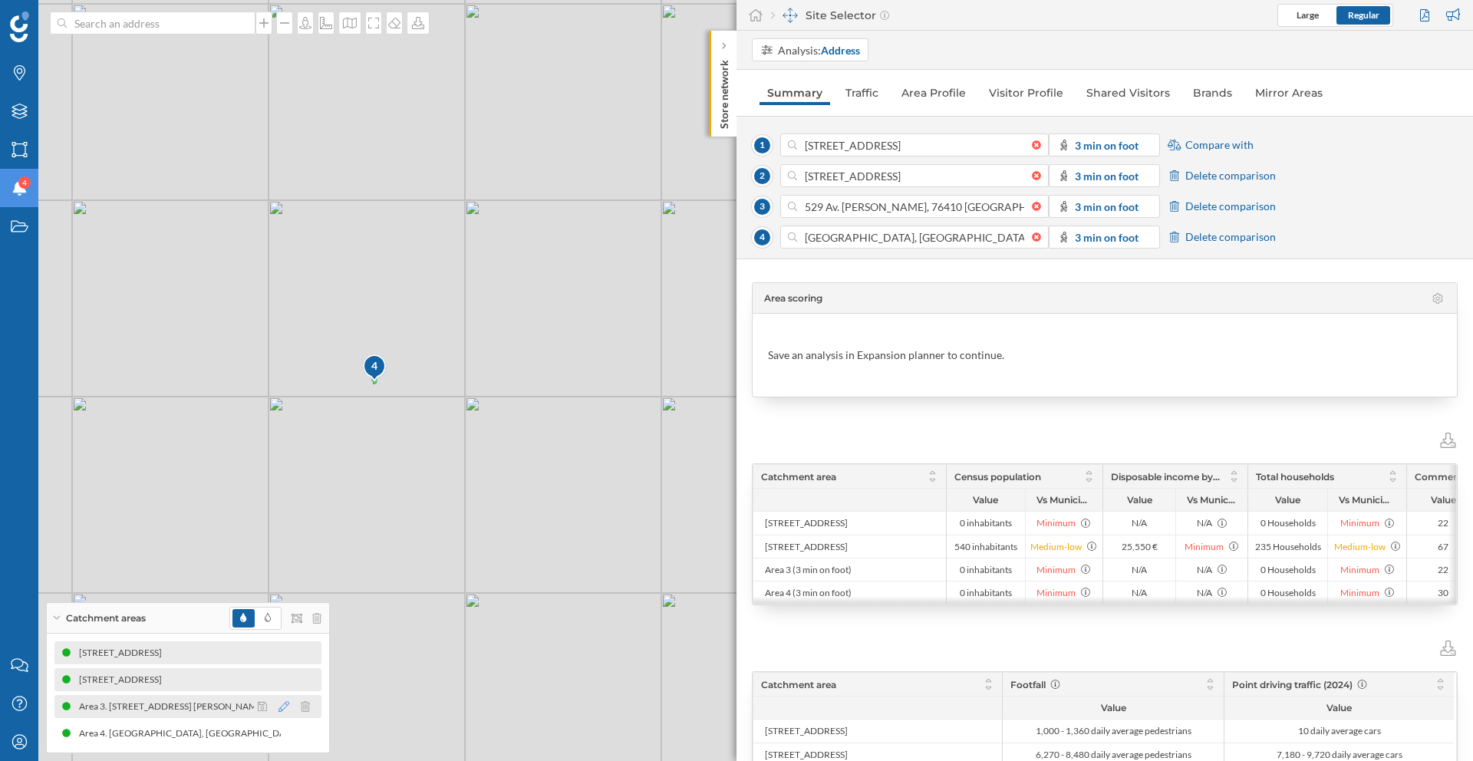
click at [279, 704] on icon at bounding box center [284, 706] width 11 height 11
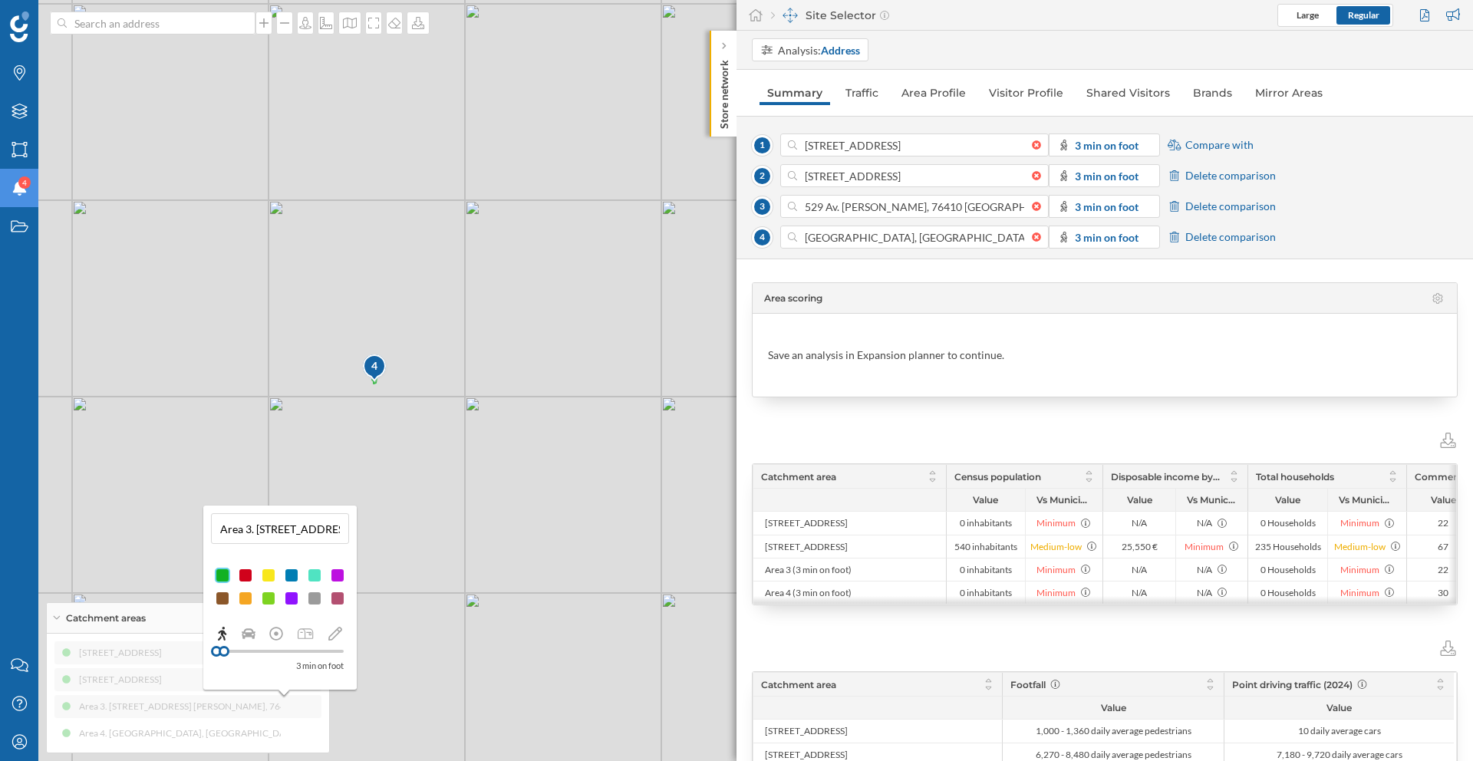
drag, startPoint x: 256, startPoint y: 529, endPoint x: 206, endPoint y: 527, distance: 49.9
click at [206, 527] on div "Area 3. [STREET_ADDRESS] [PERSON_NAME], 76410 [GEOGRAPHIC_DATA][PERSON_NAME][GE…" at bounding box center [279, 598] width 153 height 184
click at [337, 531] on input "529 Av. [PERSON_NAME], 76410 [GEOGRAPHIC_DATA][PERSON_NAME][GEOGRAPHIC_DATA], […" at bounding box center [280, 528] width 129 height 23
drag, startPoint x: 249, startPoint y: 534, endPoint x: 331, endPoint y: 533, distance: 81.3
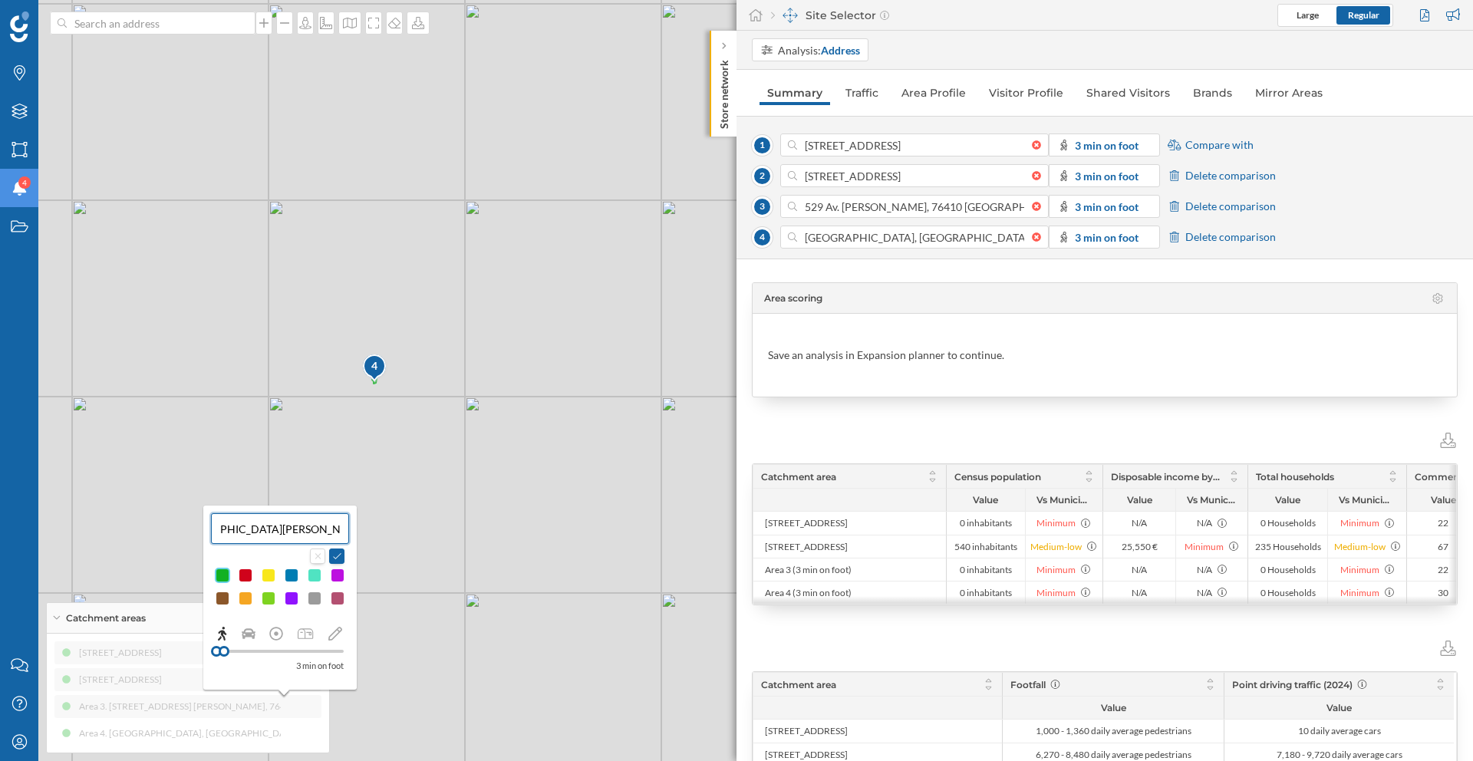
click at [331, 533] on input "529 Av. [PERSON_NAME], 76410 [GEOGRAPHIC_DATA][PERSON_NAME][GEOGRAPHIC_DATA], […" at bounding box center [280, 528] width 129 height 23
click at [328, 533] on input "529 Av. [PERSON_NAME], 76410 [GEOGRAPHIC_DATA][PERSON_NAME][GEOGRAPHIC_DATA], […" at bounding box center [280, 528] width 129 height 23
drag, startPoint x: 286, startPoint y: 530, endPoint x: 341, endPoint y: 534, distance: 54.6
click at [341, 534] on input "529 Av. [PERSON_NAME], 76410 [GEOGRAPHIC_DATA][PERSON_NAME][GEOGRAPHIC_DATA], […" at bounding box center [280, 528] width 129 height 23
type input "529 Av. [PERSON_NAME], 76410 [GEOGRAPHIC_DATA][PERSON_NAME][GEOGRAPHIC_DATA],"
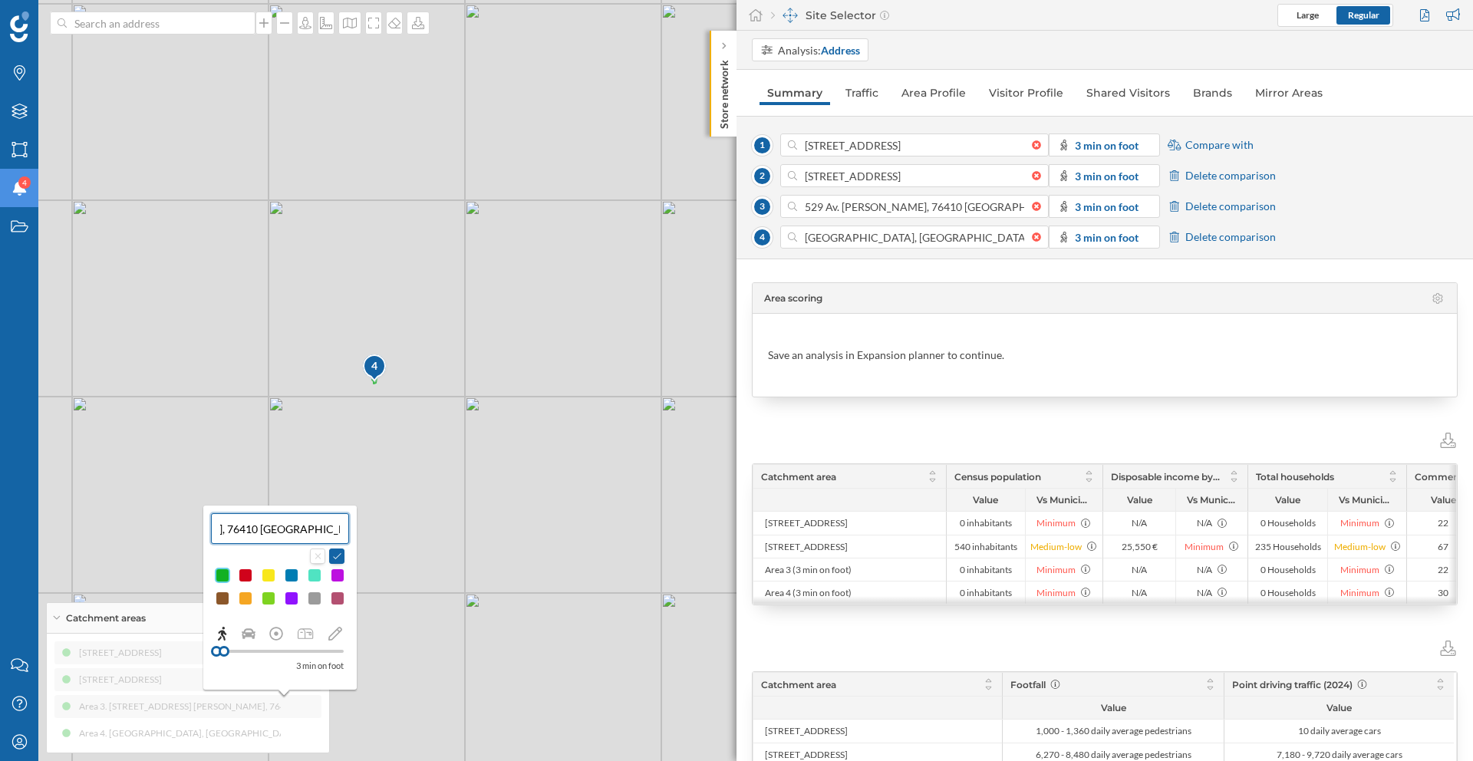
scroll to position [0, 118]
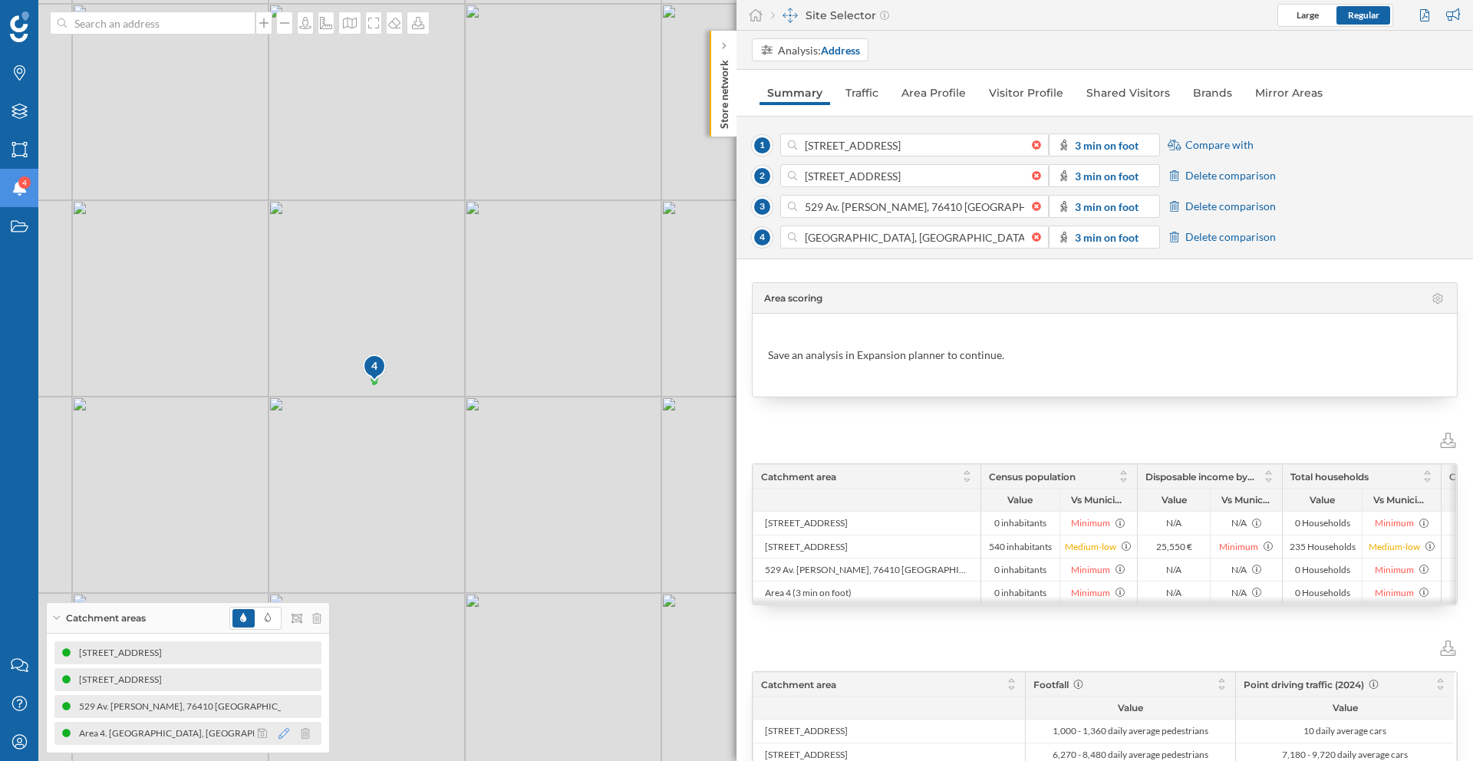
click at [285, 730] on icon at bounding box center [284, 733] width 11 height 11
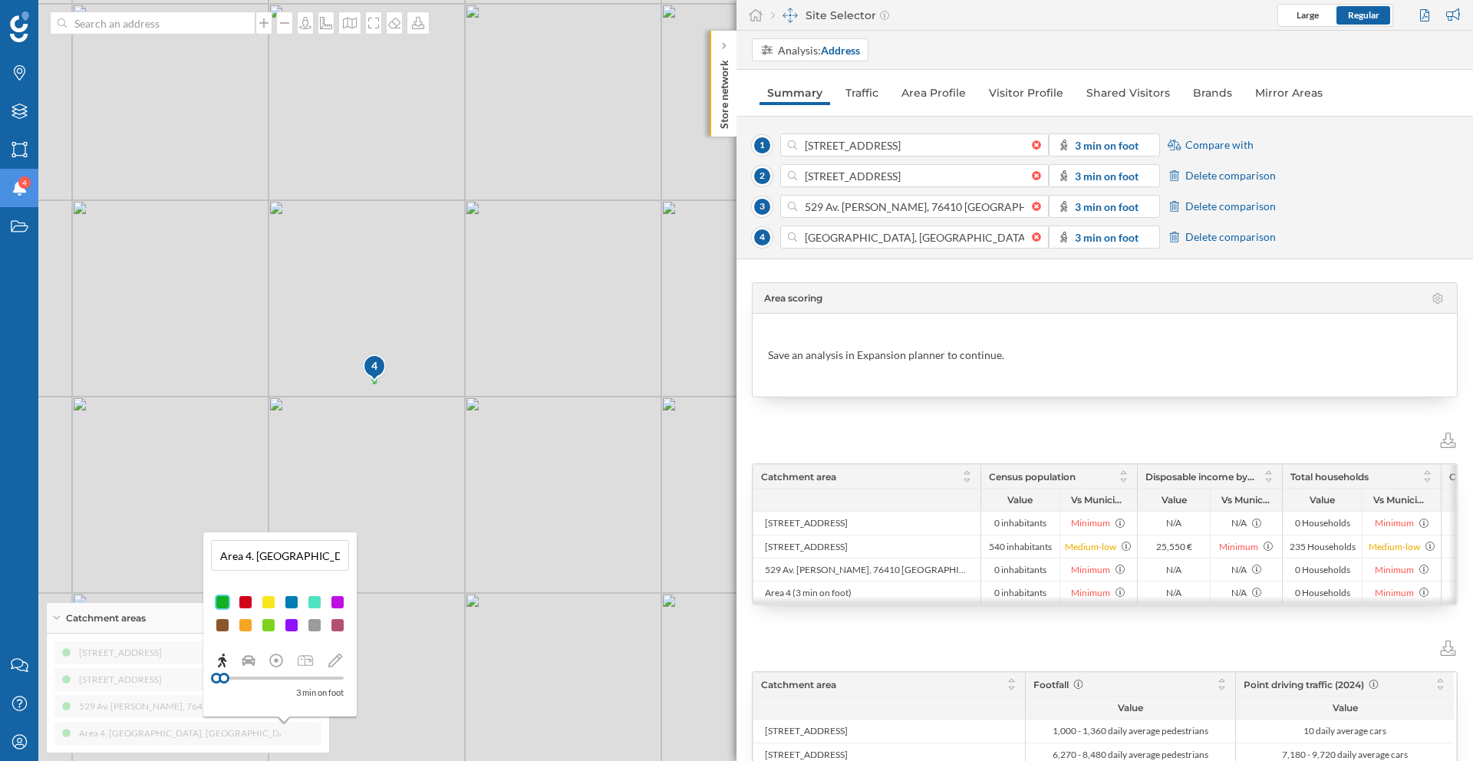
drag, startPoint x: 257, startPoint y: 559, endPoint x: 219, endPoint y: 558, distance: 37.6
click at [219, 558] on input "Area 4. [GEOGRAPHIC_DATA], [GEOGRAPHIC_DATA], [GEOGRAPHIC_DATA] (3' On foot)" at bounding box center [280, 555] width 129 height 23
click at [338, 560] on input "Rue Copernic, [GEOGRAPHIC_DATA], [GEOGRAPHIC_DATA] (3' On foot)" at bounding box center [280, 555] width 129 height 23
drag, startPoint x: 290, startPoint y: 557, endPoint x: 345, endPoint y: 556, distance: 55.3
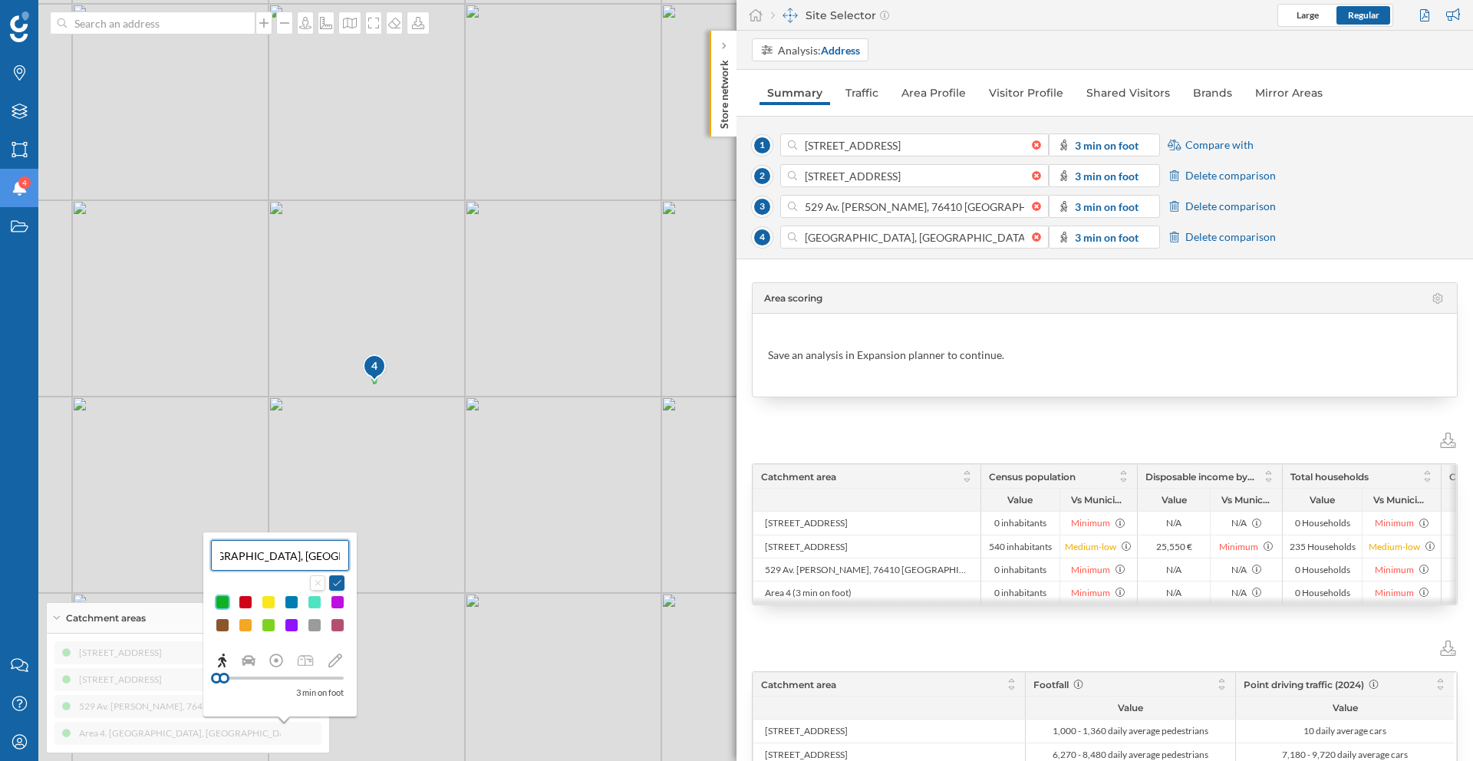
click at [345, 556] on div "Rue Copernic, [GEOGRAPHIC_DATA], [GEOGRAPHIC_DATA] (3' On foot)" at bounding box center [280, 555] width 138 height 31
type input "[GEOGRAPHIC_DATA], [GEOGRAPHIC_DATA]"
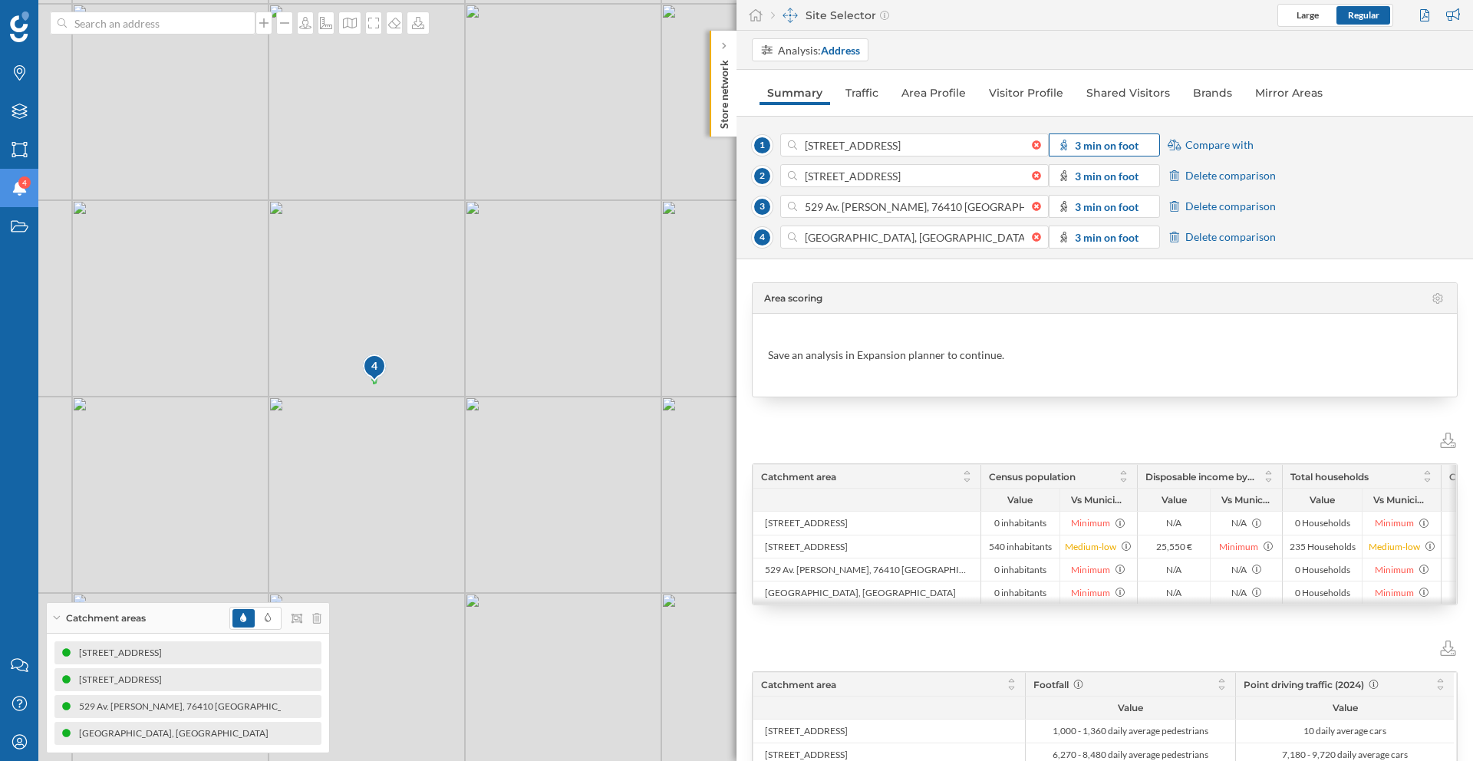
click at [1096, 150] on strong "3 min on foot" at bounding box center [1107, 145] width 64 height 13
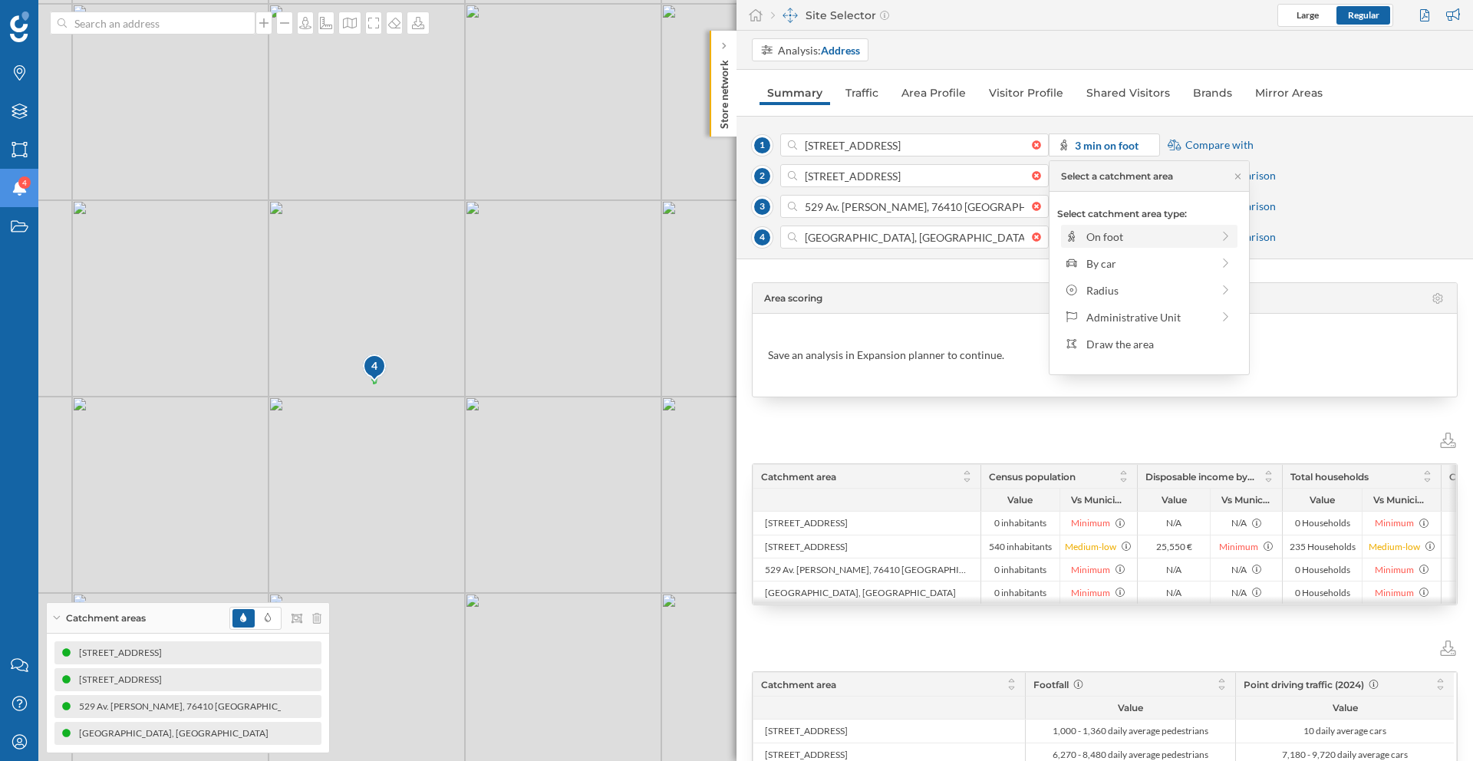
click at [1117, 226] on div "On foot" at bounding box center [1149, 236] width 176 height 23
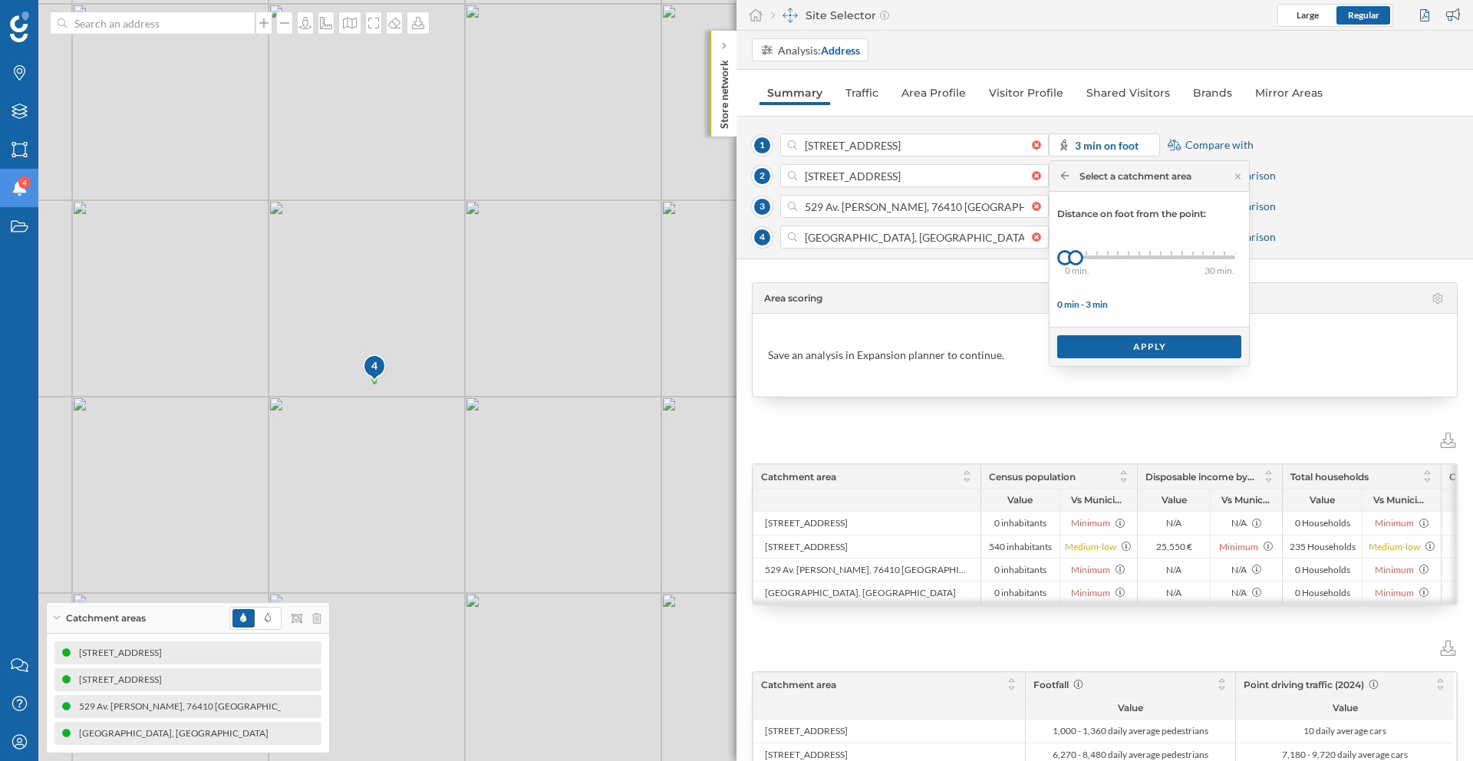
click at [1134, 254] on div "0 min. 3 min. 4 min. 5 min. 6 min. 7 min. 8 min. 9 min. 10 min. 11 min. 12 min.…" at bounding box center [1150, 257] width 170 height 19
click at [1138, 256] on div "0 min. 3 min. 4 min. 5 min. 6 min. 7 min. 8 min. 9 min. 10 min. 11 min. 12 min.…" at bounding box center [1150, 258] width 170 height 4
click at [1149, 257] on div "0 min. 3 min. 4 min. 5 min. 6 min. 7 min. 8 min. 9 min. 10 min. 11 min. 12 min.…" at bounding box center [1150, 258] width 170 height 4
click at [1134, 344] on div "Apply" at bounding box center [1149, 346] width 184 height 23
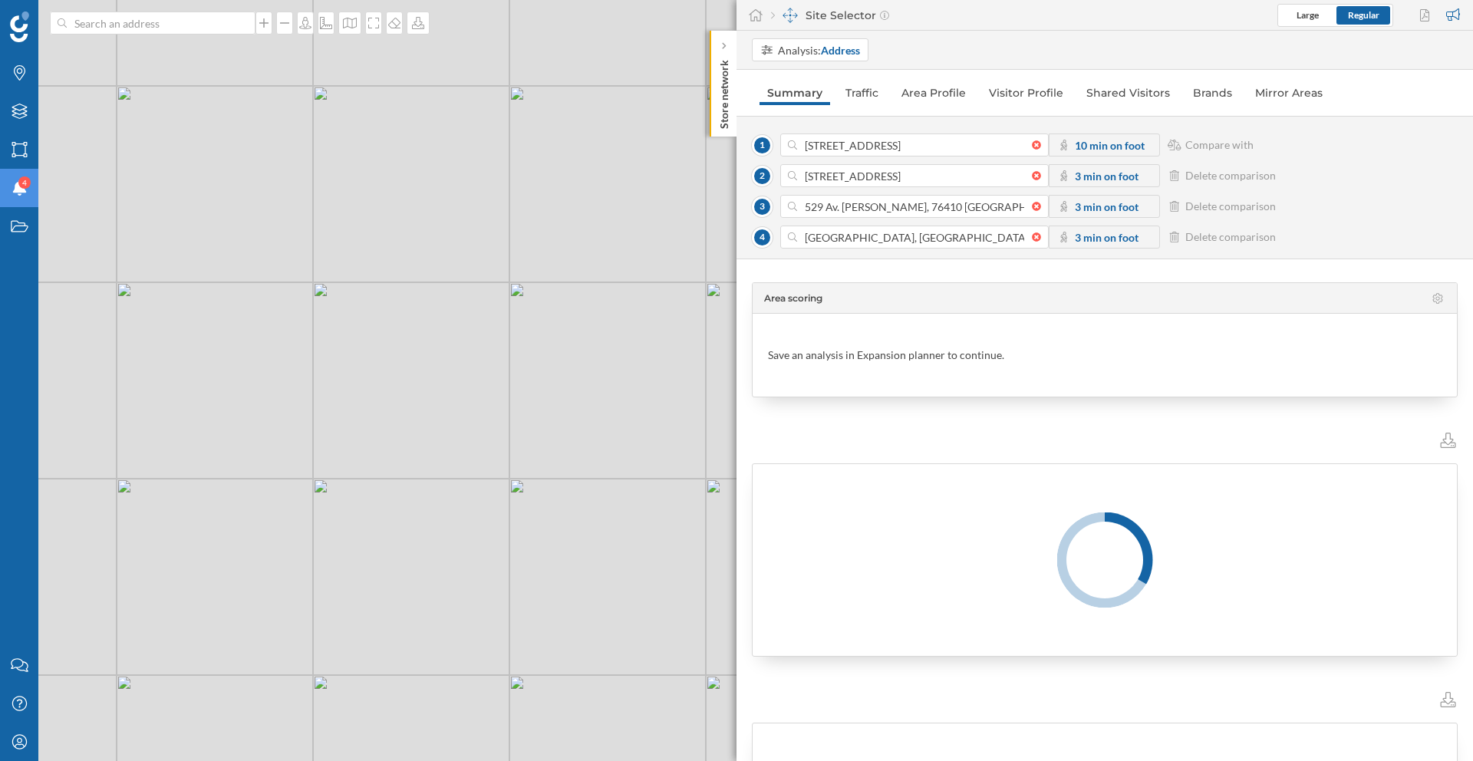
click at [1098, 177] on strong "3 min on foot" at bounding box center [1107, 176] width 64 height 13
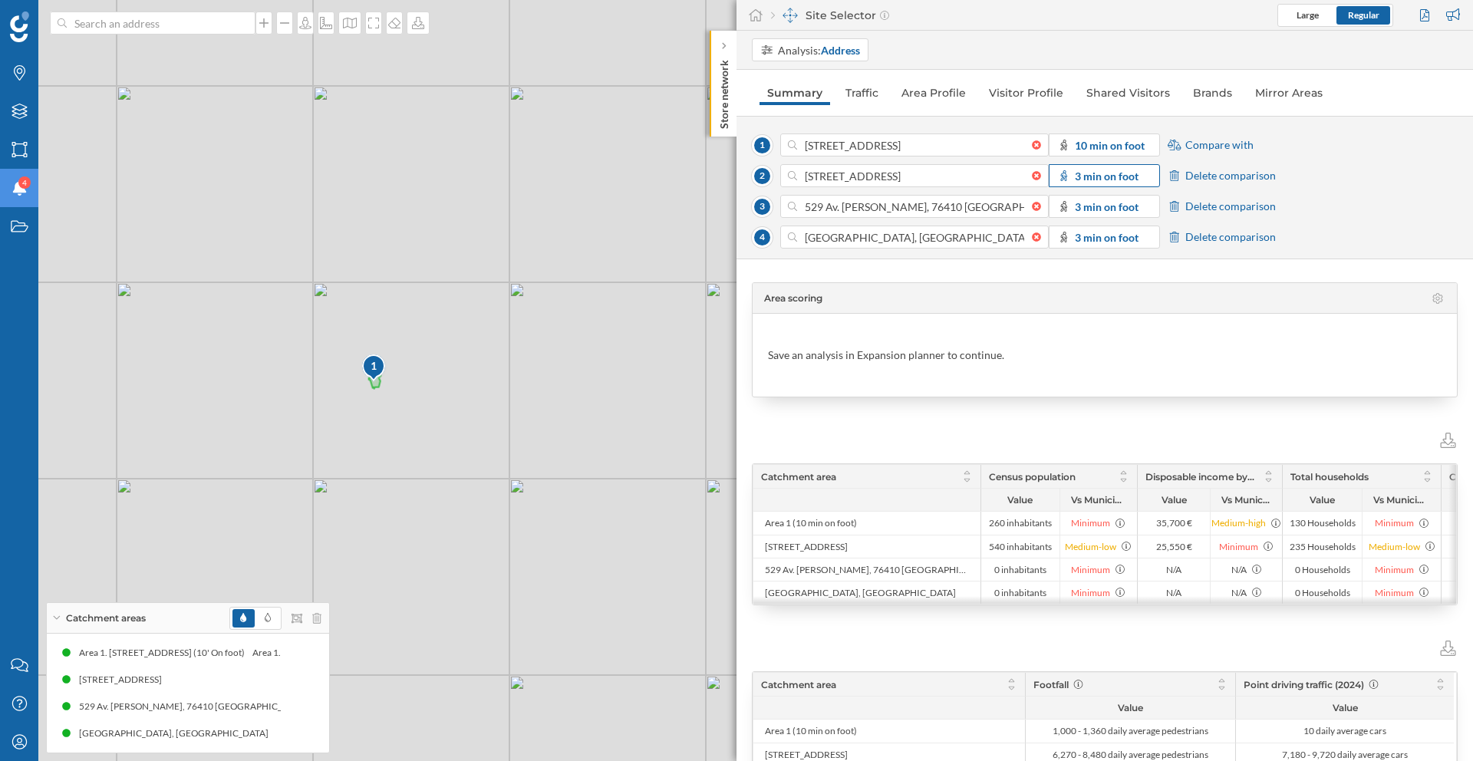
click at [1111, 174] on strong "3 min on foot" at bounding box center [1107, 176] width 64 height 13
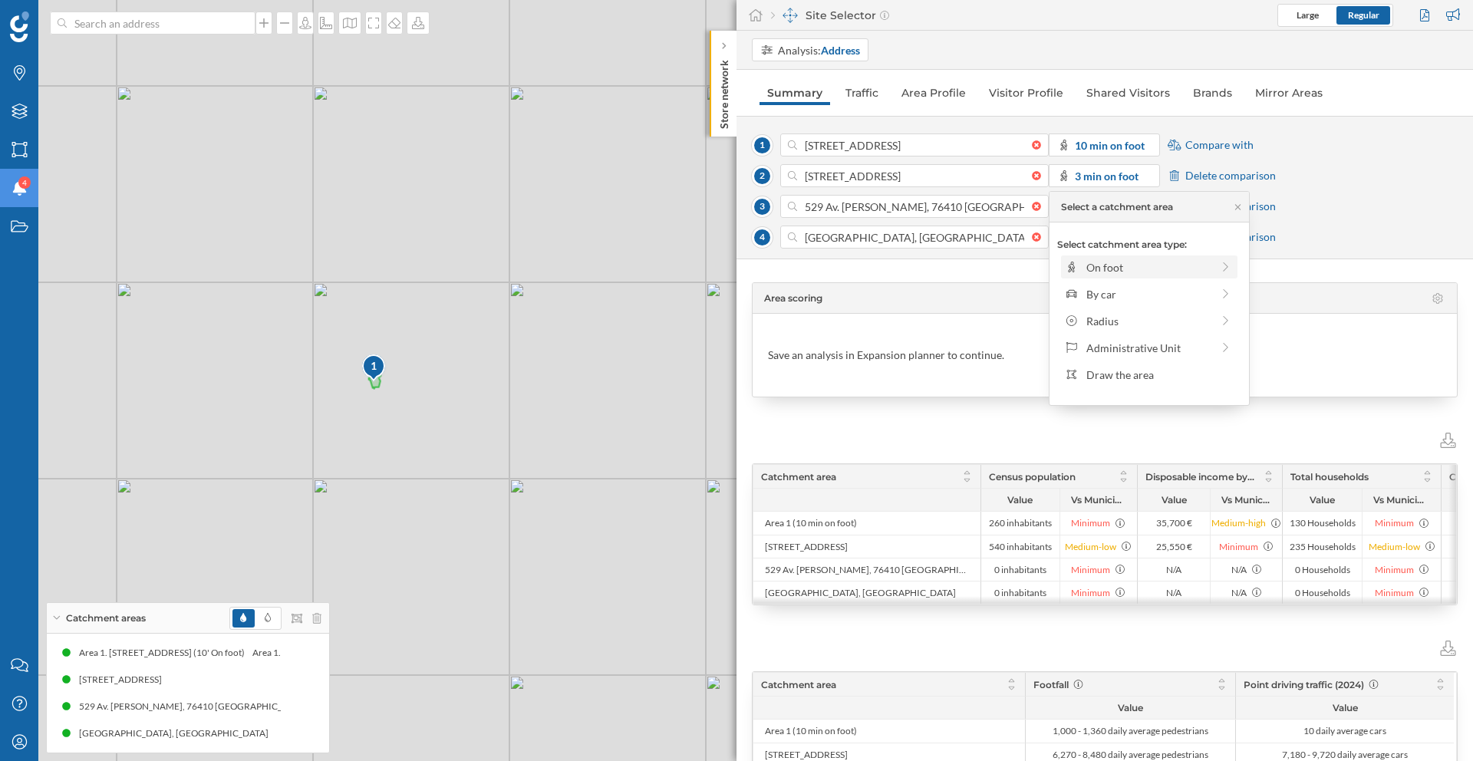
click at [1146, 265] on div "On foot" at bounding box center [1149, 267] width 125 height 16
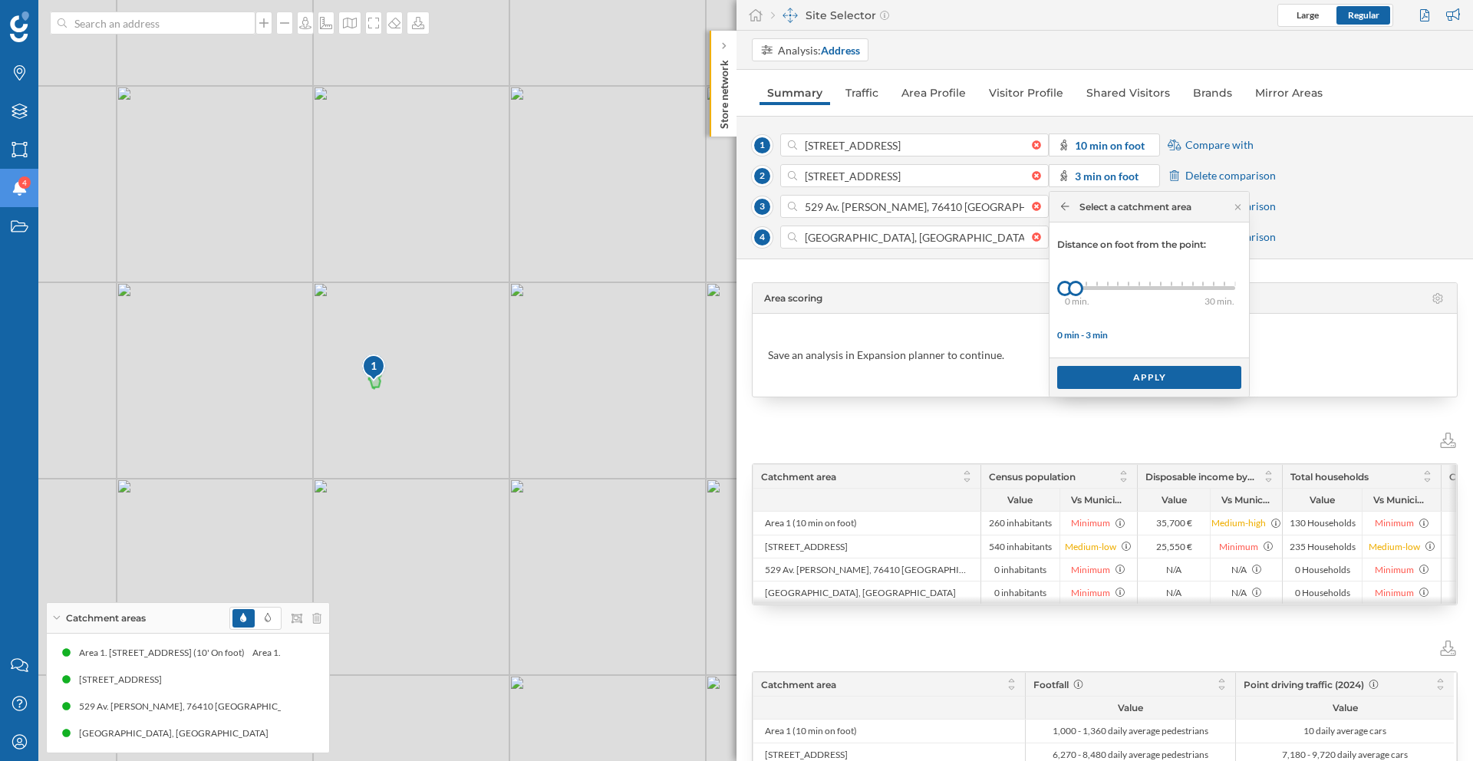
click at [1146, 289] on div "0 min. 3 min. 4 min. 5 min. 6 min. 7 min. 8 min. 9 min. 10 min. 11 min. 12 min.…" at bounding box center [1150, 288] width 170 height 4
click at [1104, 379] on div "Apply" at bounding box center [1149, 376] width 184 height 23
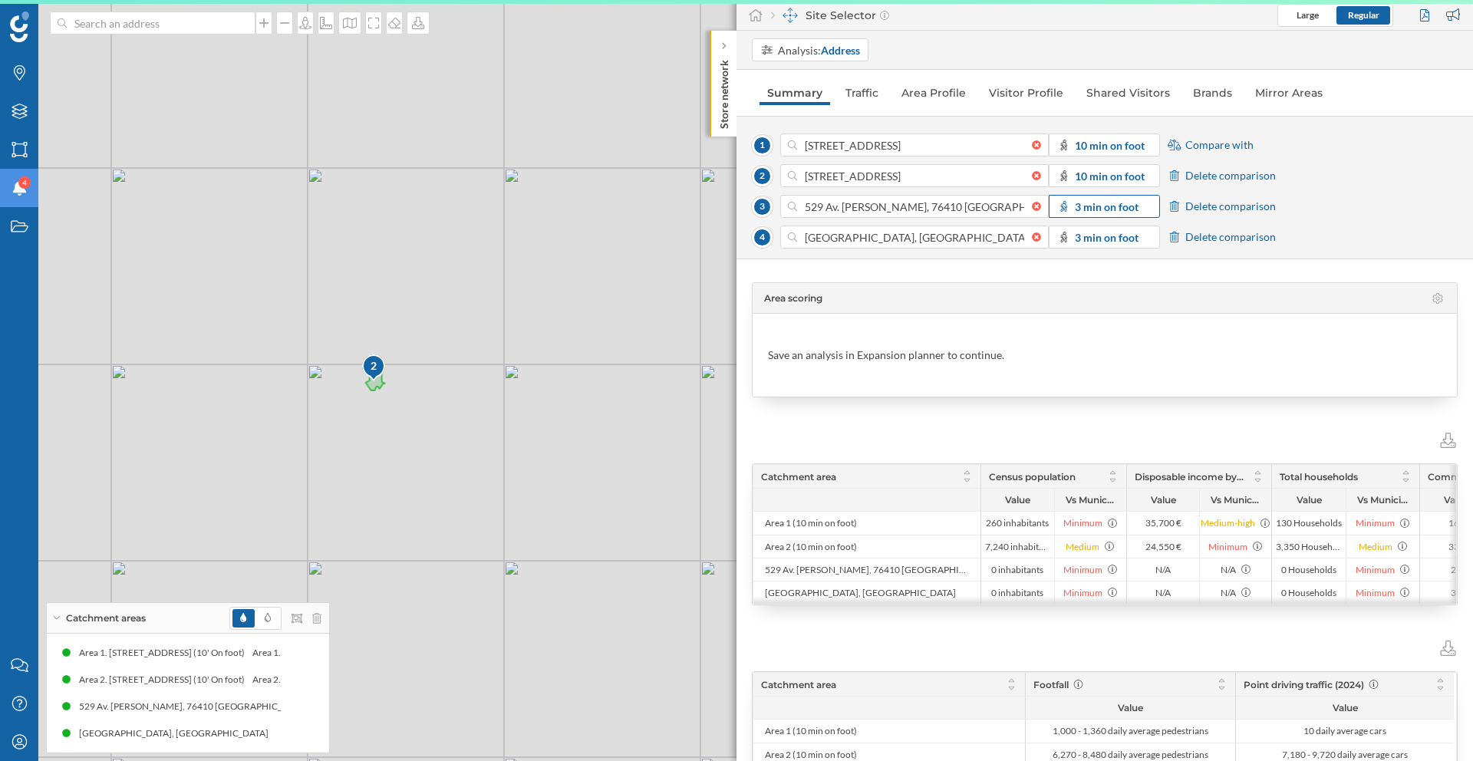
click at [1099, 209] on strong "3 min on foot" at bounding box center [1107, 206] width 64 height 13
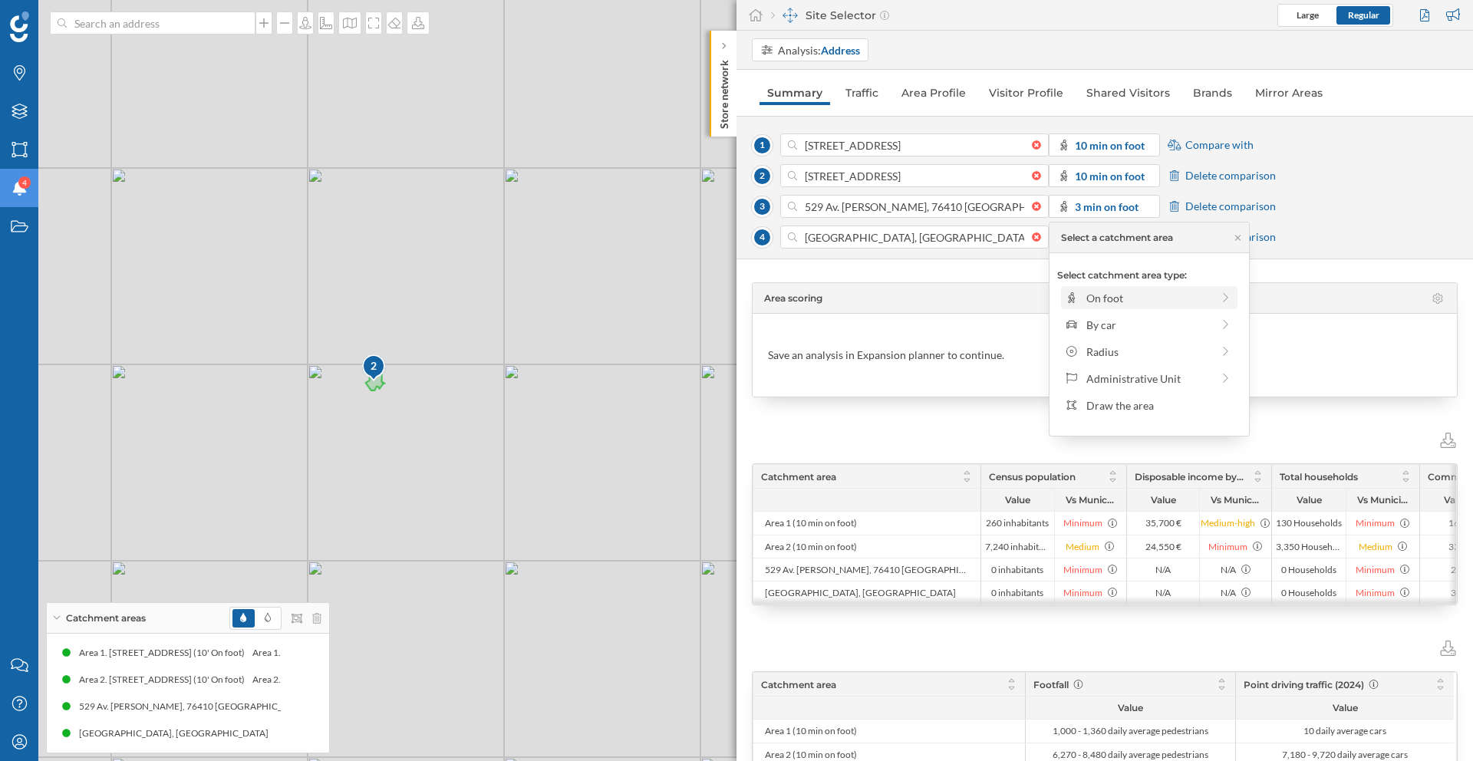
click at [1115, 290] on div "On foot" at bounding box center [1149, 298] width 125 height 16
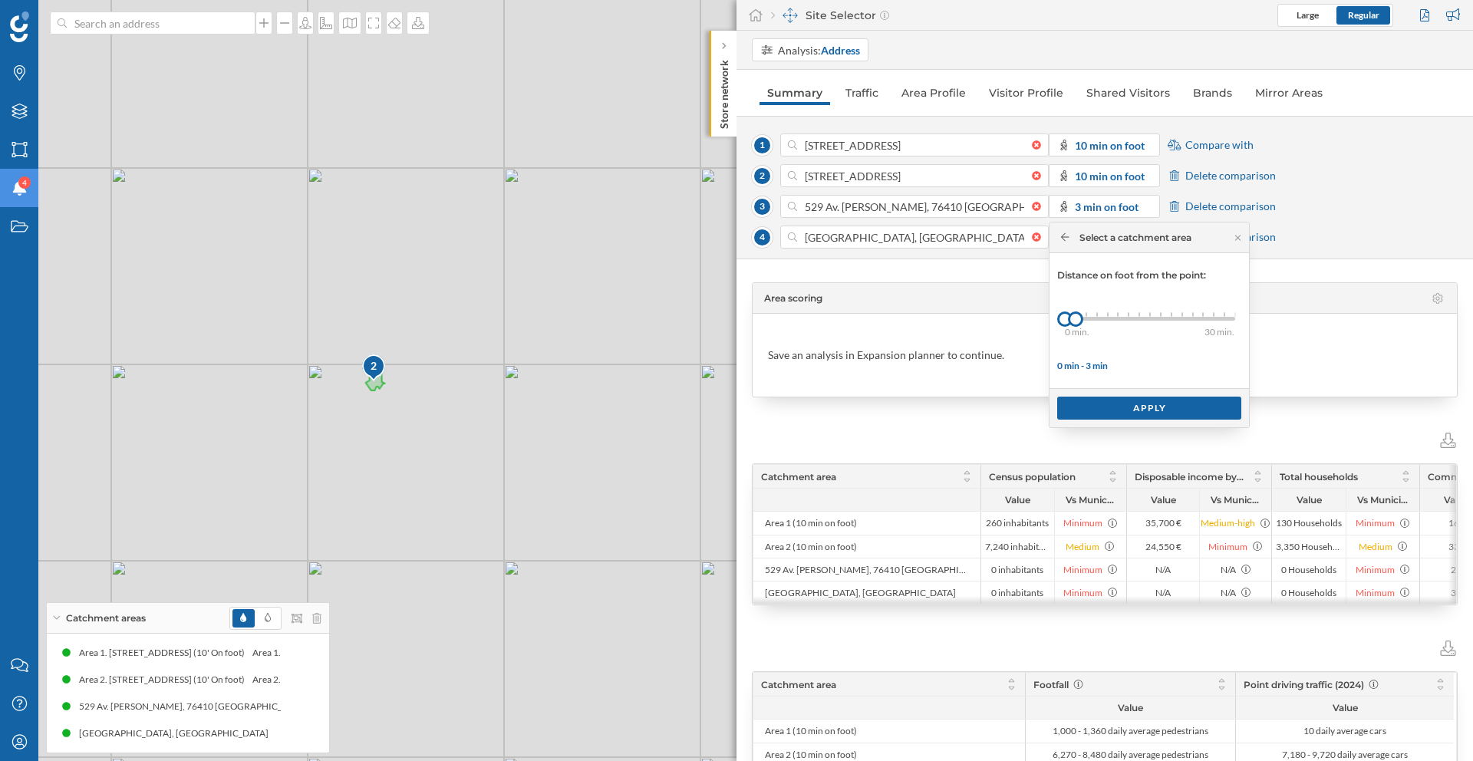
click at [1136, 315] on div "0 min. 3 min. 4 min. 5 min. 6 min. 7 min. 8 min. 9 min. 10 min. 11 min. 12 min.…" at bounding box center [1150, 318] width 170 height 19
click at [1151, 318] on div "0 min. 3 min. 4 min. 5 min. 6 min. 7 min. 8 min. 9 min. 10 min. 11 min. 12 min.…" at bounding box center [1150, 319] width 170 height 4
click at [1135, 401] on div "Apply" at bounding box center [1149, 407] width 184 height 23
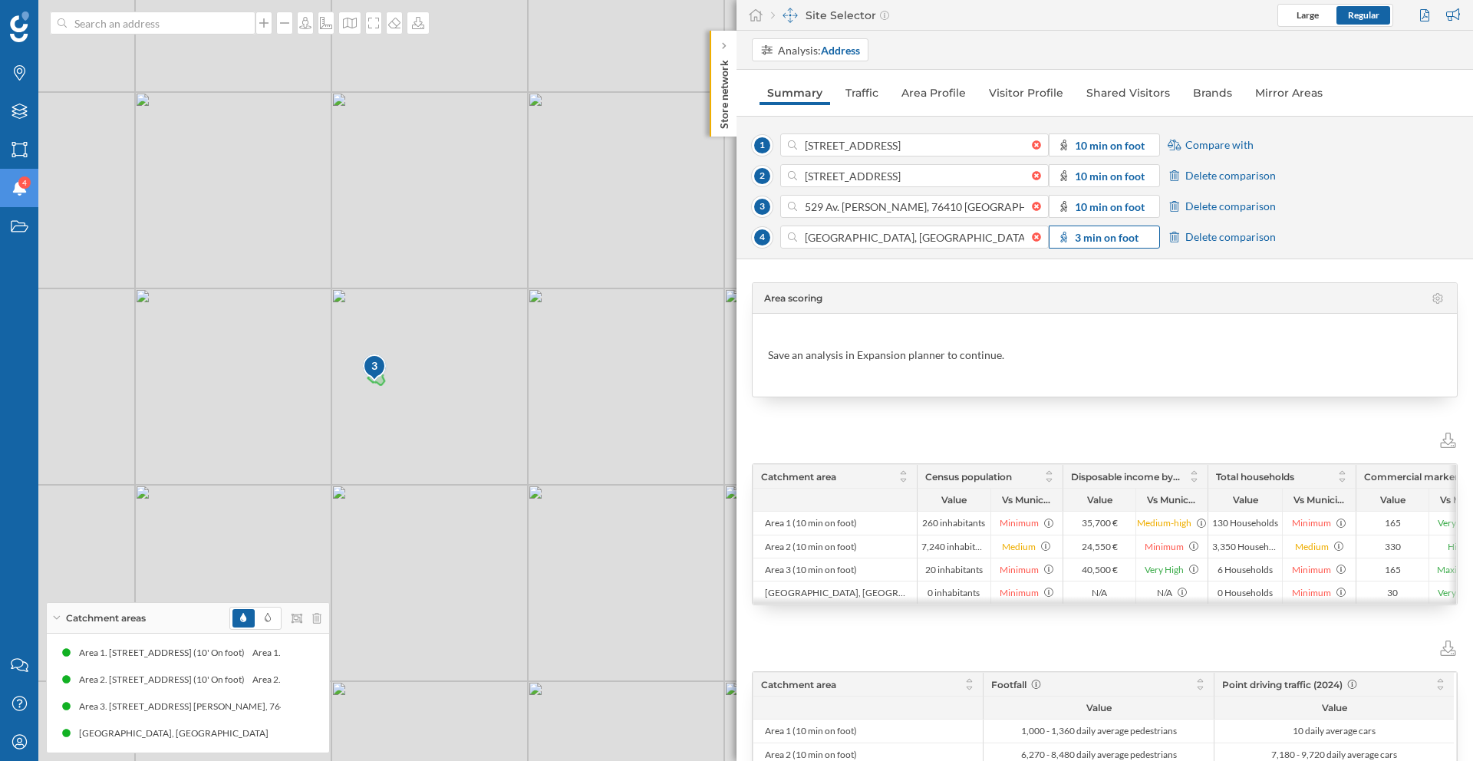
click at [1114, 244] on span "3 min on foot" at bounding box center [1107, 237] width 64 height 16
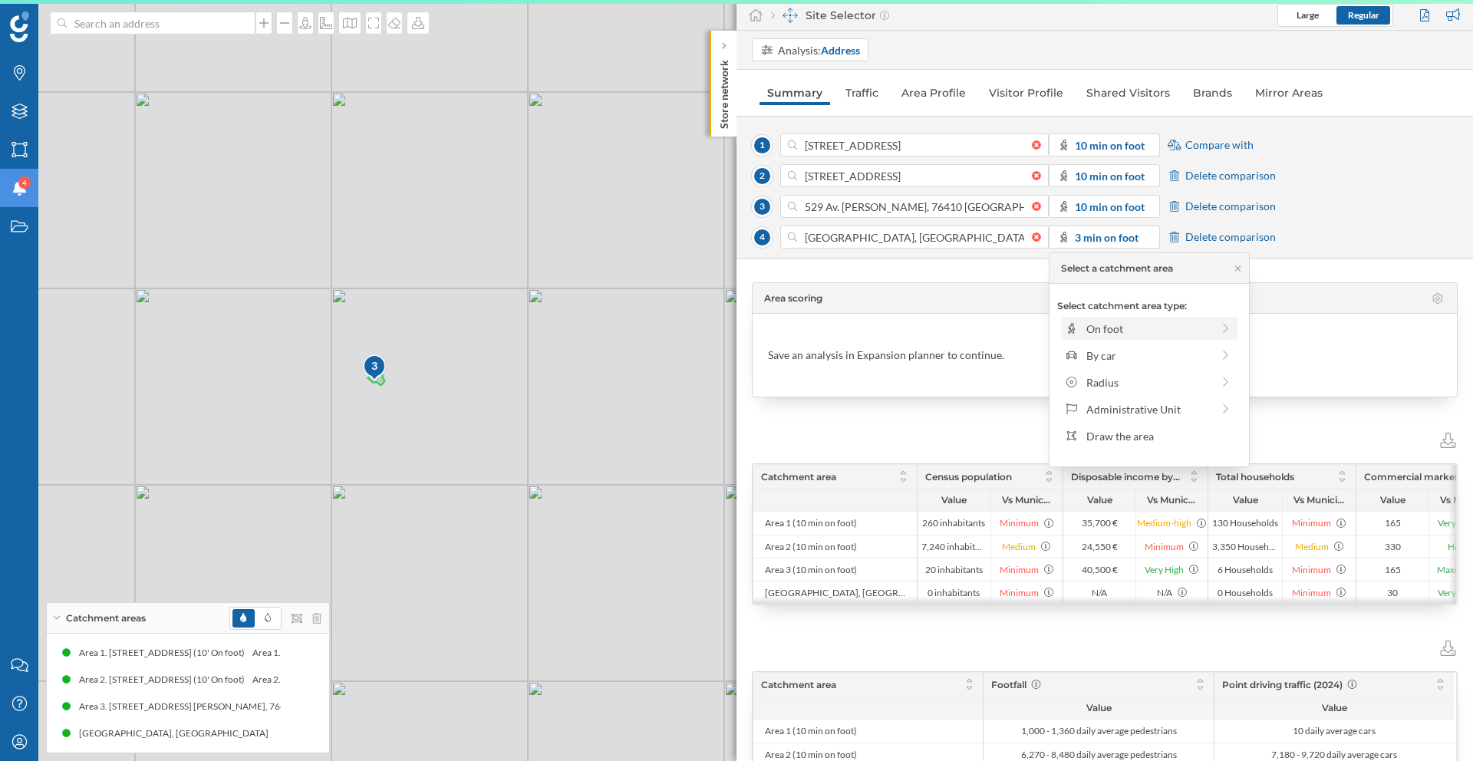
click at [1124, 321] on div "On foot" at bounding box center [1149, 329] width 125 height 16
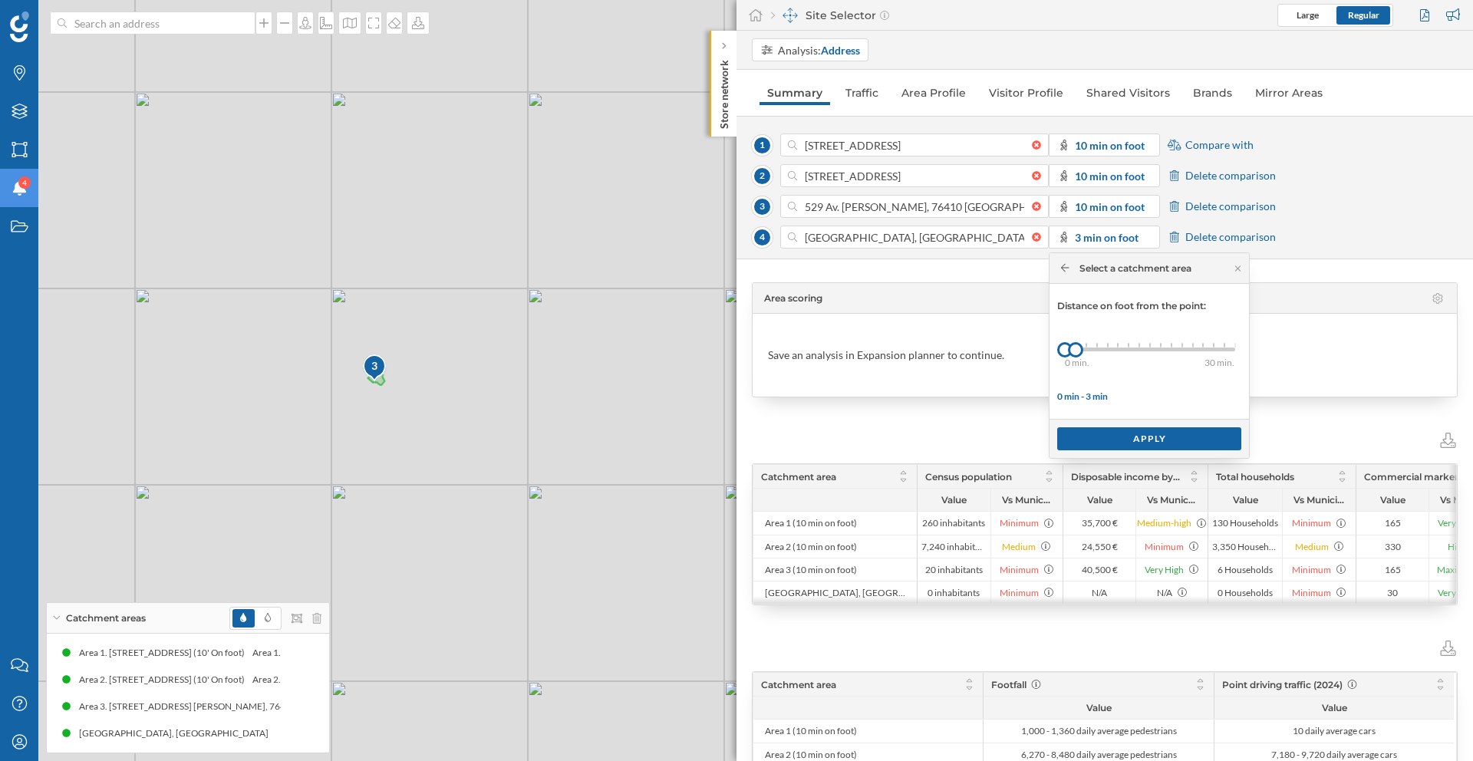
click at [1147, 348] on div "0 min. 3 min. 4 min. 5 min. 6 min. 7 min. 8 min. 9 min. 10 min. 11 min. 12 min.…" at bounding box center [1150, 350] width 170 height 4
click at [1133, 444] on div "Apply" at bounding box center [1149, 438] width 184 height 23
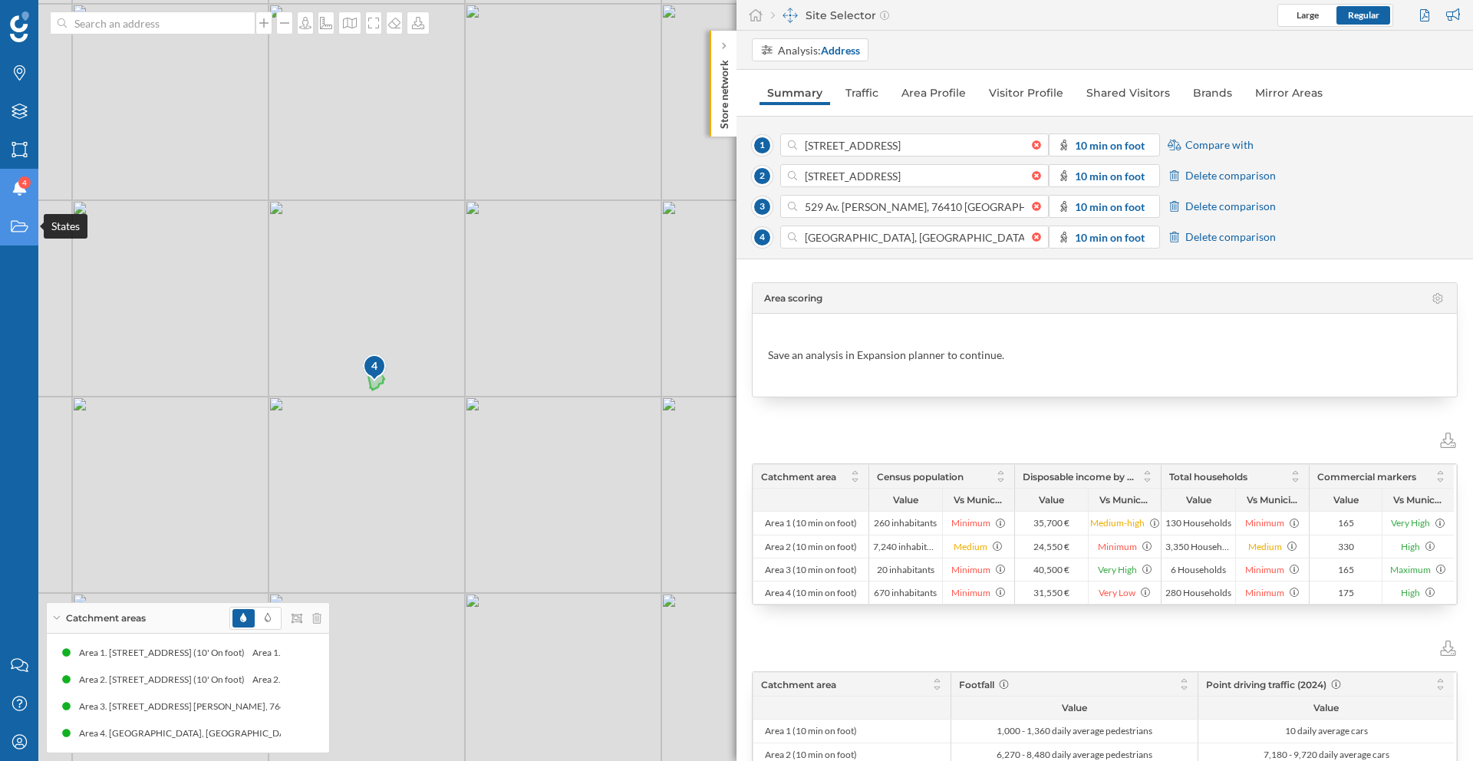
click at [23, 226] on icon at bounding box center [19, 227] width 17 height 12
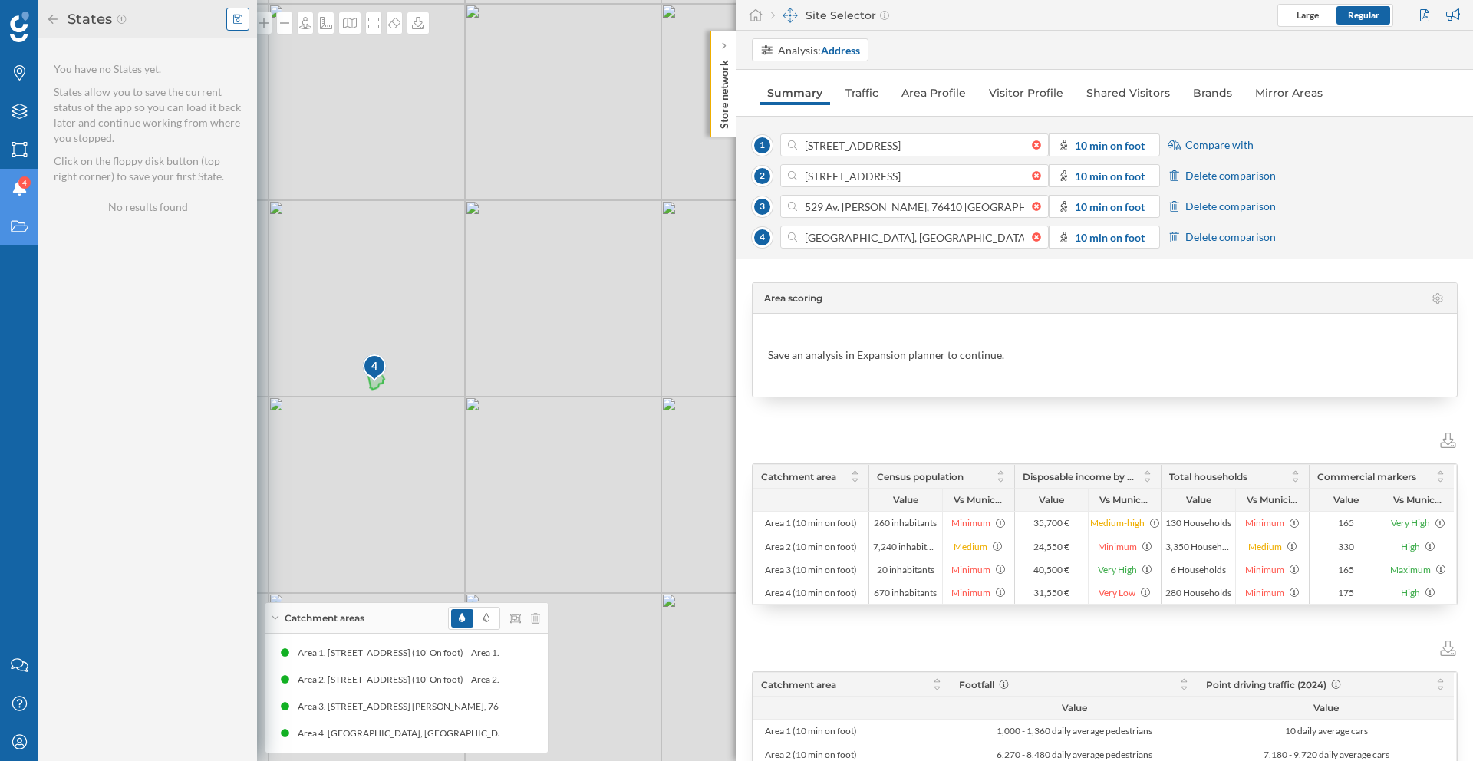
click at [241, 28] on div at bounding box center [237, 19] width 23 height 23
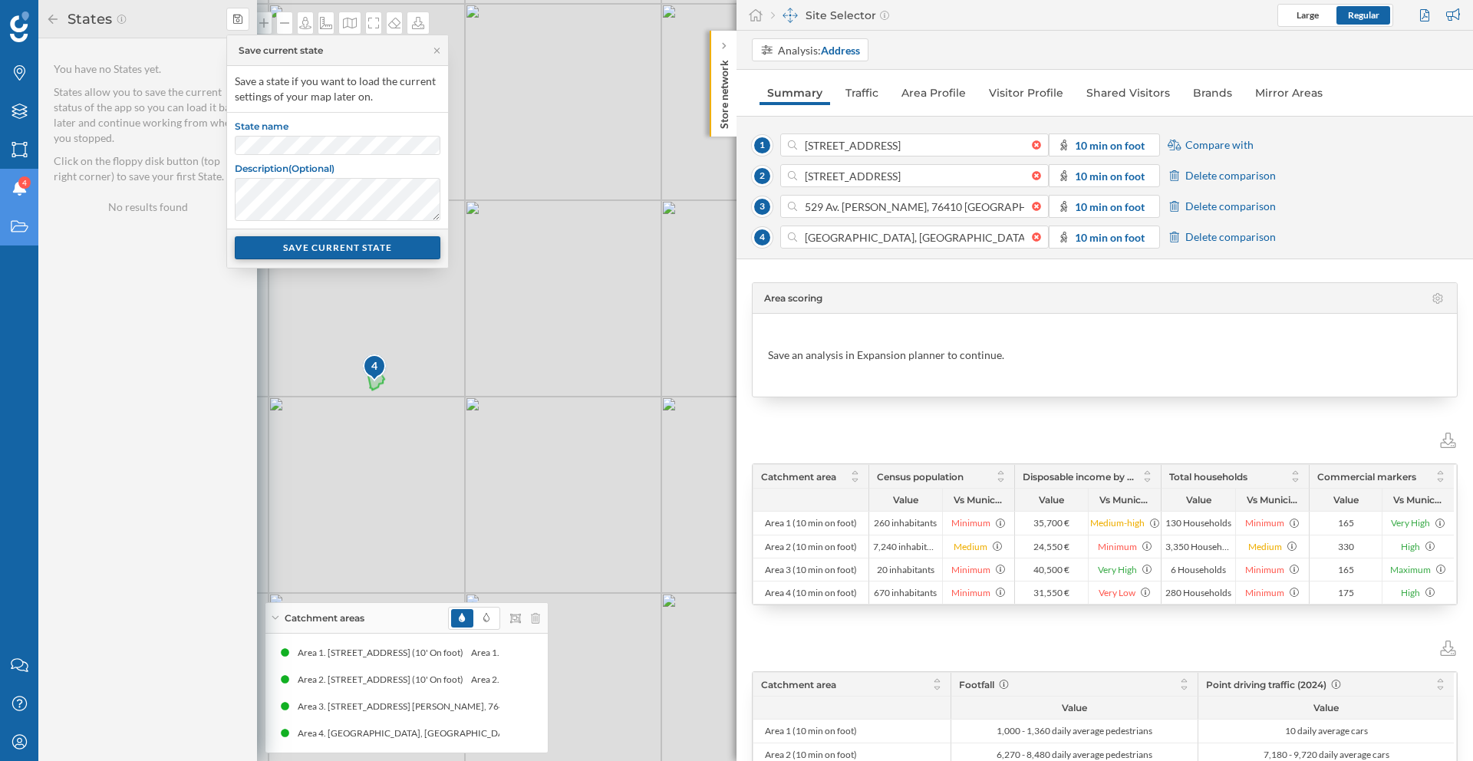
click at [315, 258] on div "SAVE CURRENT STATE" at bounding box center [338, 247] width 206 height 23
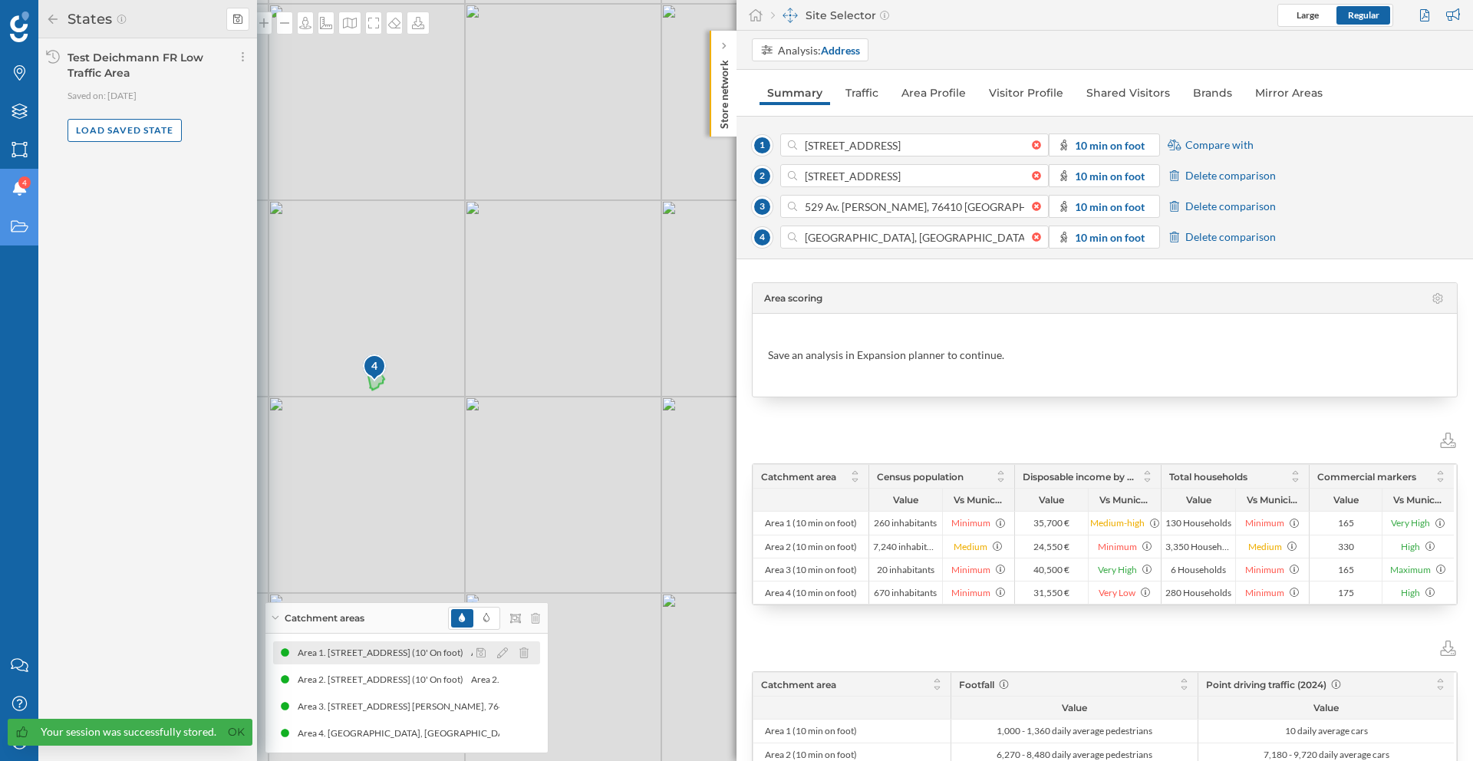
click at [360, 655] on div "Area 1. [STREET_ADDRESS] (10' On foot)" at bounding box center [384, 652] width 173 height 15
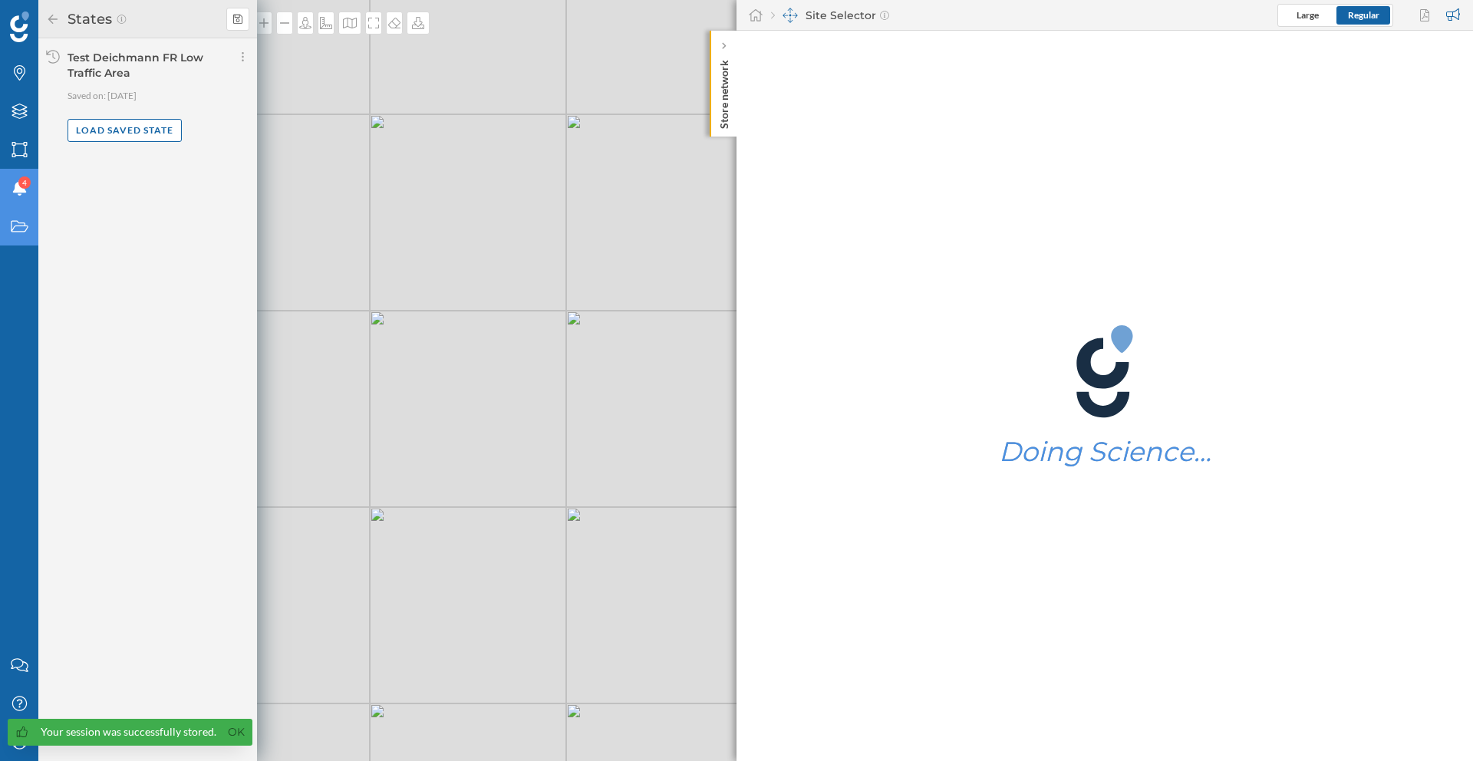
click at [150, 58] on div "Test Deichmann FR Low Traffic Area" at bounding box center [136, 65] width 136 height 29
click at [117, 62] on div "Test Deichmann FR Low Traffic Area" at bounding box center [136, 65] width 136 height 29
click at [110, 139] on div "Load saved state" at bounding box center [125, 129] width 114 height 23
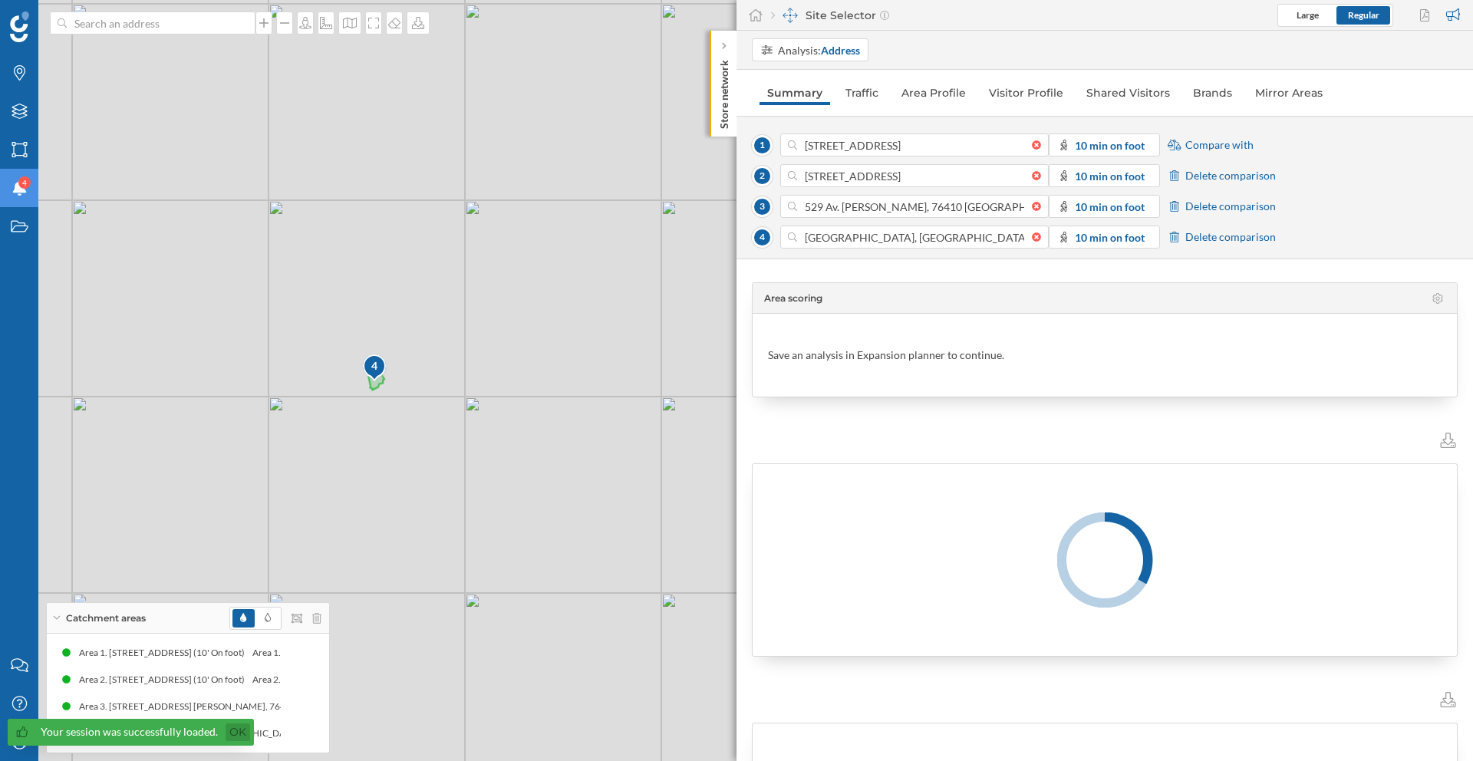
click at [239, 736] on link "Ok" at bounding box center [238, 733] width 25 height 18
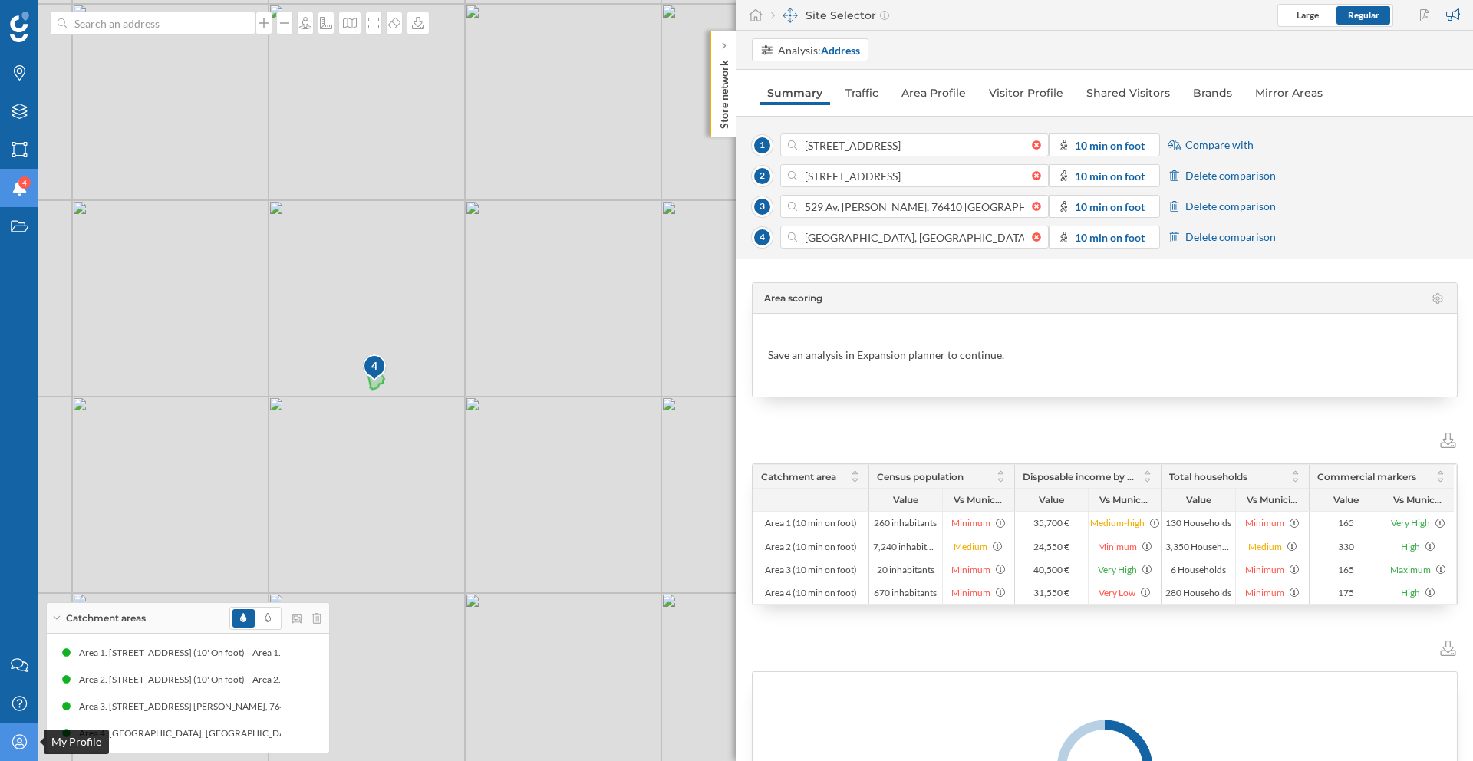
click at [21, 745] on icon "My Profile" at bounding box center [19, 741] width 19 height 15
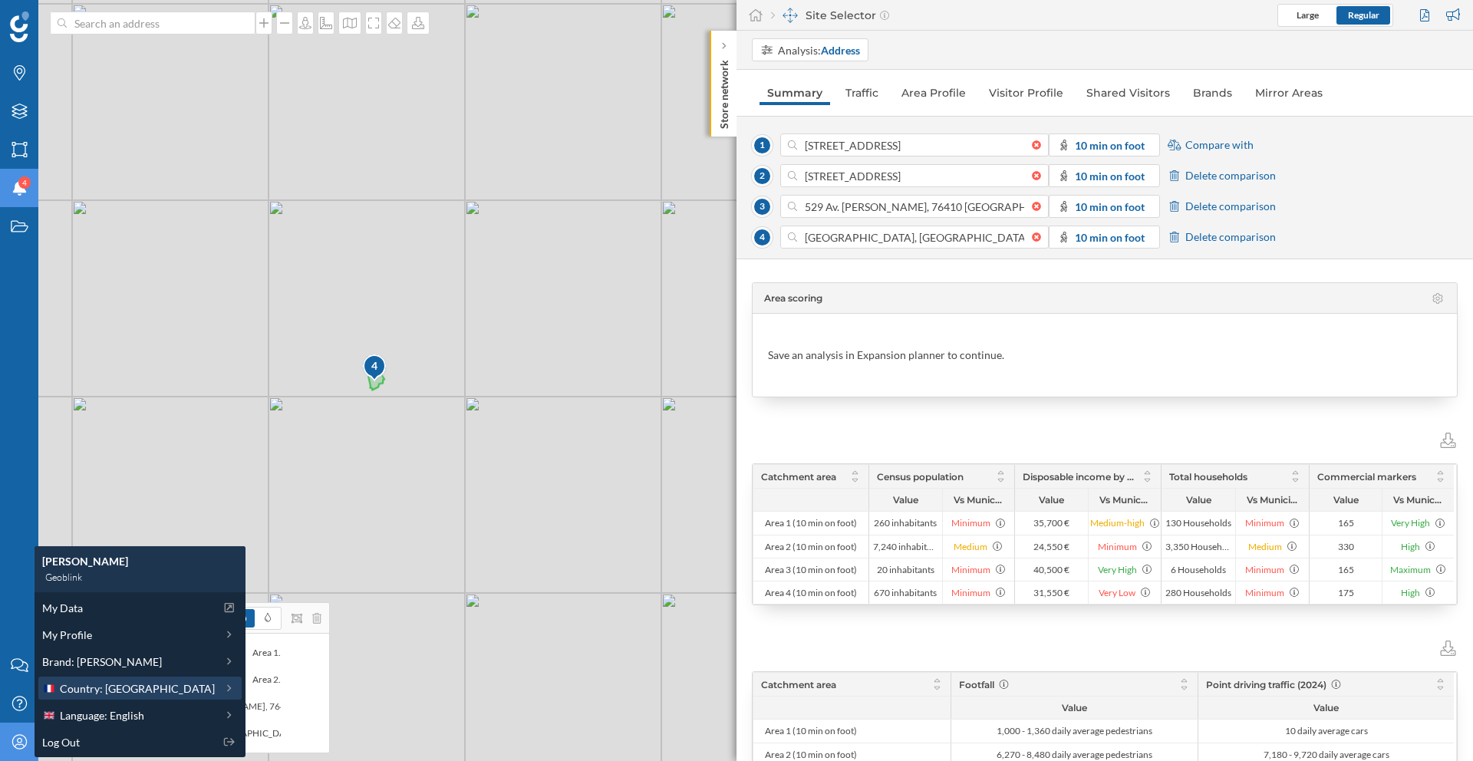
click at [97, 695] on span "Country: [GEOGRAPHIC_DATA]" at bounding box center [137, 689] width 155 height 16
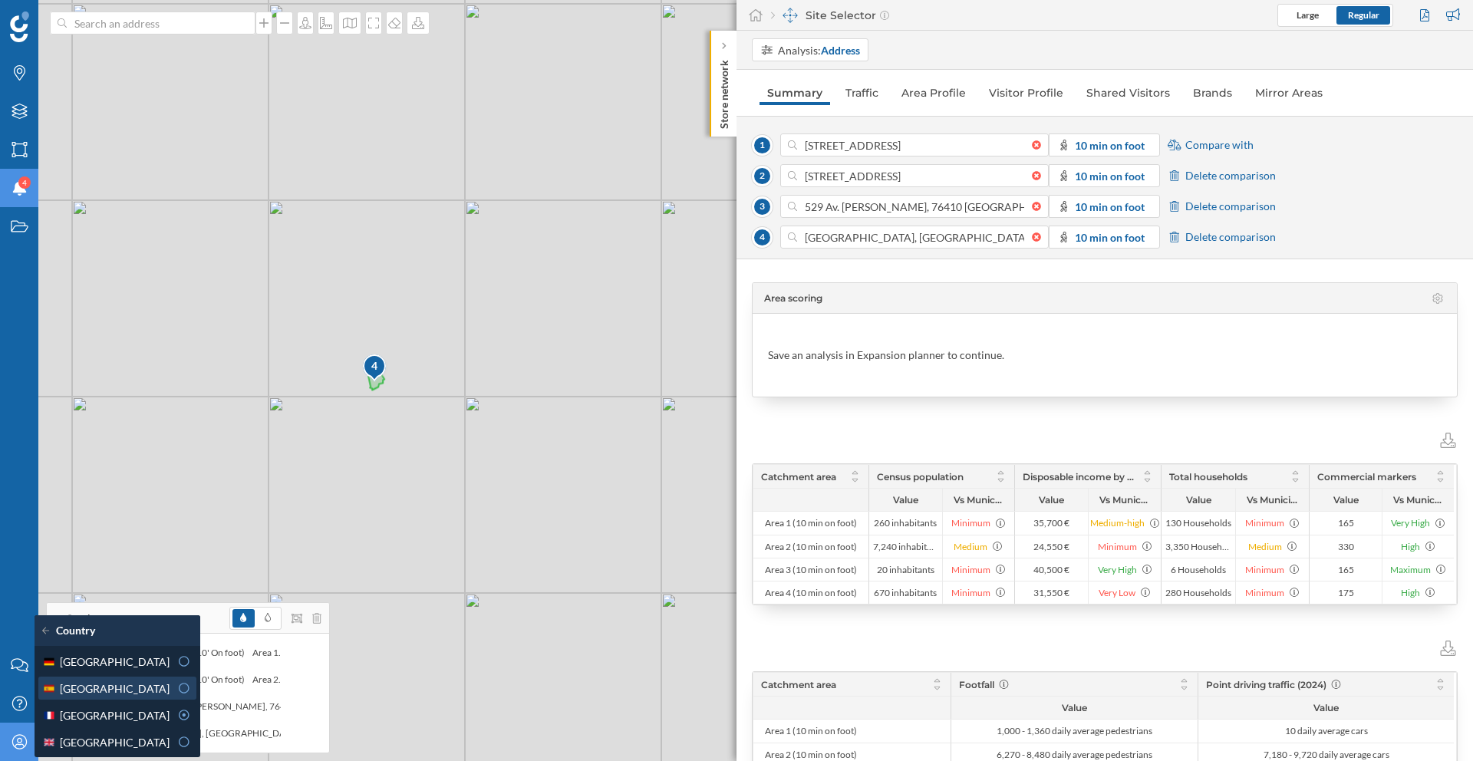
click at [177, 689] on icon at bounding box center [184, 688] width 14 height 11
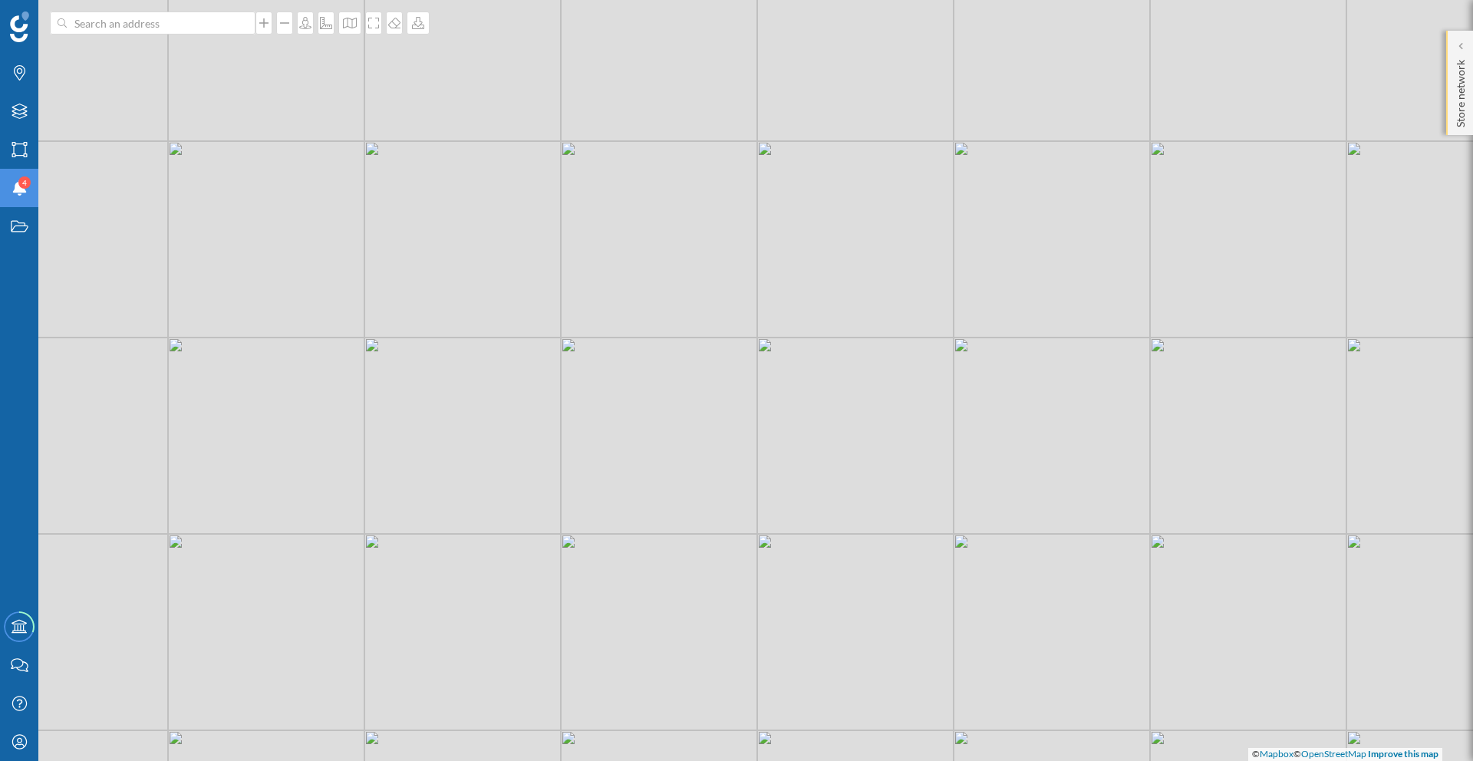
click at [1459, 110] on p "Store network" at bounding box center [1460, 91] width 15 height 74
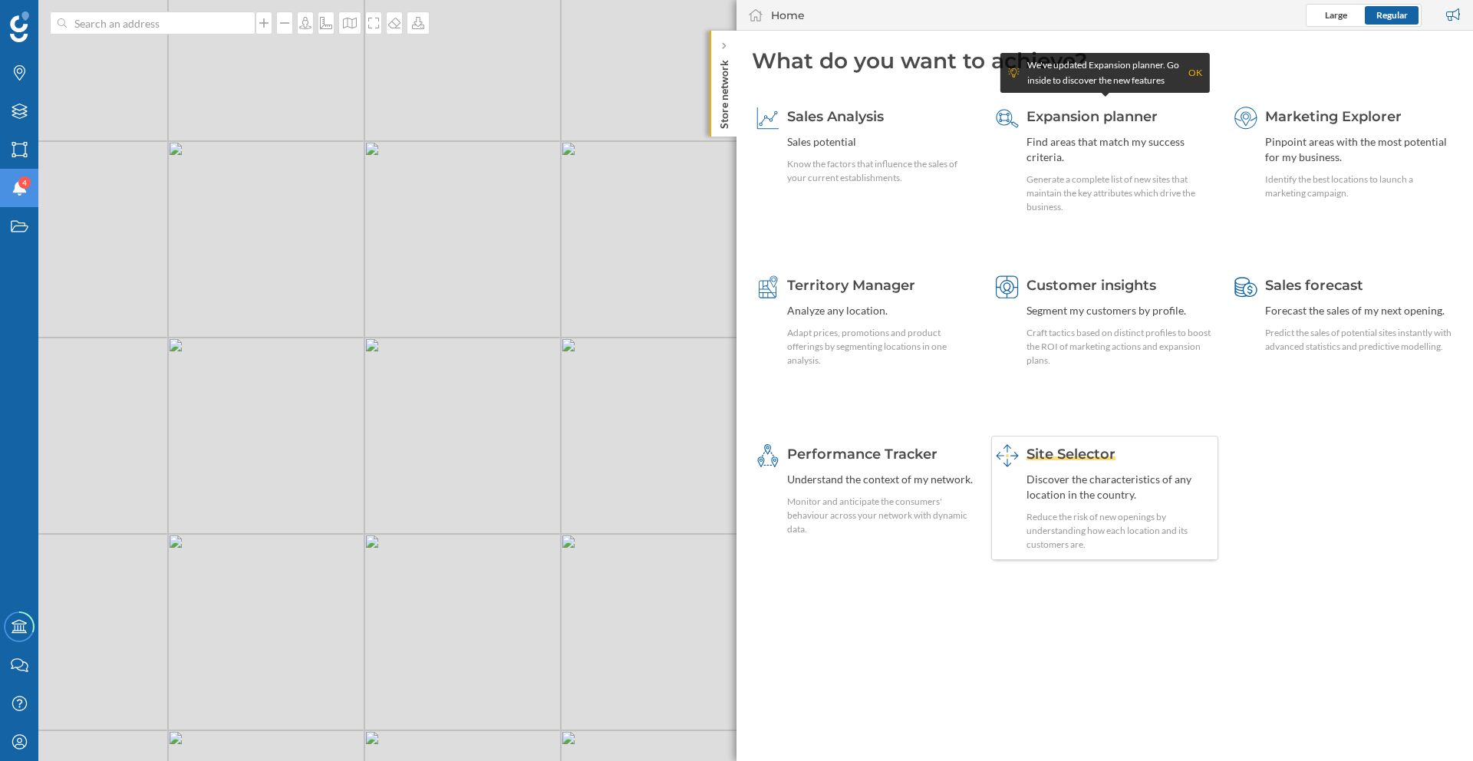
click at [1113, 453] on span "Site Selector" at bounding box center [1071, 454] width 89 height 17
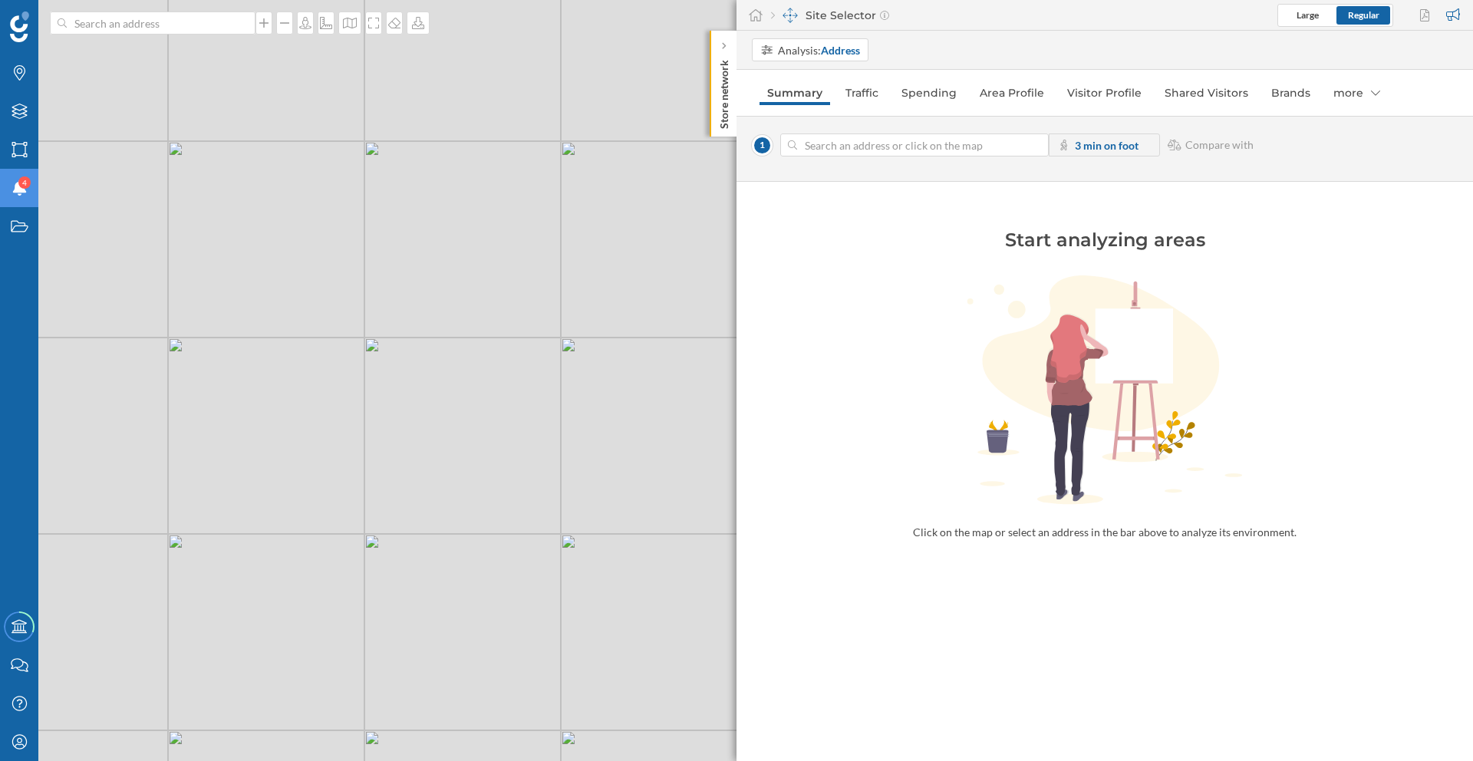
click at [830, 142] on input at bounding box center [914, 145] width 235 height 23
click at [954, 184] on icon "35500 Arrecife, [GEOGRAPHIC_DATA]" at bounding box center [918, 179] width 219 height 28
type input "[STREET_ADDRESS][PERSON_NAME]"
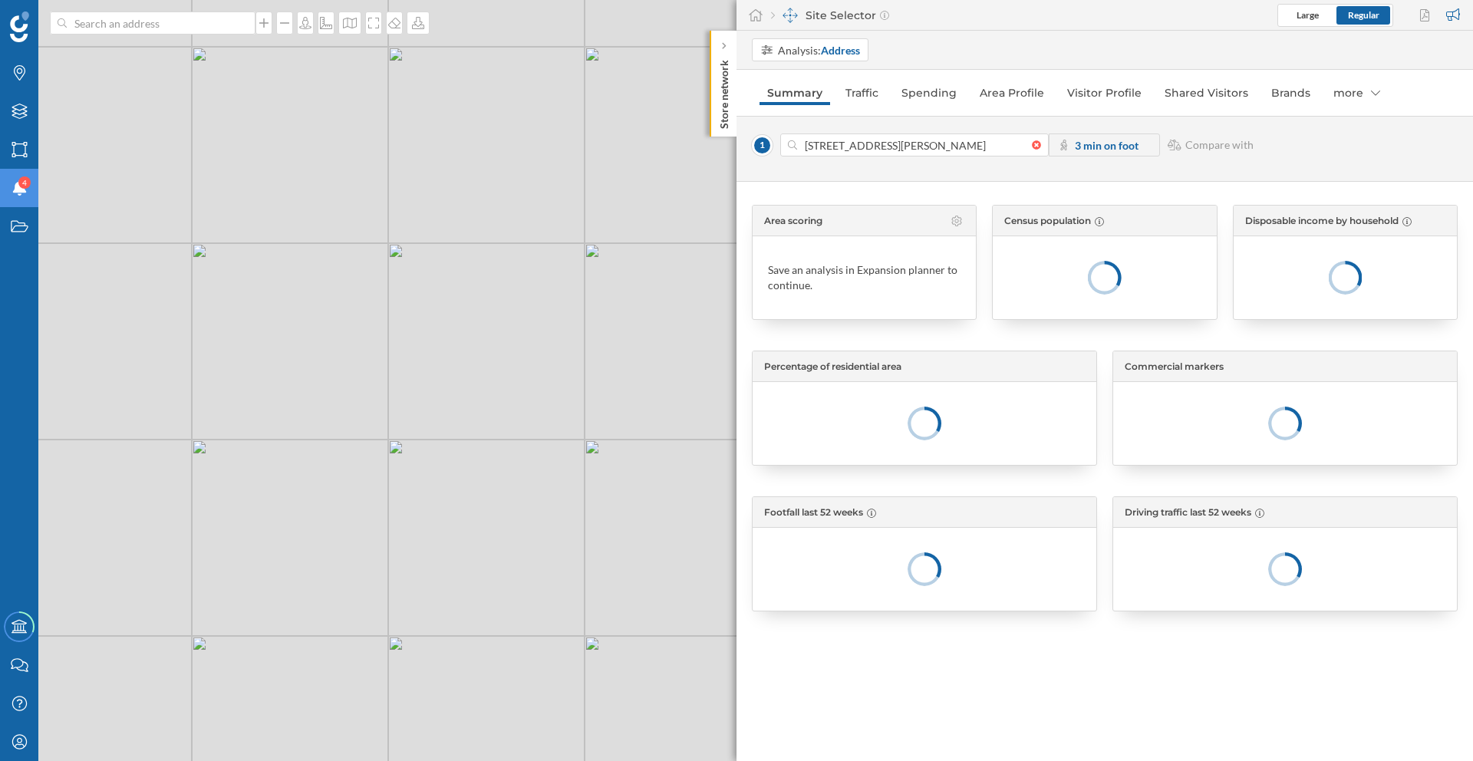
click at [1080, 148] on strong "3 min on foot" at bounding box center [1107, 145] width 64 height 13
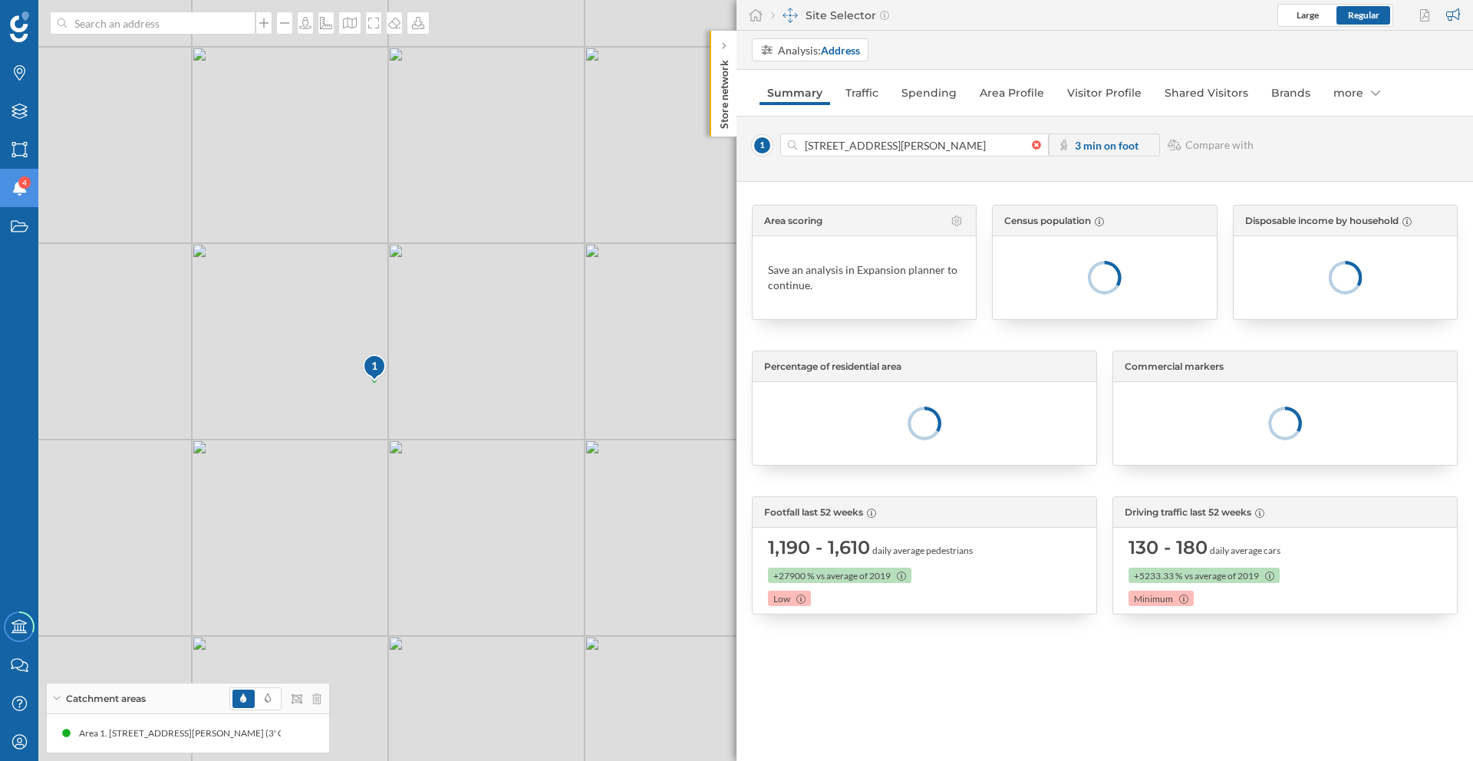
click at [1090, 150] on strong "3 min on foot" at bounding box center [1107, 145] width 64 height 13
click at [1076, 146] on strong "3 min on foot" at bounding box center [1107, 145] width 64 height 13
click at [1103, 150] on strong "3 min on foot" at bounding box center [1107, 145] width 64 height 13
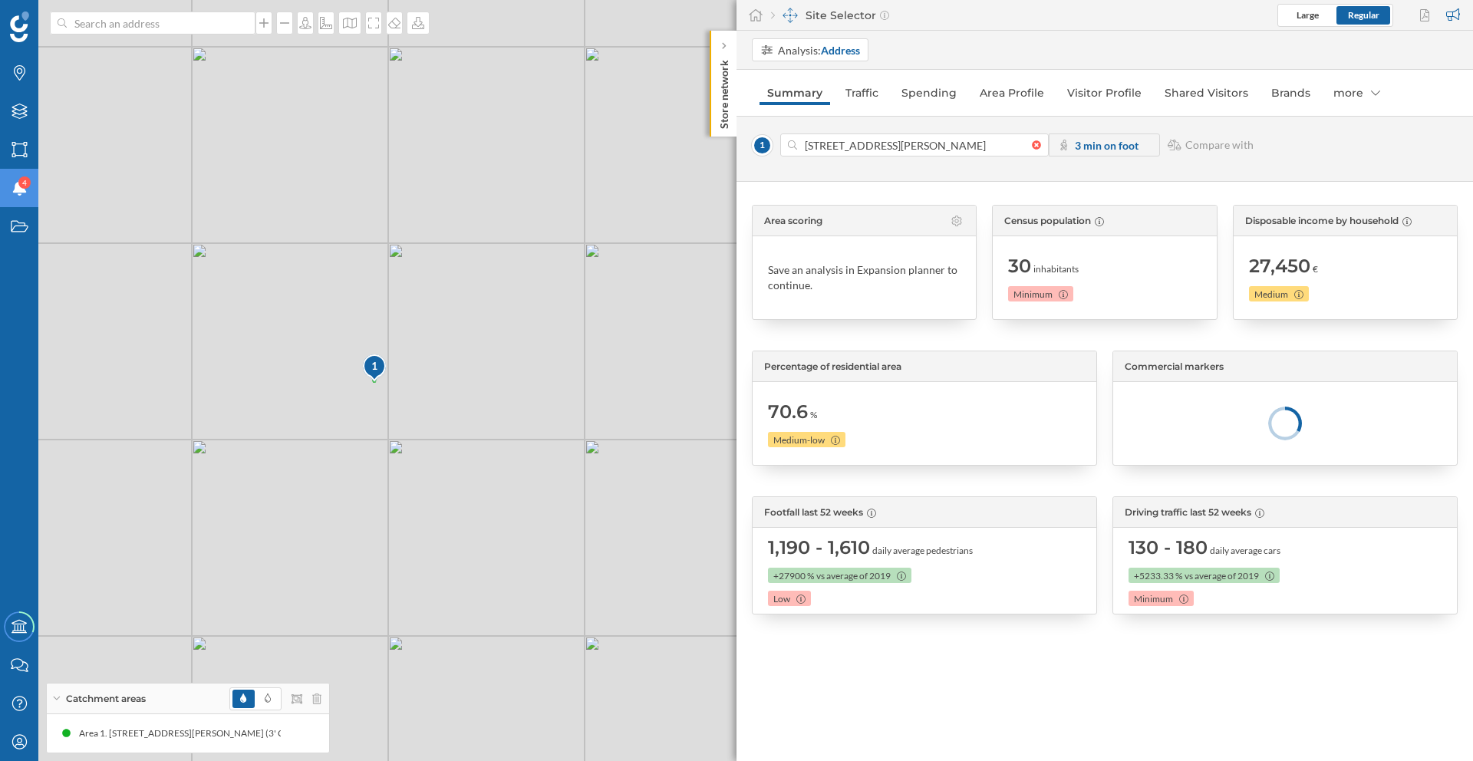
click at [1086, 148] on strong "3 min on foot" at bounding box center [1107, 145] width 64 height 13
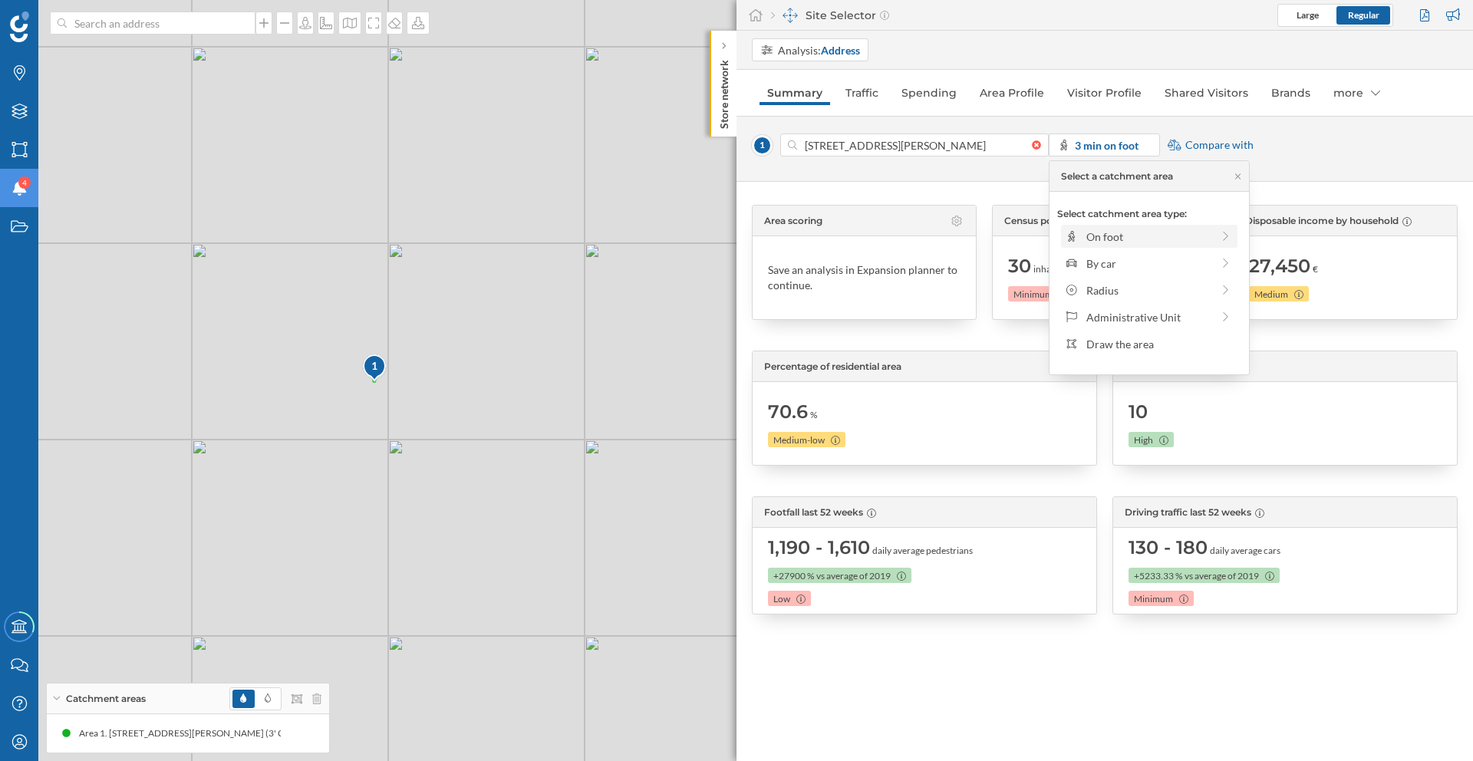
click at [1123, 229] on div "On foot" at bounding box center [1149, 237] width 125 height 16
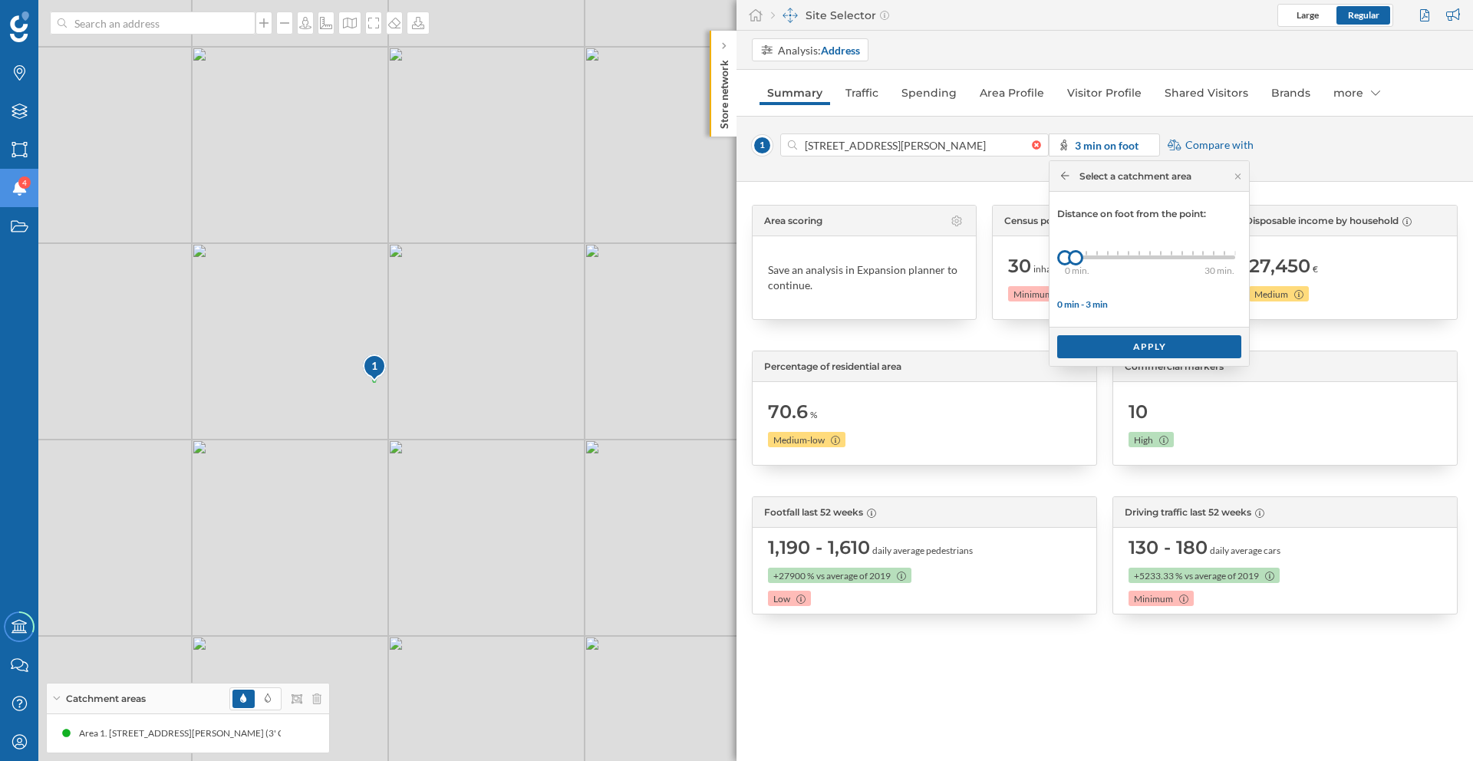
click at [1132, 254] on div "0 min. 3 min. 4 min. 5 min. 6 min. 7 min. 8 min. 9 min. 10 min. 11 min. 12 min.…" at bounding box center [1150, 257] width 170 height 19
click at [1143, 256] on div "0 min. 3 min. 4 min. 5 min. 6 min. 7 min. 8 min. 9 min. 10 min. 11 min. 12 min.…" at bounding box center [1150, 258] width 170 height 4
click at [1150, 256] on div "0 min. 3 min. 4 min. 5 min. 6 min. 7 min. 8 min. 9 min. 10 min. 11 min. 12 min.…" at bounding box center [1150, 258] width 170 height 4
click at [1141, 353] on div "Apply" at bounding box center [1149, 346] width 184 height 23
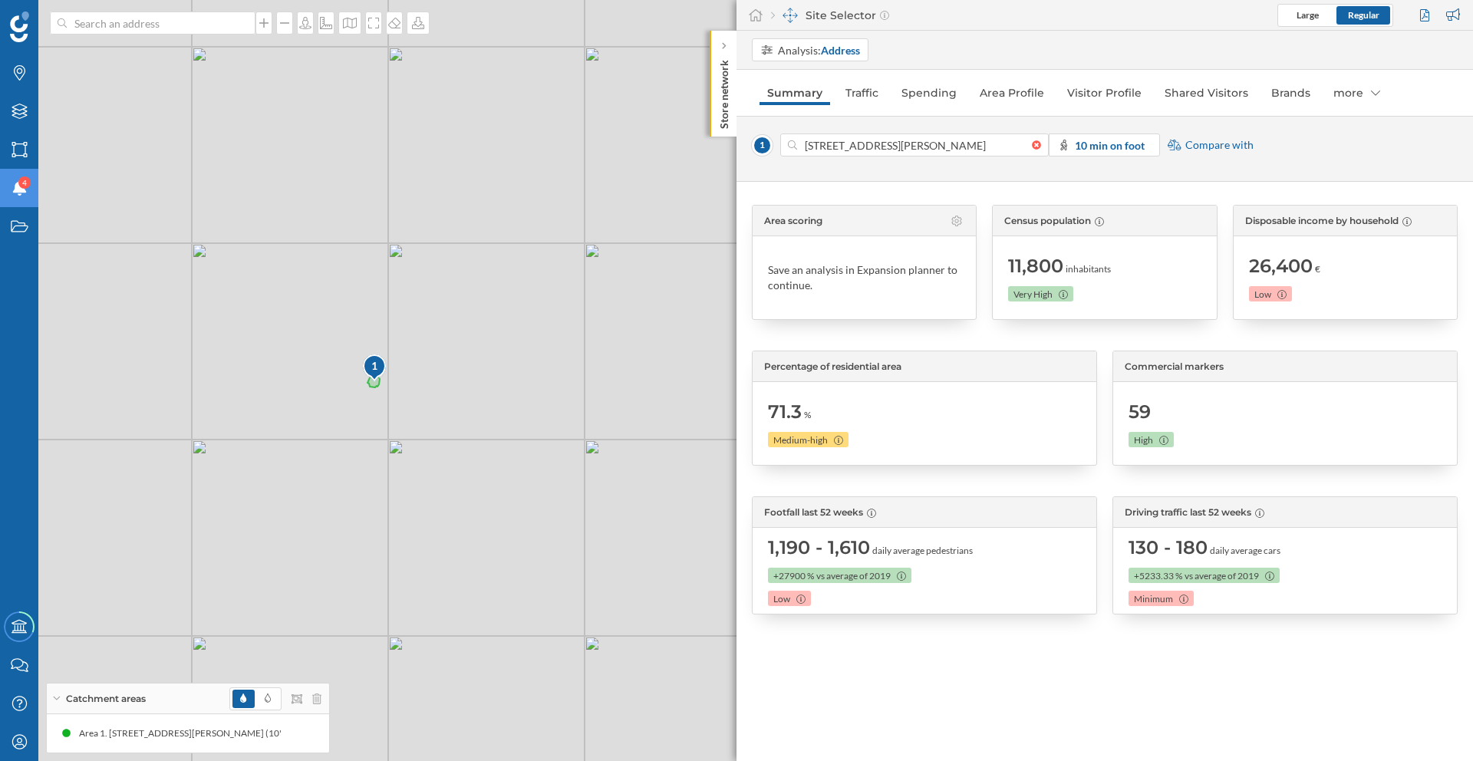
click at [1209, 146] on span "Compare with" at bounding box center [1219, 144] width 68 height 15
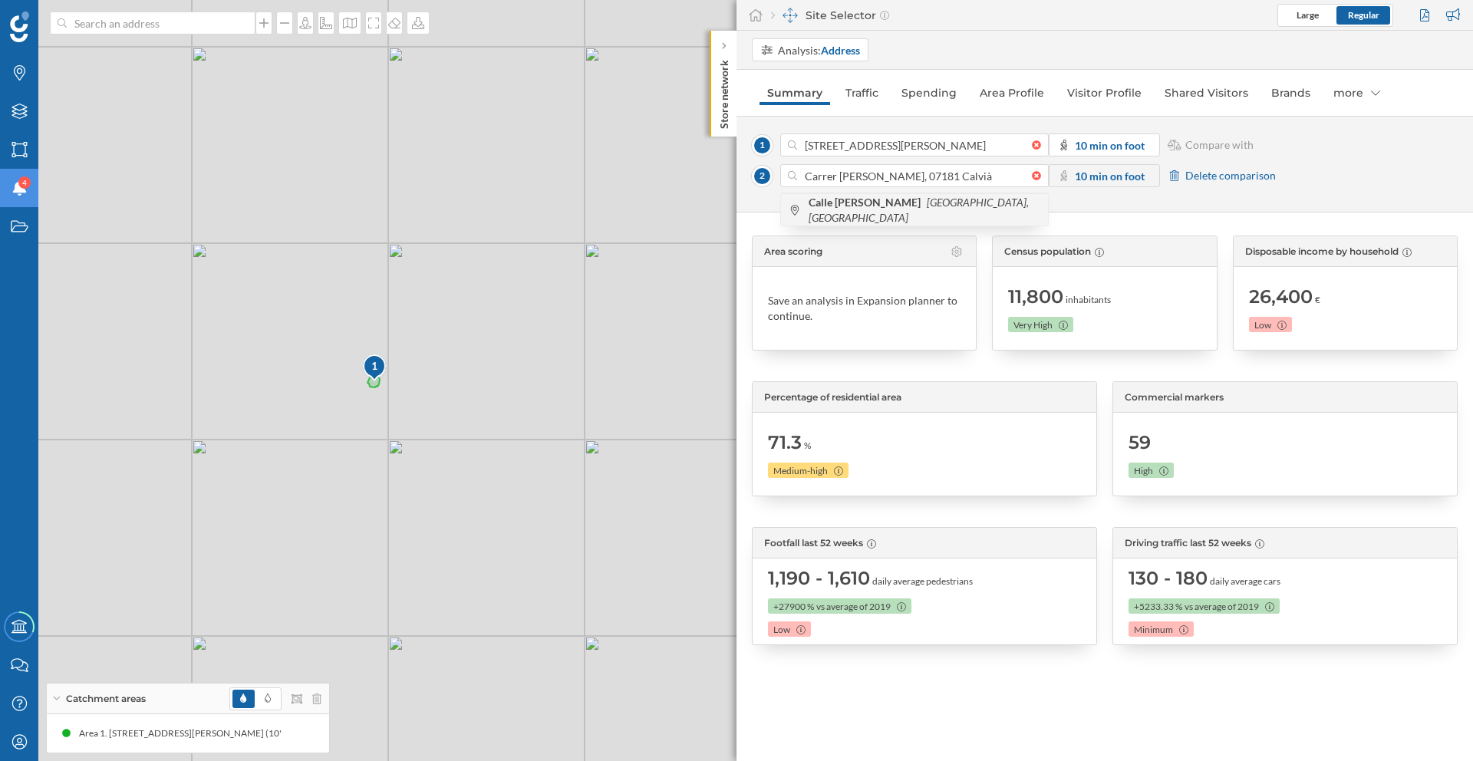
click at [968, 215] on icon "[GEOGRAPHIC_DATA], [GEOGRAPHIC_DATA]" at bounding box center [919, 210] width 220 height 28
type input "C. [PERSON_NAME], 09006 [GEOGRAPHIC_DATA], [GEOGRAPHIC_DATA]"
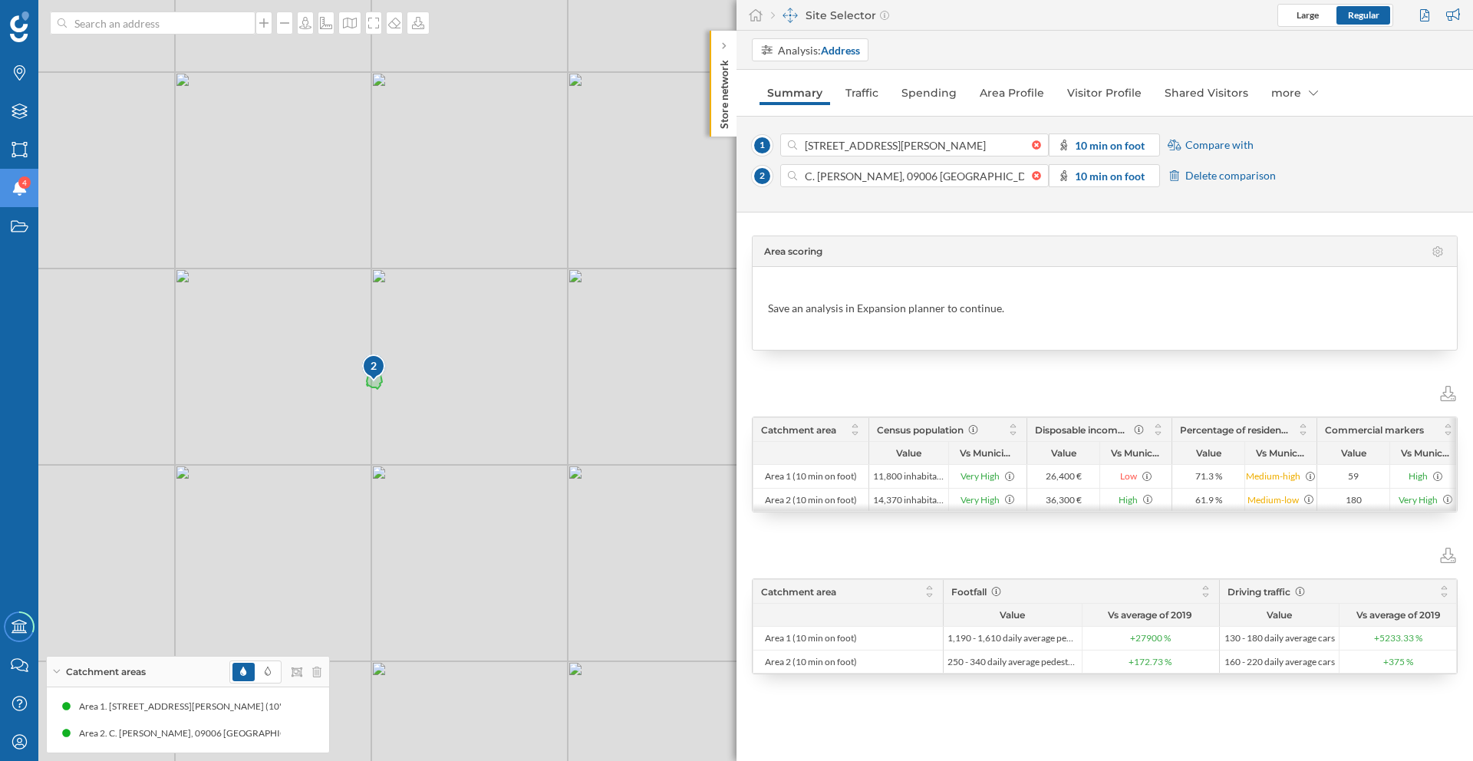
click at [1227, 179] on span "Delete comparison" at bounding box center [1230, 175] width 91 height 15
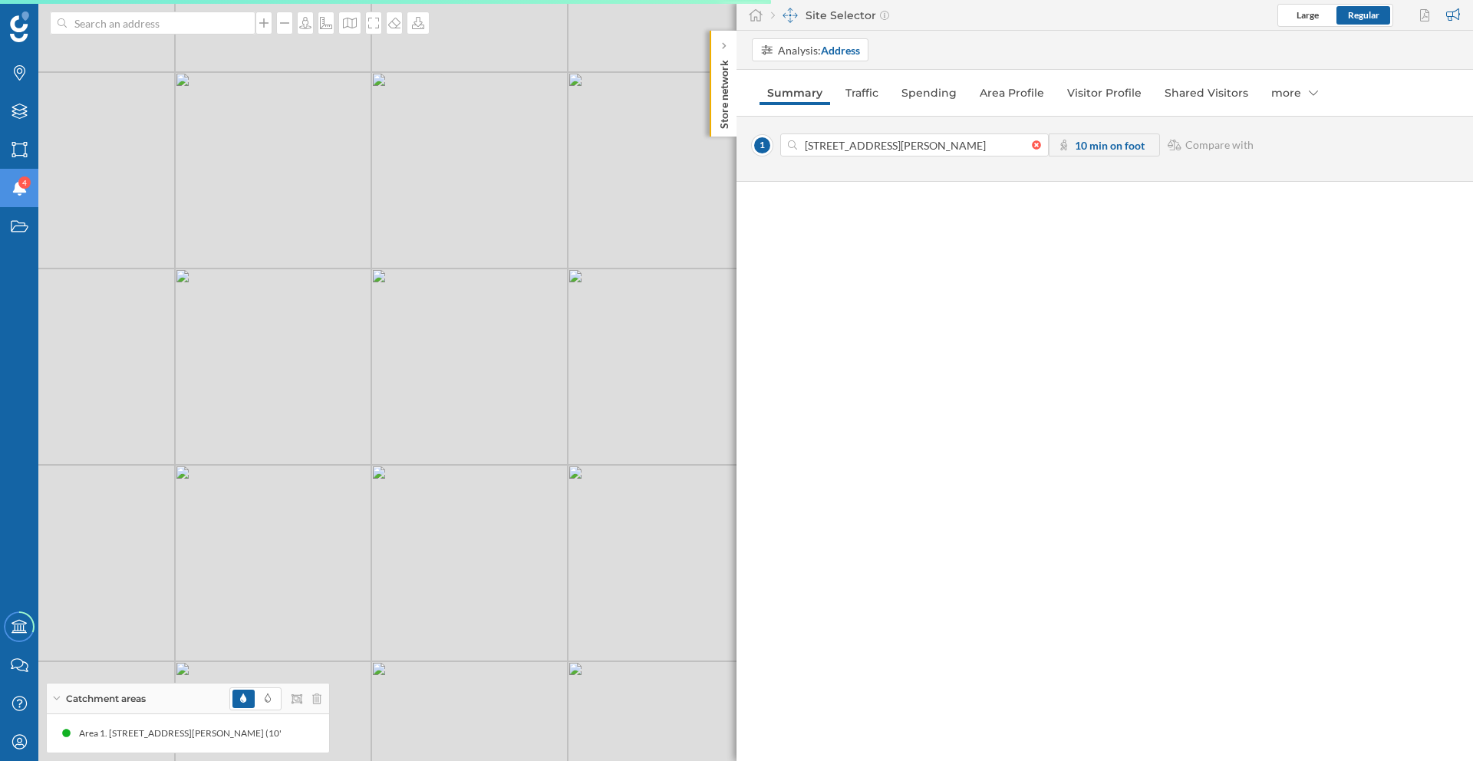
click at [1216, 150] on span "Compare with" at bounding box center [1219, 144] width 68 height 15
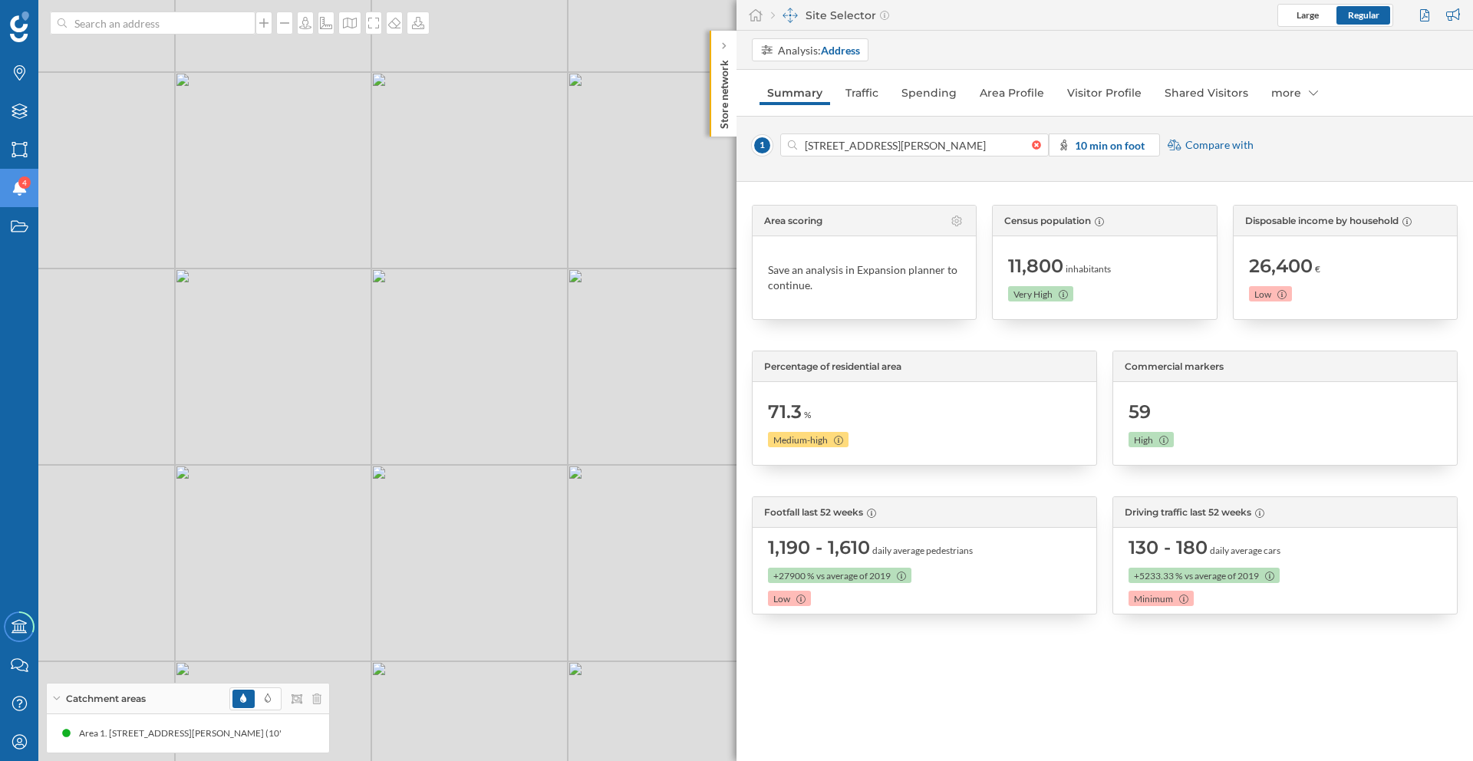
click at [1216, 147] on span "Compare with" at bounding box center [1219, 144] width 68 height 15
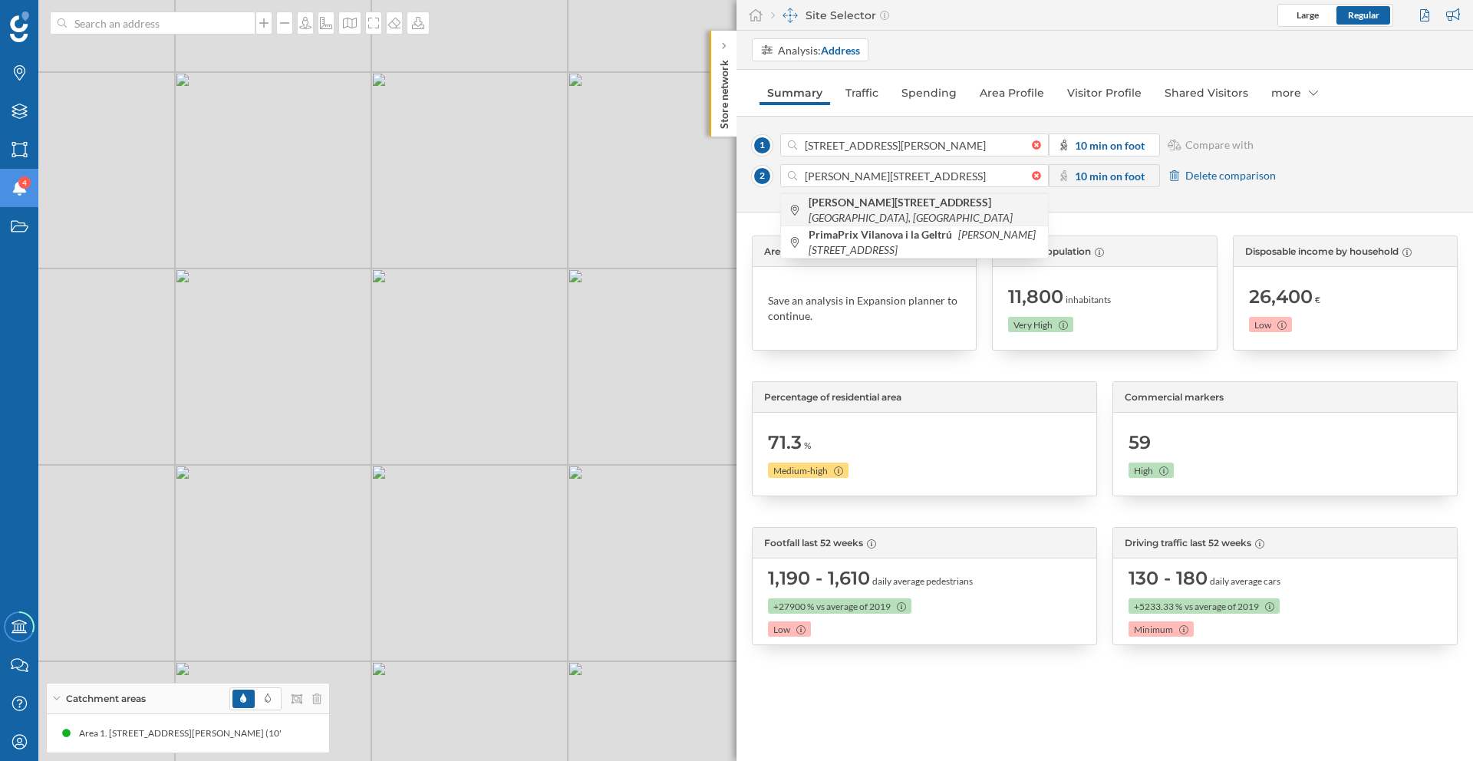
click at [1003, 211] on icon "[GEOGRAPHIC_DATA], [GEOGRAPHIC_DATA]" at bounding box center [911, 217] width 204 height 13
type input "[PERSON_NAME][STREET_ADDRESS]"
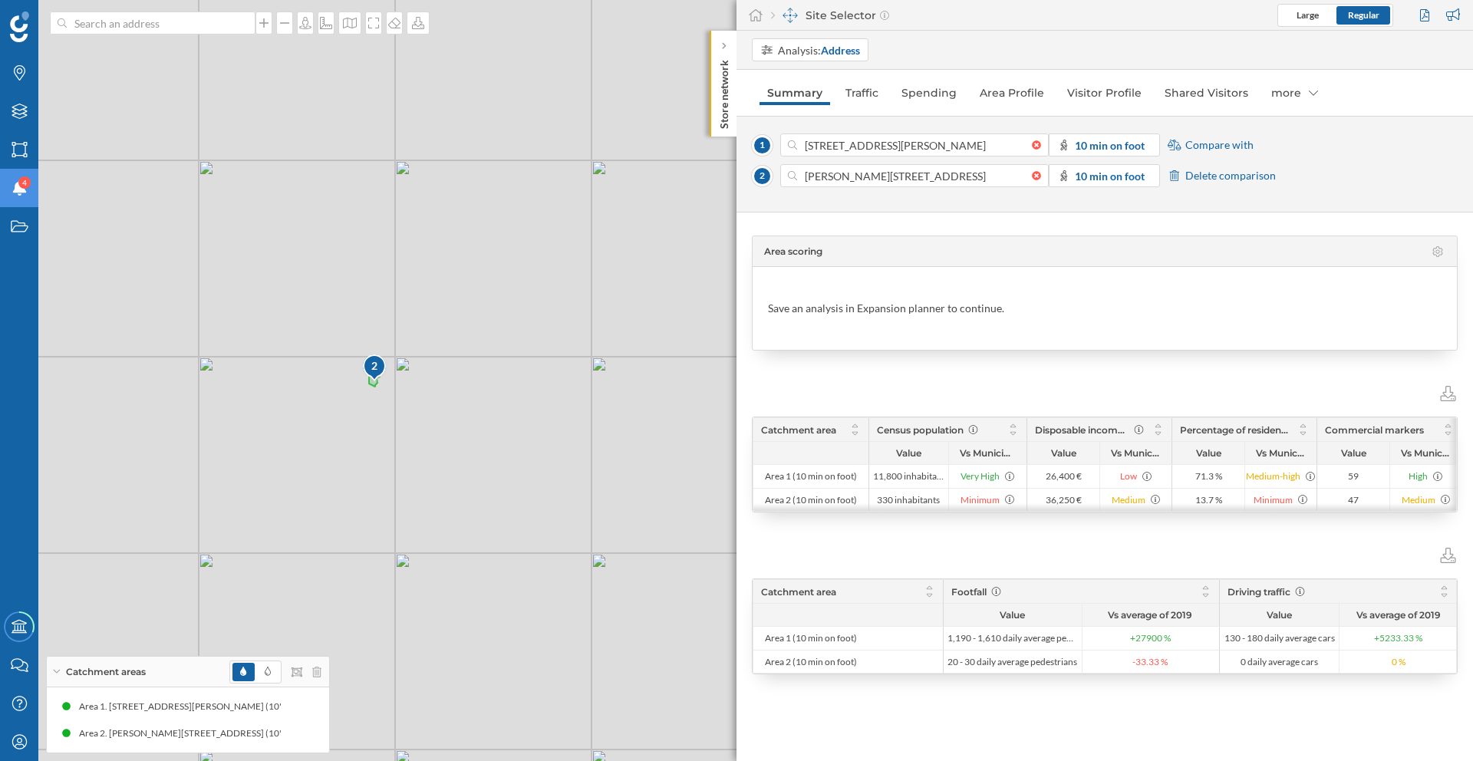
click at [1221, 145] on span "Compare with" at bounding box center [1219, 144] width 68 height 15
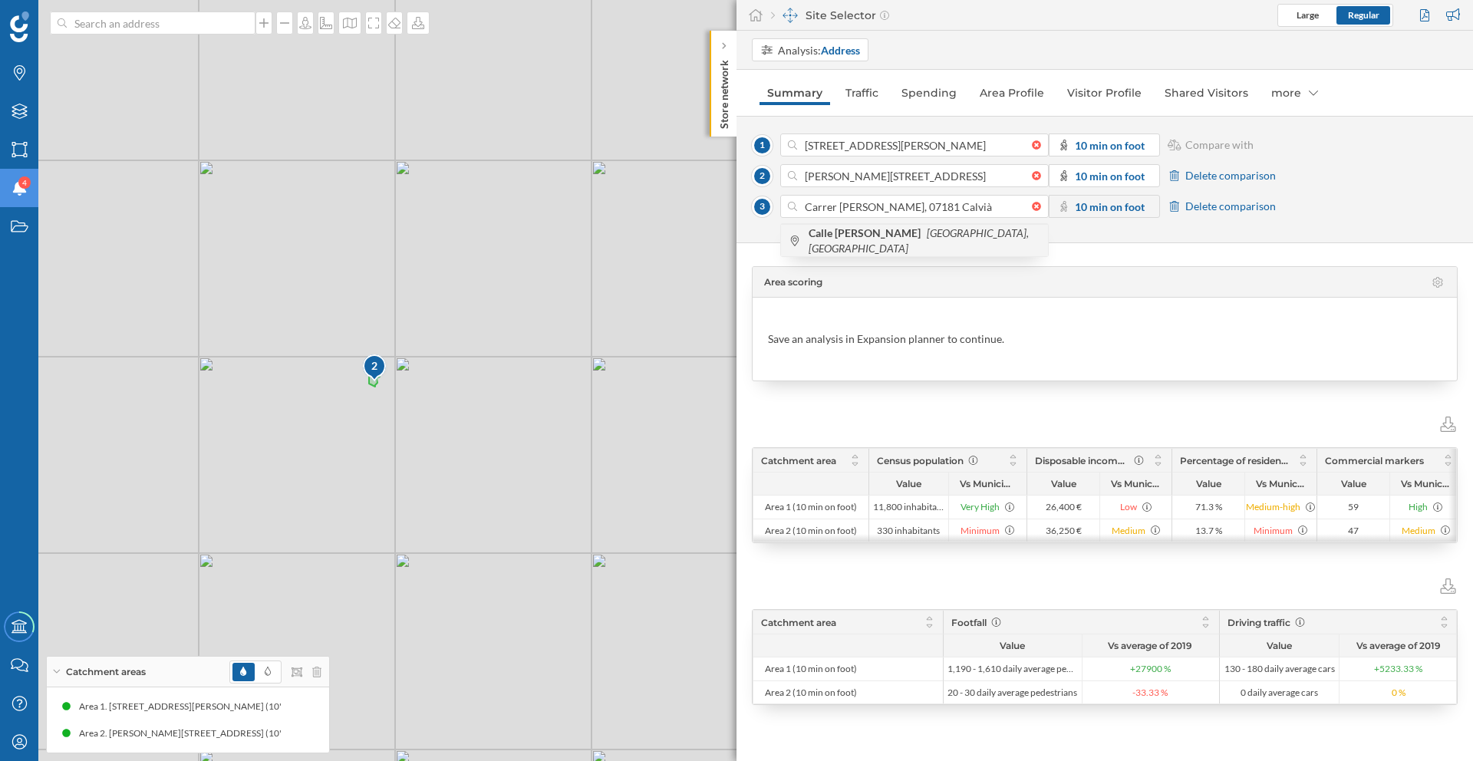
click at [984, 244] on icon "[GEOGRAPHIC_DATA], [GEOGRAPHIC_DATA]" at bounding box center [919, 240] width 220 height 28
type input "C. [PERSON_NAME], 09006 [GEOGRAPHIC_DATA], [GEOGRAPHIC_DATA]"
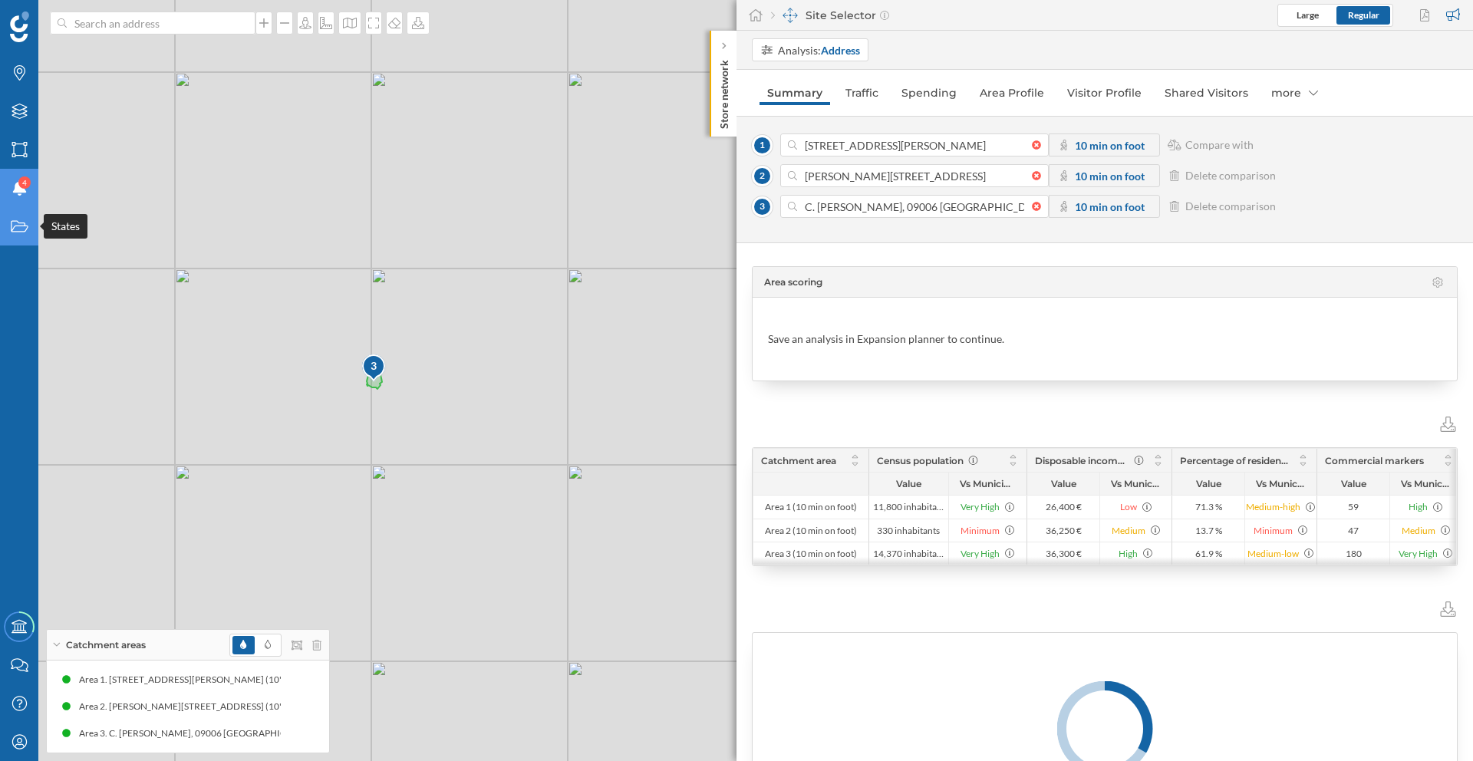
click at [7, 232] on div "States" at bounding box center [19, 226] width 38 height 38
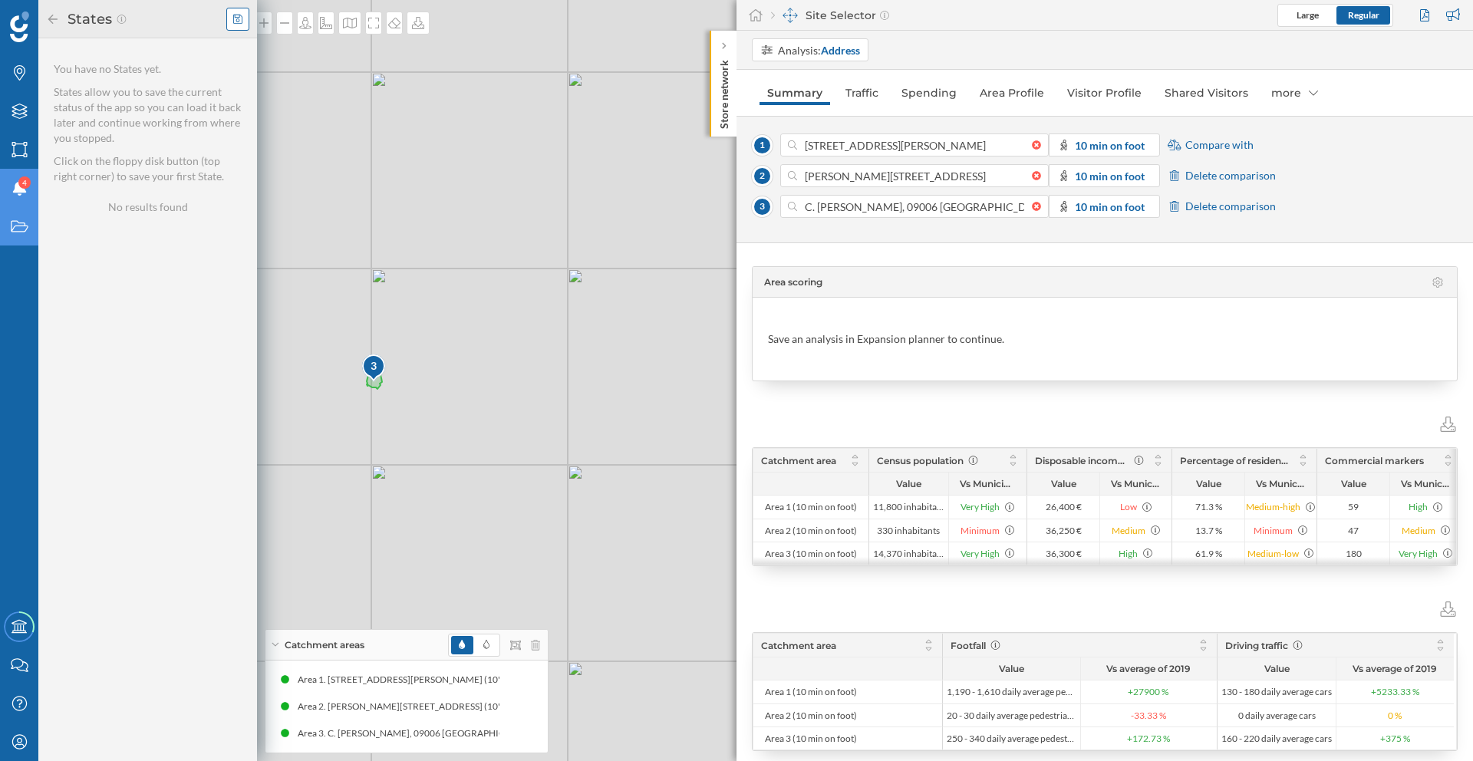
click at [243, 21] on div at bounding box center [237, 19] width 23 height 23
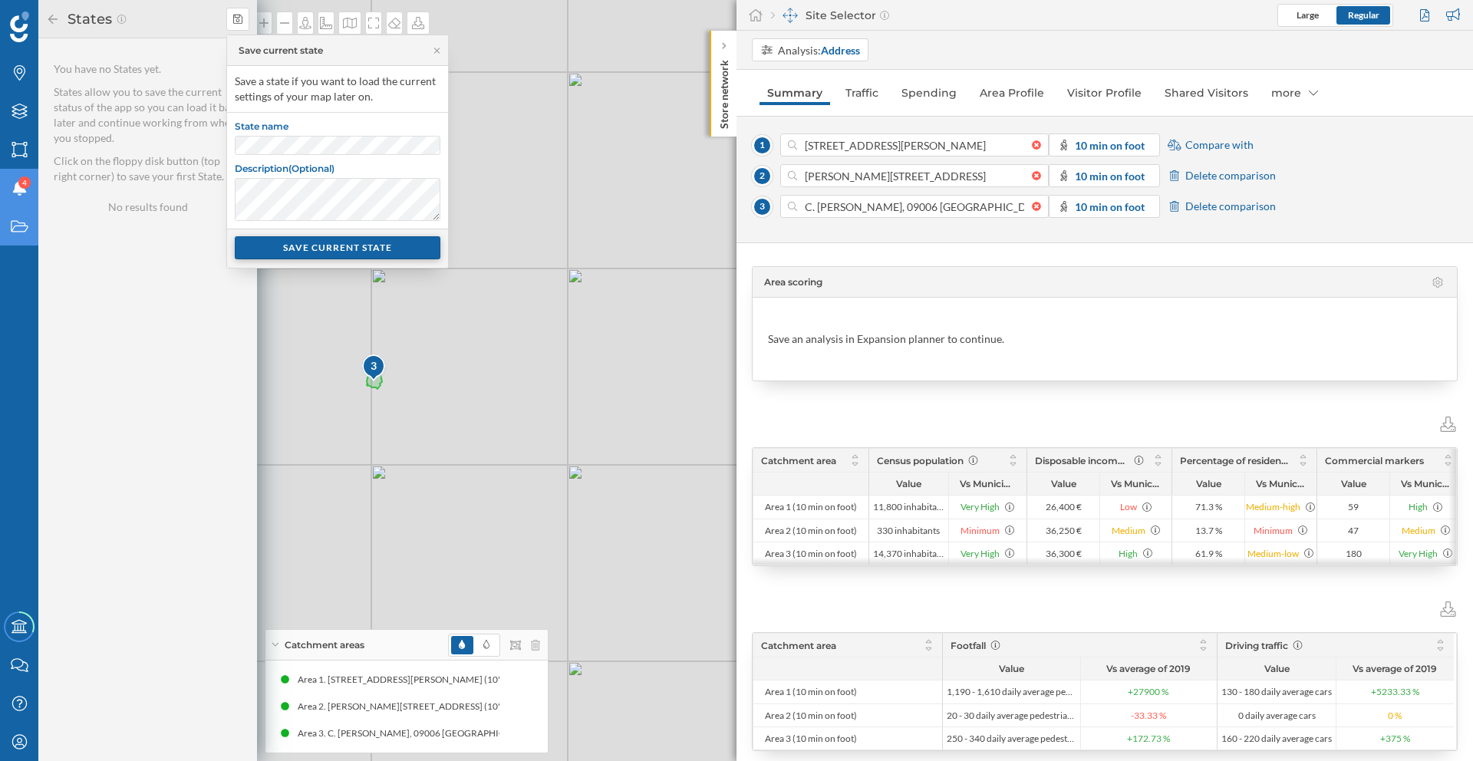
click at [328, 252] on div "SAVE CURRENT STATE" at bounding box center [338, 247] width 206 height 23
